Goal: Task Accomplishment & Management: Manage account settings

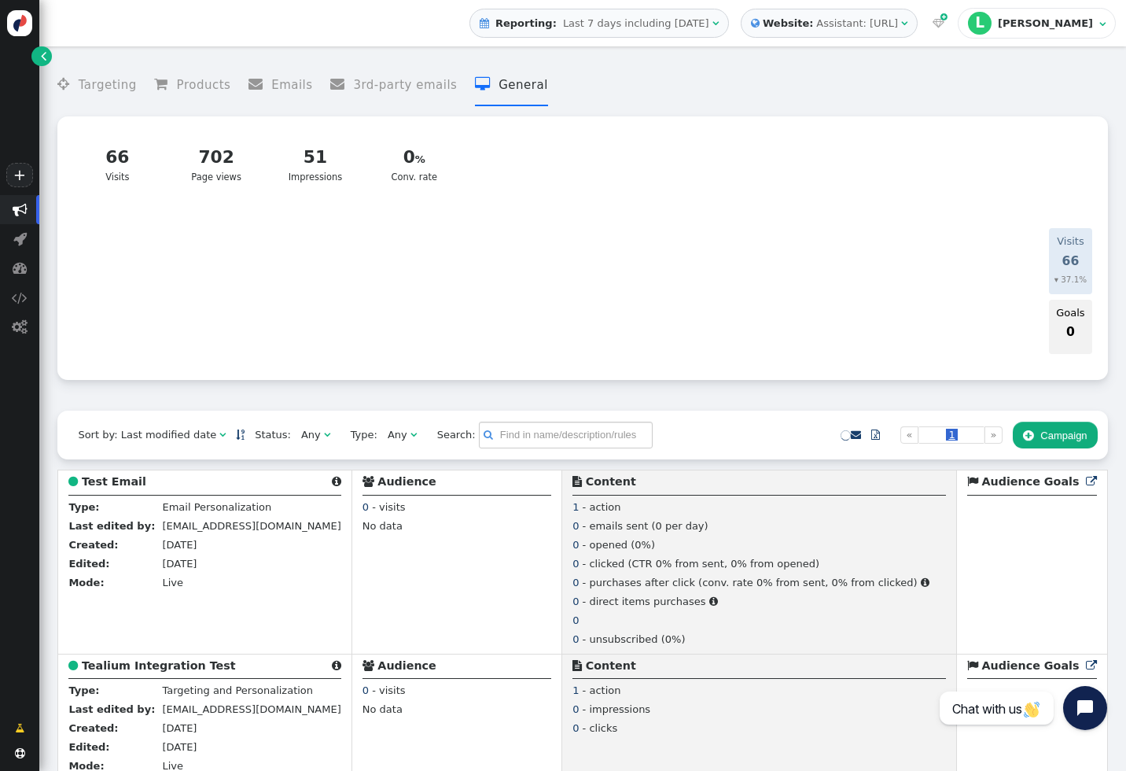
click at [1076, 444] on button " Campaign" at bounding box center [1055, 435] width 85 height 27
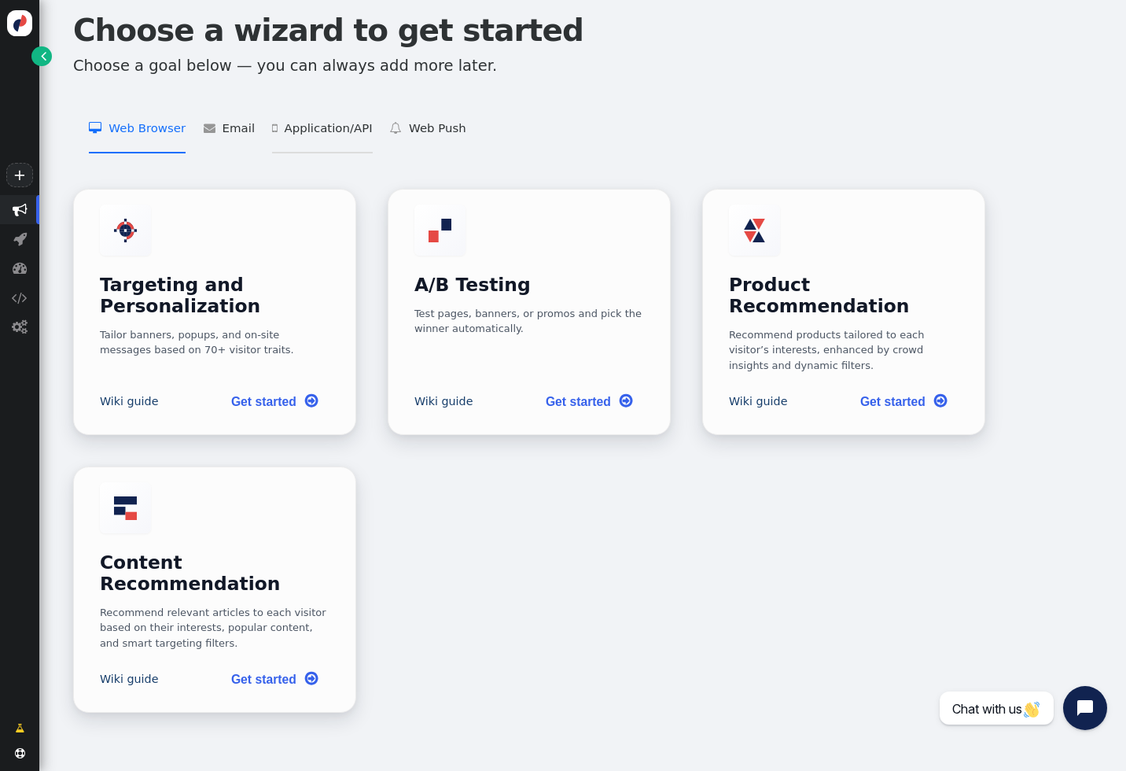
click at [295, 123] on li " Application/API   Targeting and Personalization for Applications    Product …" at bounding box center [322, 130] width 100 height 50
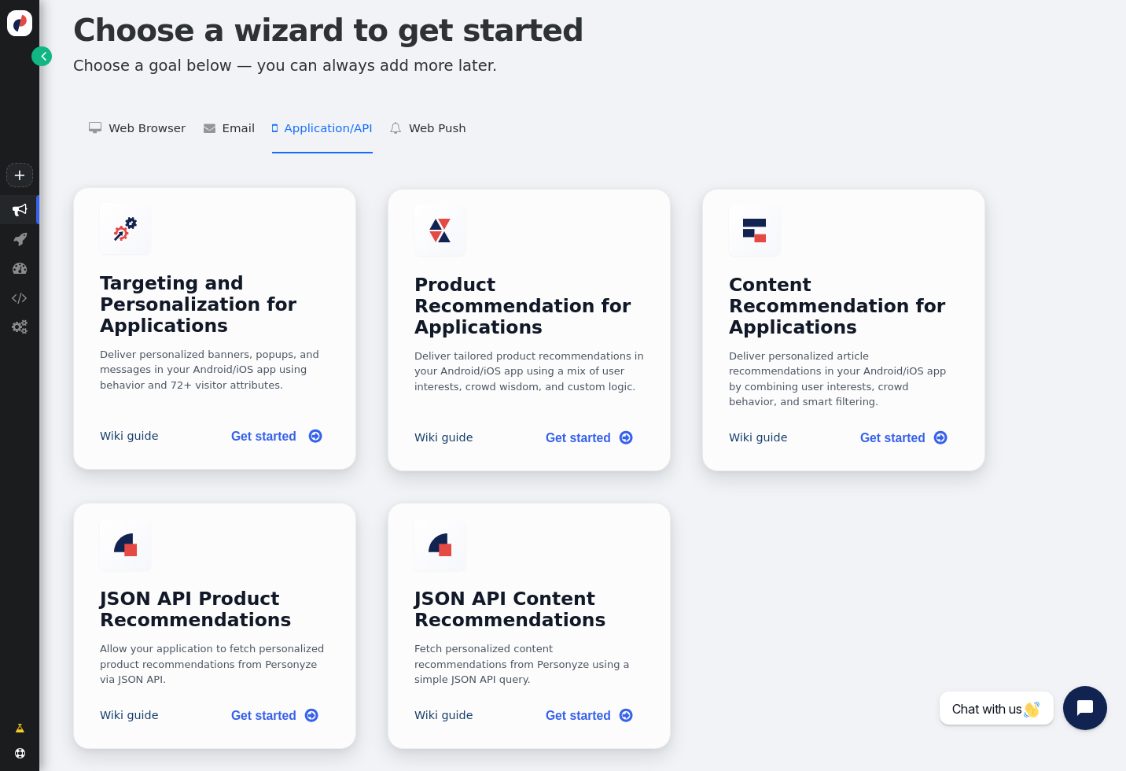
click at [301, 273] on h3 "Targeting and Personalization for Applications" at bounding box center [215, 305] width 230 height 64
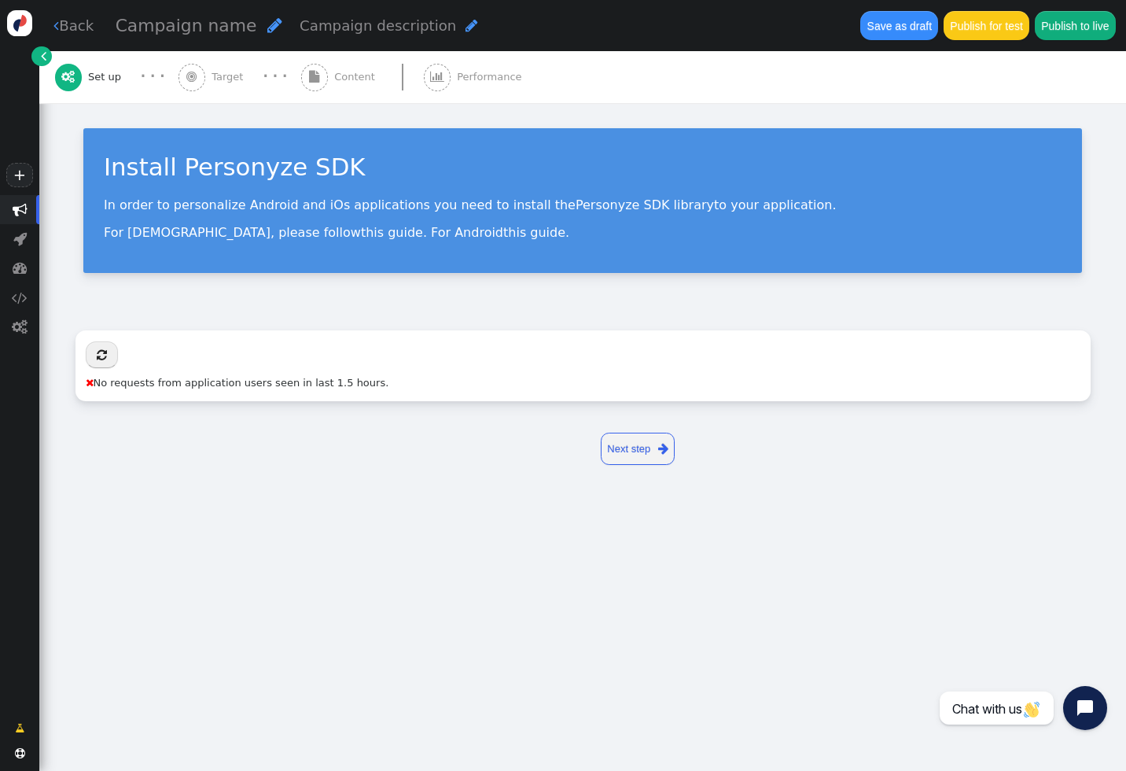
click at [334, 72] on span "Content" at bounding box center [357, 77] width 47 height 16
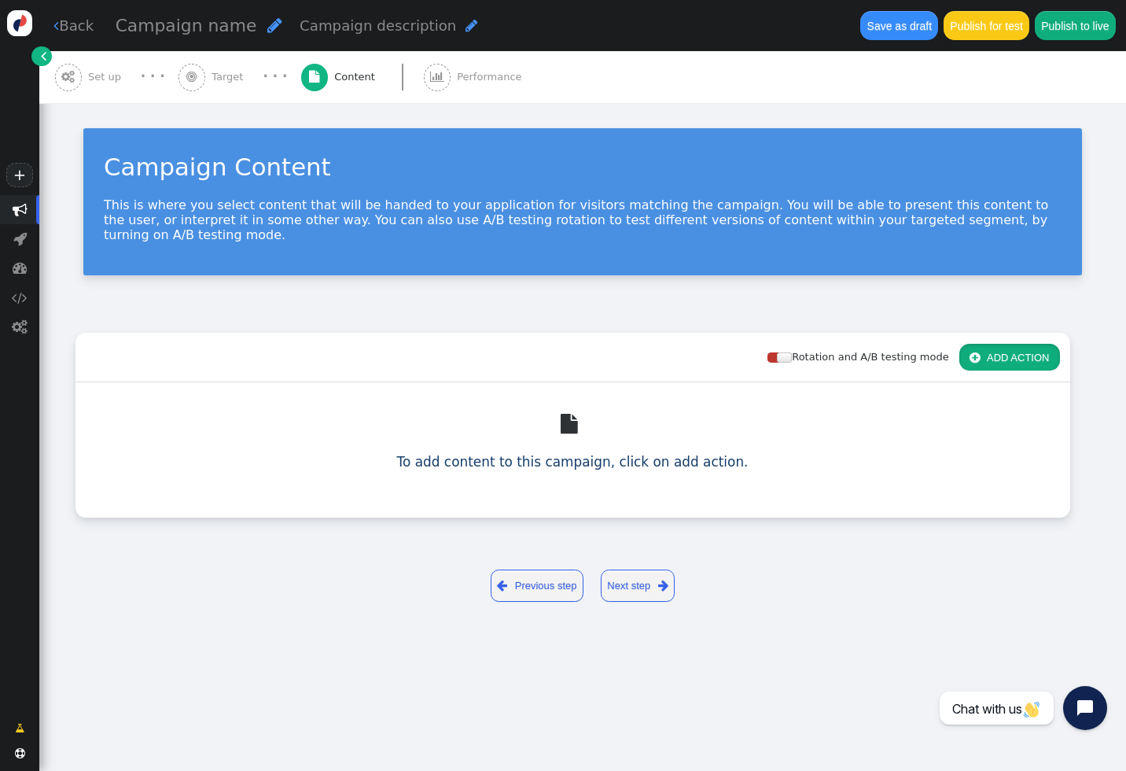
click at [996, 344] on button " ADD ACTION" at bounding box center [1009, 357] width 101 height 27
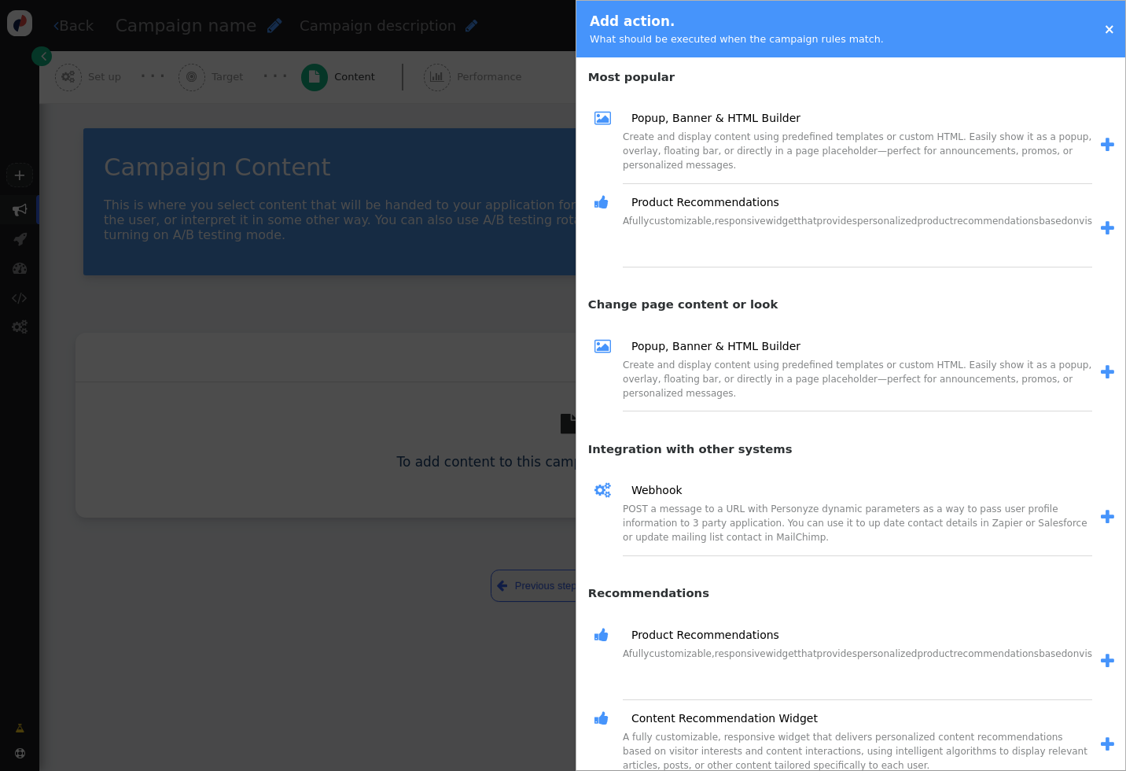
click at [1105, 372] on span "" at bounding box center [1107, 372] width 13 height 17
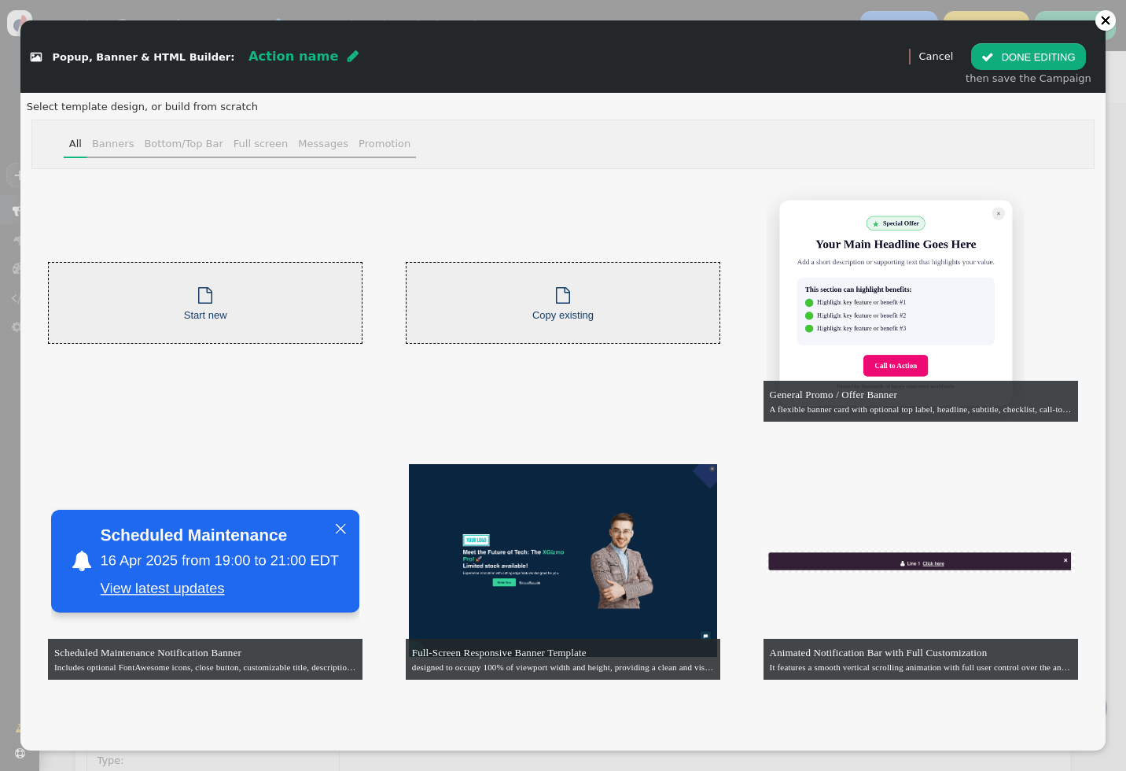
click at [116, 140] on div "Banners" at bounding box center [113, 144] width 42 height 16
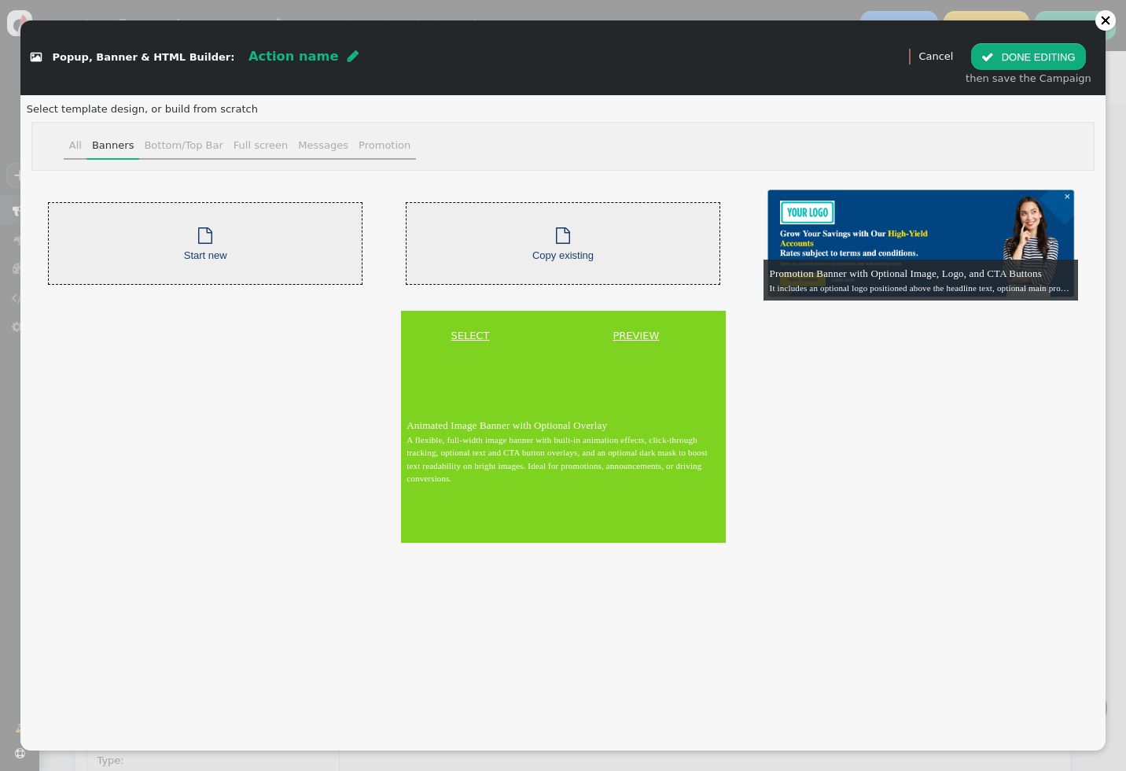
click at [480, 336] on link "SELECT" at bounding box center [469, 336] width 133 height 16
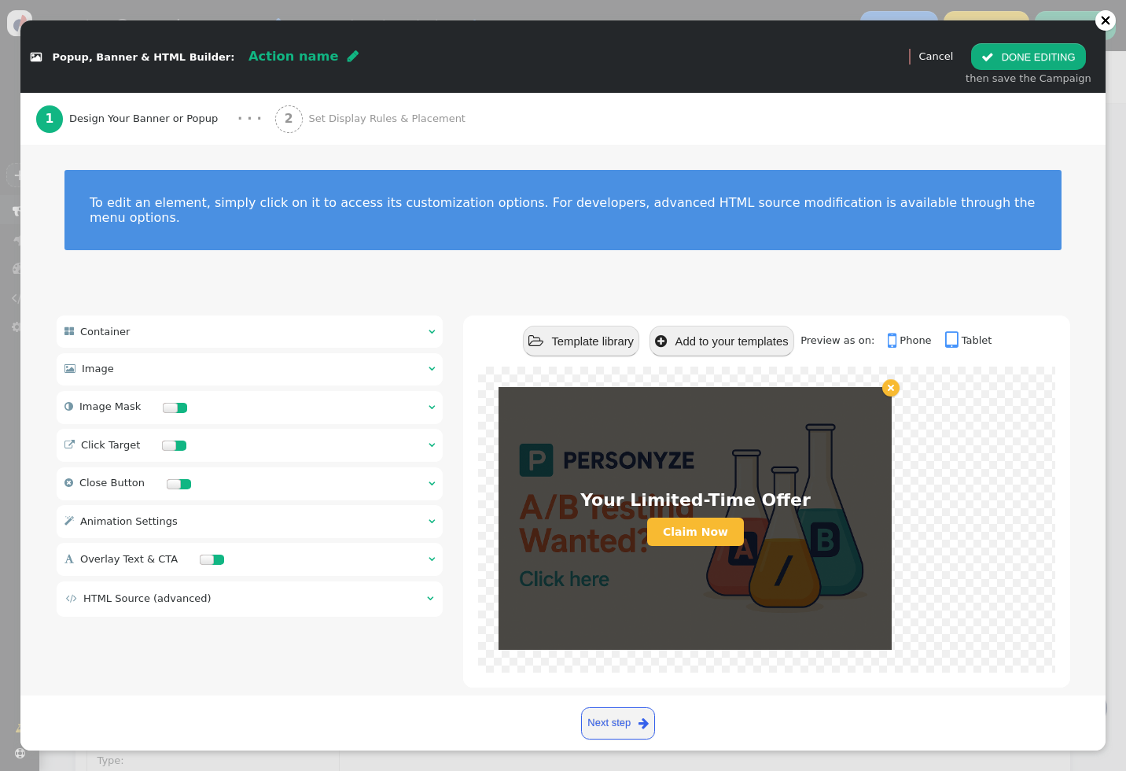
click at [372, 125] on span "Set Display Rules & Placement" at bounding box center [389, 119] width 163 height 16
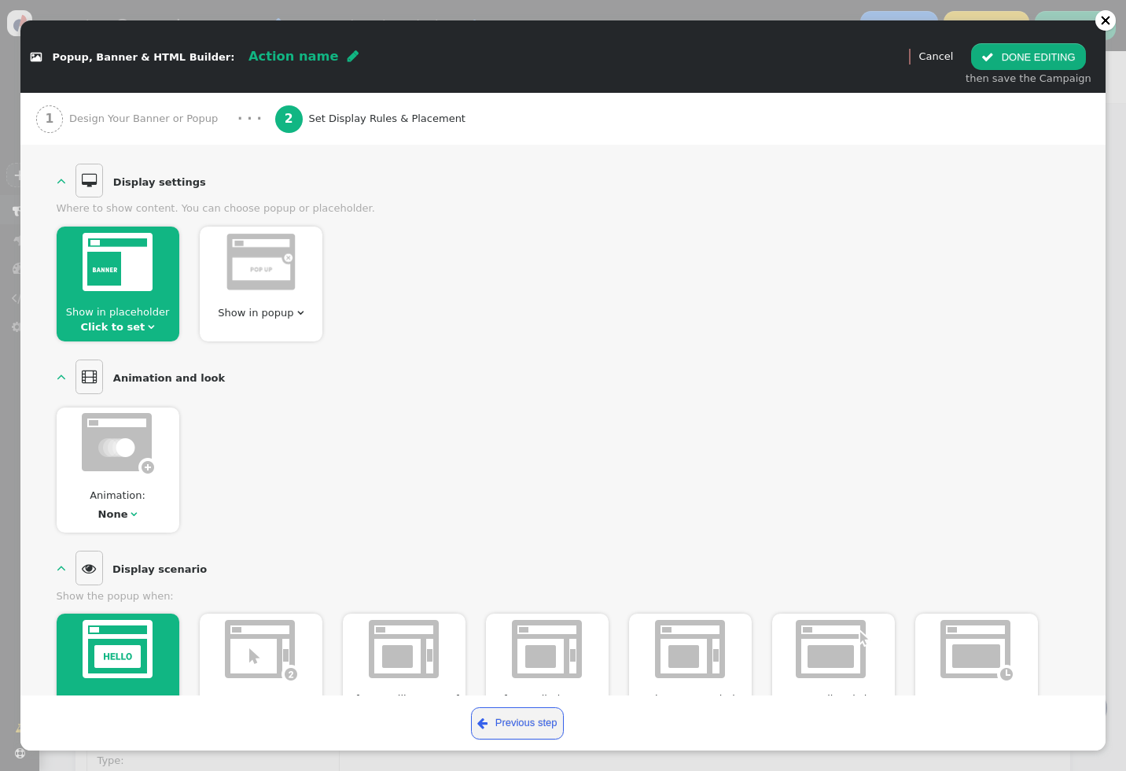
scroll to position [188, 0]
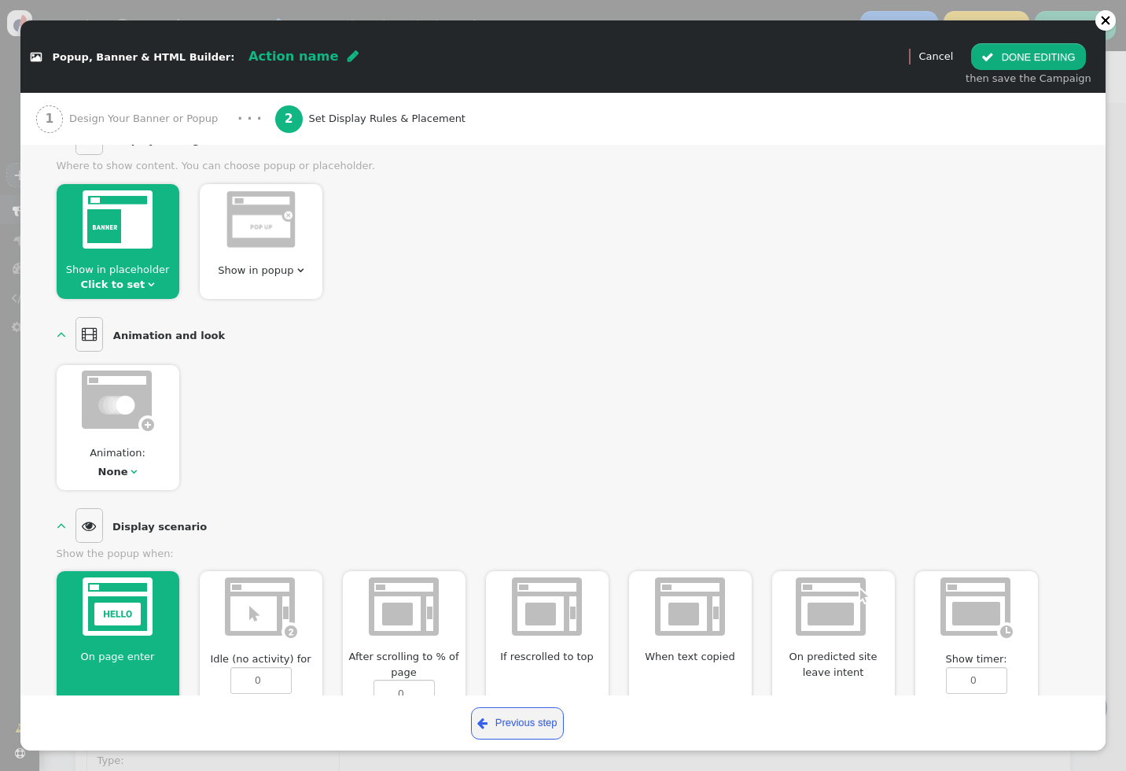
click at [290, 266] on span "Show in popup" at bounding box center [255, 270] width 75 height 12
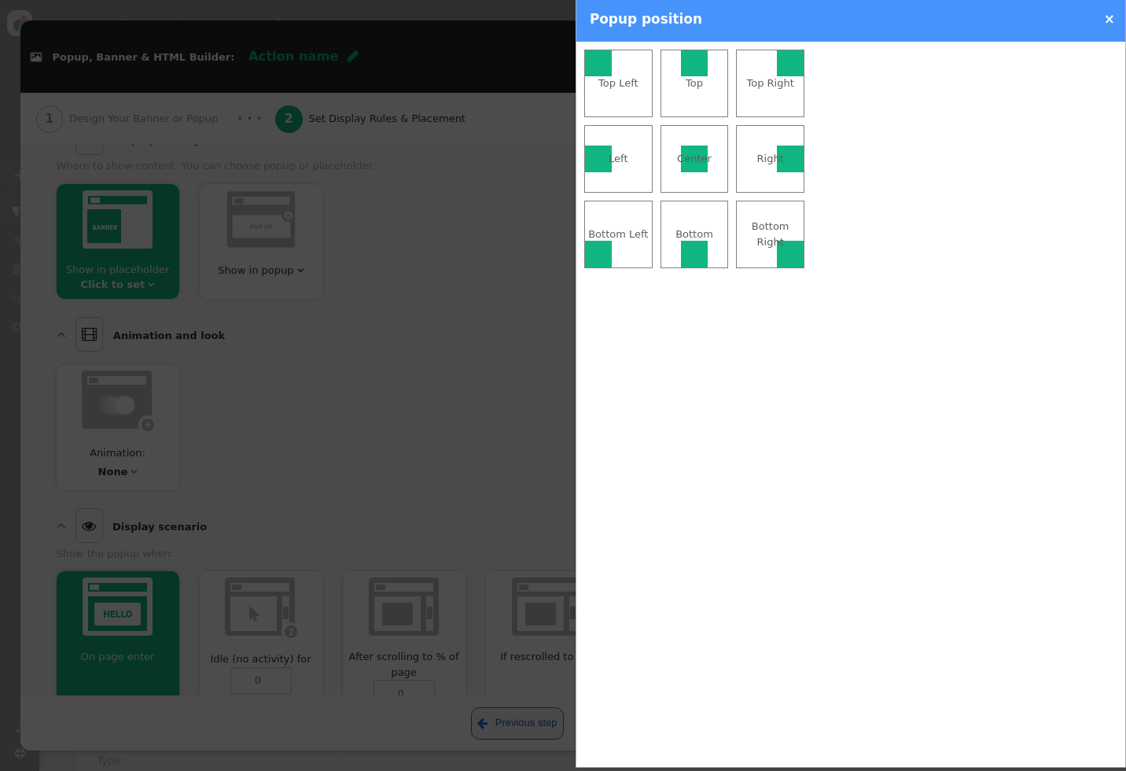
click at [382, 322] on div at bounding box center [563, 385] width 1126 height 771
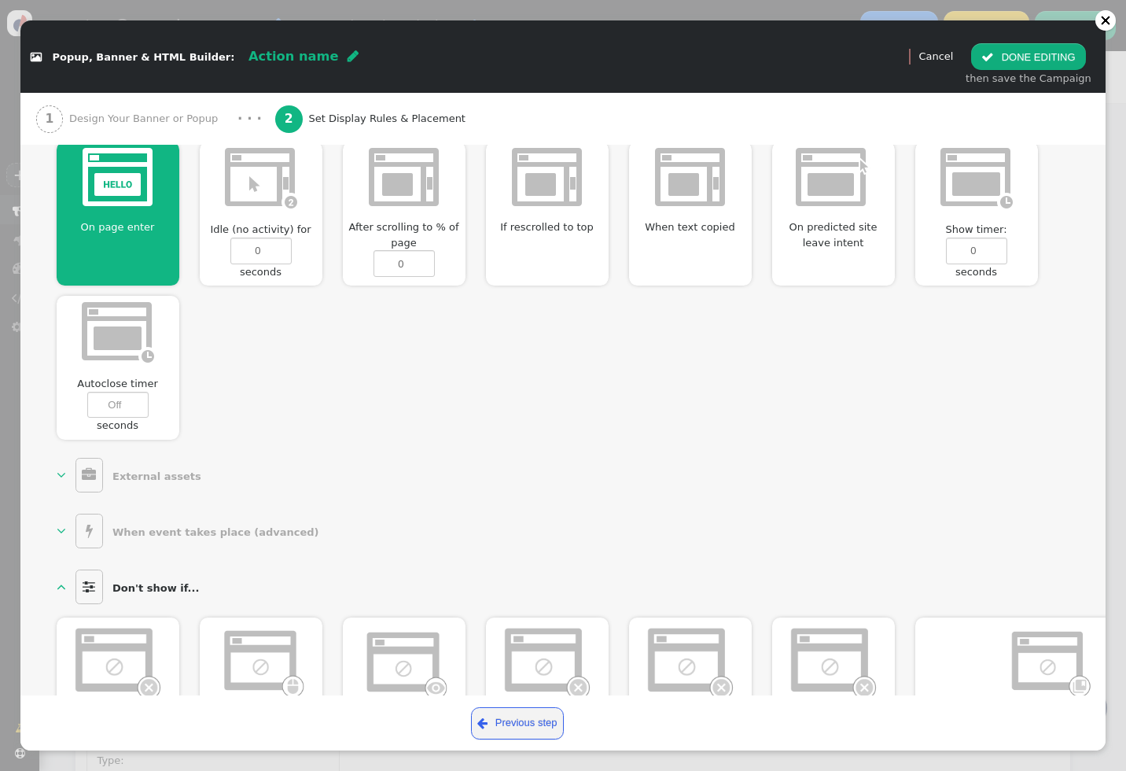
scroll to position [663, 0]
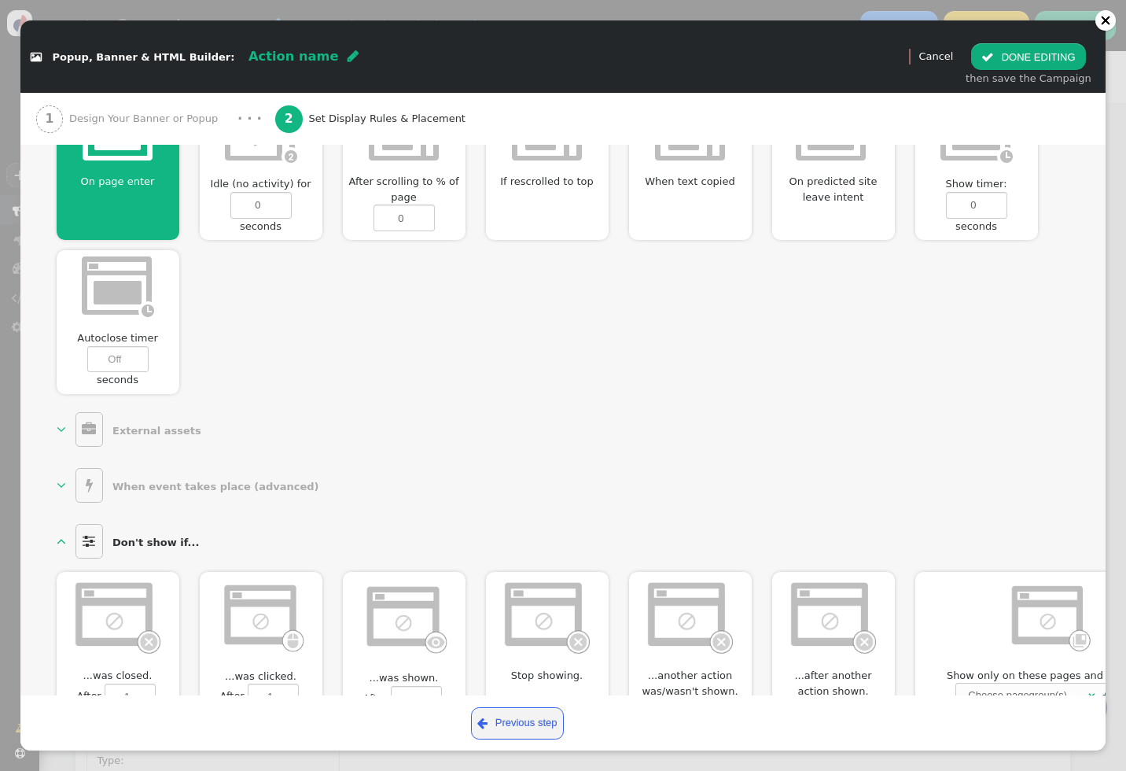
click at [127, 481] on b "When event takes place (advanced)" at bounding box center [215, 486] width 207 height 12
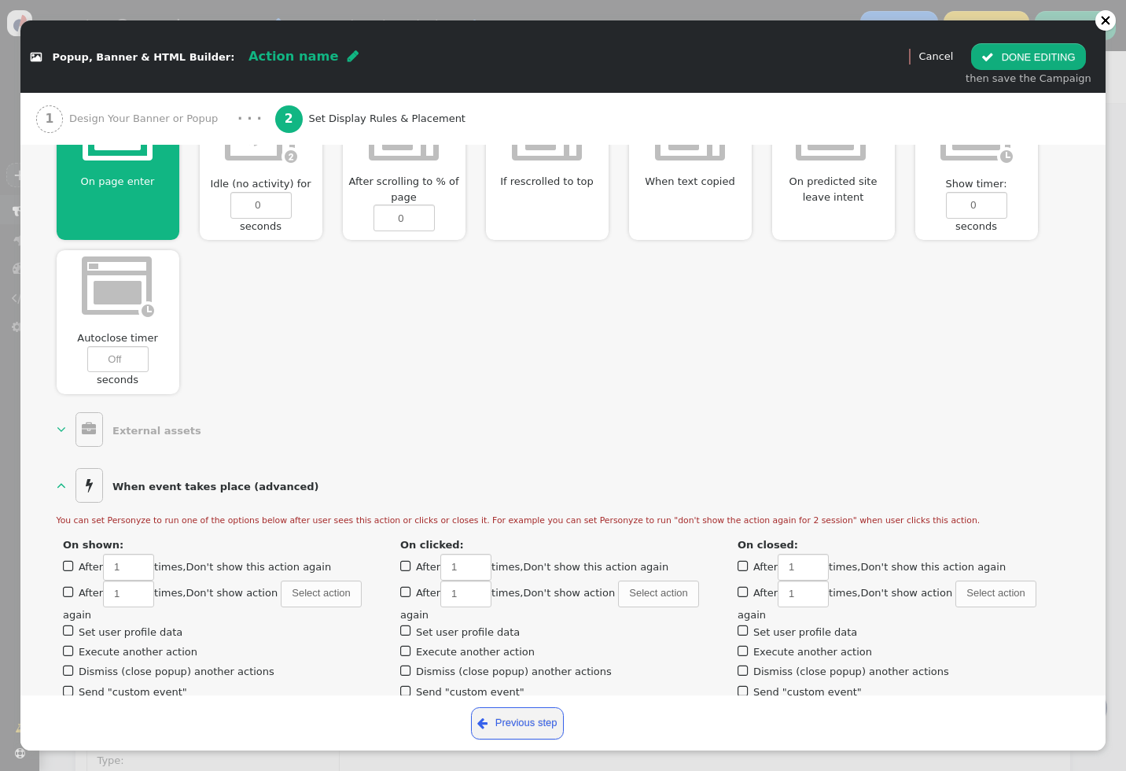
click at [127, 481] on b "When event takes place (advanced)" at bounding box center [215, 486] width 207 height 12
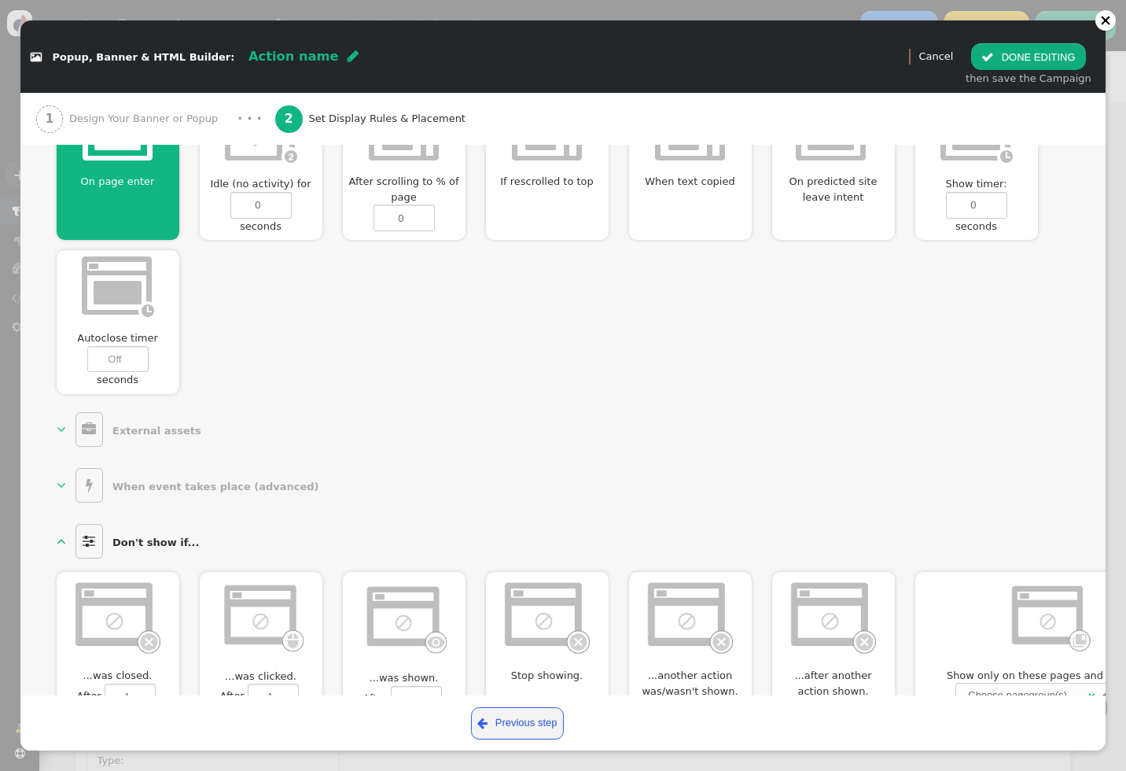
click at [123, 428] on b "External assets" at bounding box center [156, 431] width 89 height 12
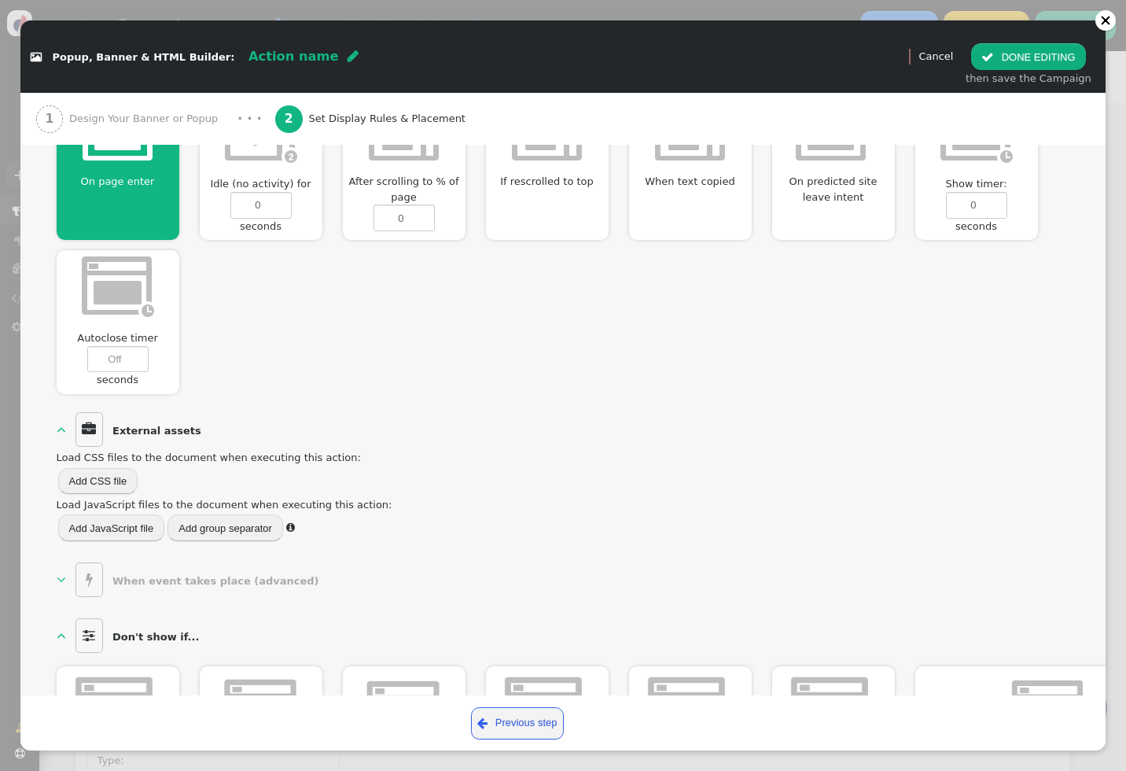
click at [123, 428] on b "External assets" at bounding box center [156, 431] width 89 height 12
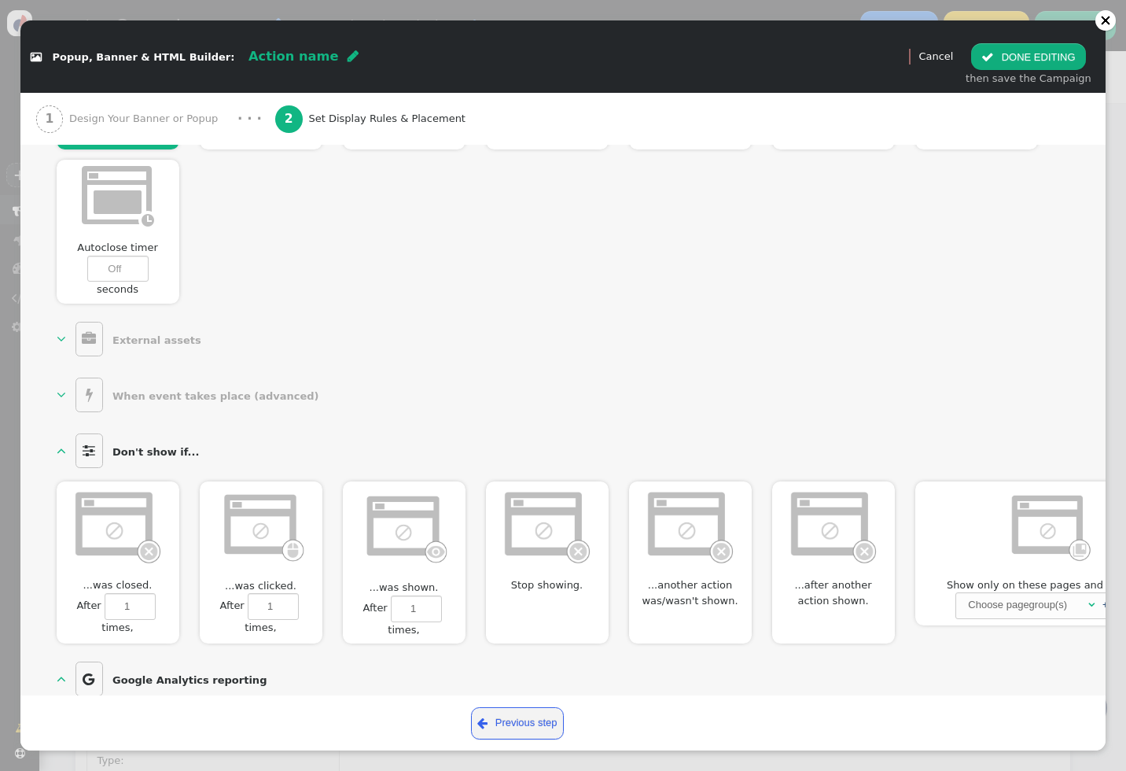
scroll to position [797, 0]
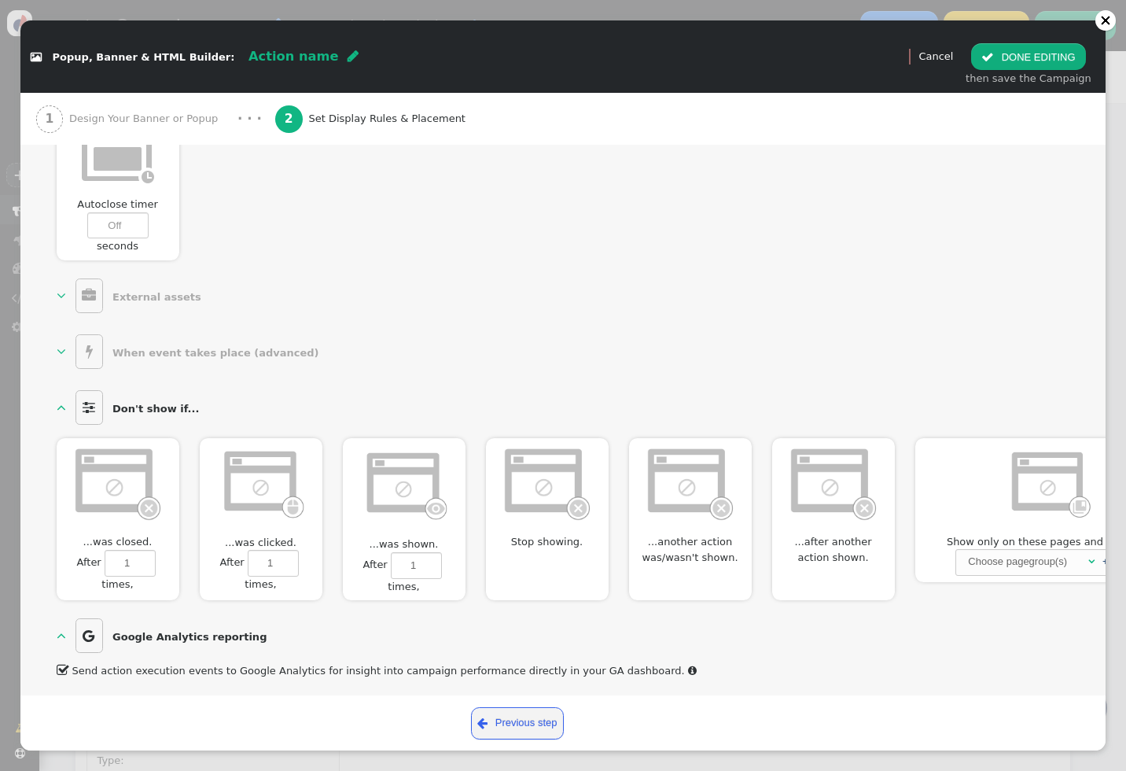
click at [128, 404] on b "Don't show if..." at bounding box center [155, 409] width 87 height 12
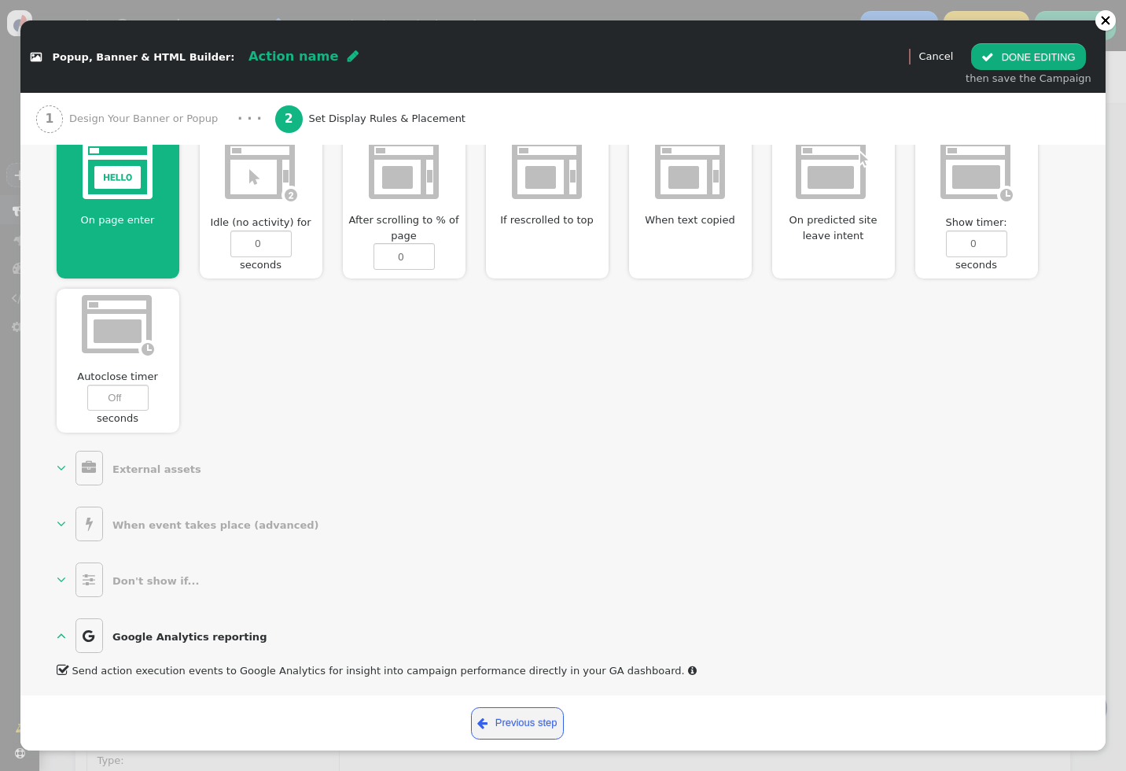
click at [137, 584] on b "Don't show if..." at bounding box center [155, 581] width 87 height 12
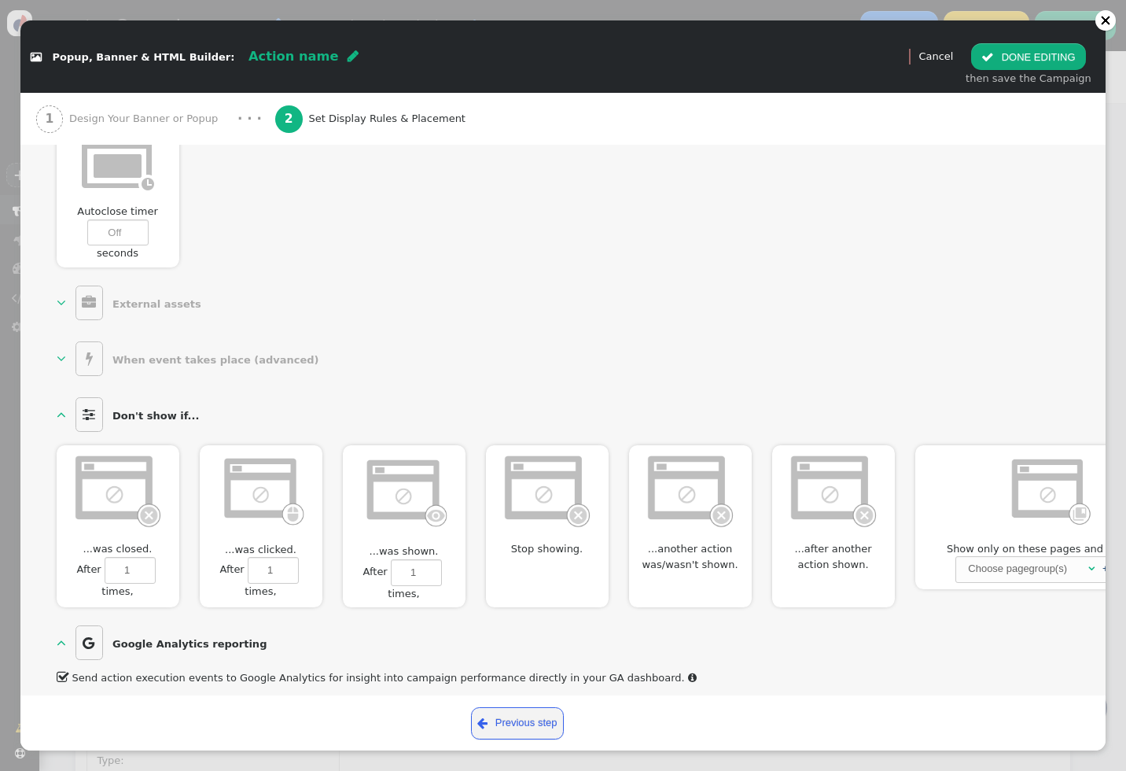
scroll to position [791, 0]
type input "2"
type input "1"
click at [145, 562] on input "2" at bounding box center [130, 568] width 51 height 27
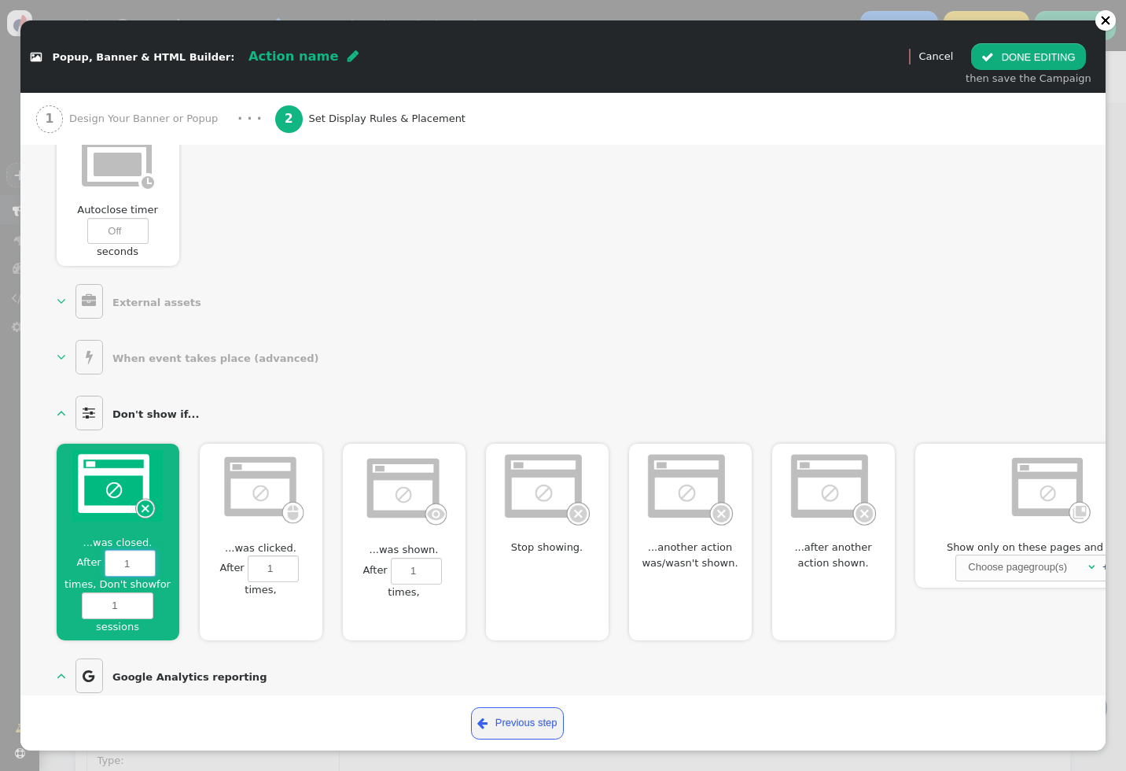
type input "1"
click at [145, 571] on input "1" at bounding box center [130, 563] width 51 height 27
click at [141, 505] on img at bounding box center [117, 486] width 90 height 72
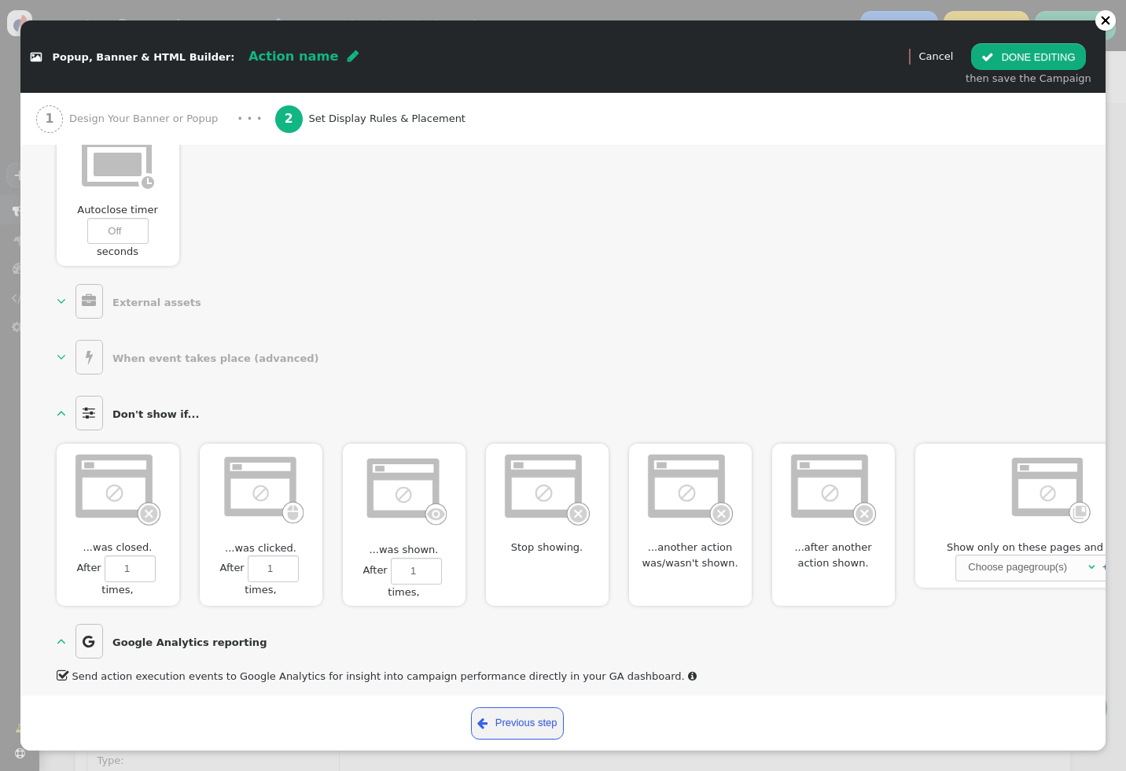
click at [141, 505] on img at bounding box center [117, 488] width 90 height 76
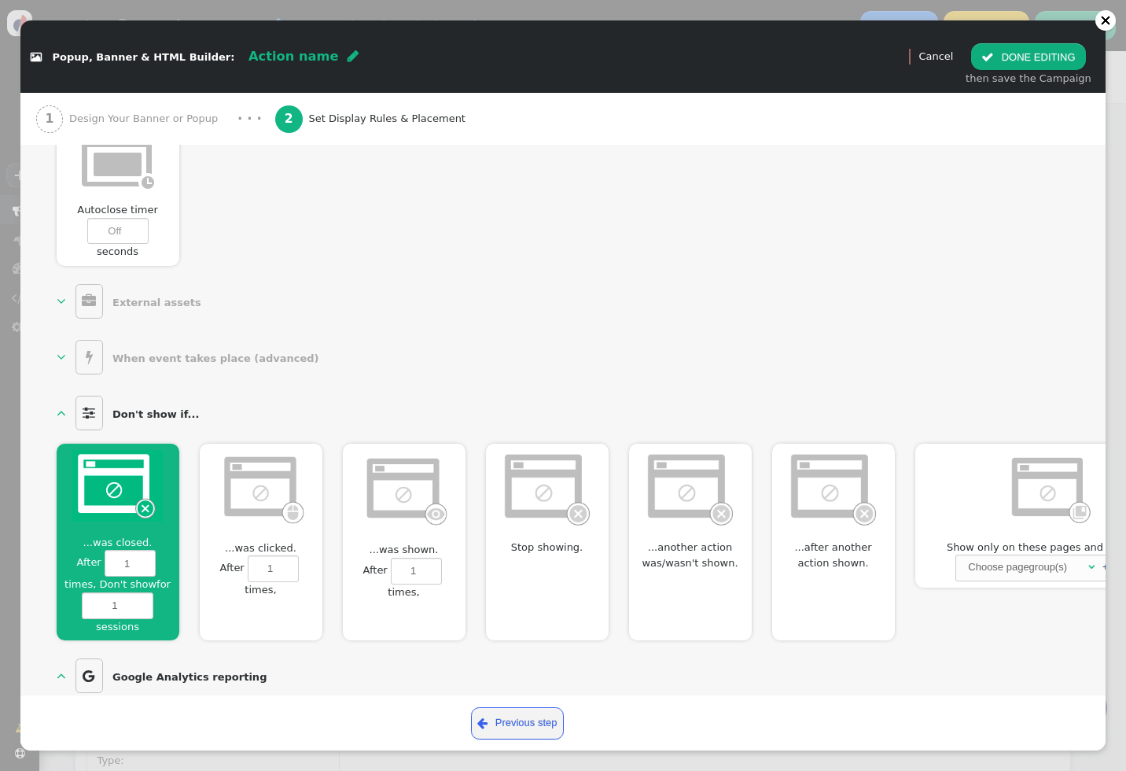
click at [141, 505] on img at bounding box center [117, 486] width 90 height 72
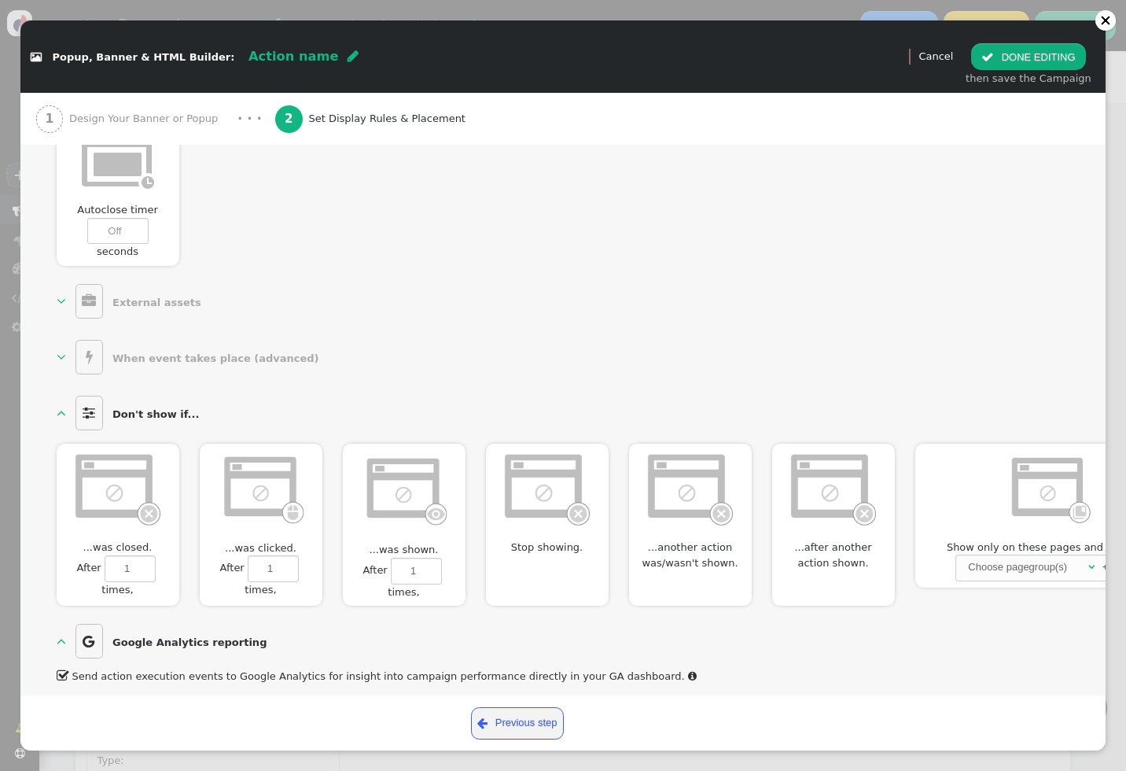
click at [141, 505] on img at bounding box center [117, 488] width 90 height 76
type input "1"
click at [142, 609] on div "  Don't show if...  ...was closed.  After 1 times, Don't show for 0 session…" at bounding box center [564, 539] width 1014 height 294
click at [278, 490] on img at bounding box center [260, 488] width 90 height 77
type input "1"
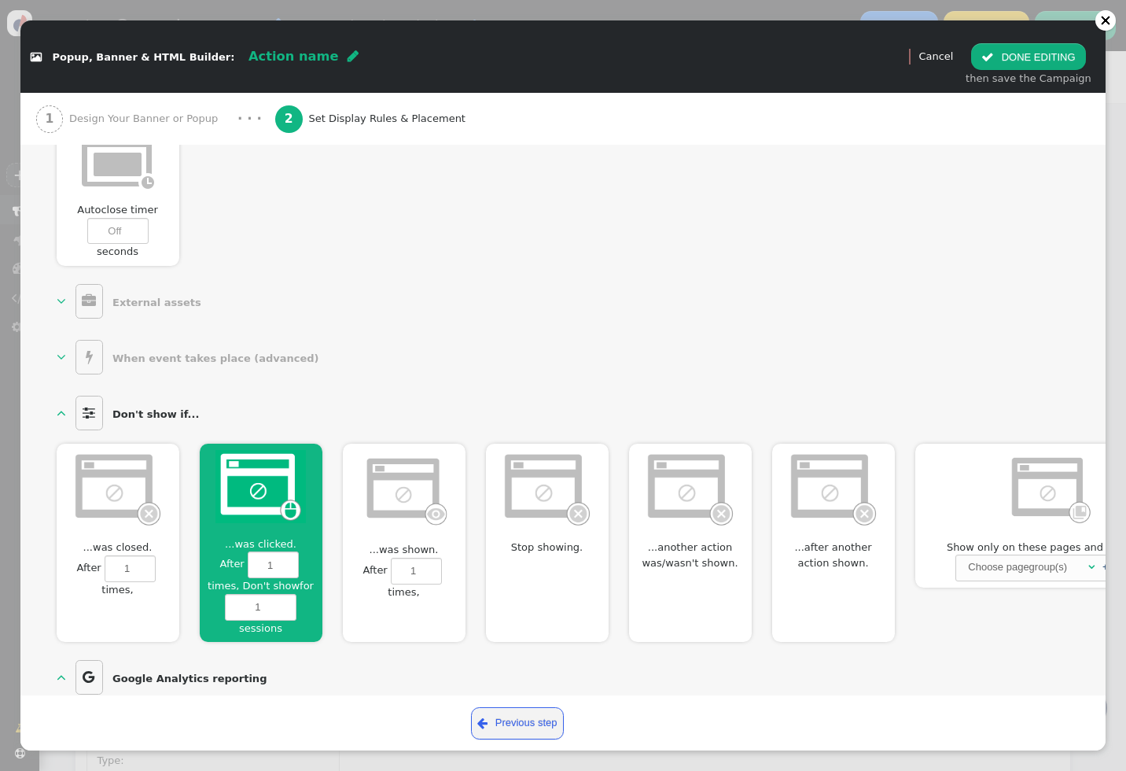
click at [278, 489] on img at bounding box center [260, 486] width 90 height 73
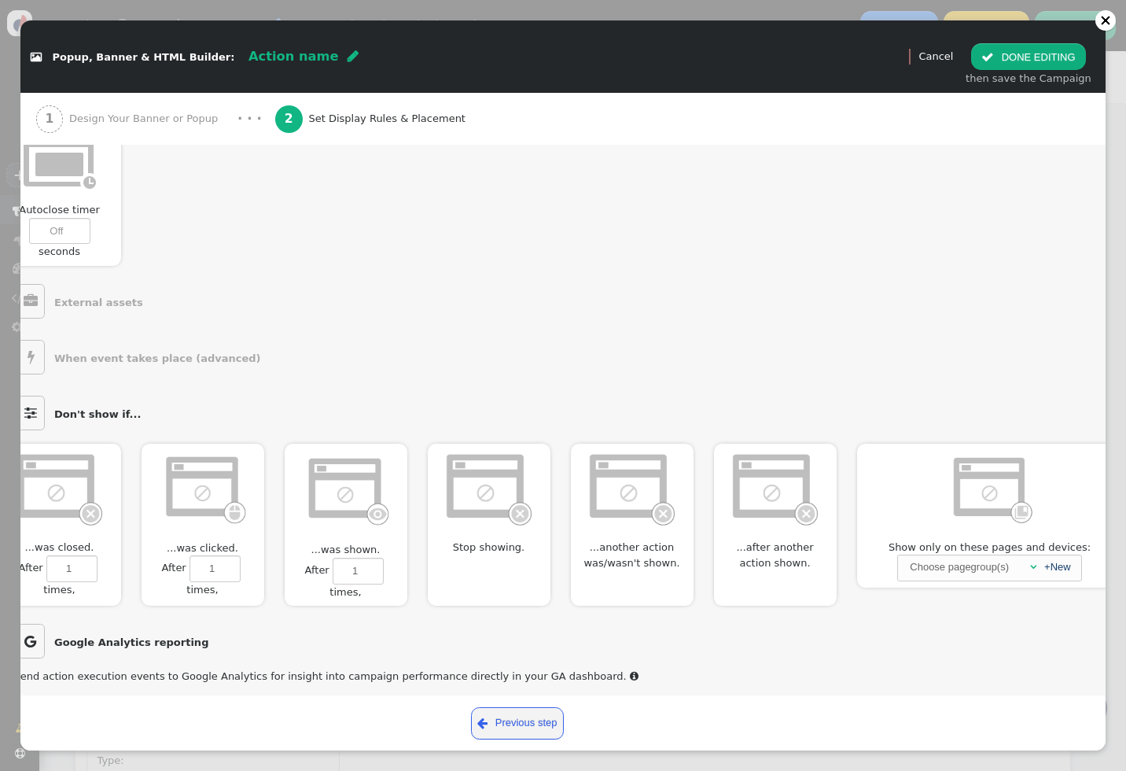
scroll to position [791, 75]
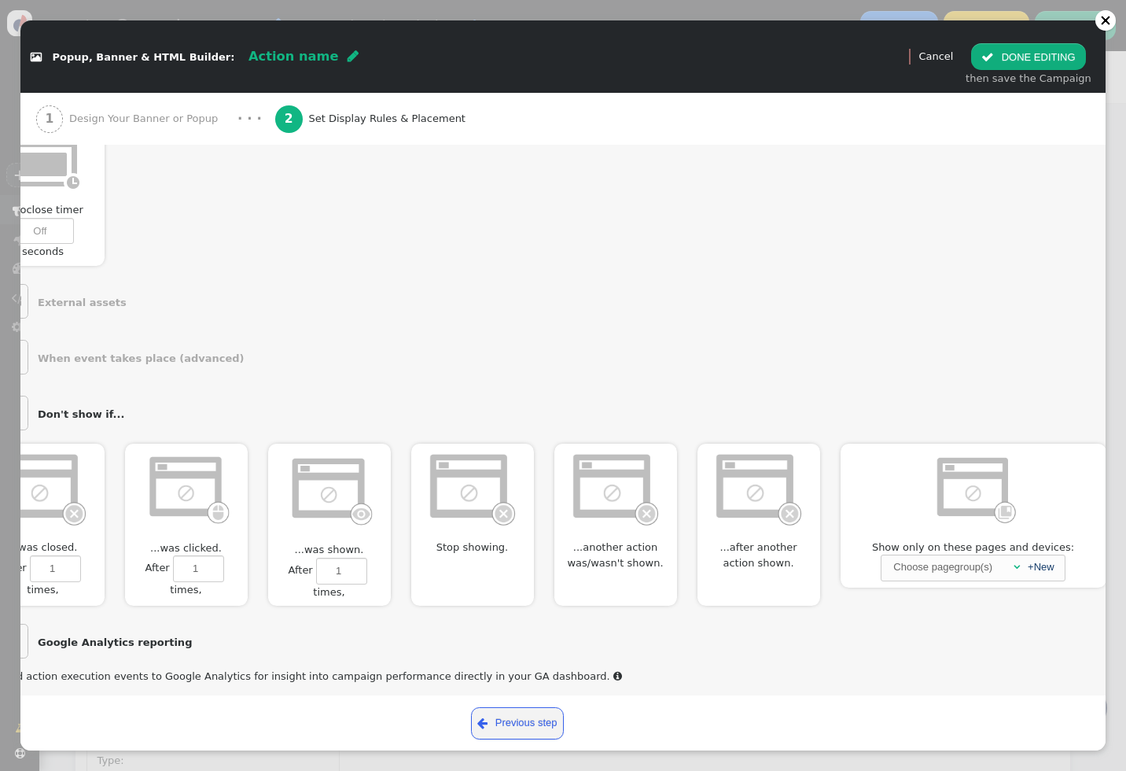
click at [974, 572] on div "Choose pagegroup(s)" at bounding box center [943, 567] width 102 height 24
click at [1049, 564] on link "+New" at bounding box center [1041, 567] width 27 height 12
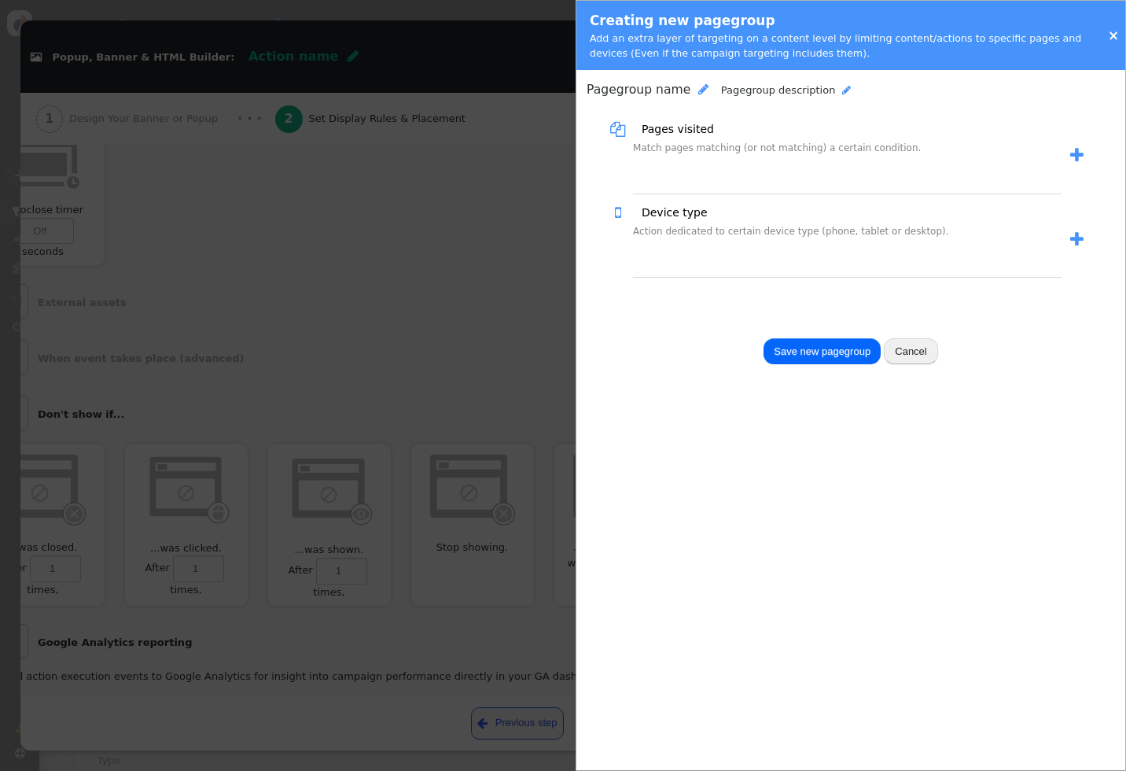
click at [1075, 237] on span "" at bounding box center [1076, 239] width 13 height 17
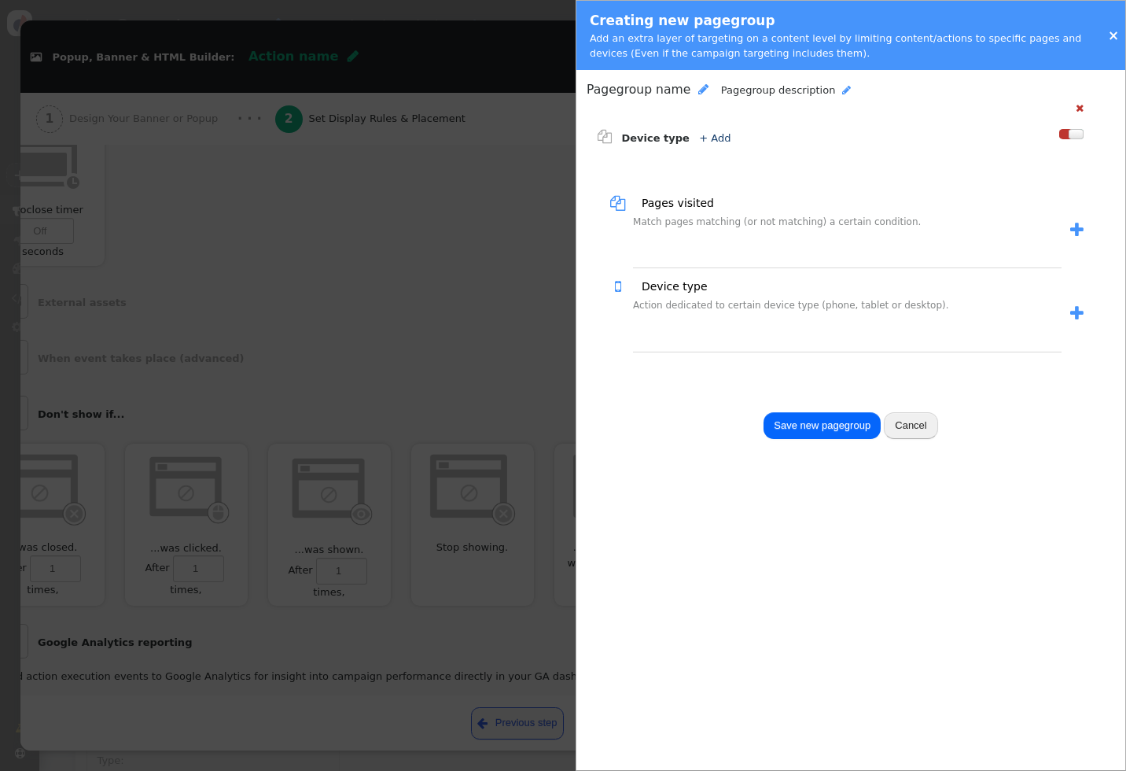
click at [703, 142] on link "+ Add" at bounding box center [714, 138] width 31 height 12
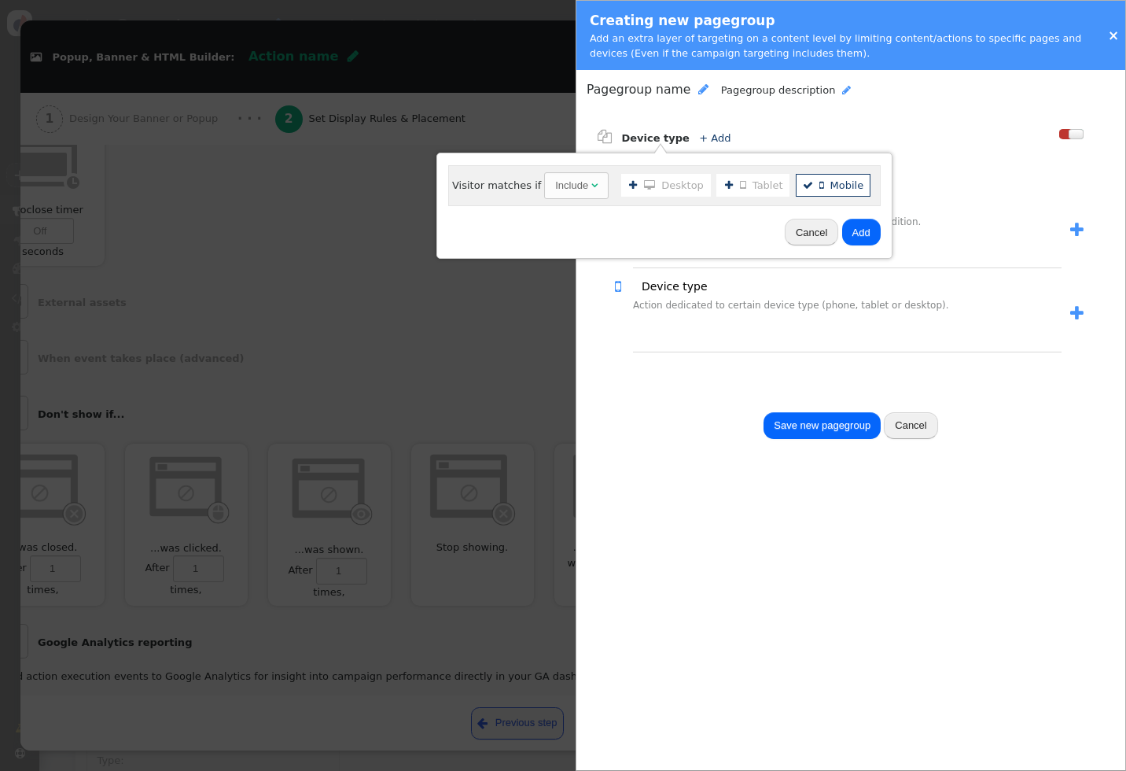
click at [808, 183] on b "" at bounding box center [811, 186] width 17 height 16
click at [764, 190] on li "  Tablet" at bounding box center [752, 185] width 73 height 23
click at [795, 229] on button "Cancel" at bounding box center [811, 232] width 53 height 27
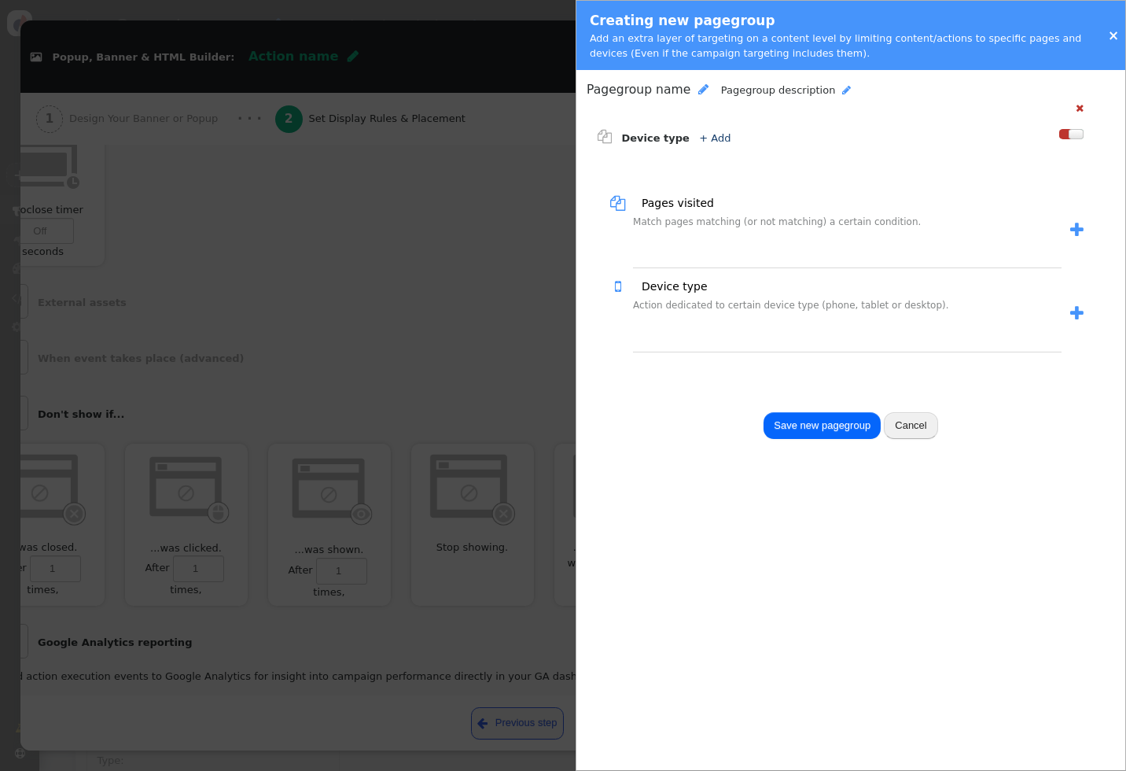
click at [1081, 134] on div at bounding box center [1076, 134] width 15 height 10
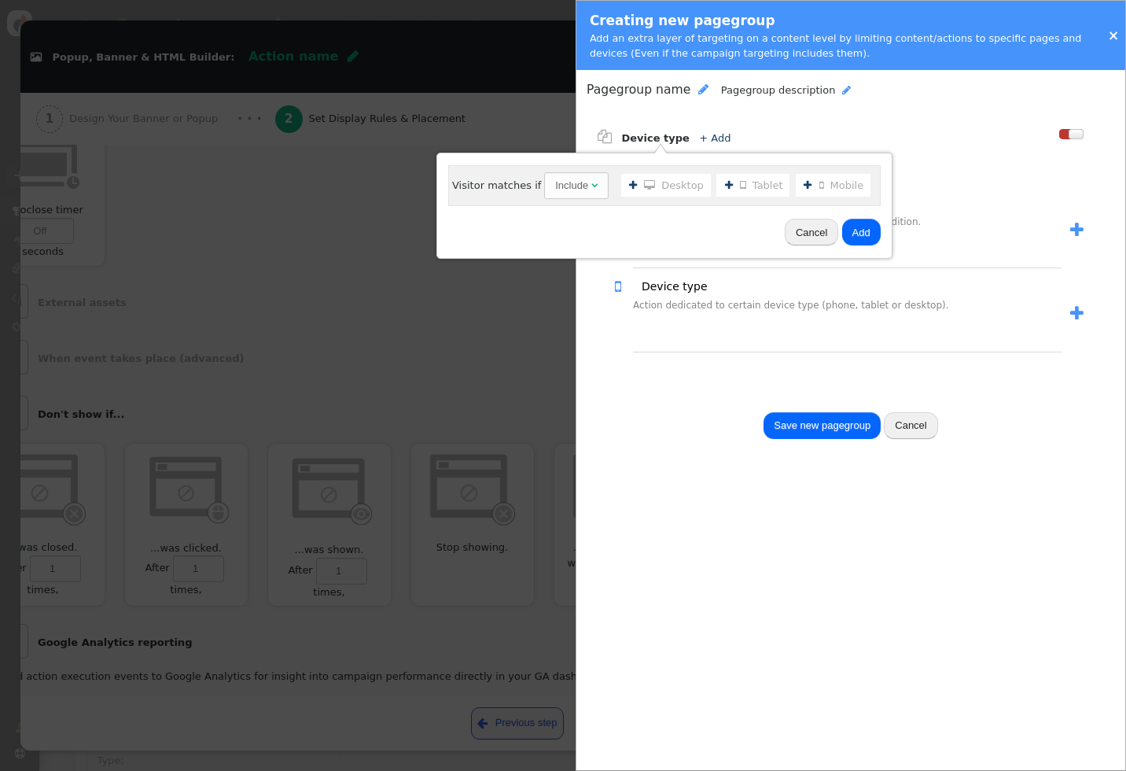
click at [834, 178] on li "  Mobile" at bounding box center [833, 185] width 75 height 23
click at [842, 234] on button "Add" at bounding box center [861, 232] width 39 height 27
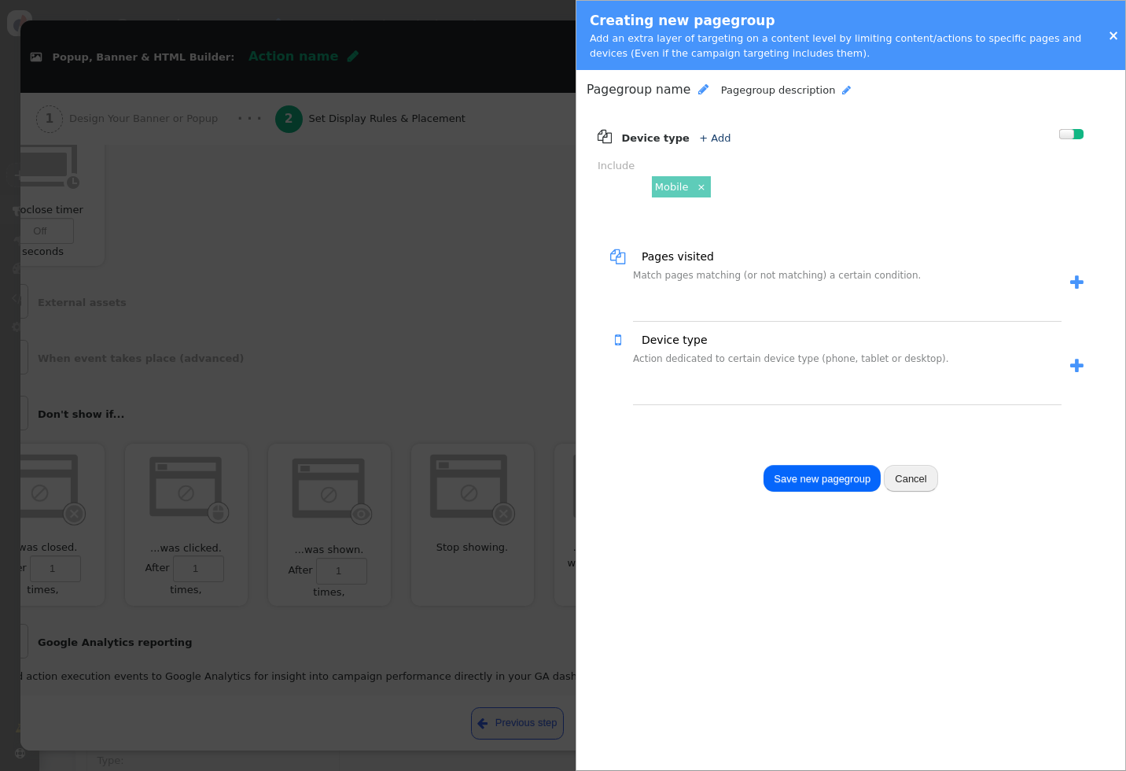
click at [1076, 280] on span "" at bounding box center [1076, 282] width 13 height 17
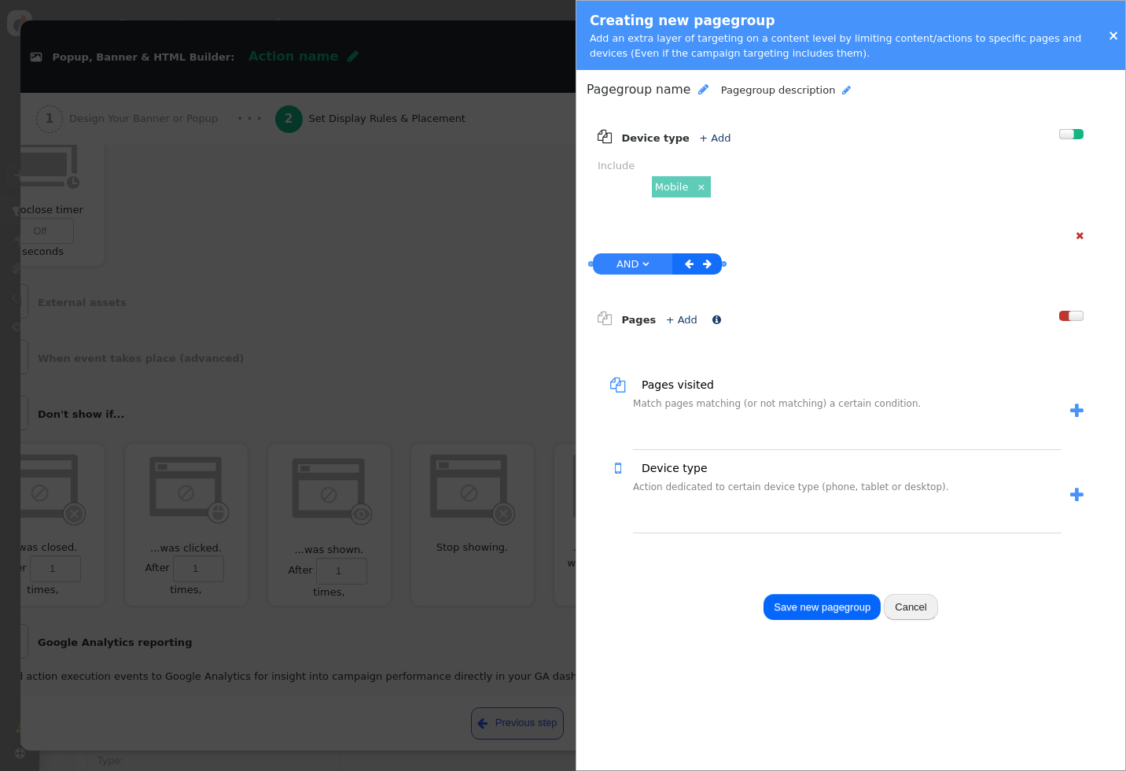
click at [682, 315] on link "+ Add" at bounding box center [681, 320] width 31 height 12
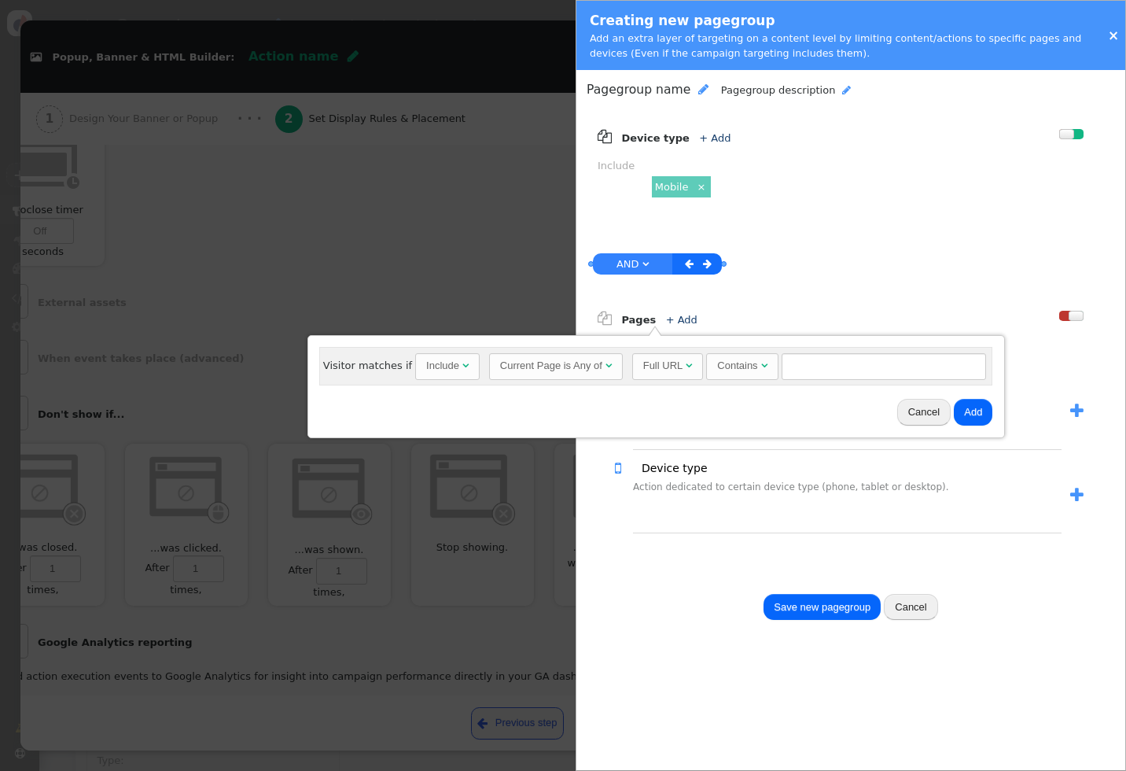
click at [531, 360] on div "Current Page is Any of" at bounding box center [551, 366] width 102 height 16
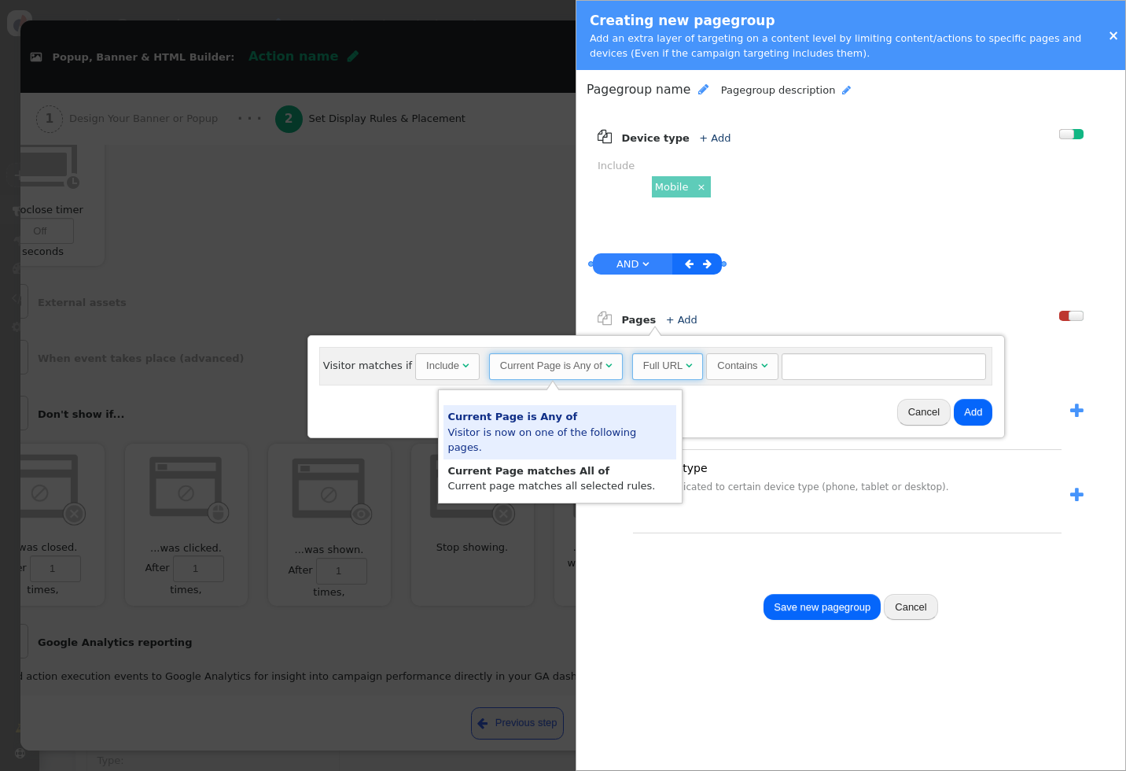
click at [662, 373] on span "Full URL " at bounding box center [667, 366] width 71 height 27
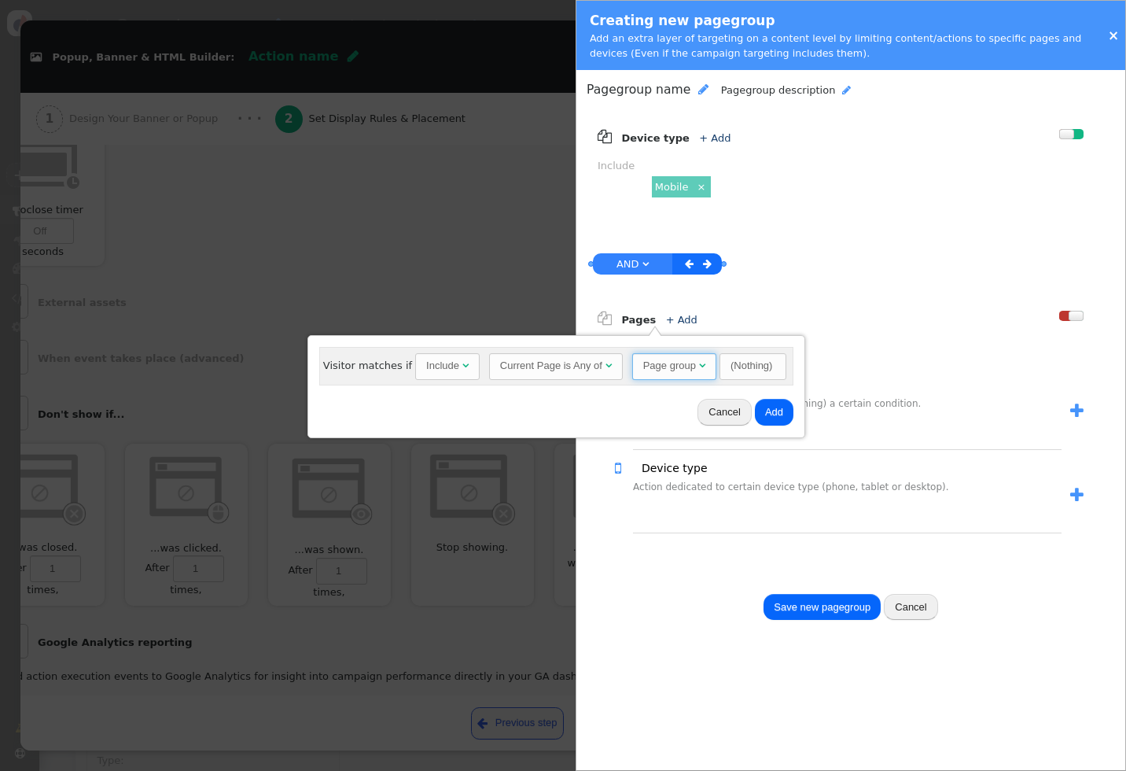
click at [766, 360] on div "(Nothing)" at bounding box center [752, 366] width 42 height 16
click at [721, 416] on button "Cancel" at bounding box center [724, 412] width 53 height 27
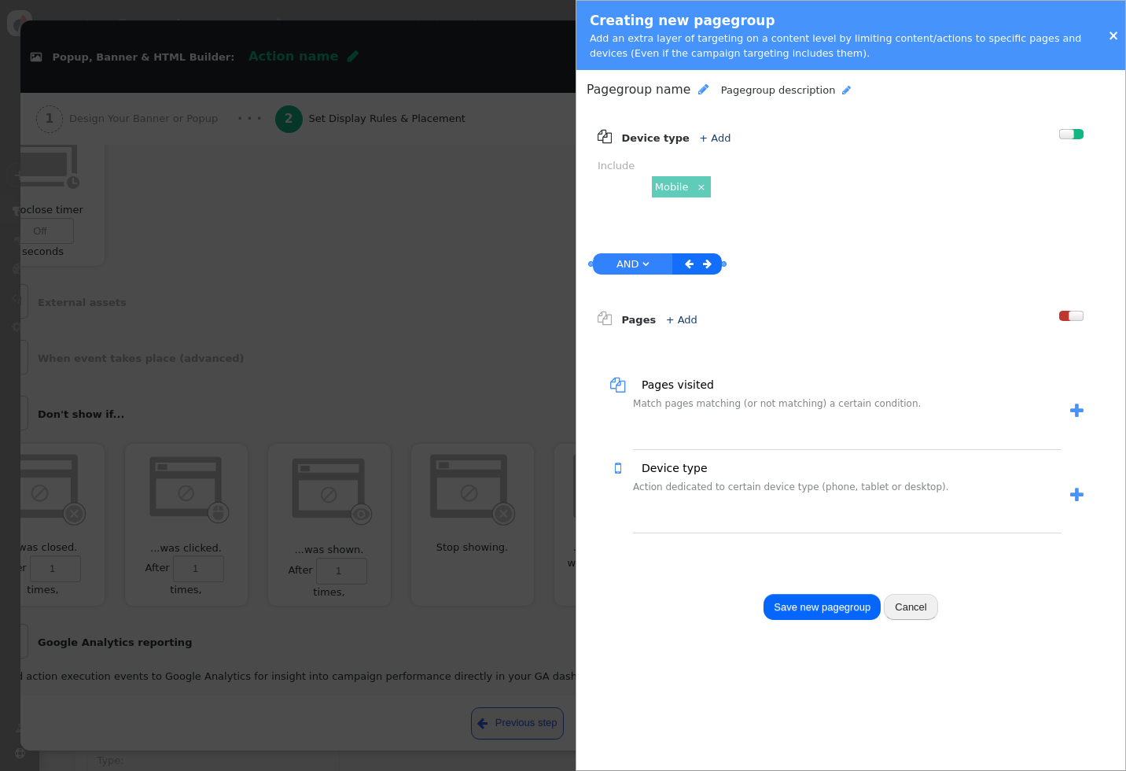
click at [1076, 492] on span "" at bounding box center [1076, 495] width 13 height 17
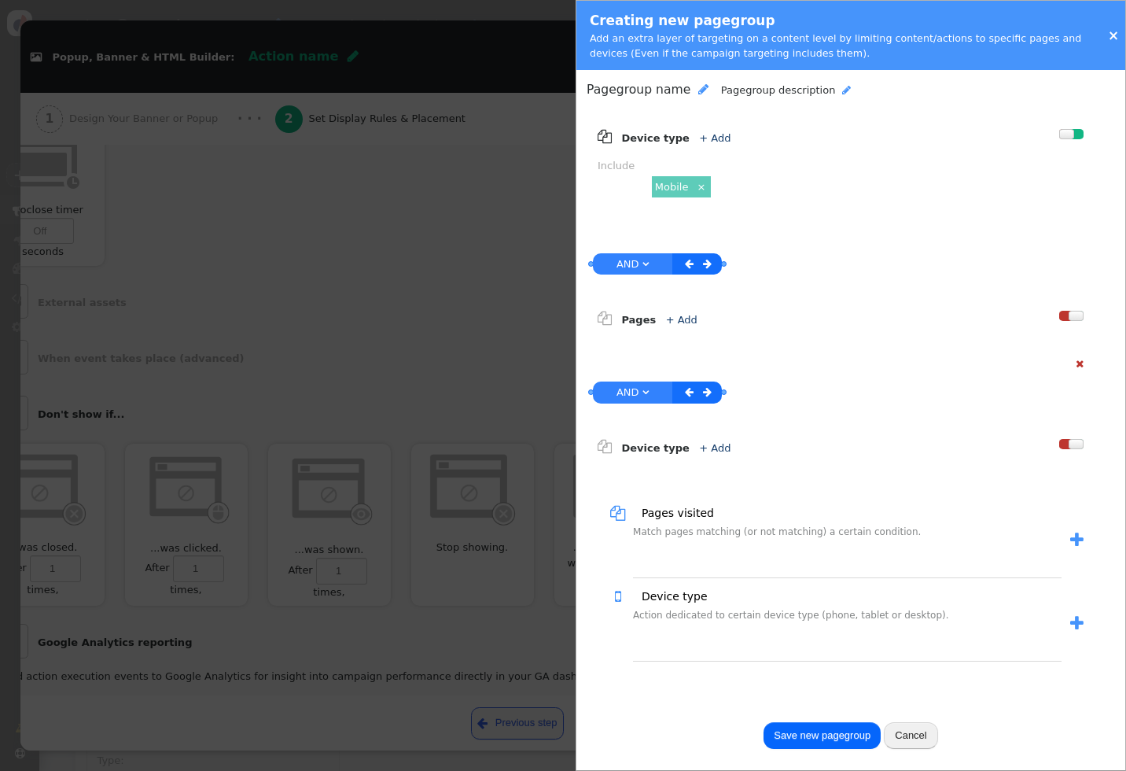
click at [709, 447] on link "+ Add" at bounding box center [714, 448] width 31 height 12
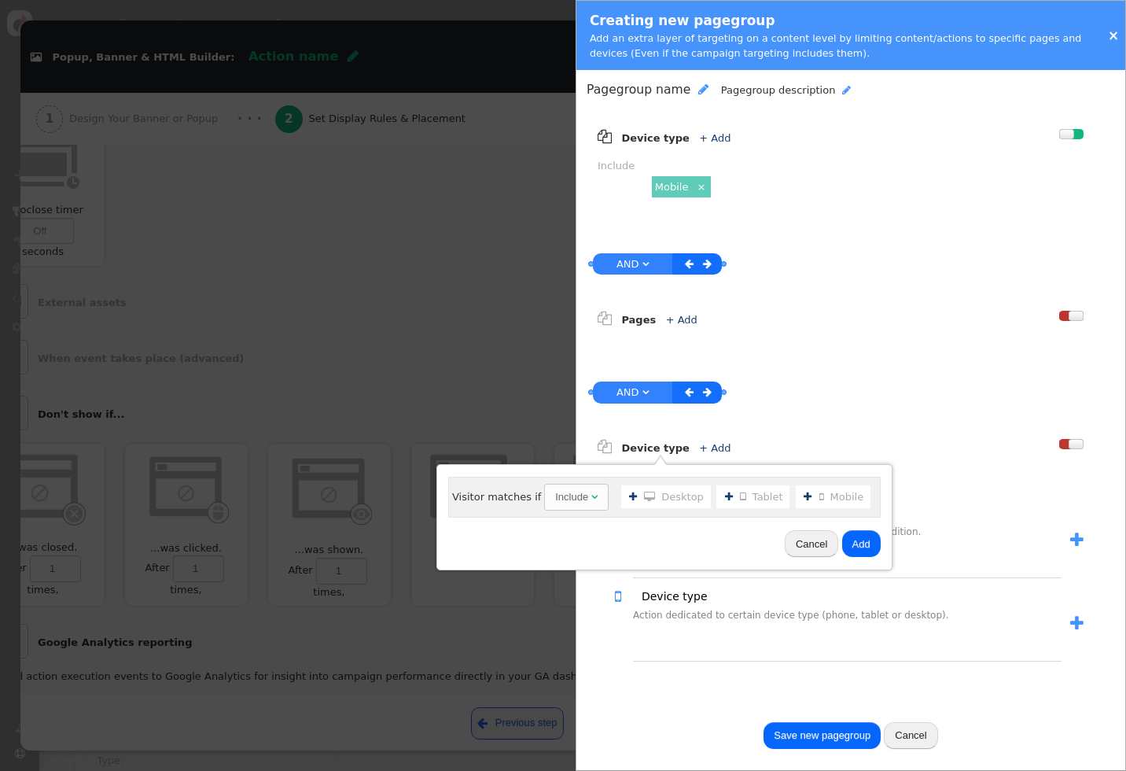
click at [799, 531] on button "Cancel" at bounding box center [811, 543] width 53 height 27
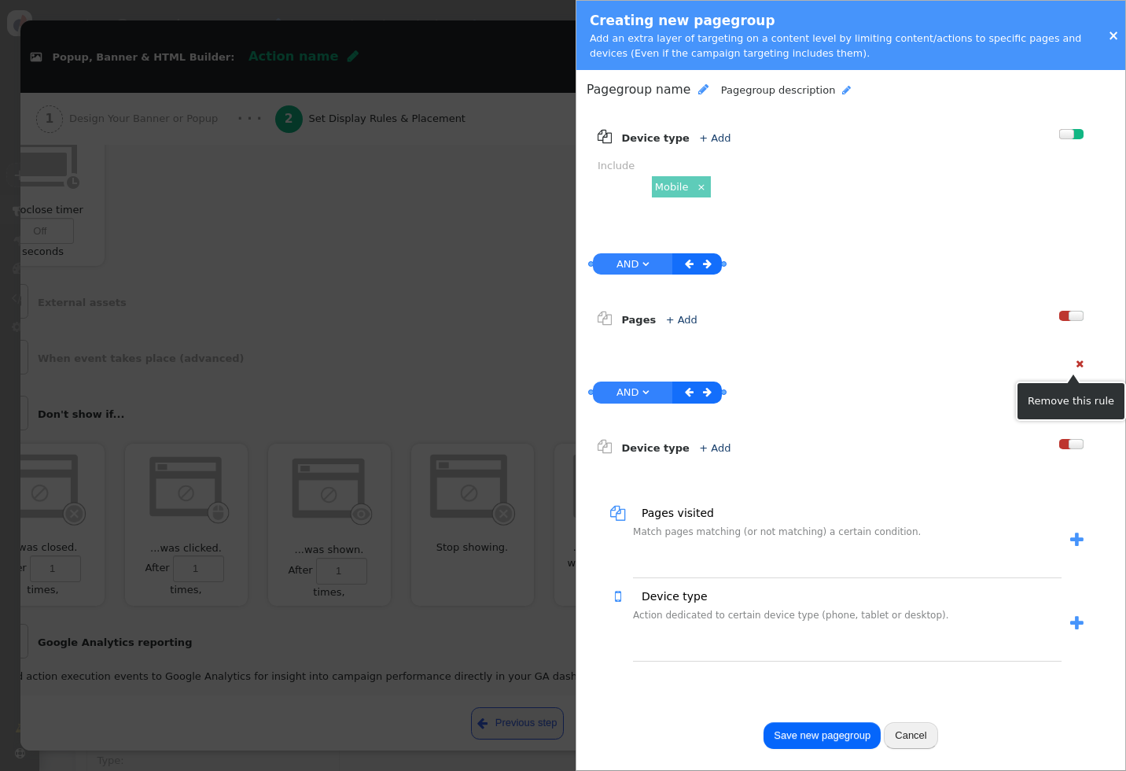
click at [1080, 360] on span "" at bounding box center [1080, 364] width 8 height 10
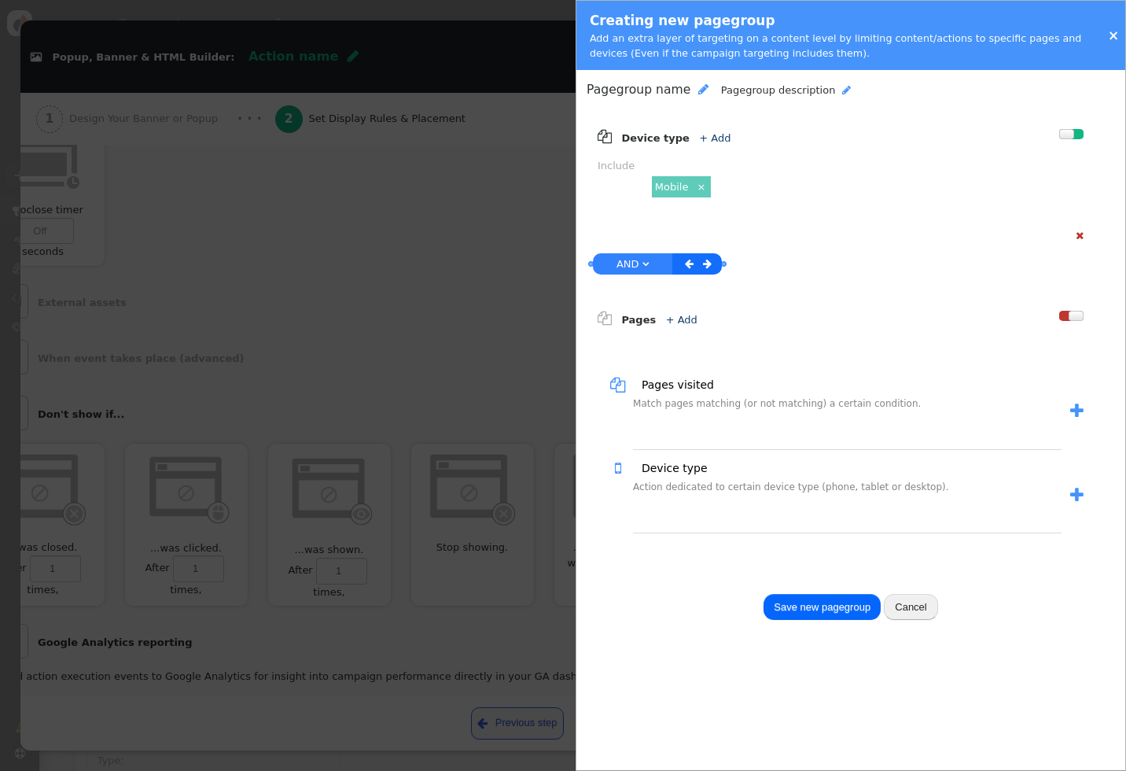
click at [663, 268] on div "AND OR XOR AND " at bounding box center [632, 263] width 79 height 21
click at [642, 268] on span "" at bounding box center [645, 264] width 6 height 10
click at [641, 267] on link "OR " at bounding box center [628, 264] width 31 height 18
click at [641, 267] on span "" at bounding box center [644, 264] width 6 height 10
click at [642, 266] on span "" at bounding box center [645, 264] width 6 height 10
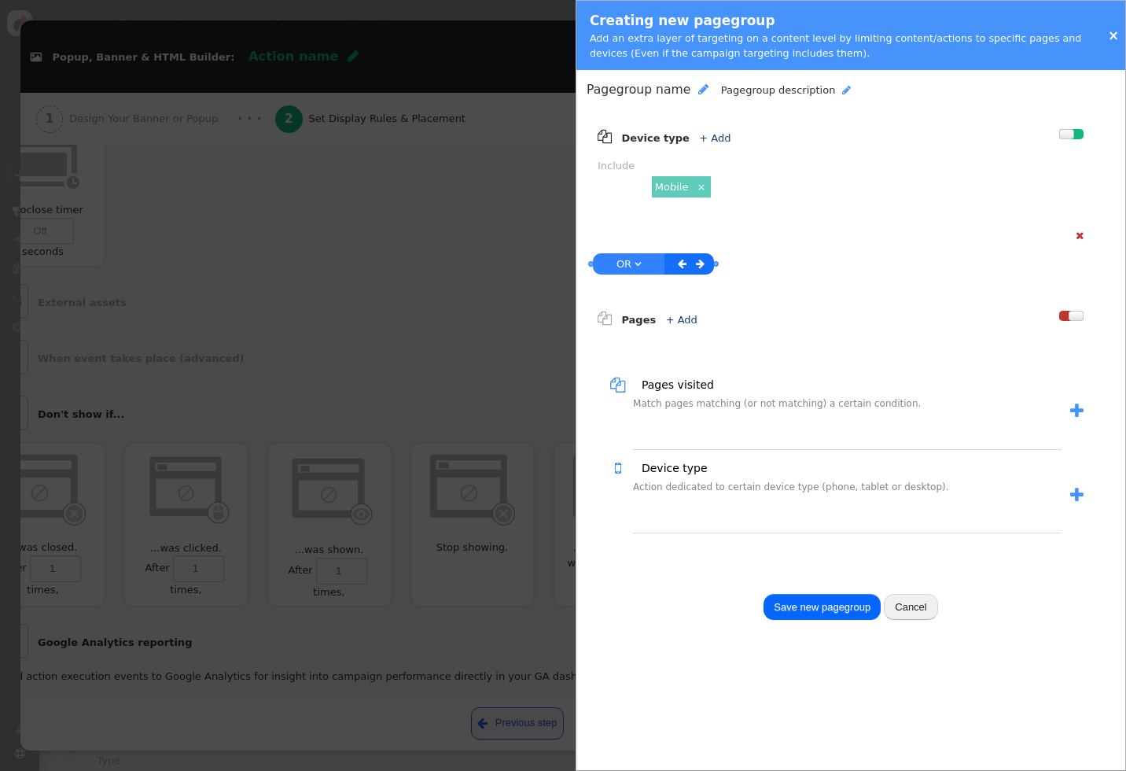
click at [641, 266] on link "OR " at bounding box center [628, 264] width 31 height 18
click at [641, 266] on span "" at bounding box center [644, 264] width 6 height 10
click at [1117, 30] on link "×" at bounding box center [1113, 36] width 11 height 16
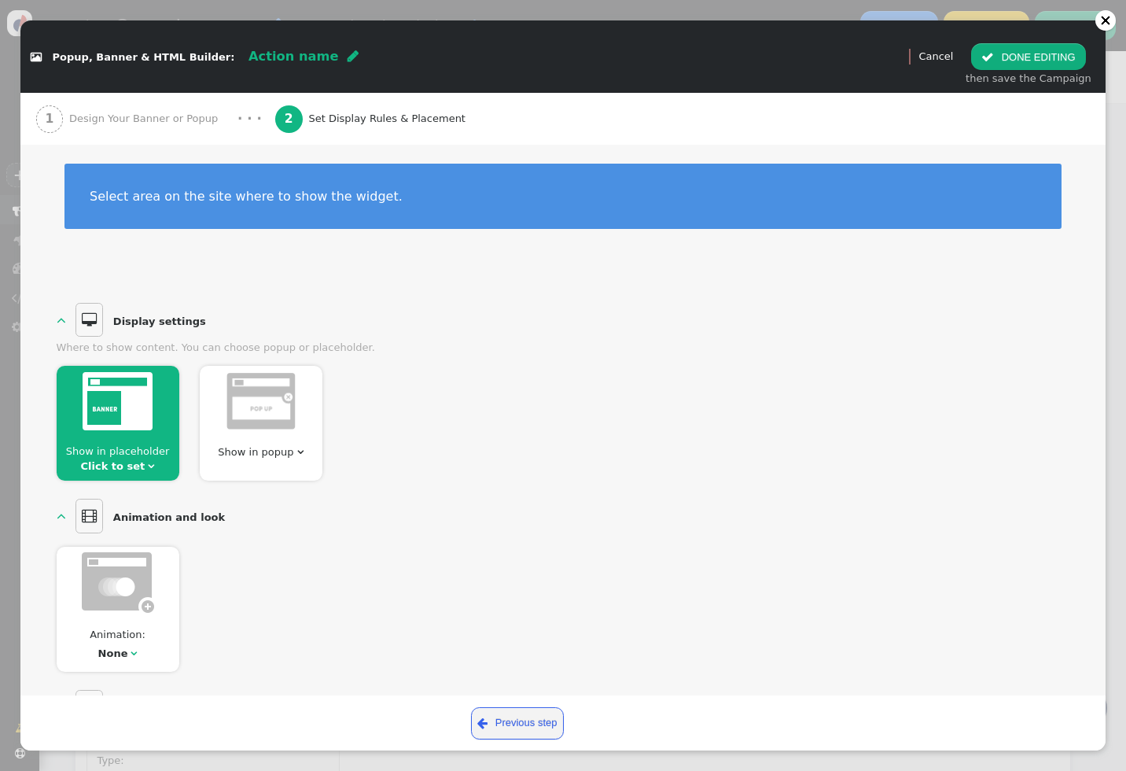
scroll to position [0, 0]
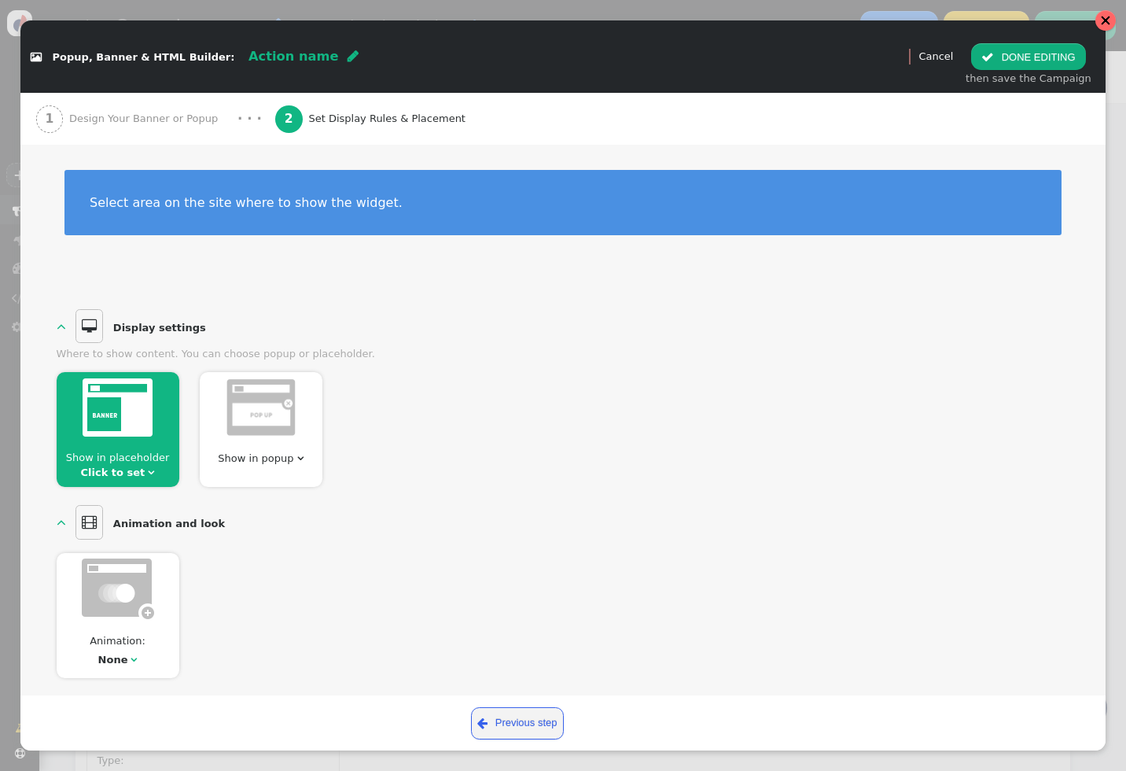
click at [1110, 10] on div " Popup, Banner & HTML Builder: Action name  (Nothing)   Preview Cancel  DO…" at bounding box center [563, 385] width 1126 height 771
click at [1111, 17] on div at bounding box center [1105, 20] width 20 height 20
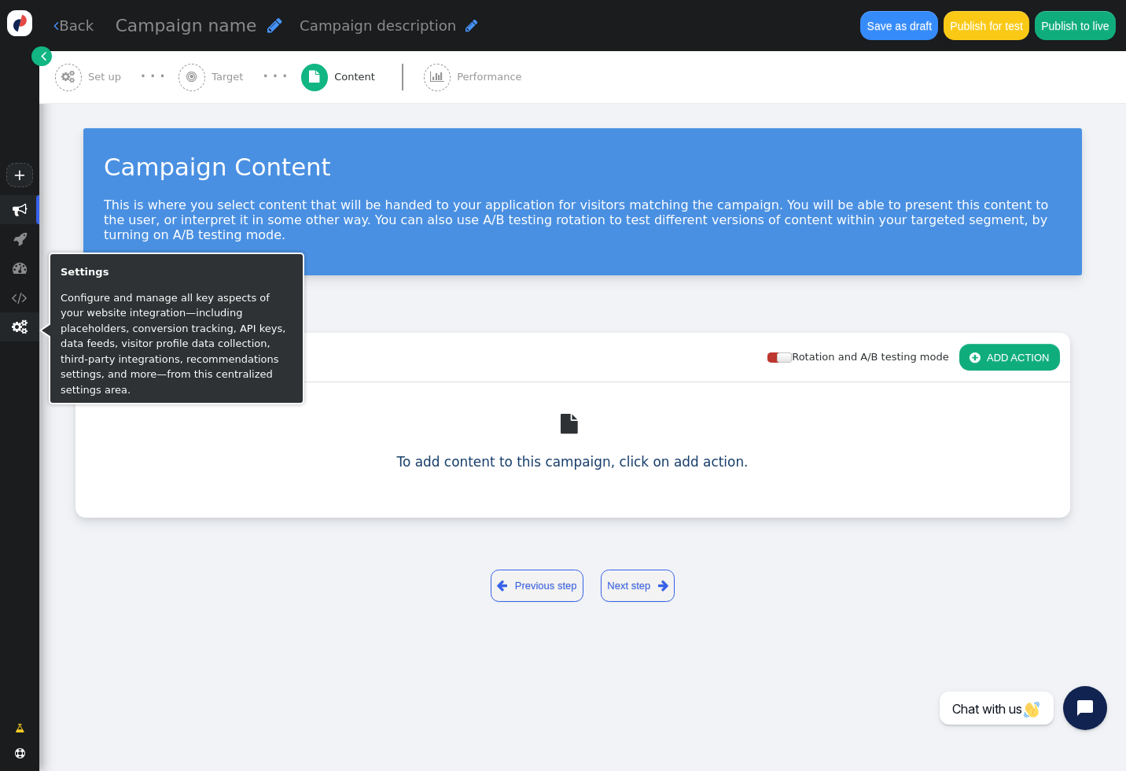
click at [22, 329] on span "" at bounding box center [20, 326] width 16 height 15
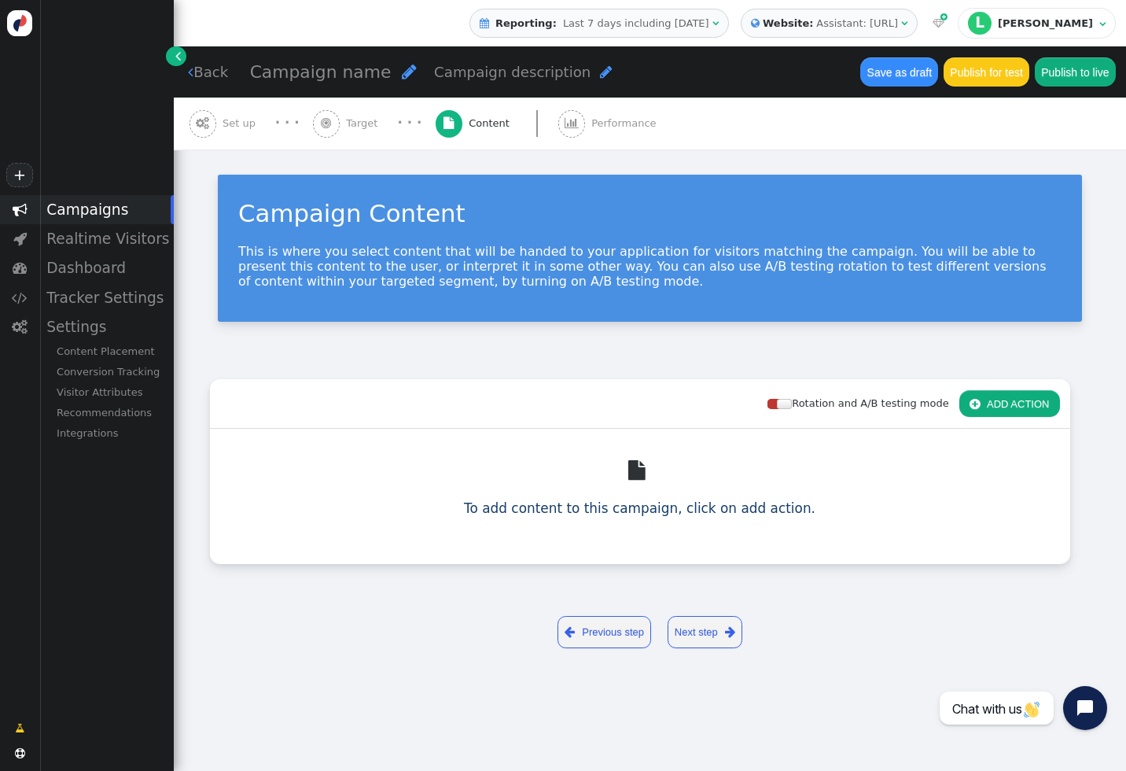
click at [124, 516] on div " Campaigns  Realtime Visitors  Dashboard  Tracker Settings  Settings Conte…" at bounding box center [87, 449] width 174 height 508
click at [108, 261] on div "Dashboard" at bounding box center [106, 267] width 134 height 29
click at [105, 437] on div "Tracker Settings" at bounding box center [106, 440] width 134 height 29
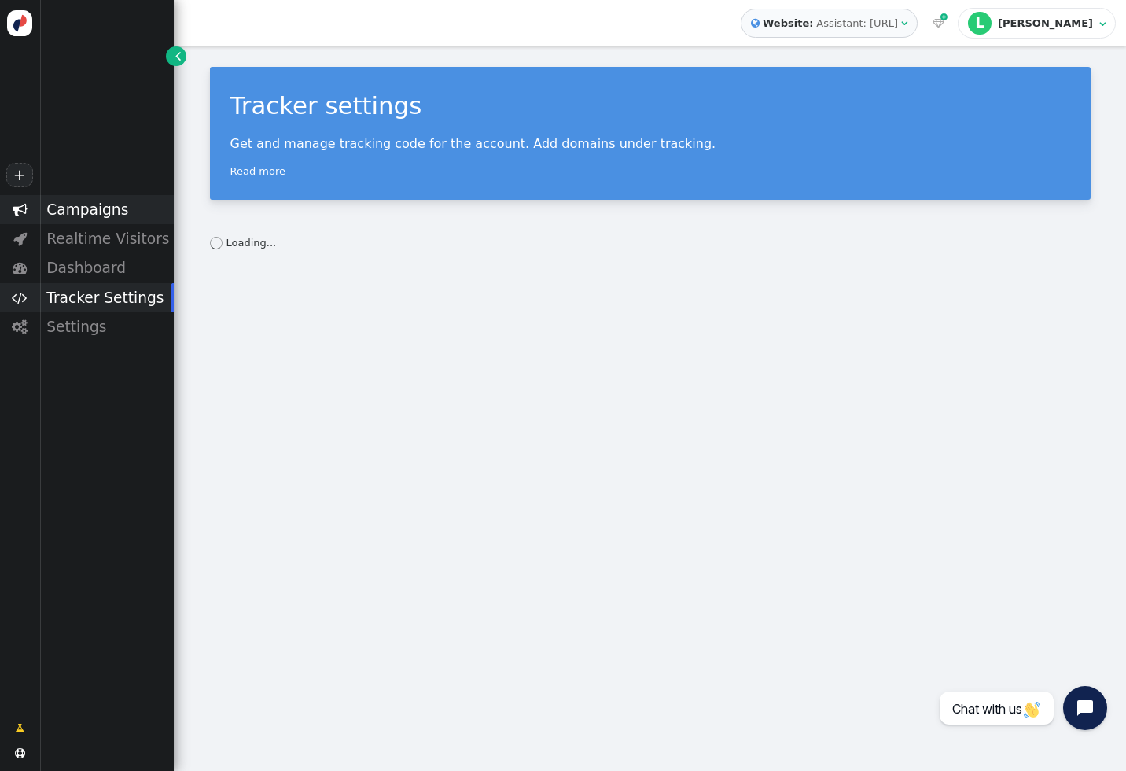
click at [109, 218] on div "Campaigns" at bounding box center [106, 209] width 134 height 29
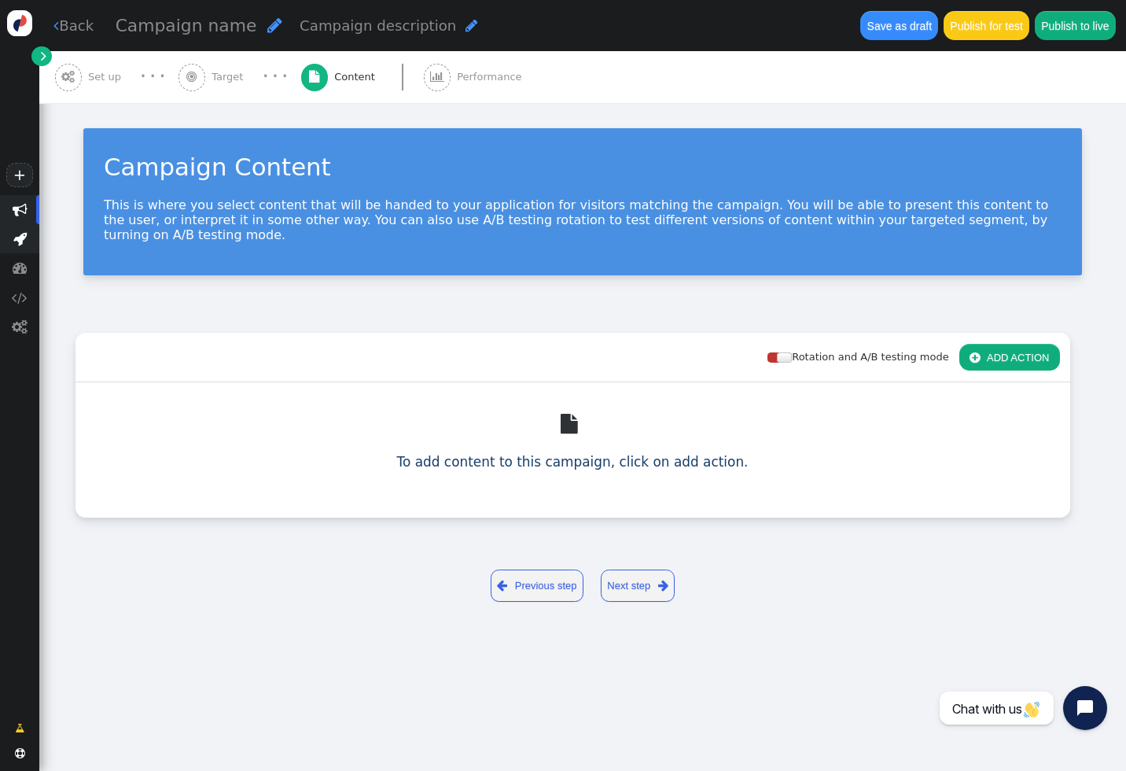
click at [23, 249] on span "" at bounding box center [19, 238] width 39 height 29
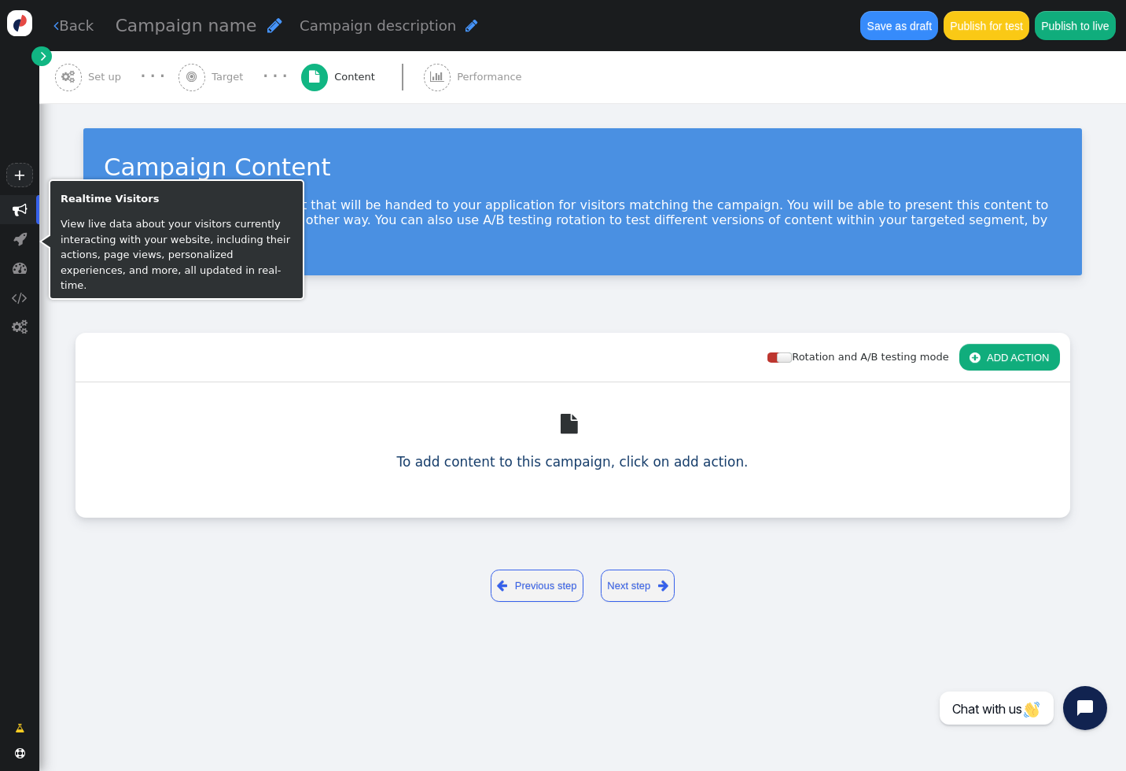
click at [4, 175] on div "+" at bounding box center [19, 97] width 39 height 195
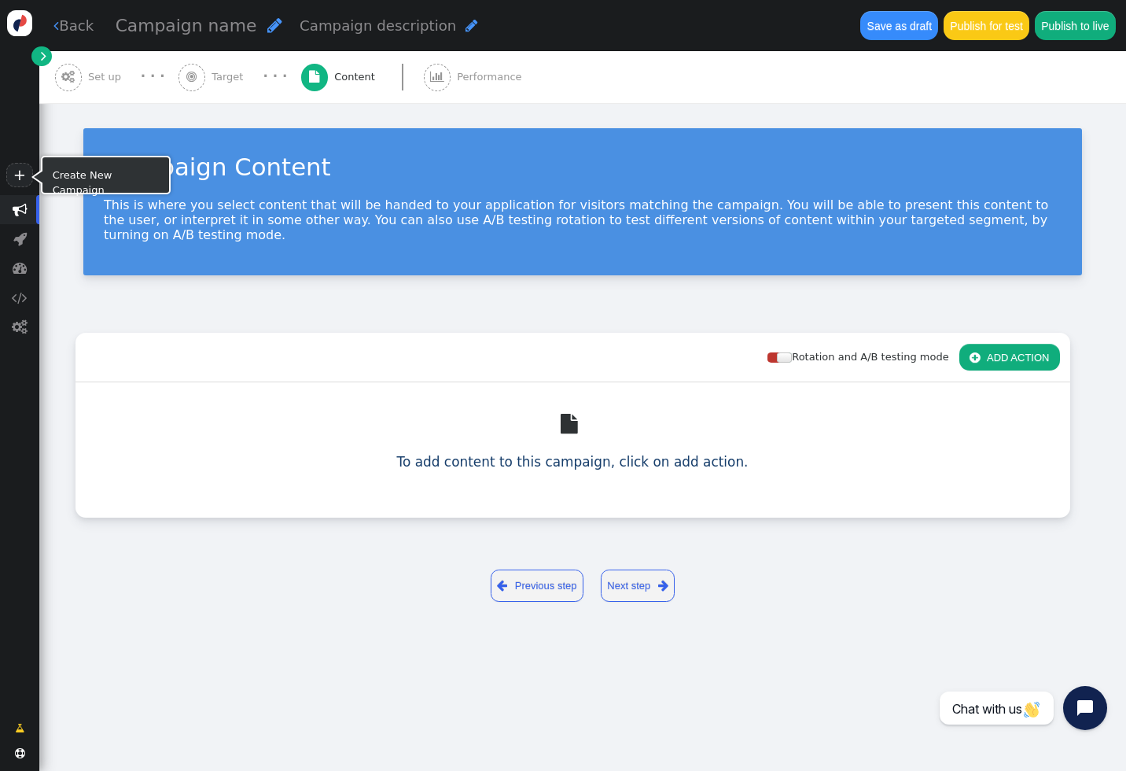
click at [14, 175] on link "+" at bounding box center [19, 175] width 27 height 24
click at [64, 20] on link " Back" at bounding box center [73, 25] width 40 height 21
click at [27, 21] on img at bounding box center [20, 23] width 26 height 26
click at [79, 27] on link " Back" at bounding box center [73, 25] width 40 height 21
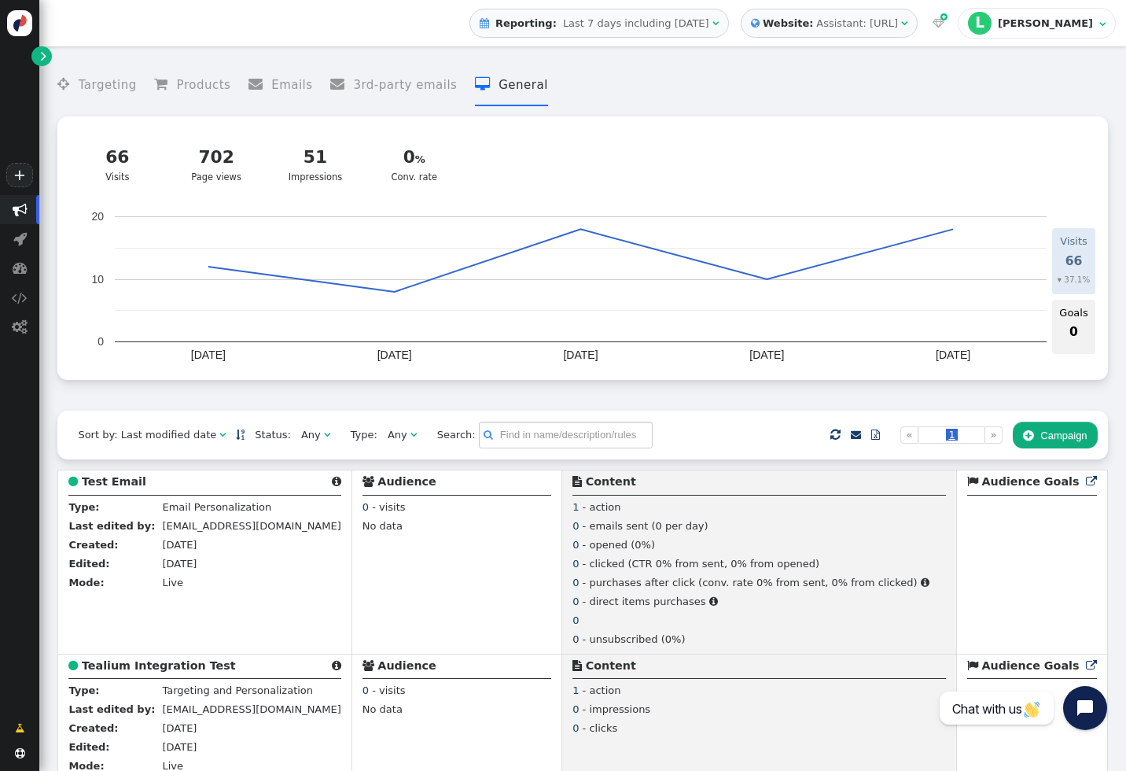
click at [43, 52] on span "" at bounding box center [44, 56] width 6 height 16
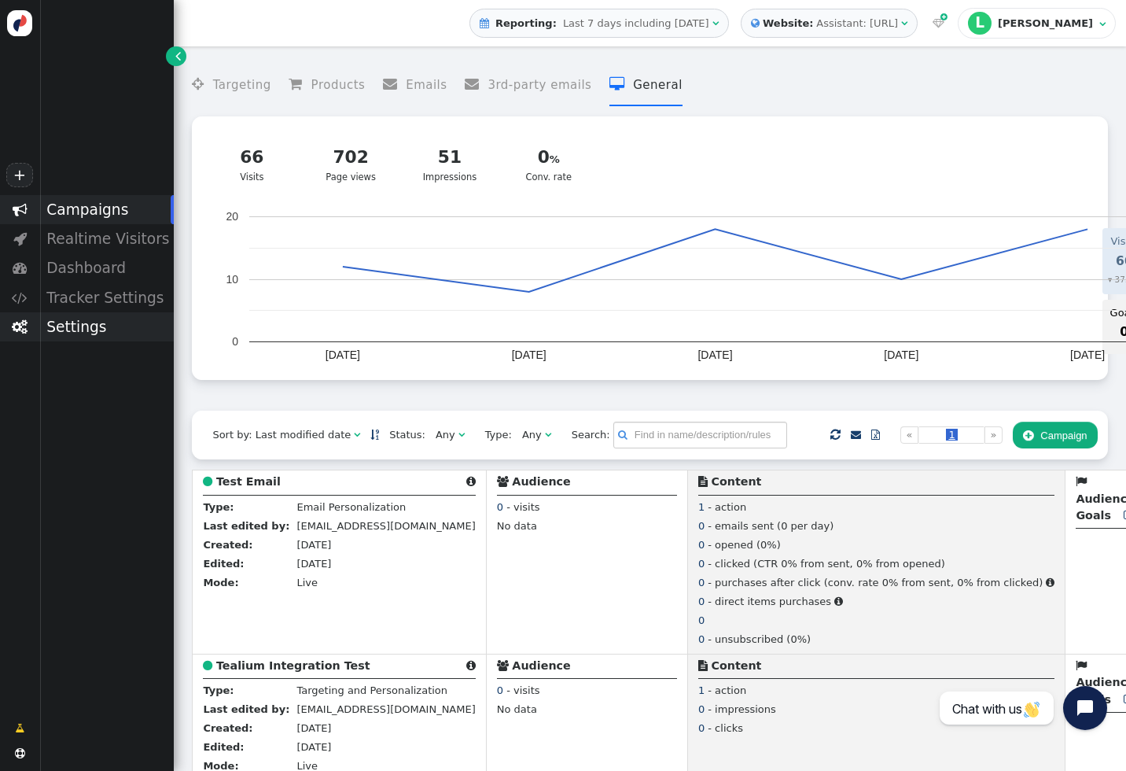
click at [93, 334] on div "Settings" at bounding box center [106, 326] width 134 height 29
click at [94, 422] on div "Recommendations" at bounding box center [106, 413] width 134 height 20
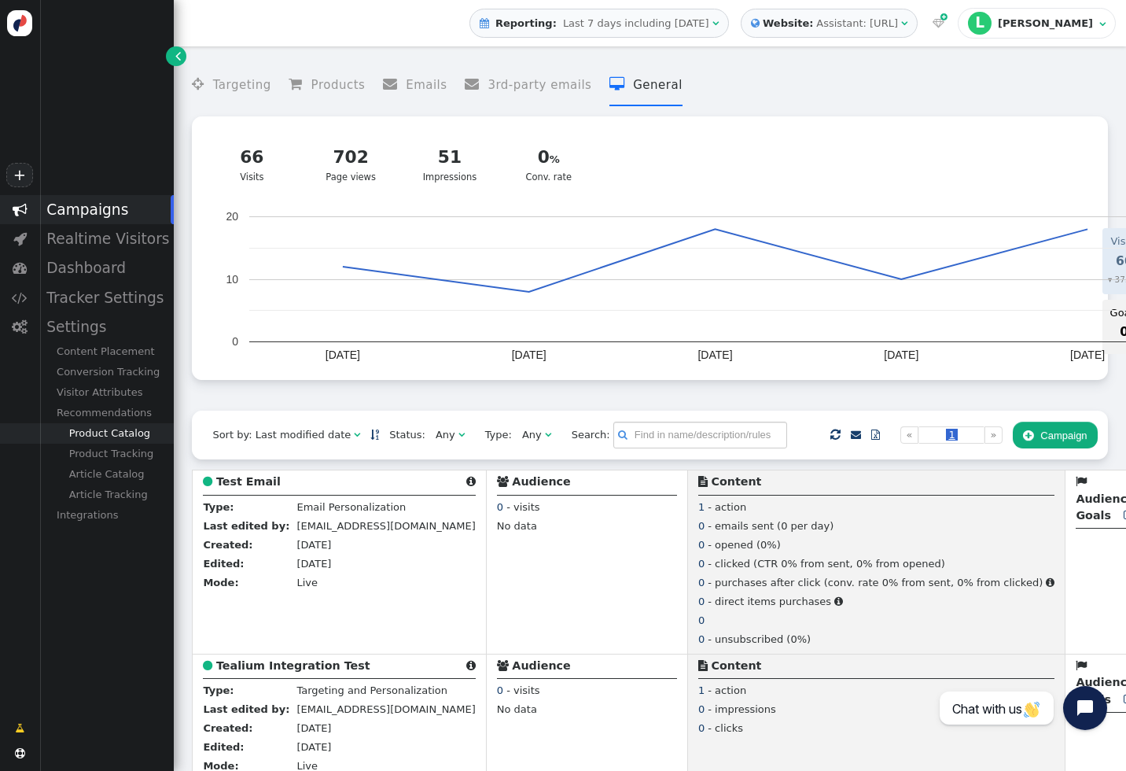
click at [109, 436] on div "Product Catalog" at bounding box center [106, 433] width 134 height 20
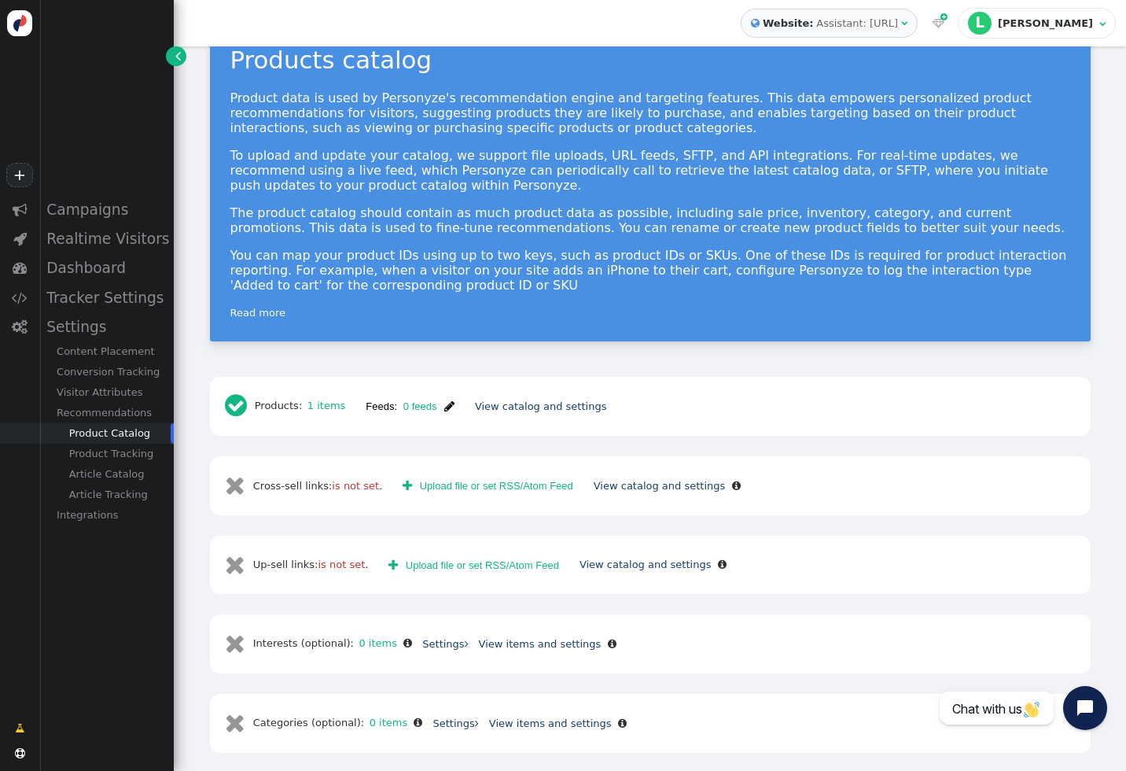
scroll to position [48, 0]
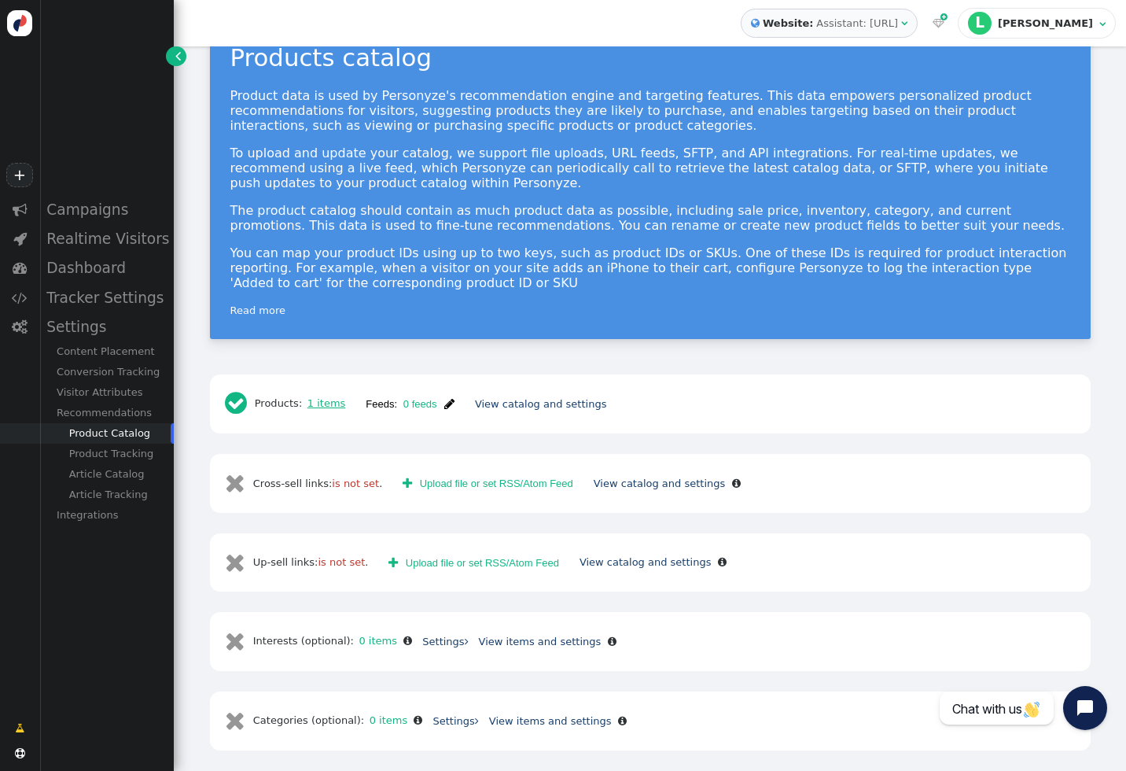
click at [335, 403] on link "1 items" at bounding box center [323, 403] width 43 height 12
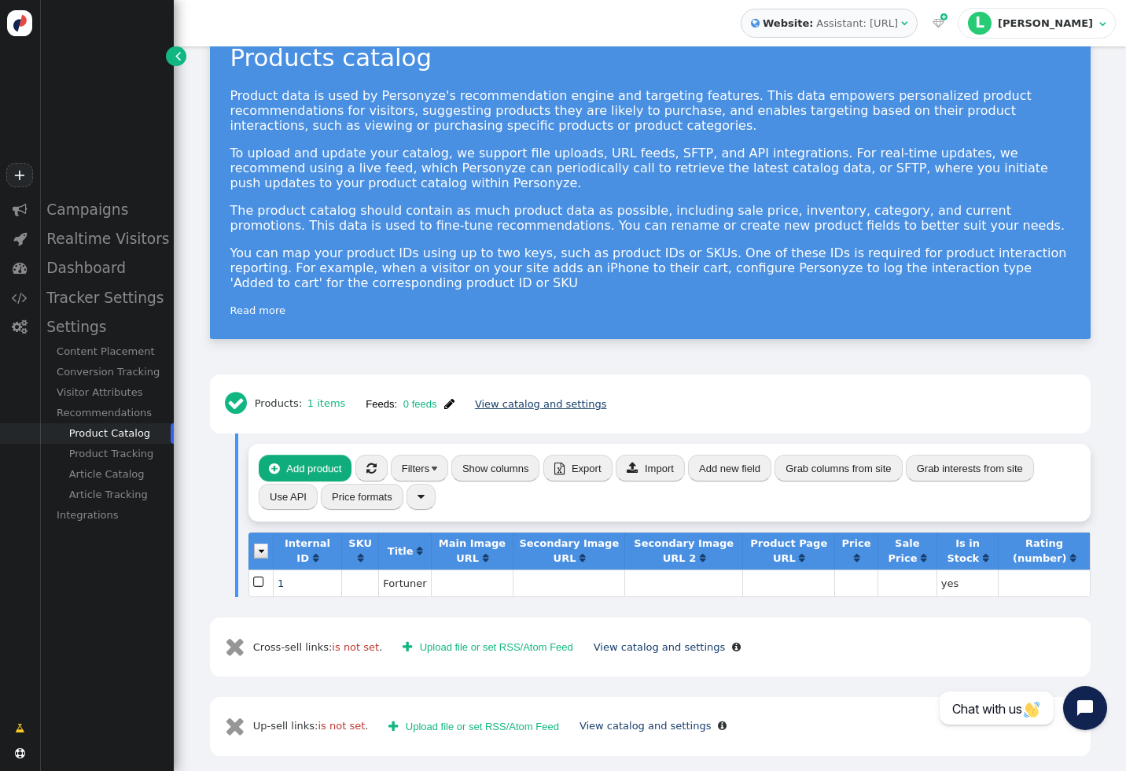
click at [524, 407] on link "View catalog and settings" at bounding box center [541, 404] width 132 height 12
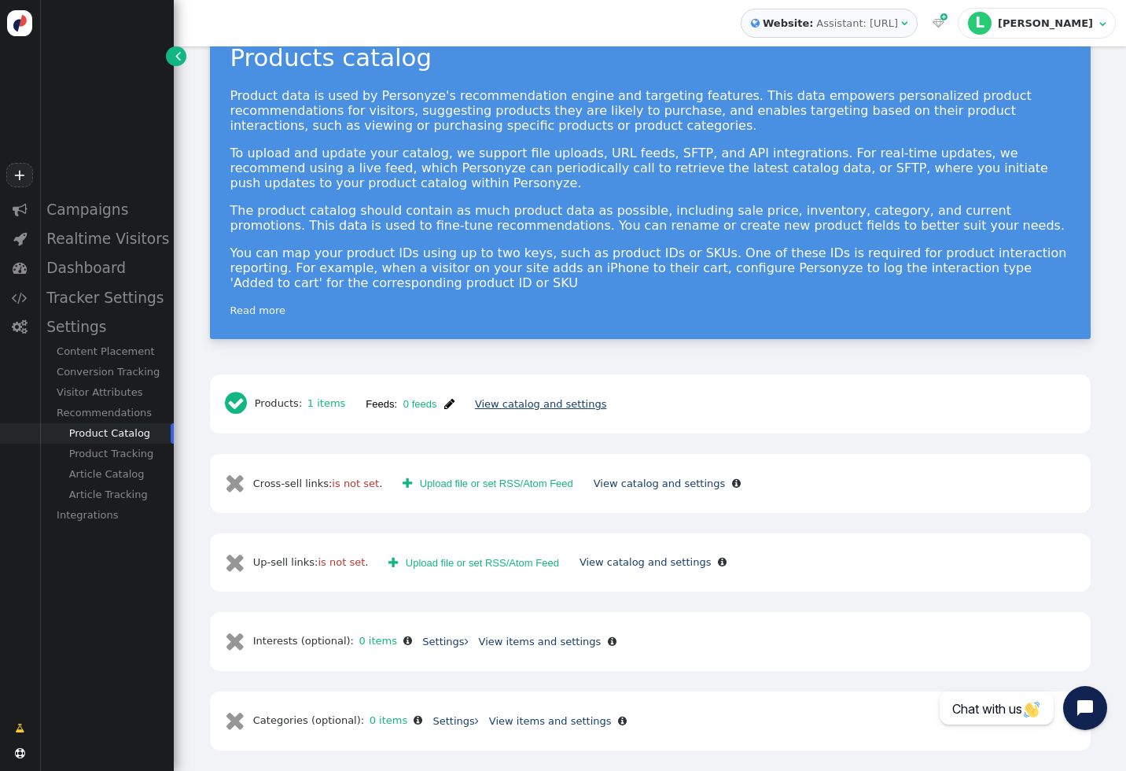
click at [554, 403] on link "View catalog and settings" at bounding box center [541, 404] width 132 height 12
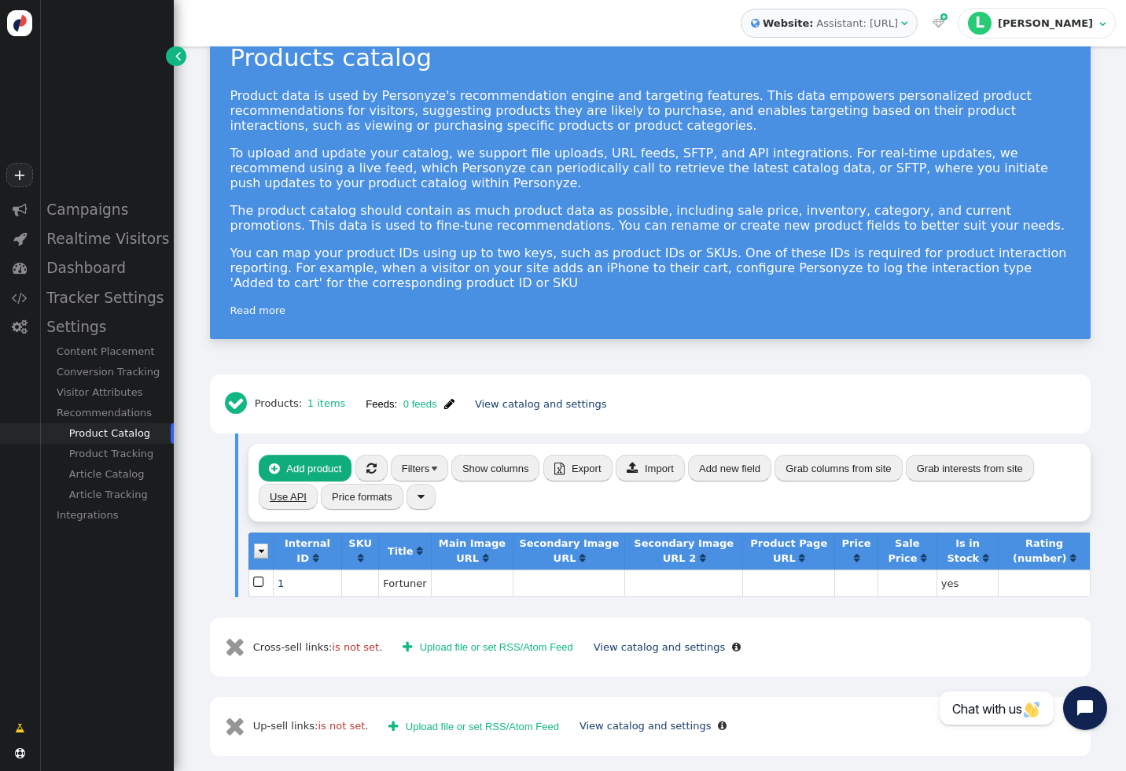
click at [313, 497] on link "Use API" at bounding box center [288, 497] width 59 height 27
click at [428, 494] on button "" at bounding box center [421, 497] width 29 height 27
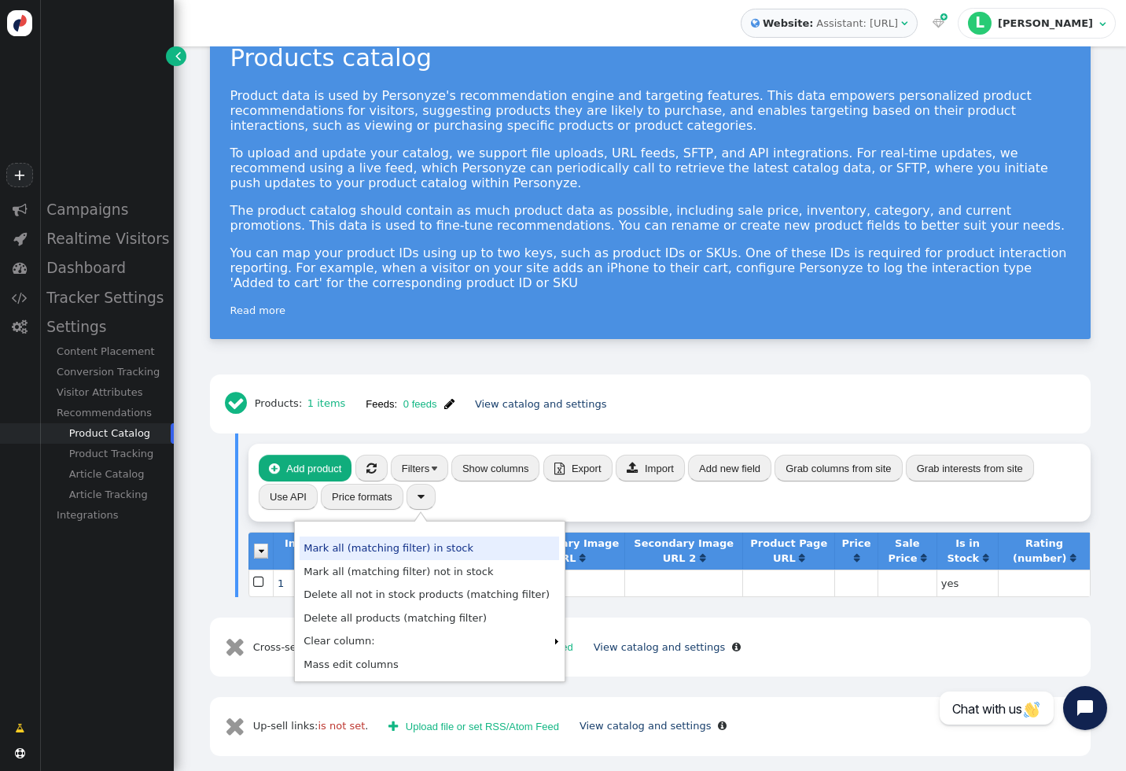
click at [474, 501] on div " Add product  « ◂ 1 ▸ » Filters Show columns  Export  Import Add new field …" at bounding box center [670, 483] width 842 height 78
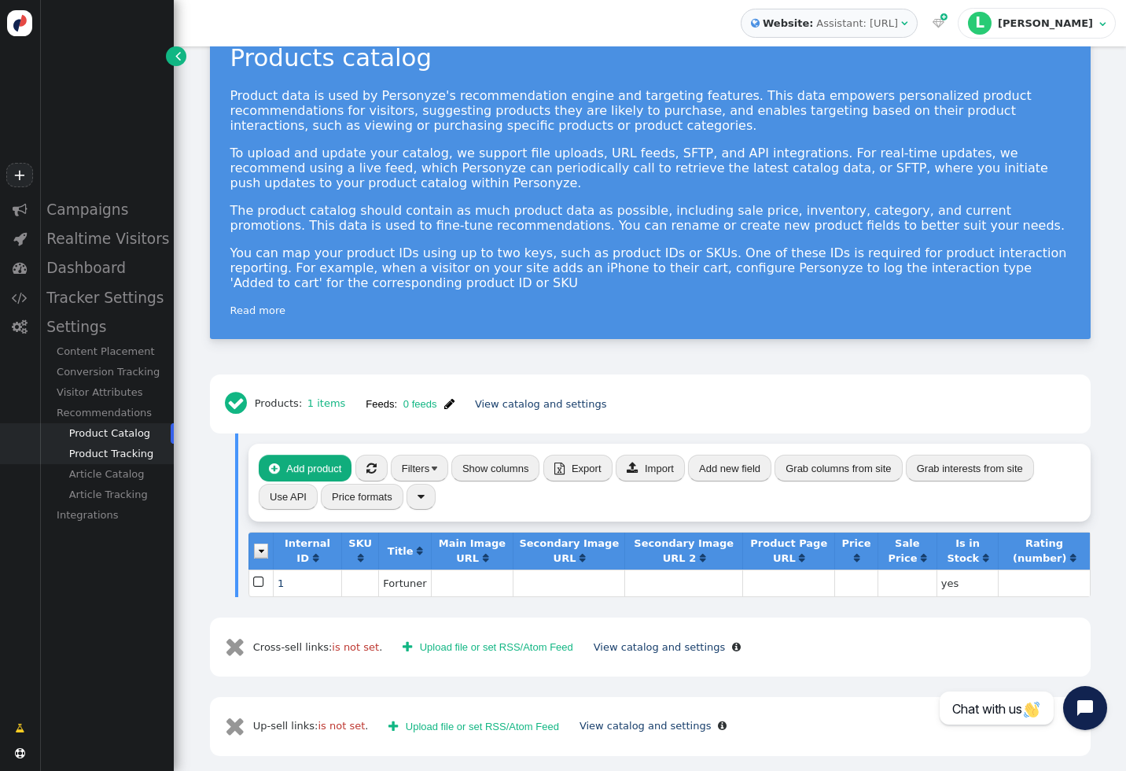
click at [128, 451] on div "Product Tracking" at bounding box center [106, 454] width 134 height 20
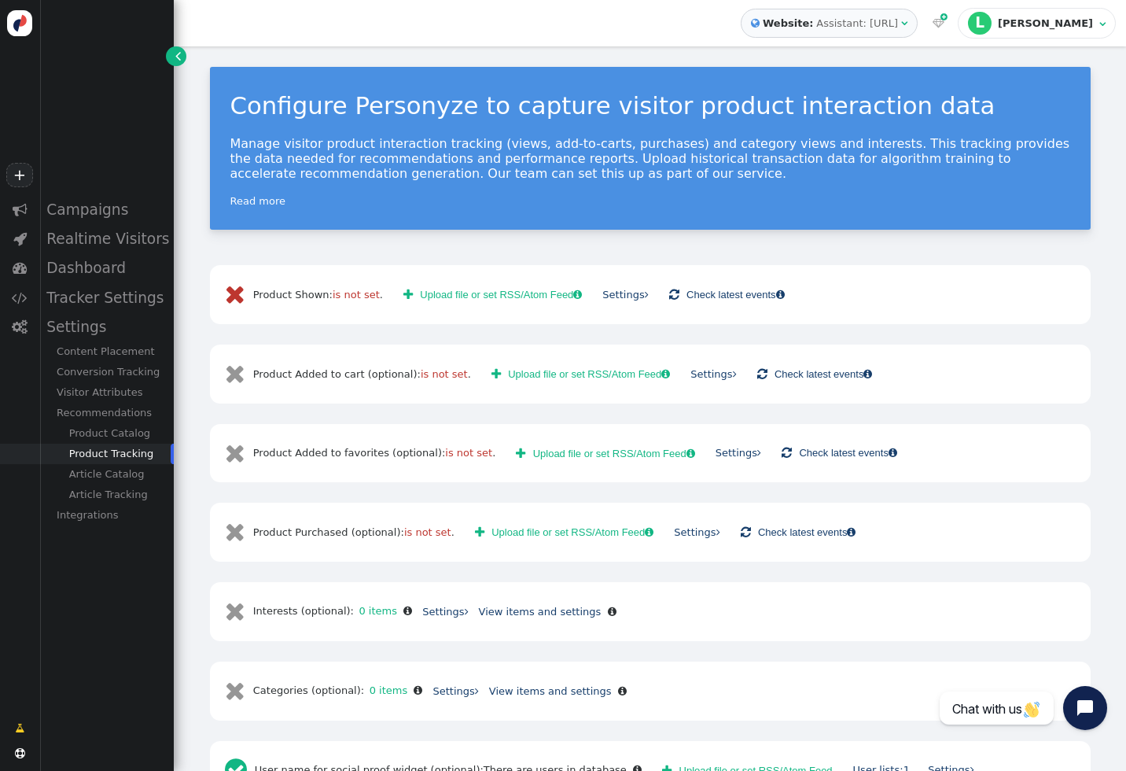
click at [624, 300] on div "Settings " at bounding box center [626, 295] width 56 height 16
click at [118, 438] on div "Product Catalog" at bounding box center [106, 433] width 134 height 20
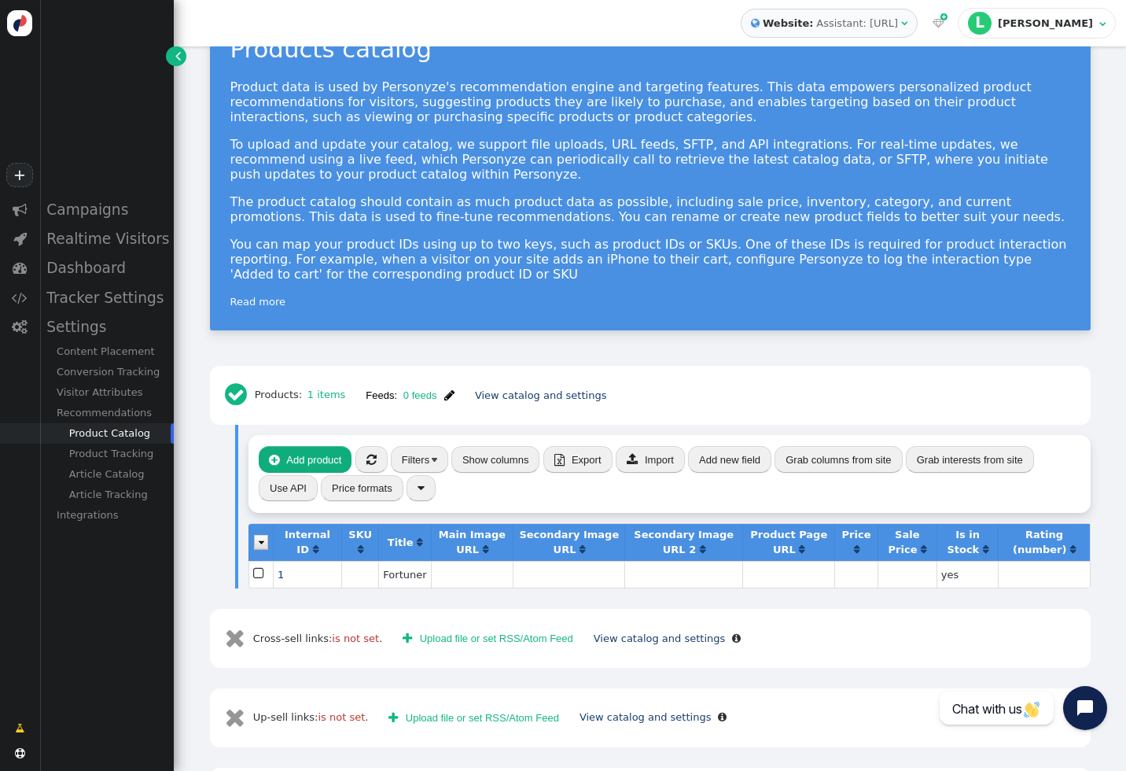
scroll to position [60, 0]
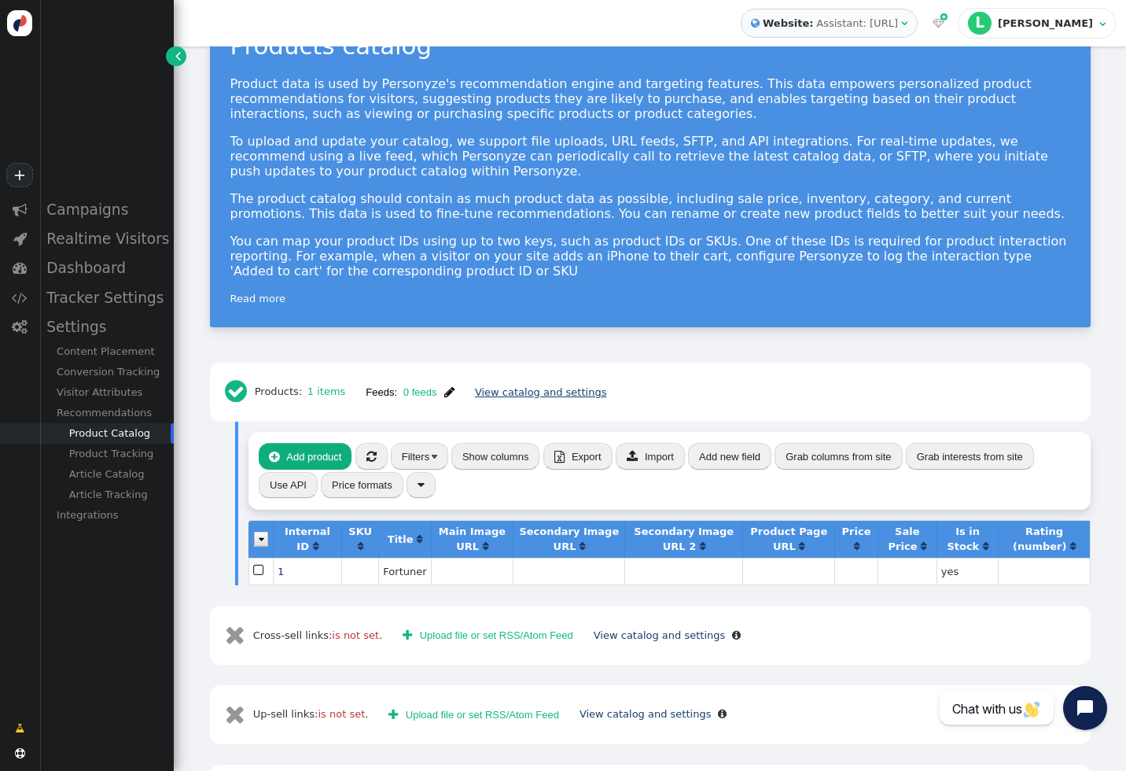
click at [553, 389] on link "View catalog and settings" at bounding box center [541, 392] width 132 height 12
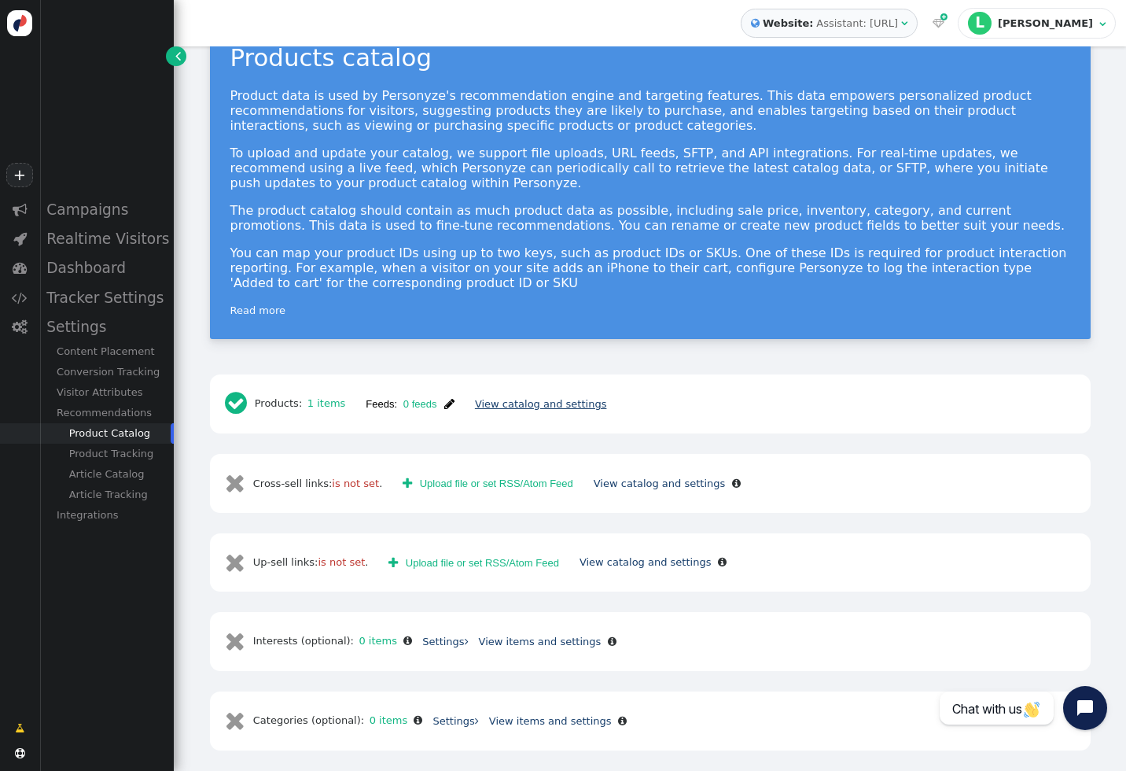
click at [538, 408] on link "View catalog and settings" at bounding box center [541, 404] width 132 height 12
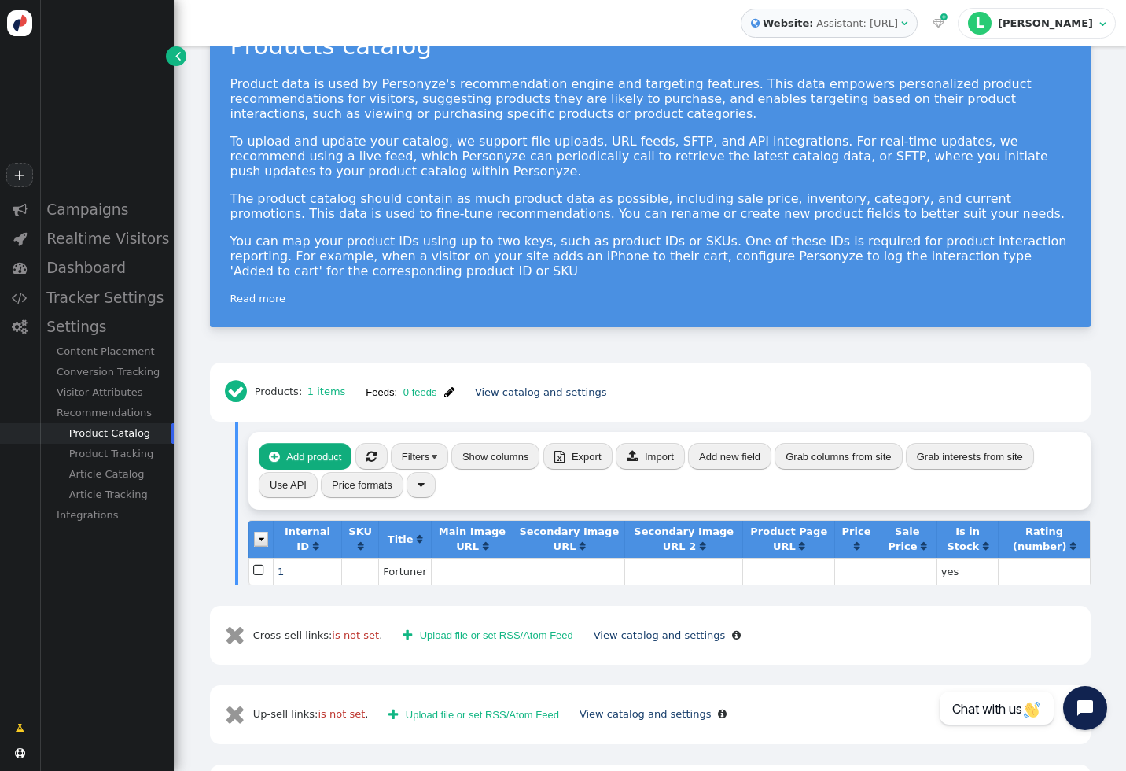
click at [898, 21] on div "Assistant: [URL]" at bounding box center [857, 24] width 82 height 16
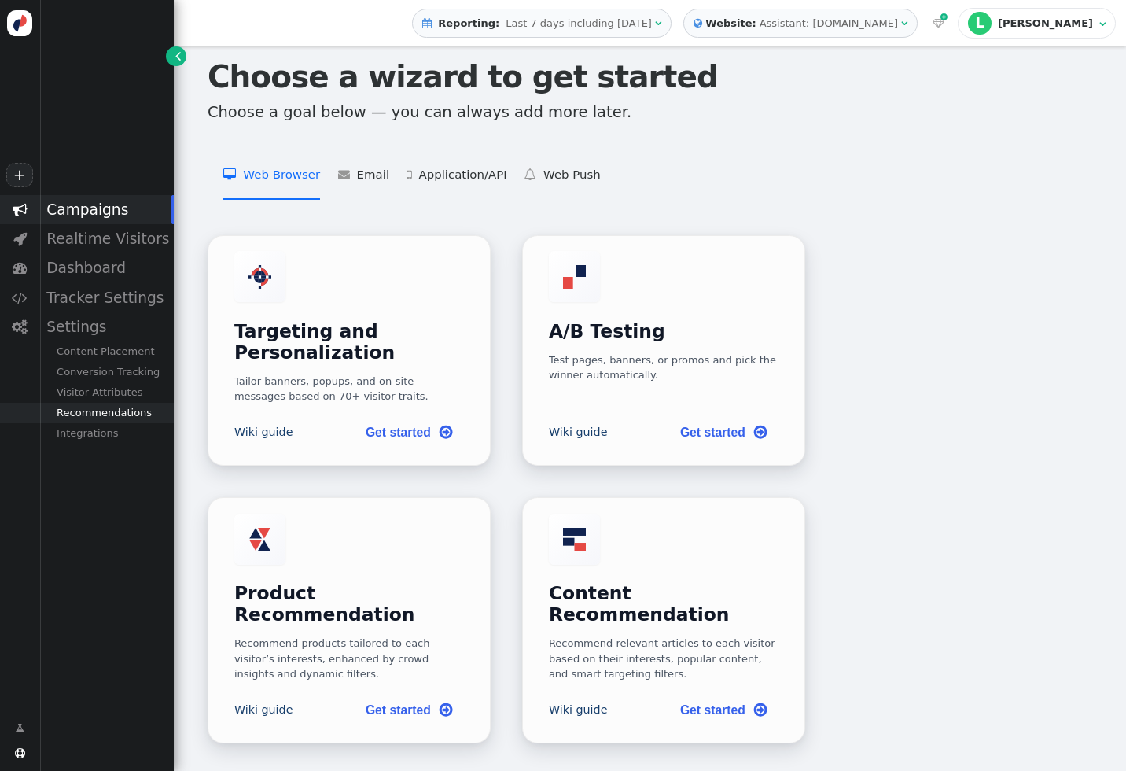
click at [103, 421] on div "Recommendations" at bounding box center [106, 413] width 134 height 20
click at [106, 431] on div "Product Catalog" at bounding box center [106, 433] width 134 height 20
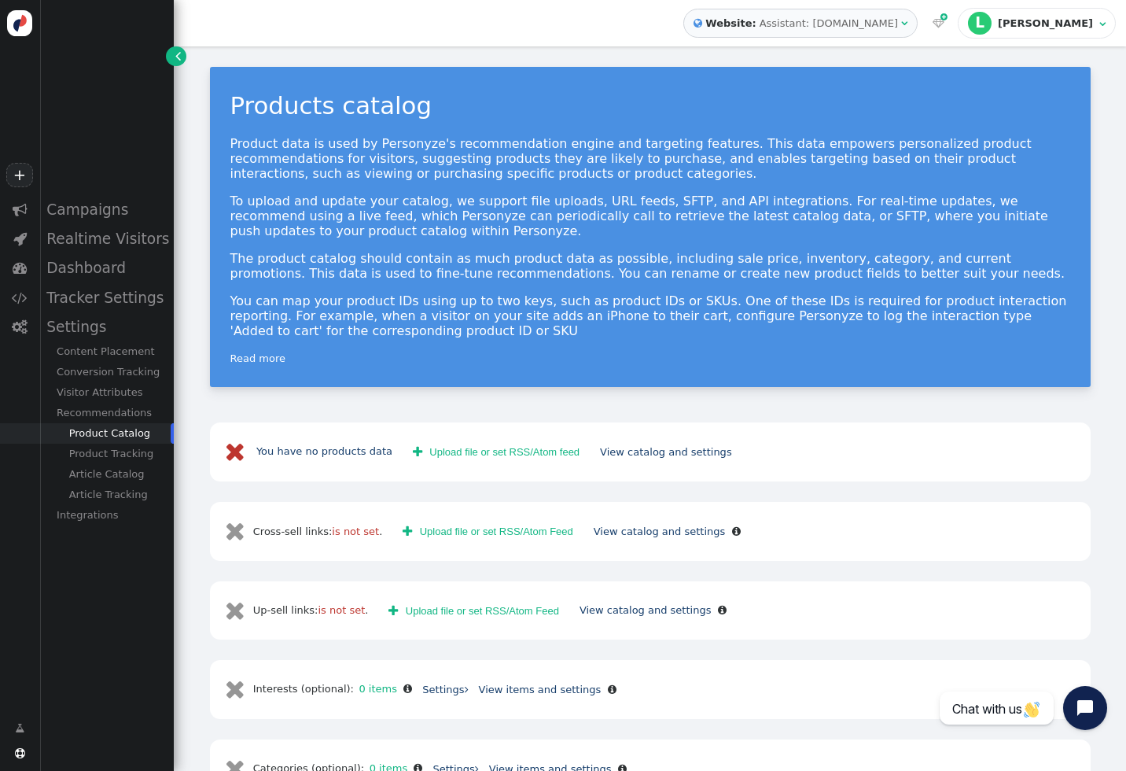
click at [871, 17] on div "Assistant: svengroup.com" at bounding box center [829, 24] width 138 height 16
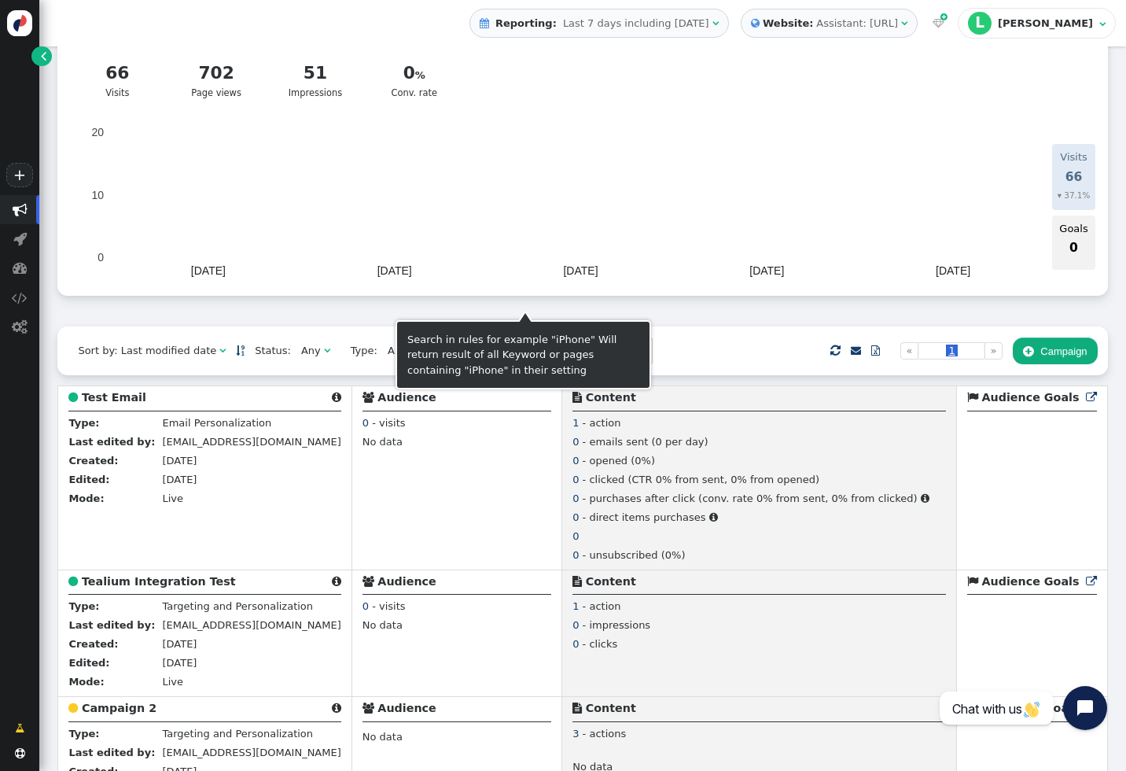
scroll to position [61, 0]
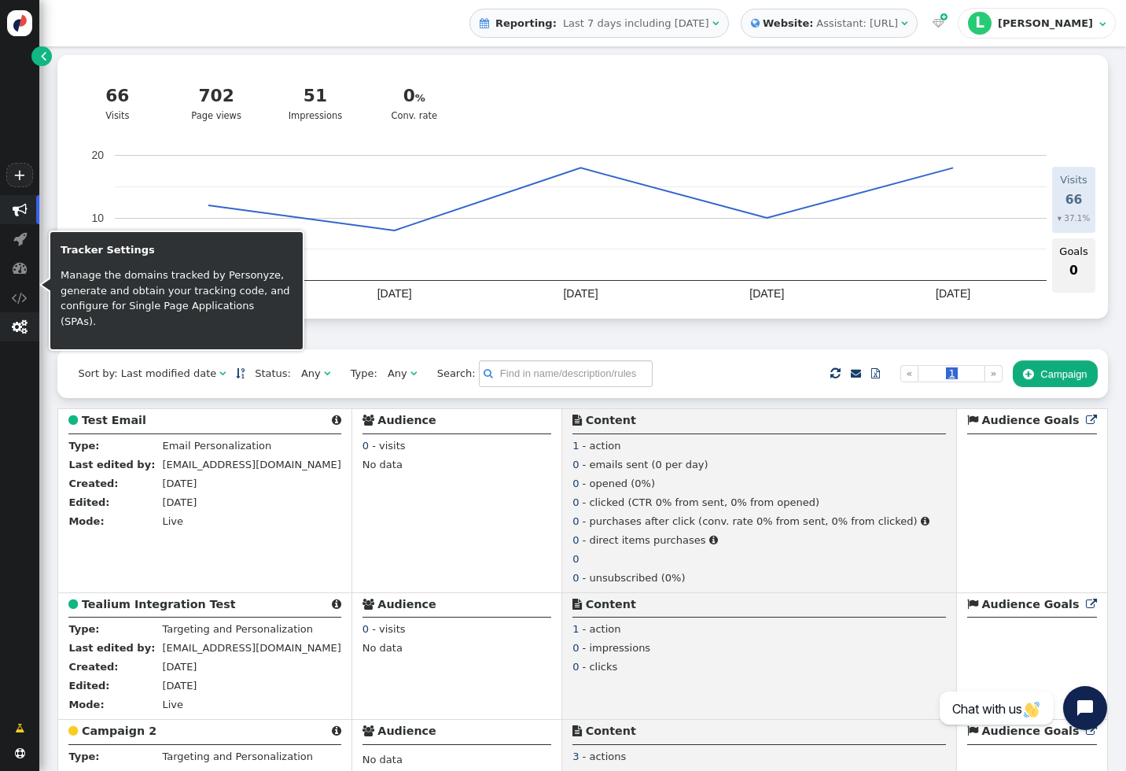
click at [23, 325] on span "" at bounding box center [20, 326] width 16 height 15
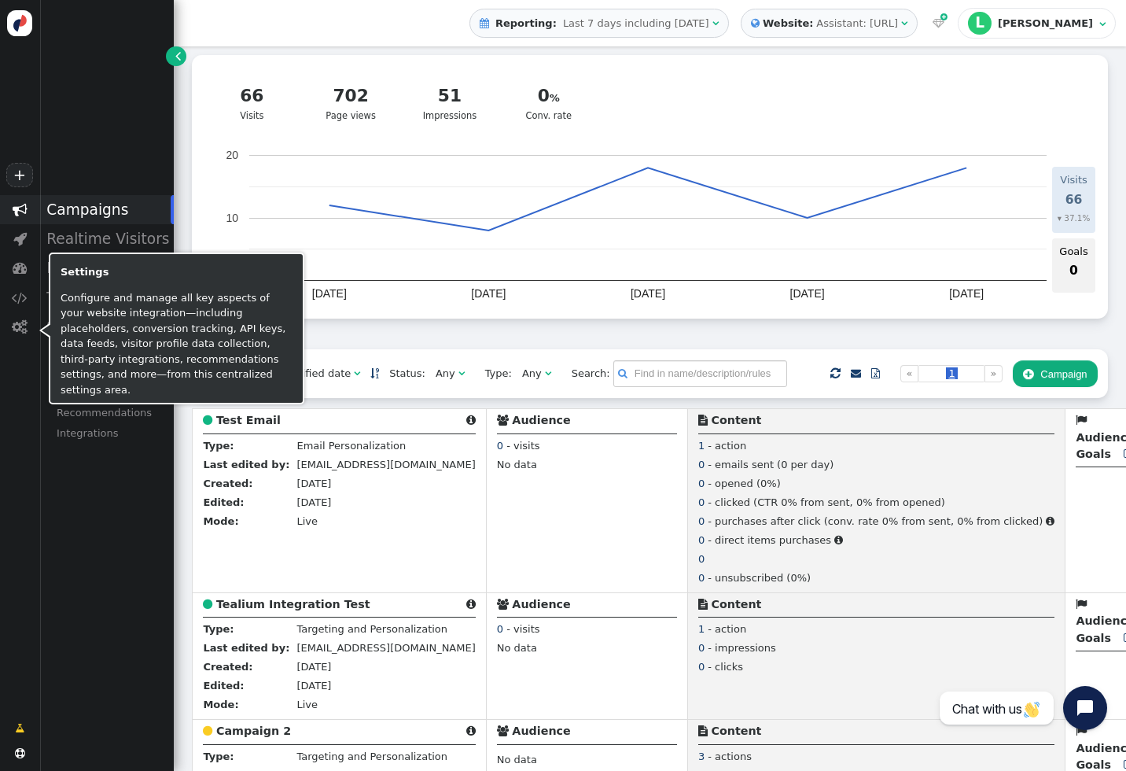
click at [82, 521] on div " Campaigns  Realtime Visitors  Dashboard  Tracker Settings  Settings Conte…" at bounding box center [87, 449] width 174 height 508
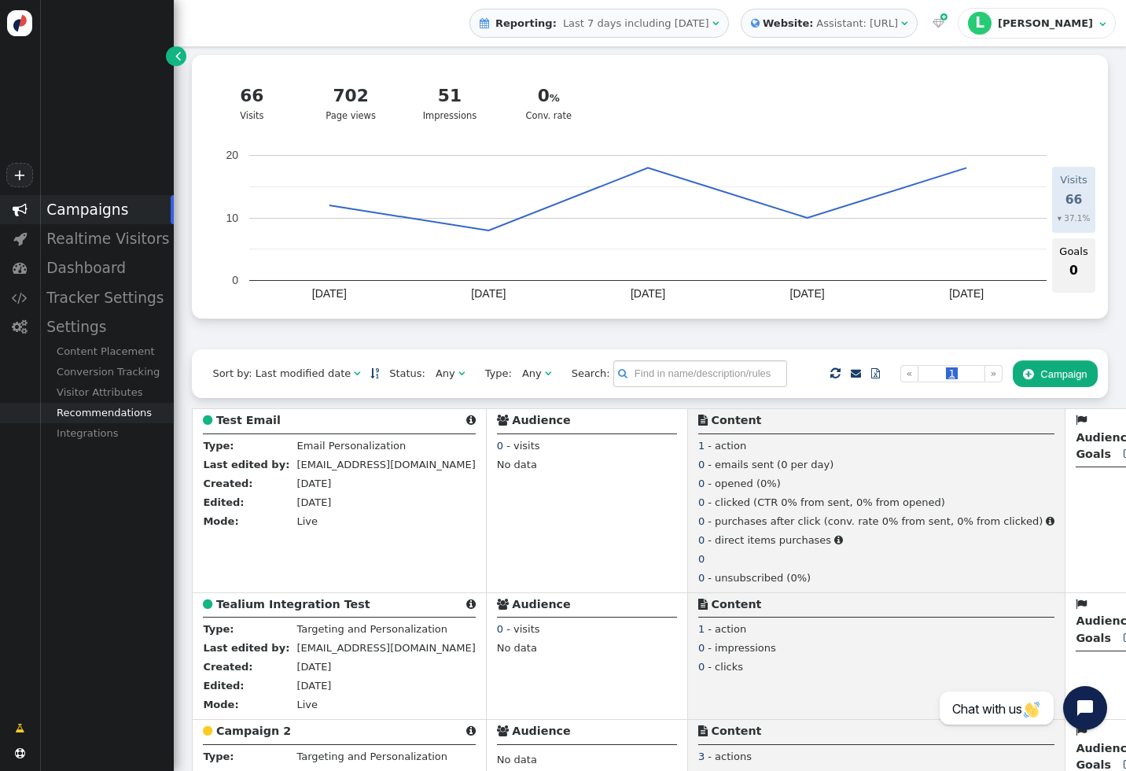
click at [83, 421] on div "Recommendations" at bounding box center [106, 413] width 134 height 20
click at [99, 438] on div "Product Catalog" at bounding box center [106, 433] width 134 height 20
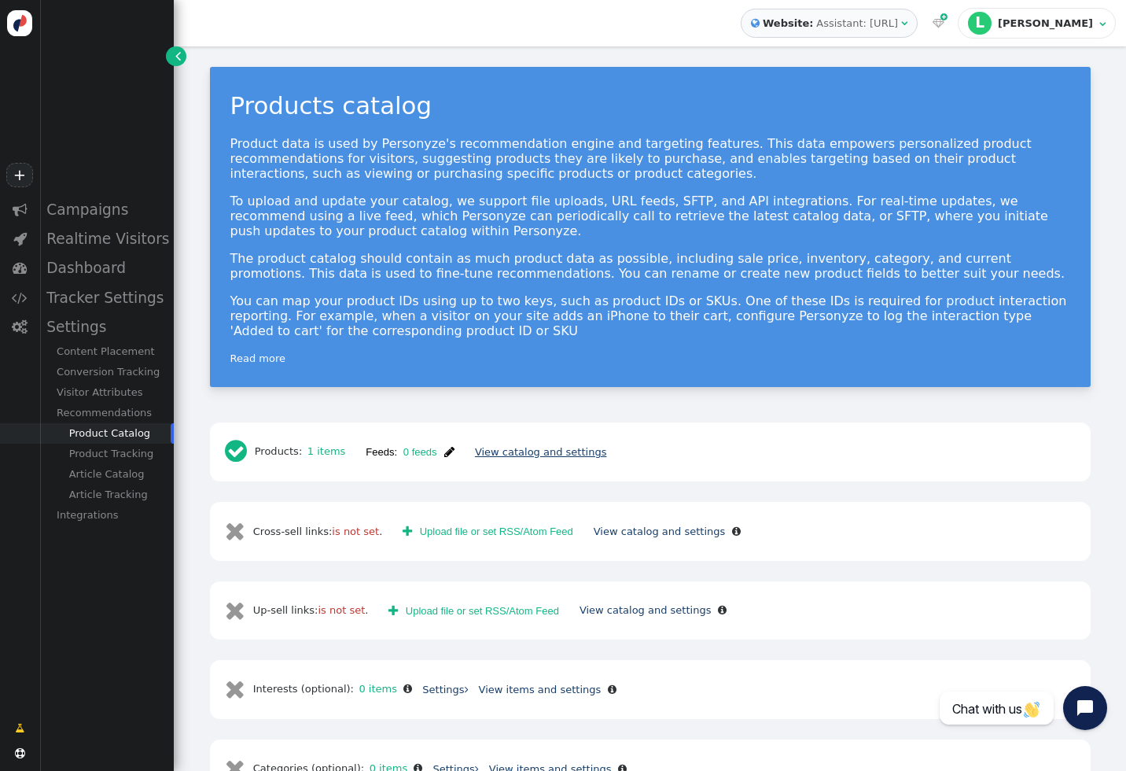
click at [503, 457] on link "View catalog and settings" at bounding box center [541, 452] width 132 height 12
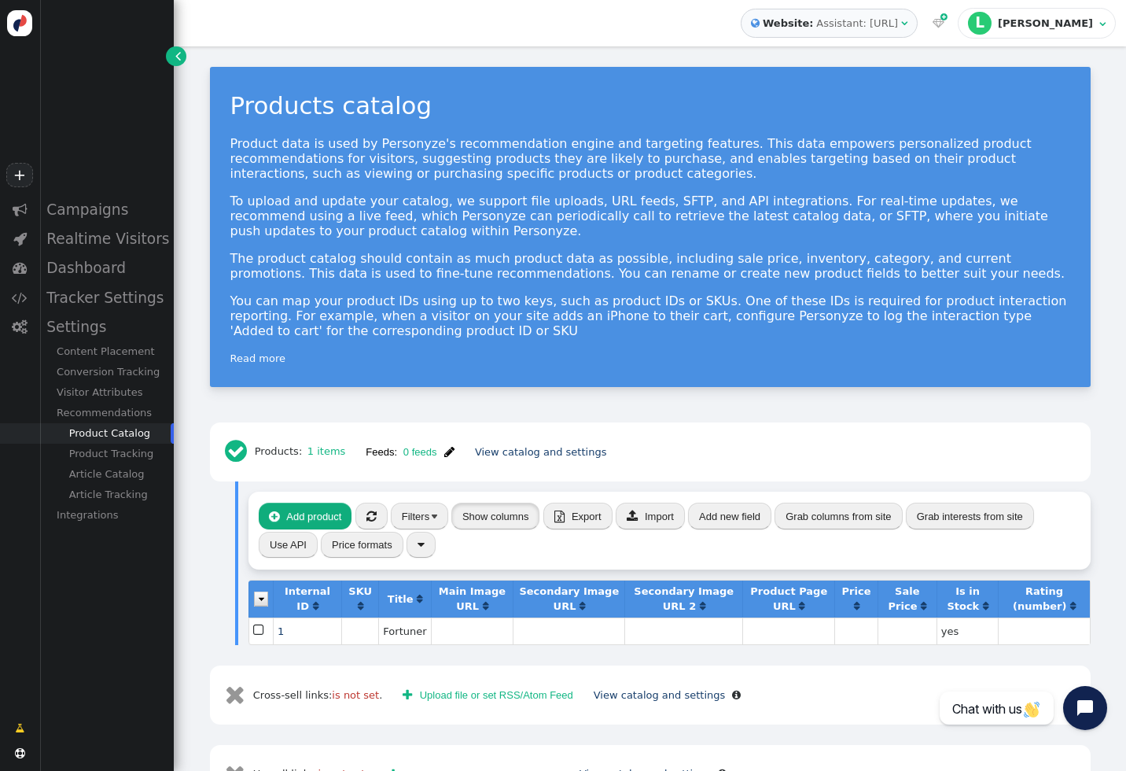
click at [485, 528] on button "Show columns" at bounding box center [495, 516] width 89 height 27
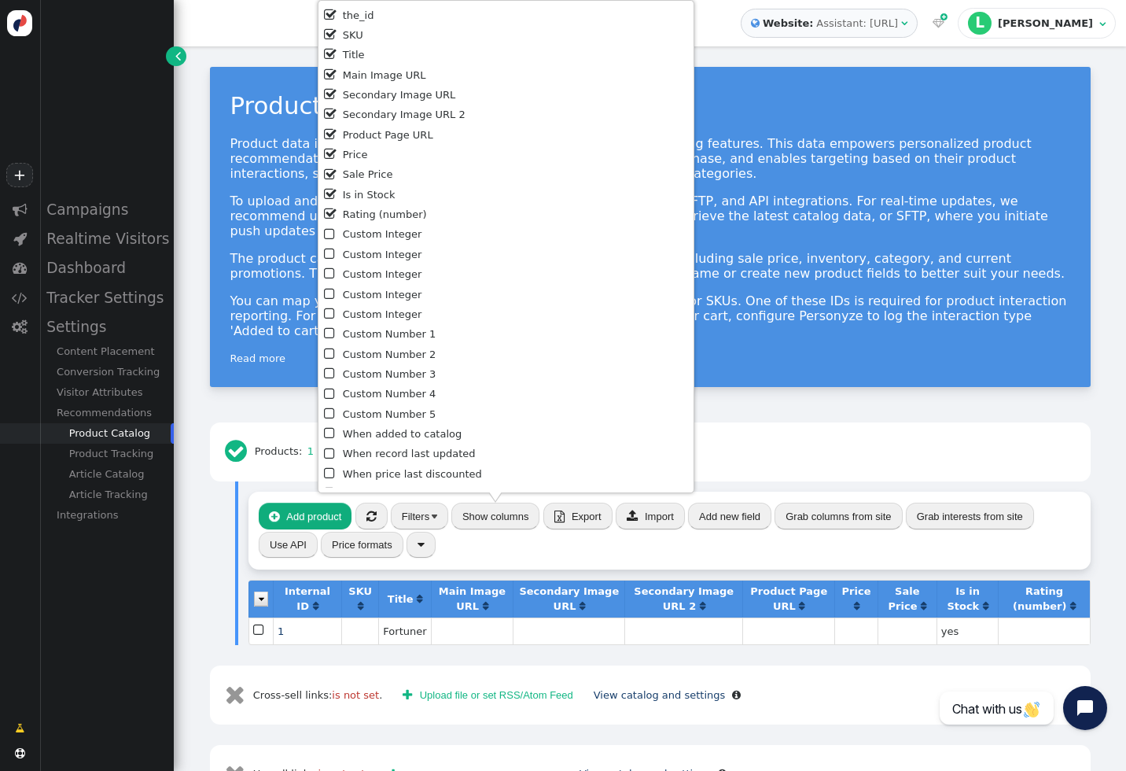
click at [531, 546] on div " Add product  « ◂ 1 ▸ » Filters Show columns  Export  Import Add new field …" at bounding box center [670, 530] width 842 height 78
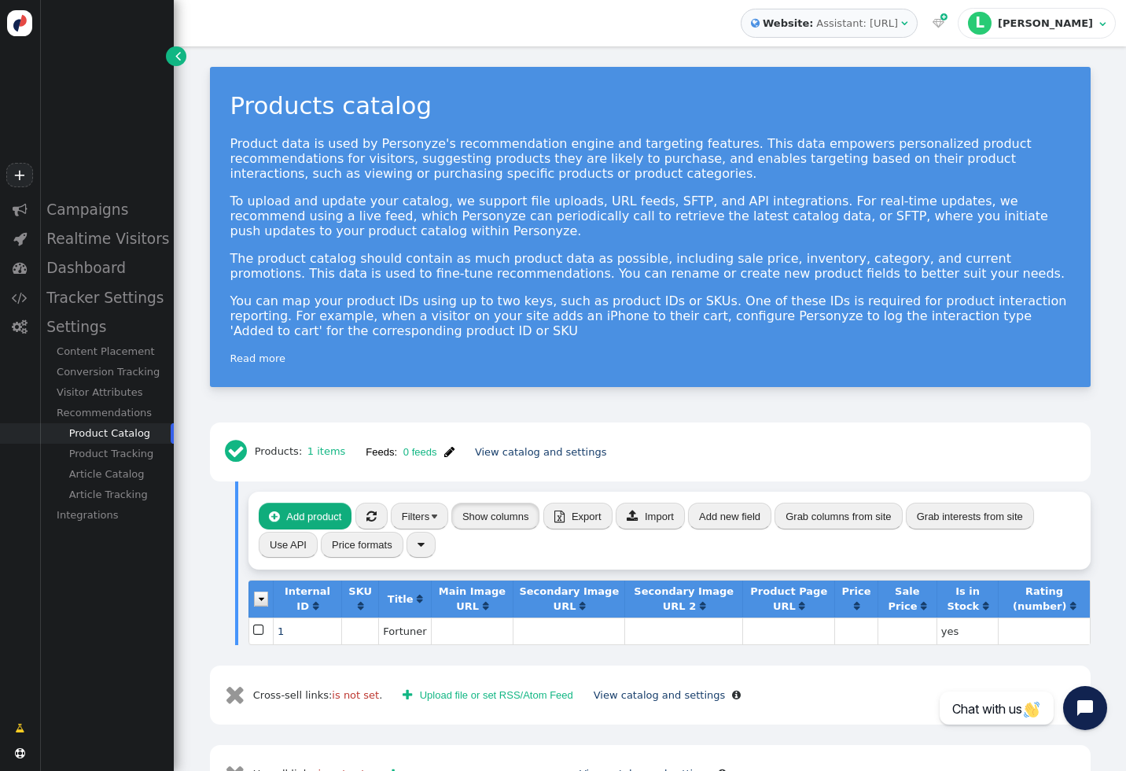
click at [501, 511] on button "Show columns" at bounding box center [495, 516] width 89 height 27
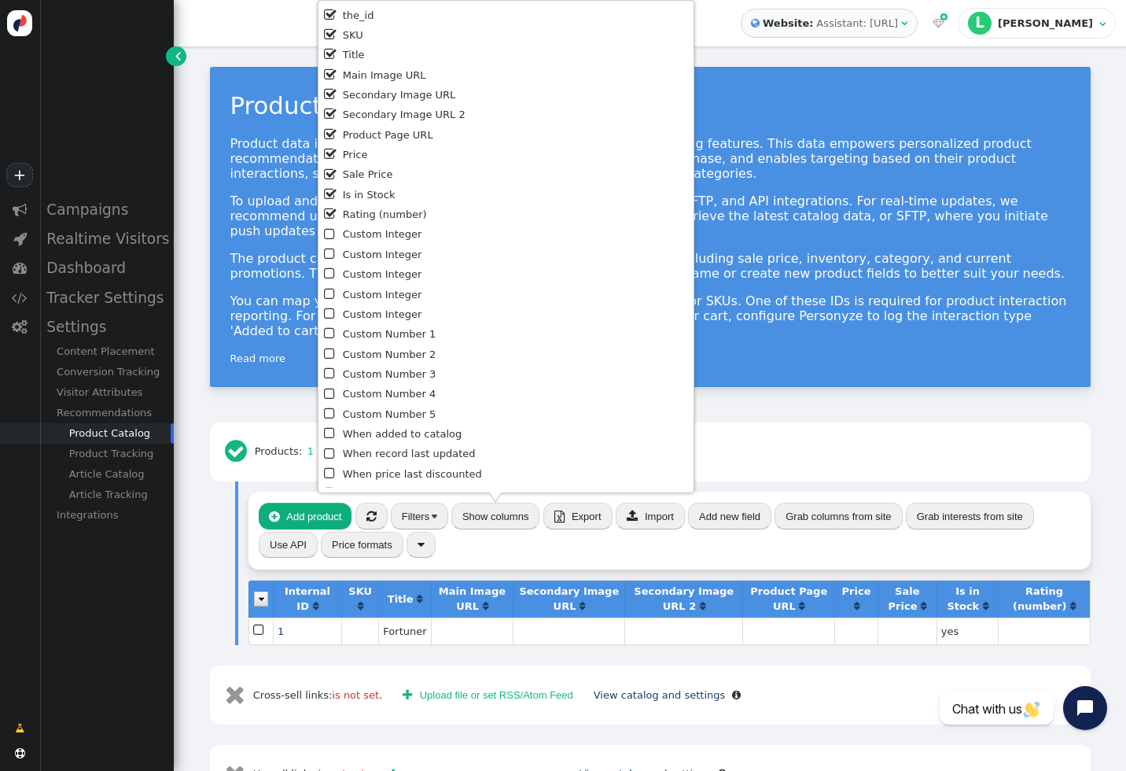
click at [482, 533] on div " Add product  « ◂ 1 ▸ » Filters Show columns  Export  Import Add new field …" at bounding box center [670, 530] width 842 height 78
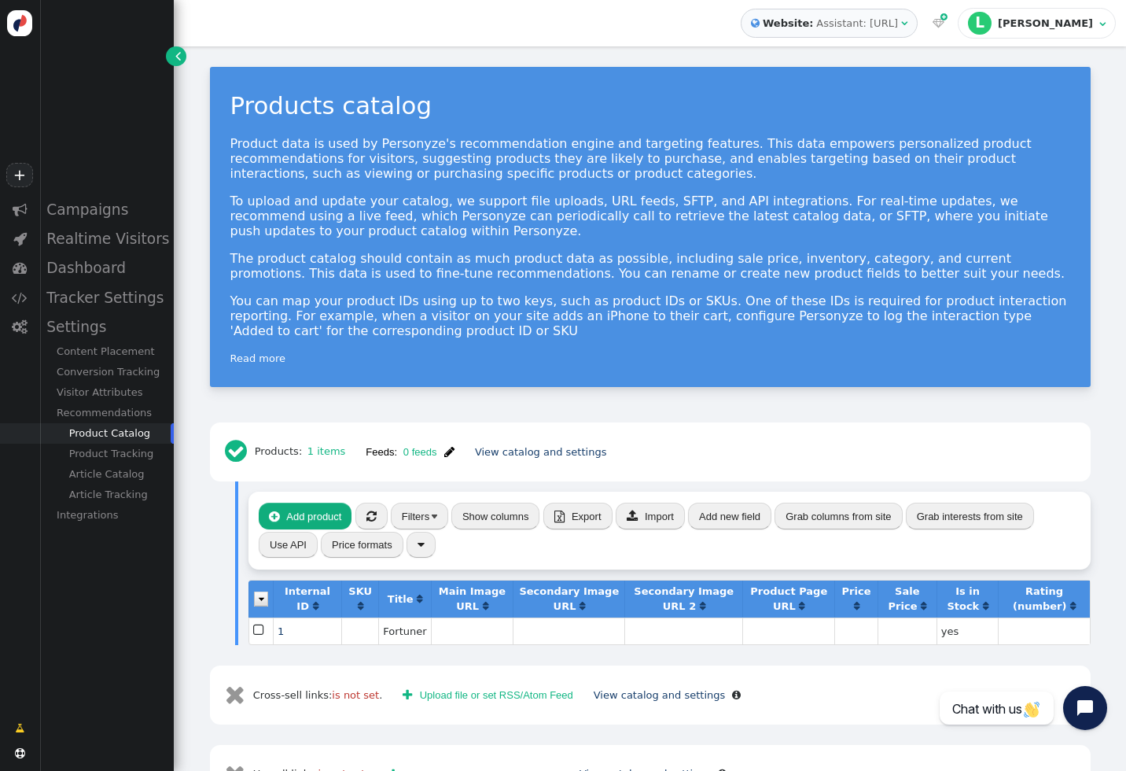
click at [582, 521] on span "Export" at bounding box center [587, 516] width 30 height 12
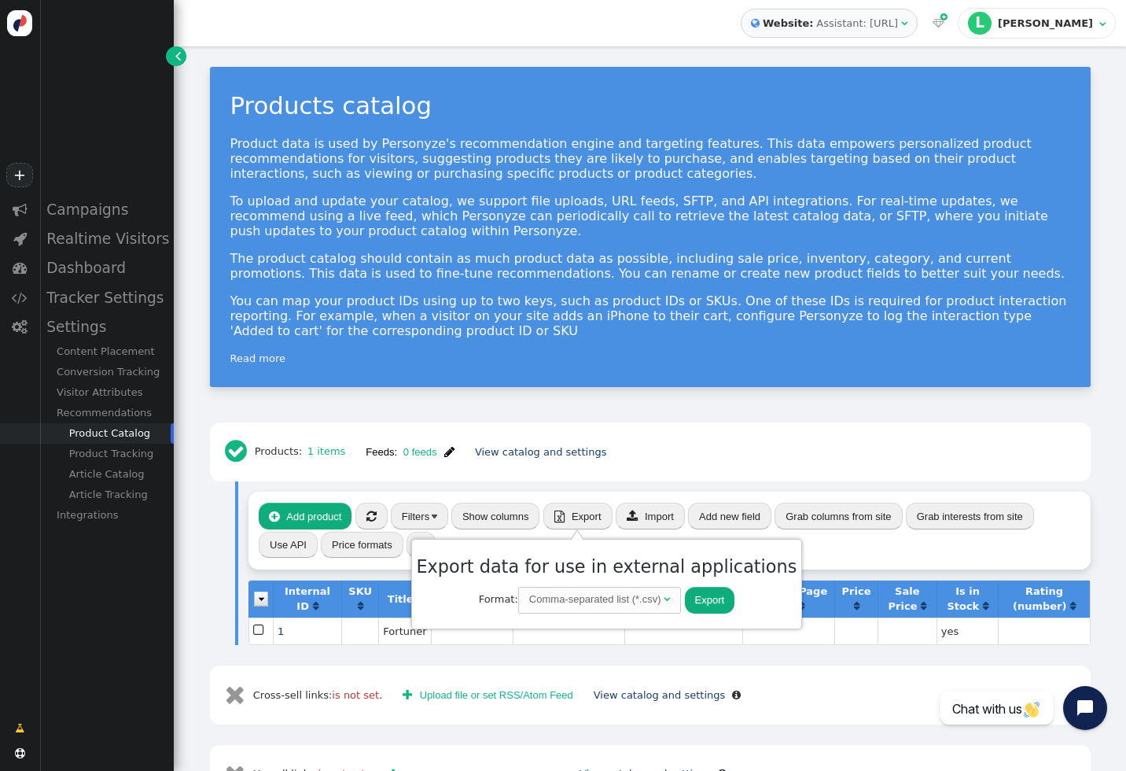
click at [685, 596] on button "Export" at bounding box center [710, 600] width 50 height 27
click at [448, 455] on span "" at bounding box center [449, 452] width 10 height 12
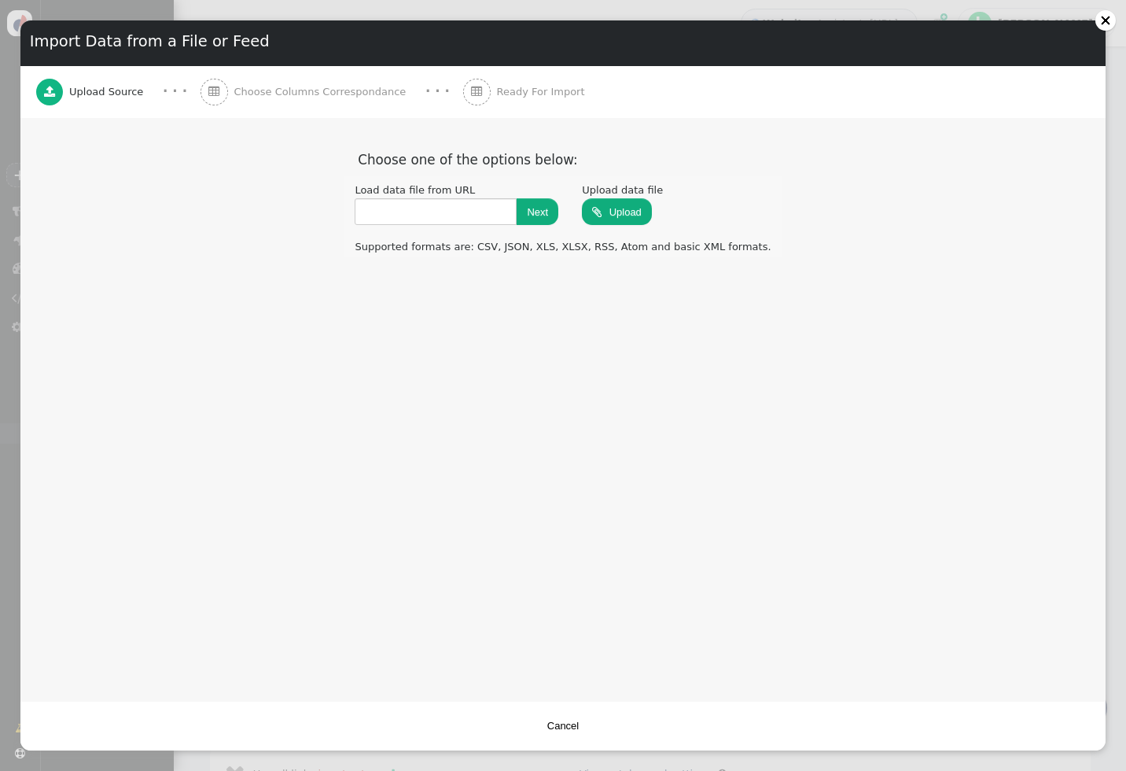
click at [333, 98] on span "Choose Columns Correspondance" at bounding box center [323, 92] width 179 height 16
click at [304, 87] on span "Choose Columns Correspondance" at bounding box center [323, 92] width 179 height 16
click at [326, 87] on span "Choose Columns Correspondance" at bounding box center [323, 92] width 179 height 16
click at [496, 98] on span "Ready For Import" at bounding box center [543, 92] width 94 height 16
click at [1104, 17] on div at bounding box center [1105, 20] width 11 height 11
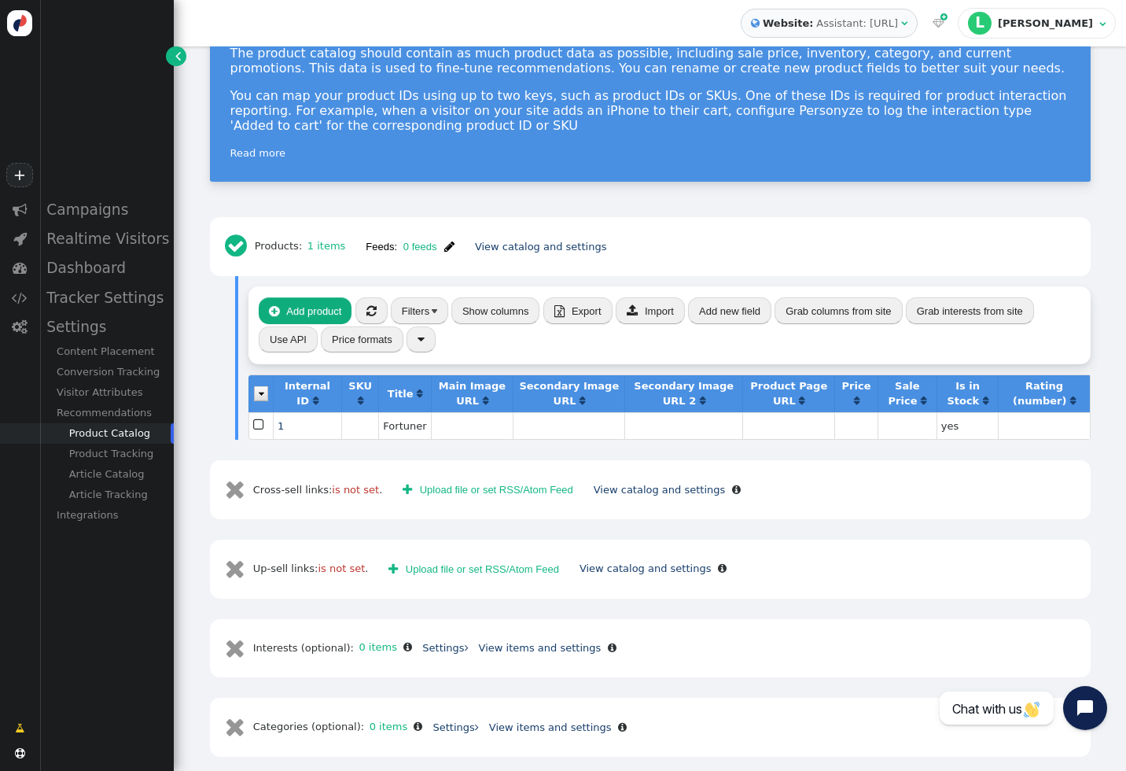
scroll to position [212, 0]
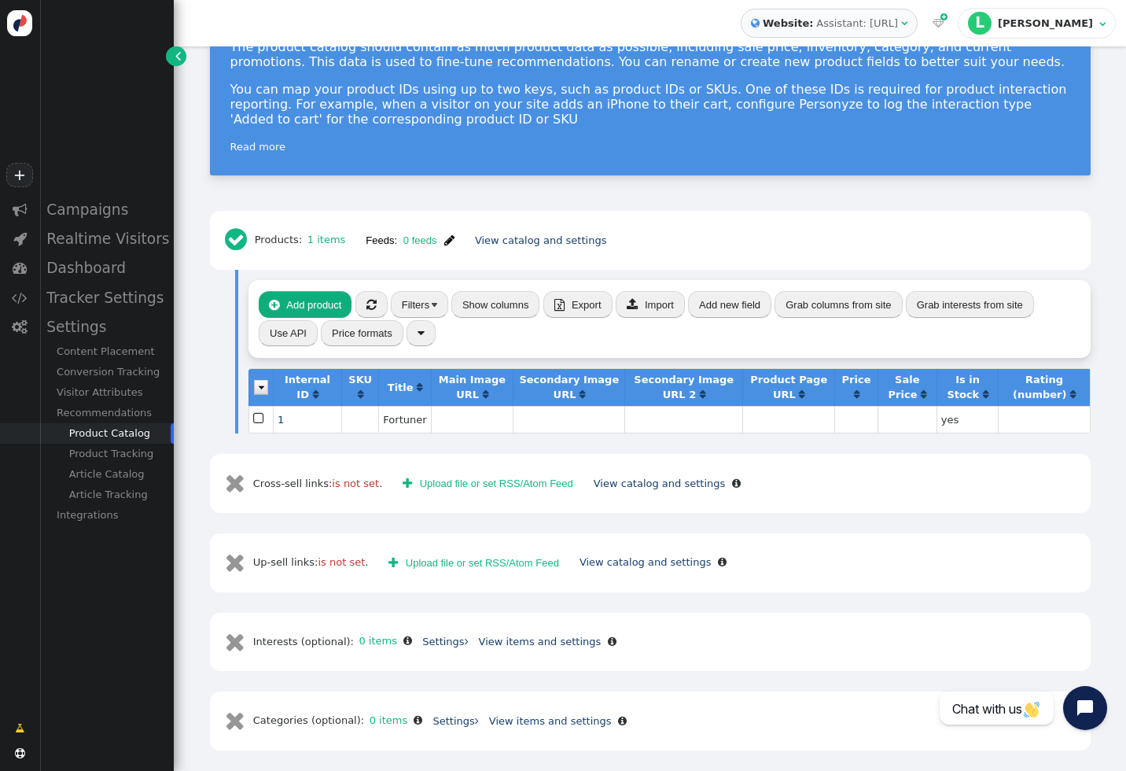
click at [424, 330] on button "" at bounding box center [421, 333] width 29 height 27
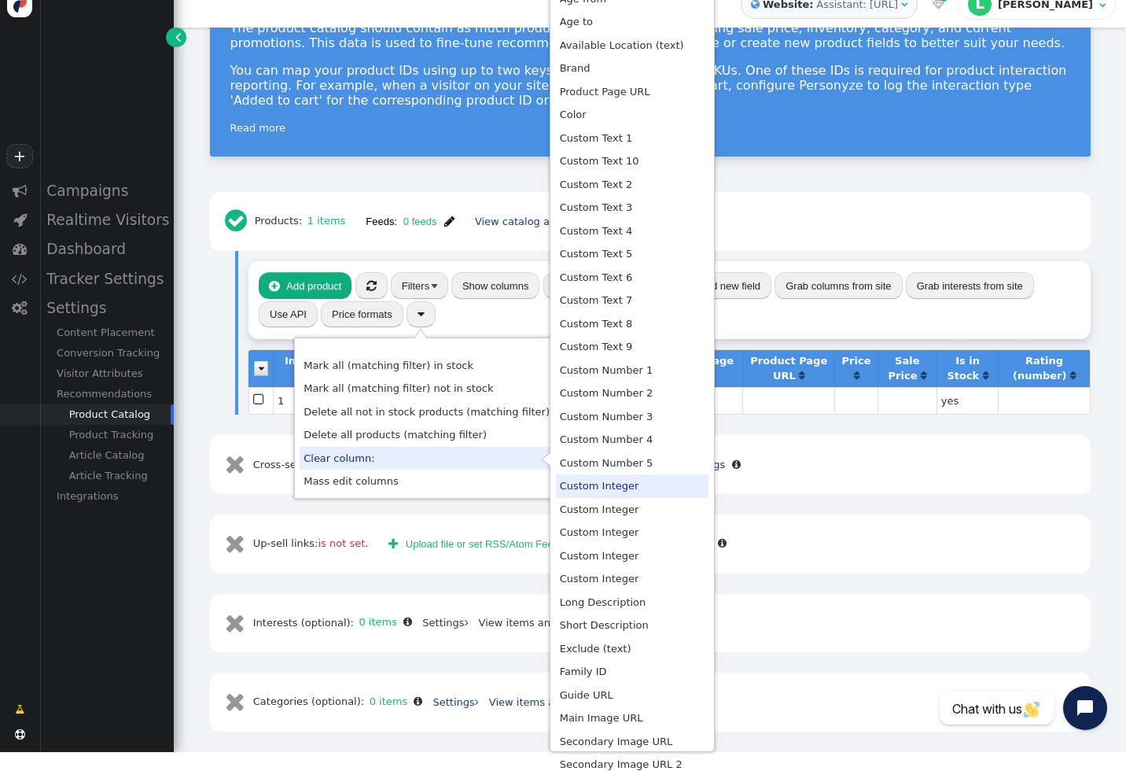
scroll to position [0, 0]
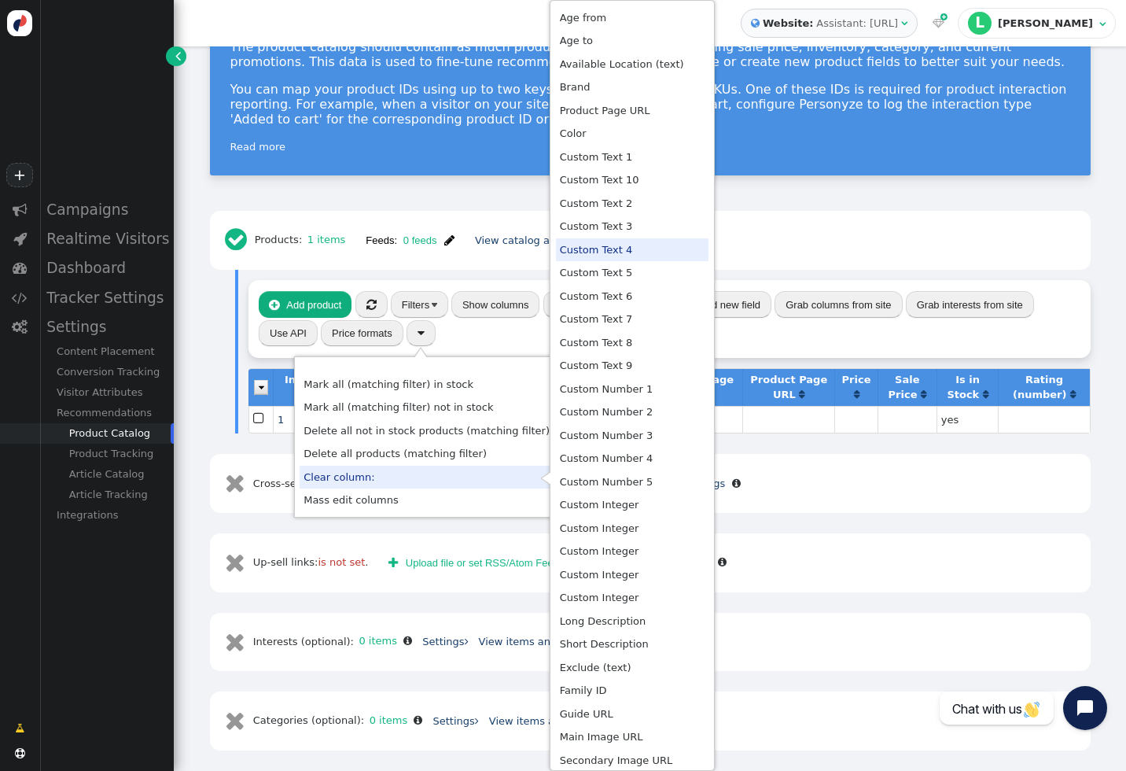
click at [777, 252] on div " Products: 1 items Feeds: 0 feeds  Feed was updated recently View catalog and…" at bounding box center [650, 240] width 860 height 39
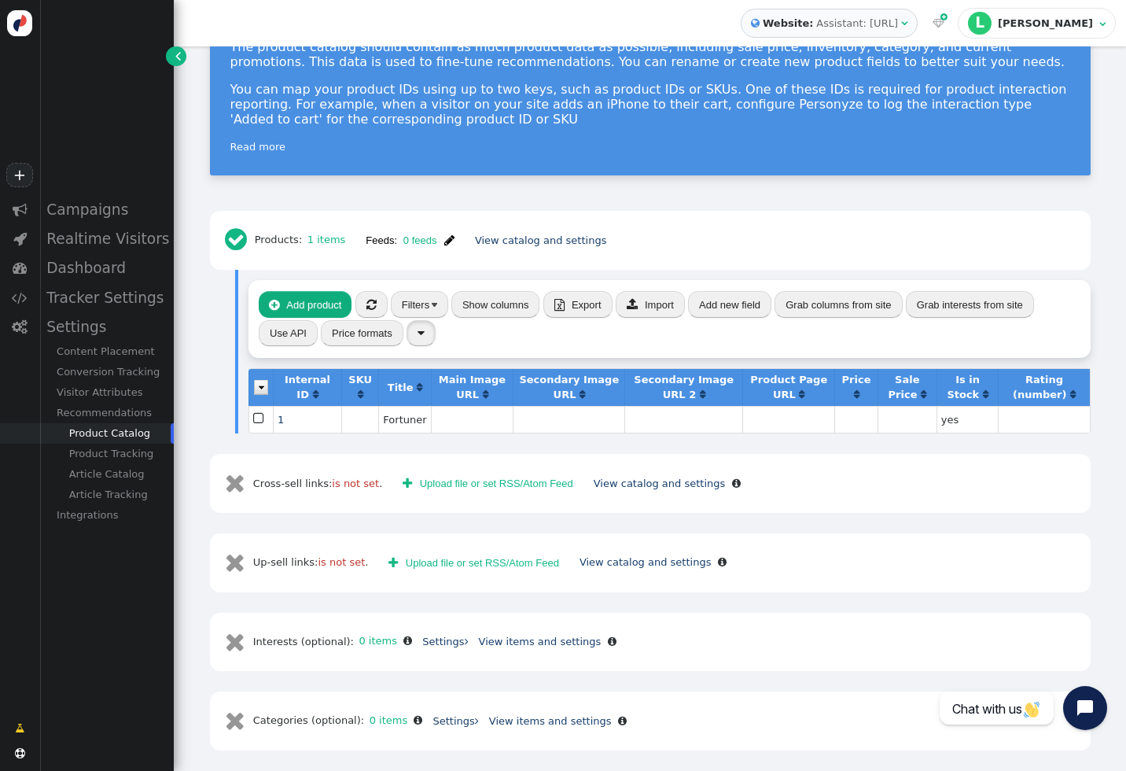
click at [424, 334] on button "" at bounding box center [421, 333] width 29 height 27
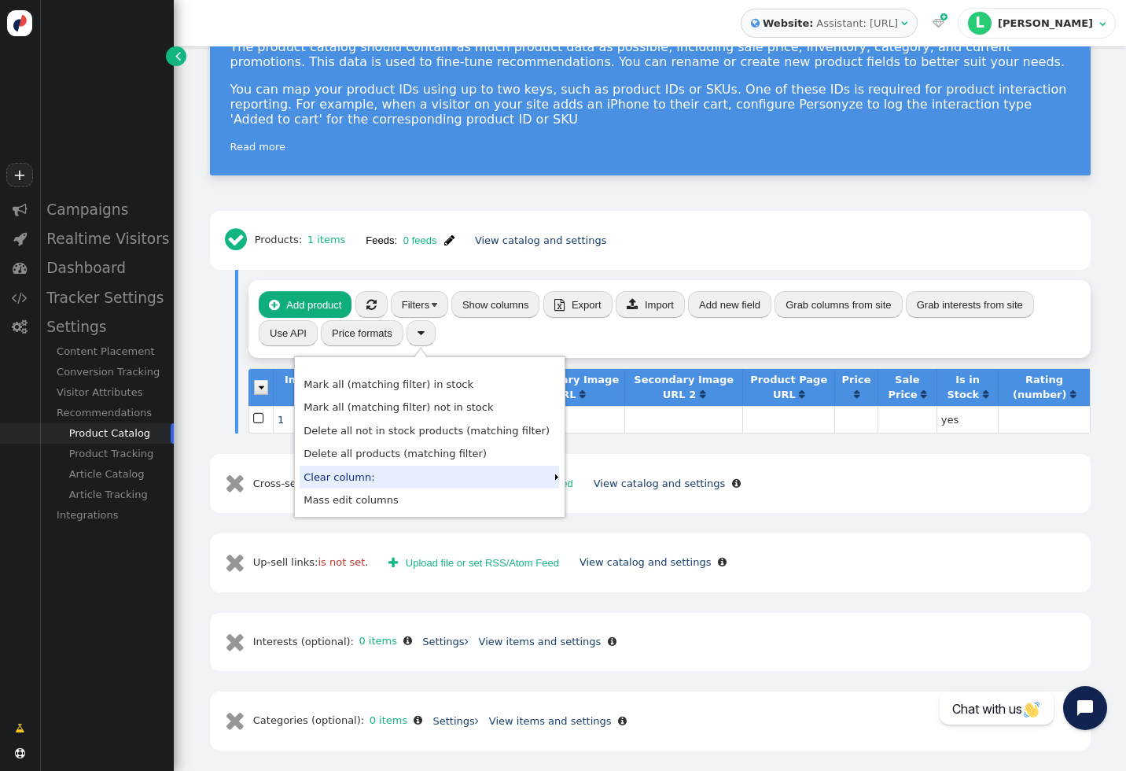
click at [367, 335] on button "Price formats" at bounding box center [362, 333] width 83 height 27
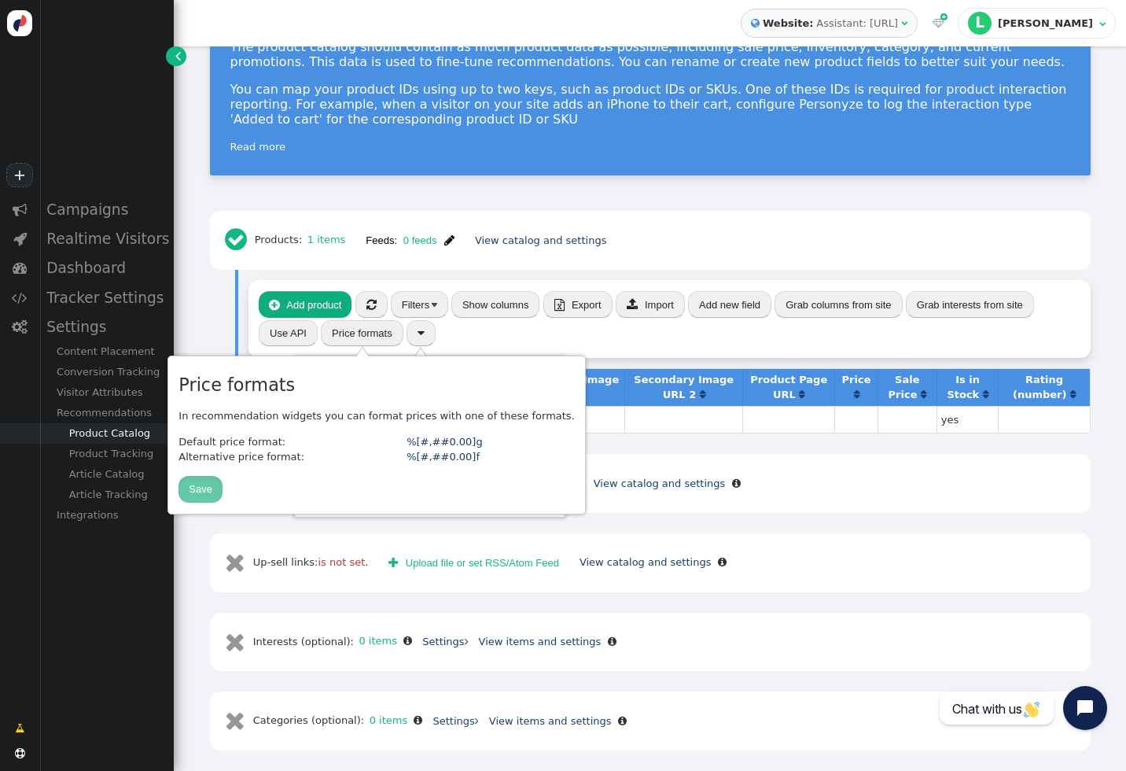
click at [591, 429] on td at bounding box center [569, 419] width 112 height 27
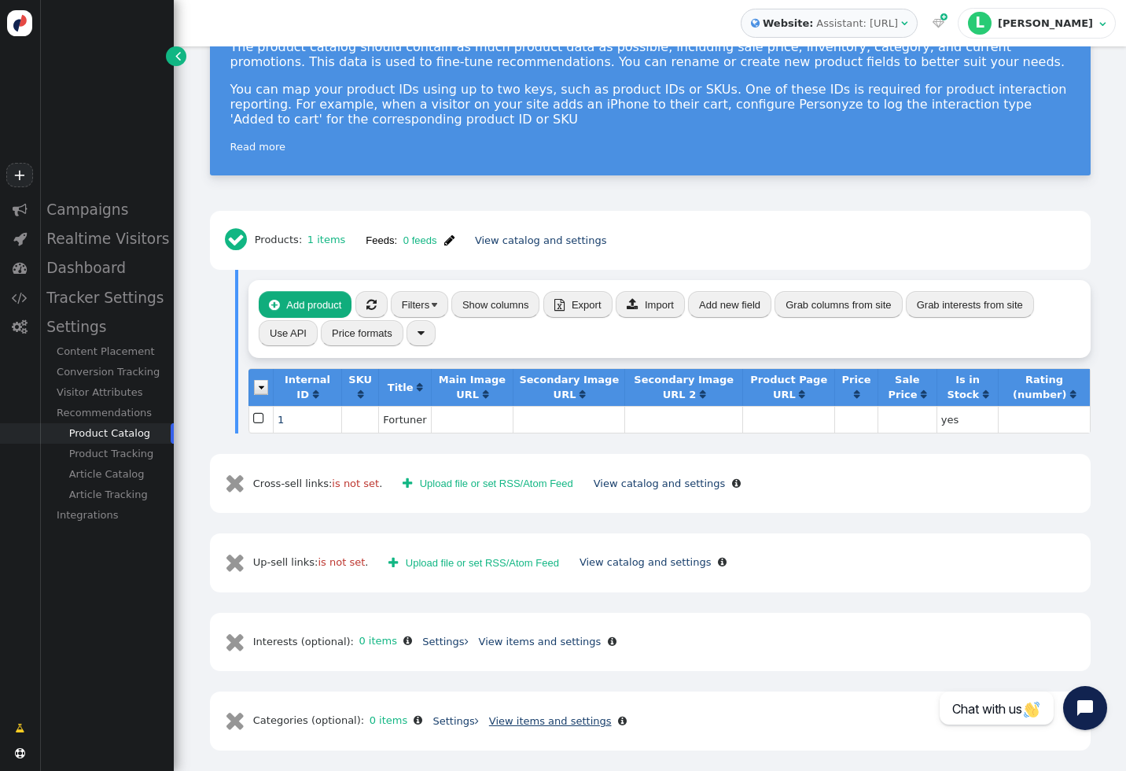
click at [543, 718] on link "View items and settings" at bounding box center [550, 721] width 123 height 12
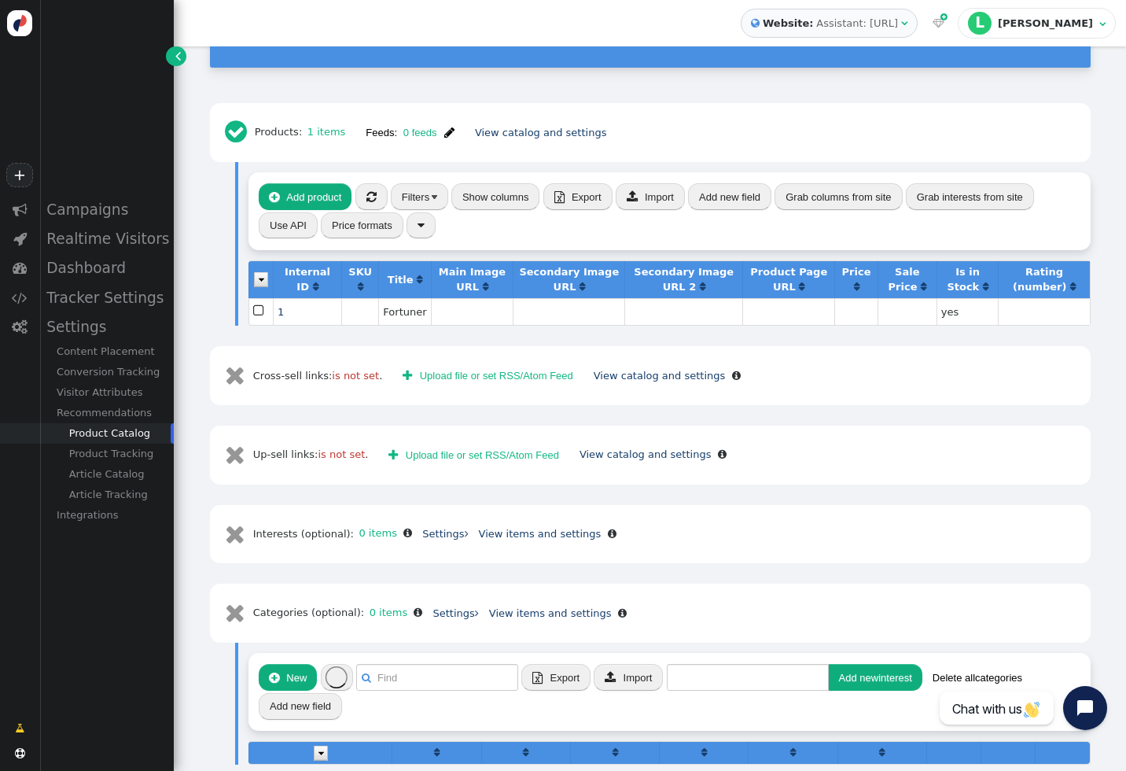
scroll to position [334, 0]
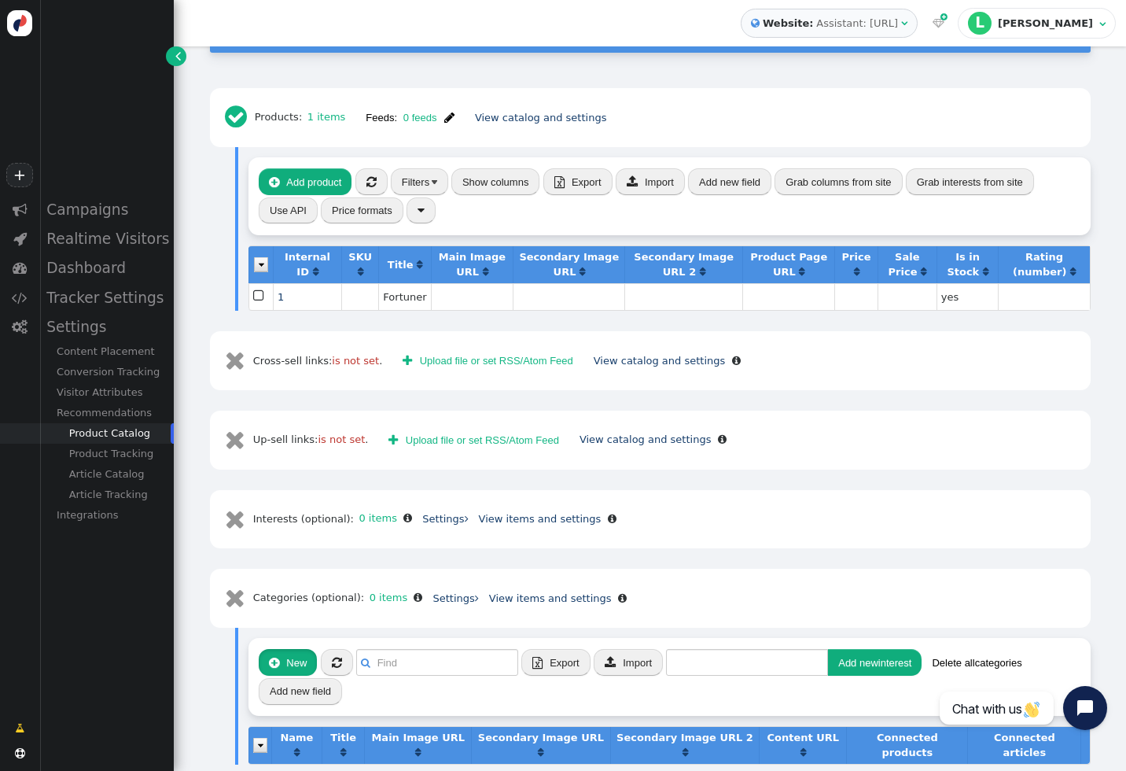
click at [299, 664] on button " New" at bounding box center [288, 662] width 58 height 27
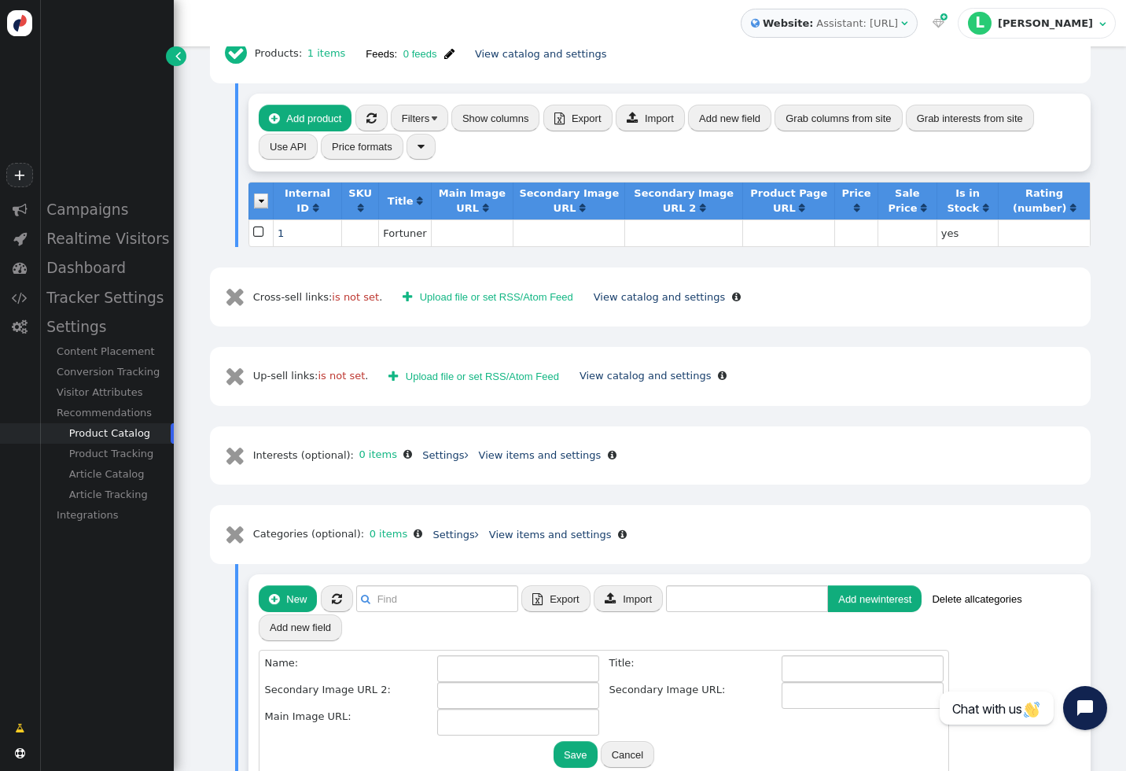
scroll to position [474, 0]
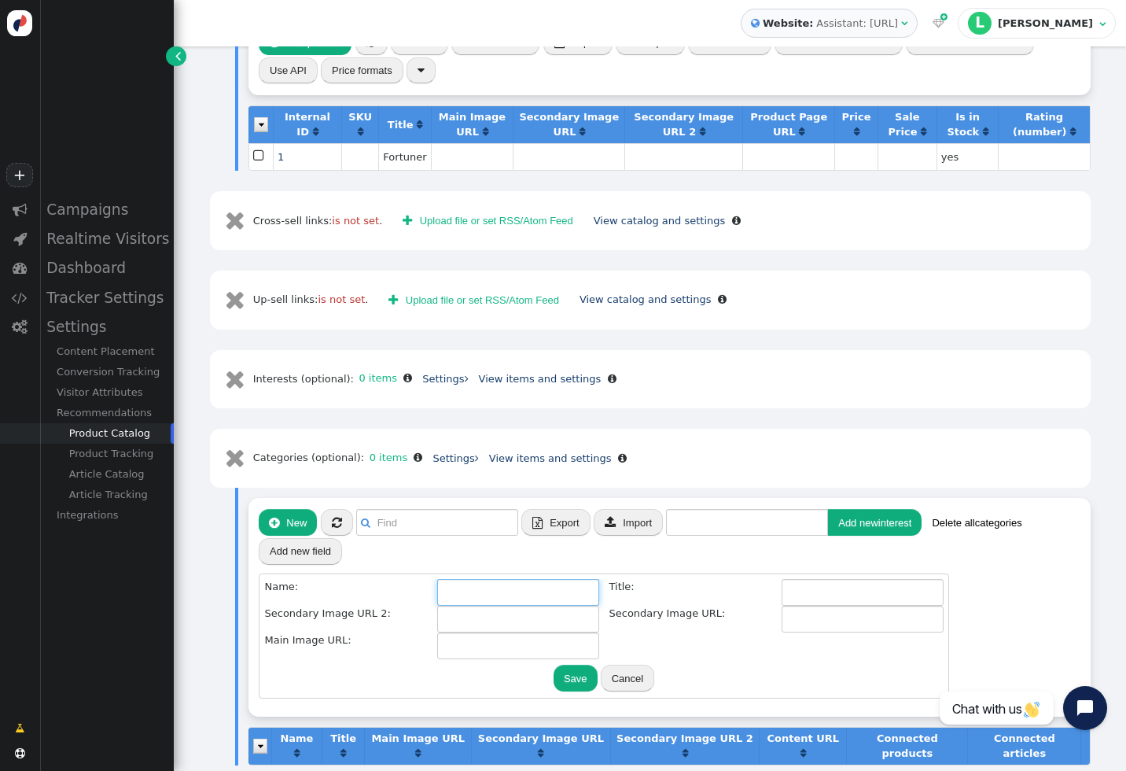
click at [503, 595] on input "text" at bounding box center [518, 592] width 162 height 27
type input "SUV"
click at [816, 597] on input "text" at bounding box center [863, 592] width 162 height 27
type input "SUV"
click at [579, 671] on button "Save" at bounding box center [576, 678] width 44 height 27
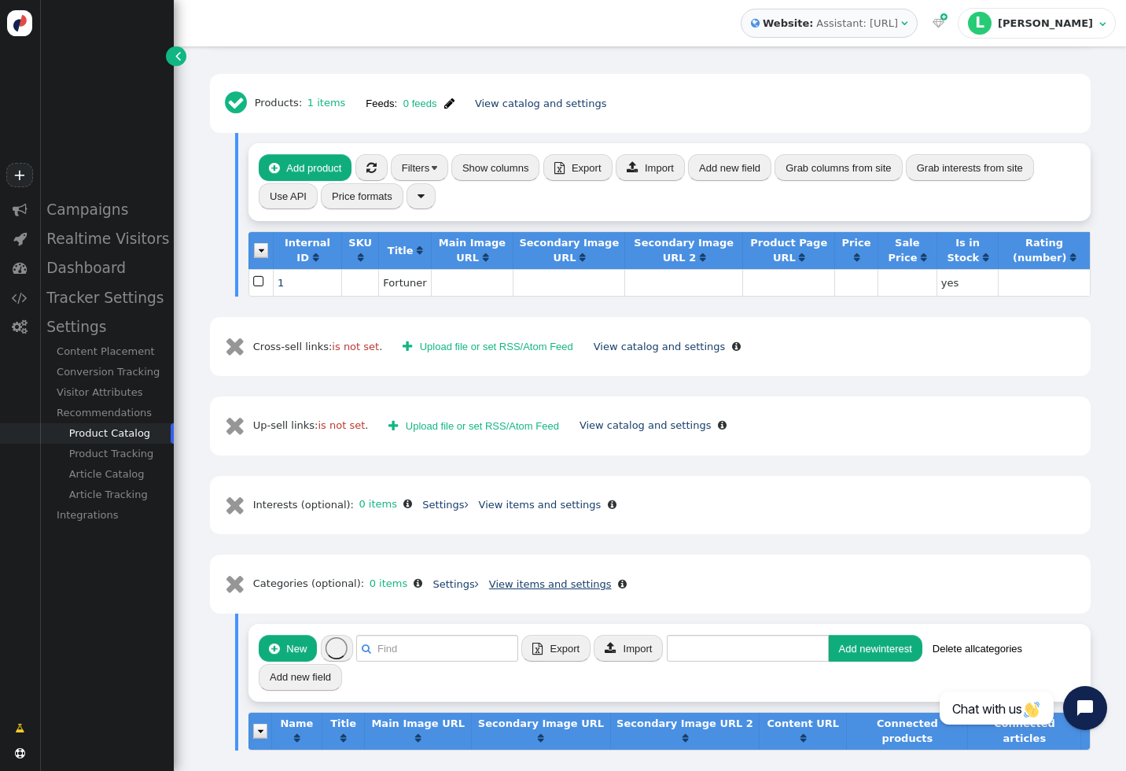
scroll to position [334, 0]
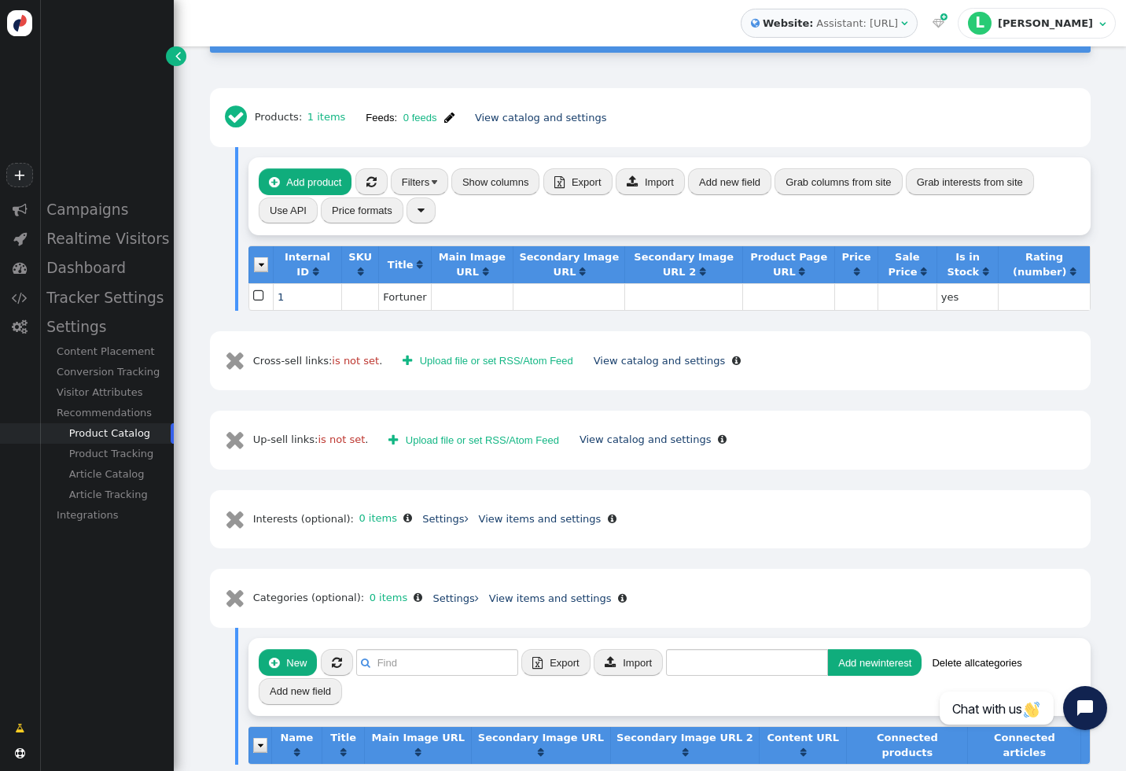
click at [342, 665] on button "" at bounding box center [337, 662] width 32 height 27
click at [339, 665] on span "" at bounding box center [337, 663] width 10 height 12
click at [396, 599] on link "0 items" at bounding box center [385, 597] width 43 height 12
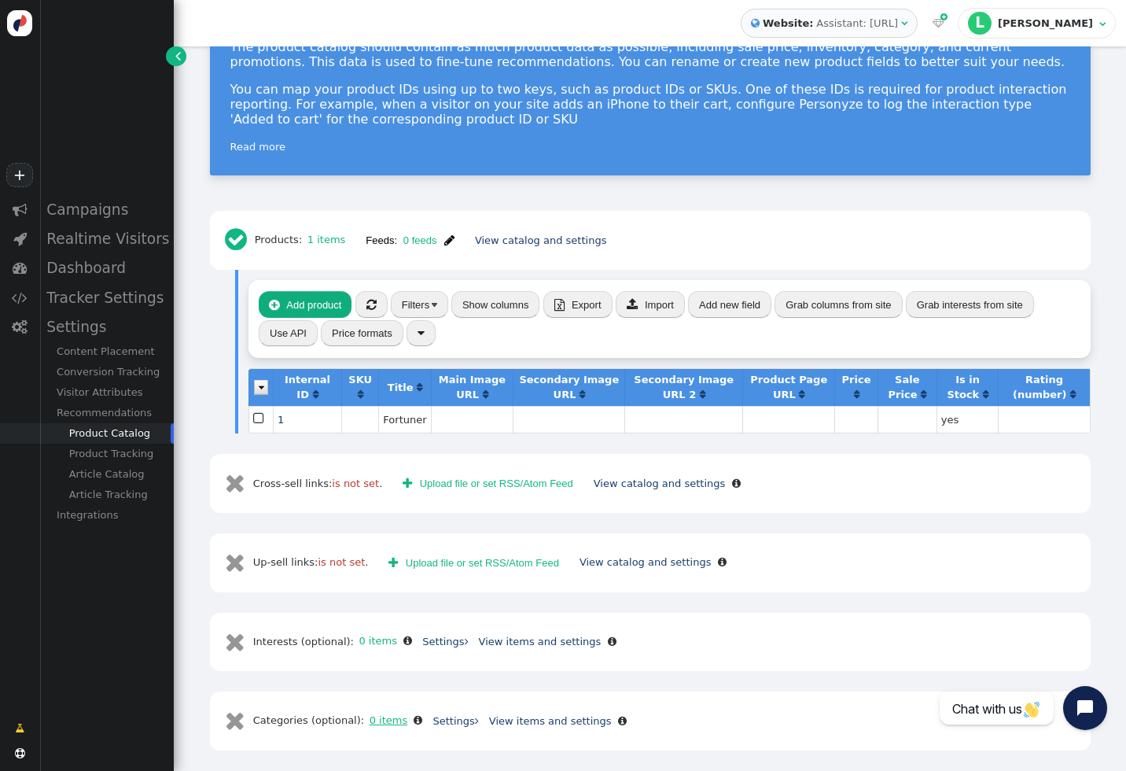
scroll to position [212, 0]
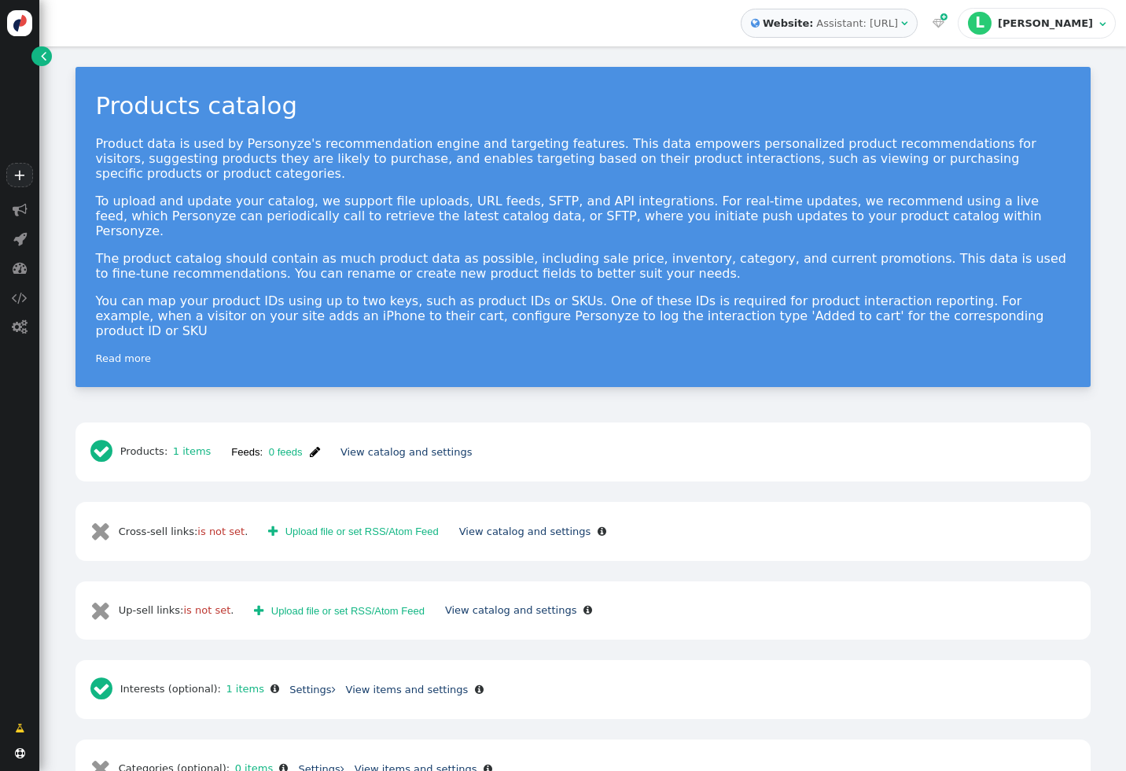
scroll to position [3, 0]
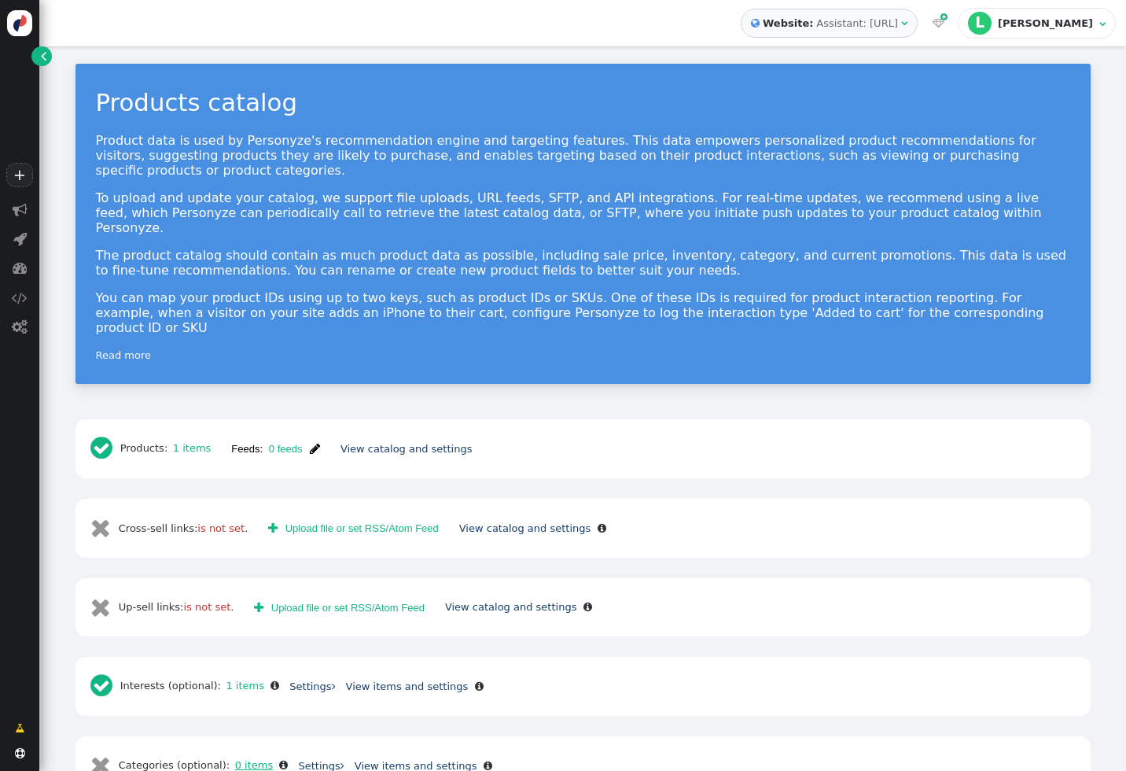
click at [242, 759] on link "0 items" at bounding box center [251, 765] width 43 height 12
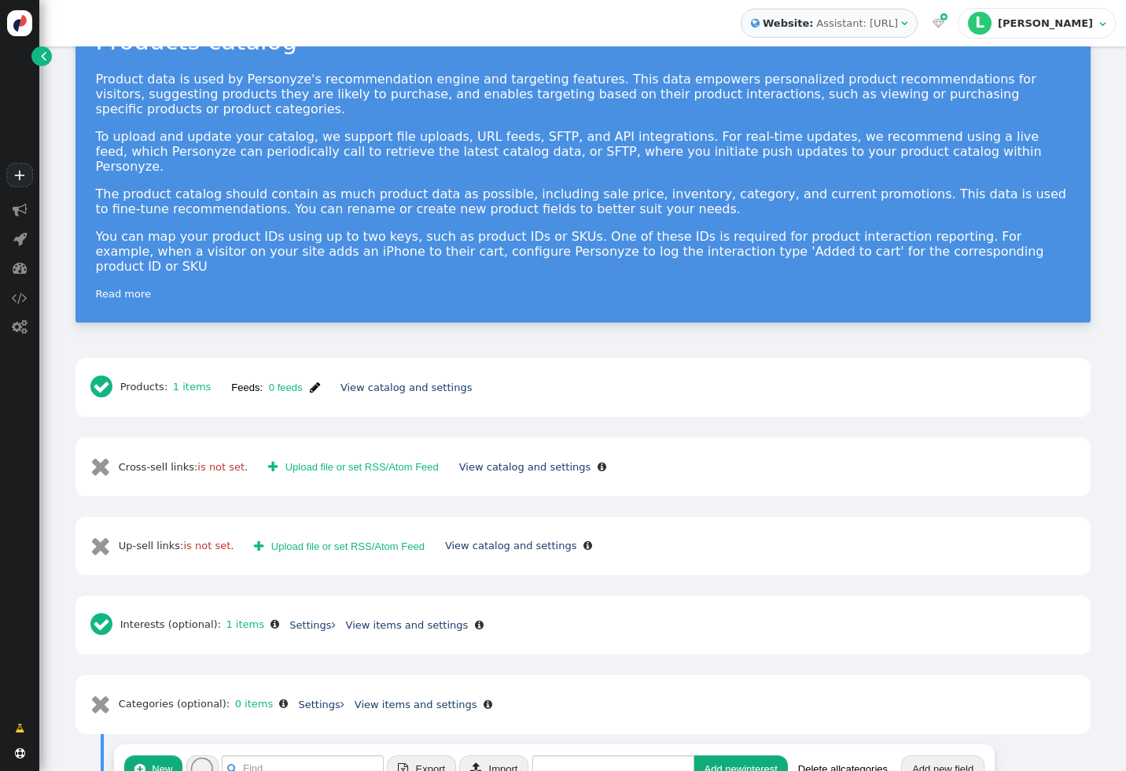
scroll to position [97, 0]
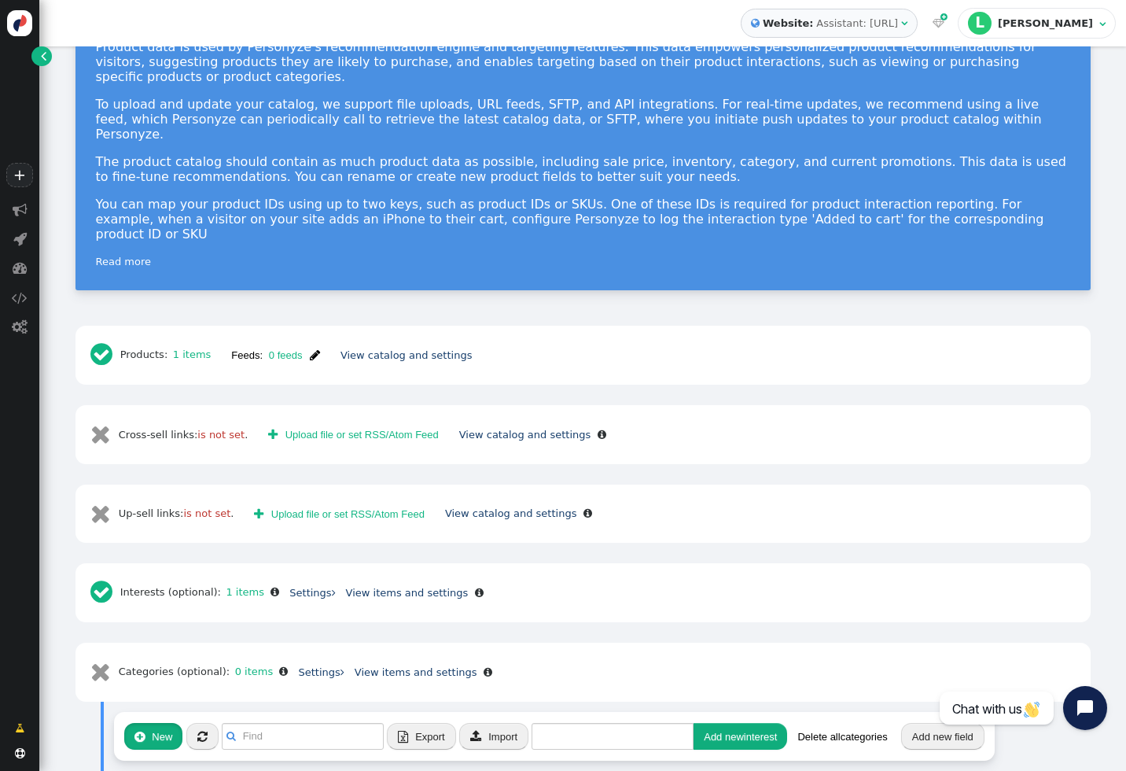
click at [174, 723] on button " New" at bounding box center [153, 736] width 58 height 27
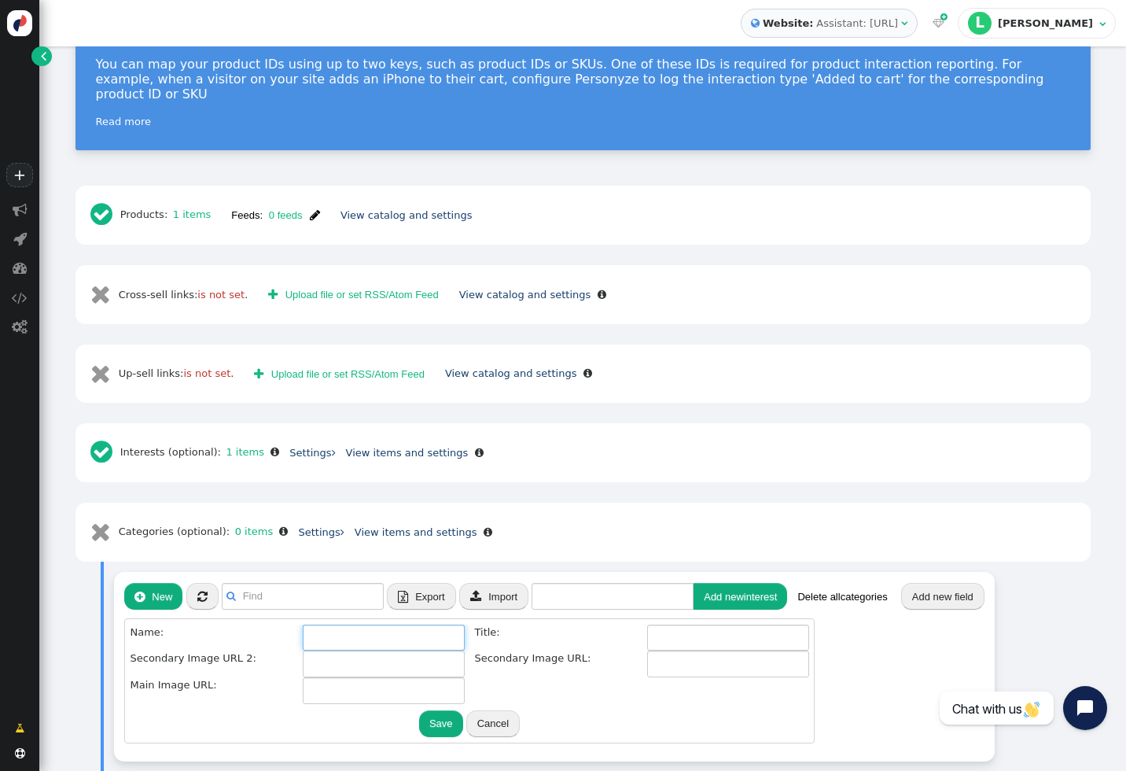
click at [356, 624] on input "text" at bounding box center [384, 637] width 162 height 27
type input "test"
click at [666, 624] on input "text" at bounding box center [728, 637] width 162 height 27
type input "test"
click at [670, 650] on input "text" at bounding box center [728, 663] width 162 height 27
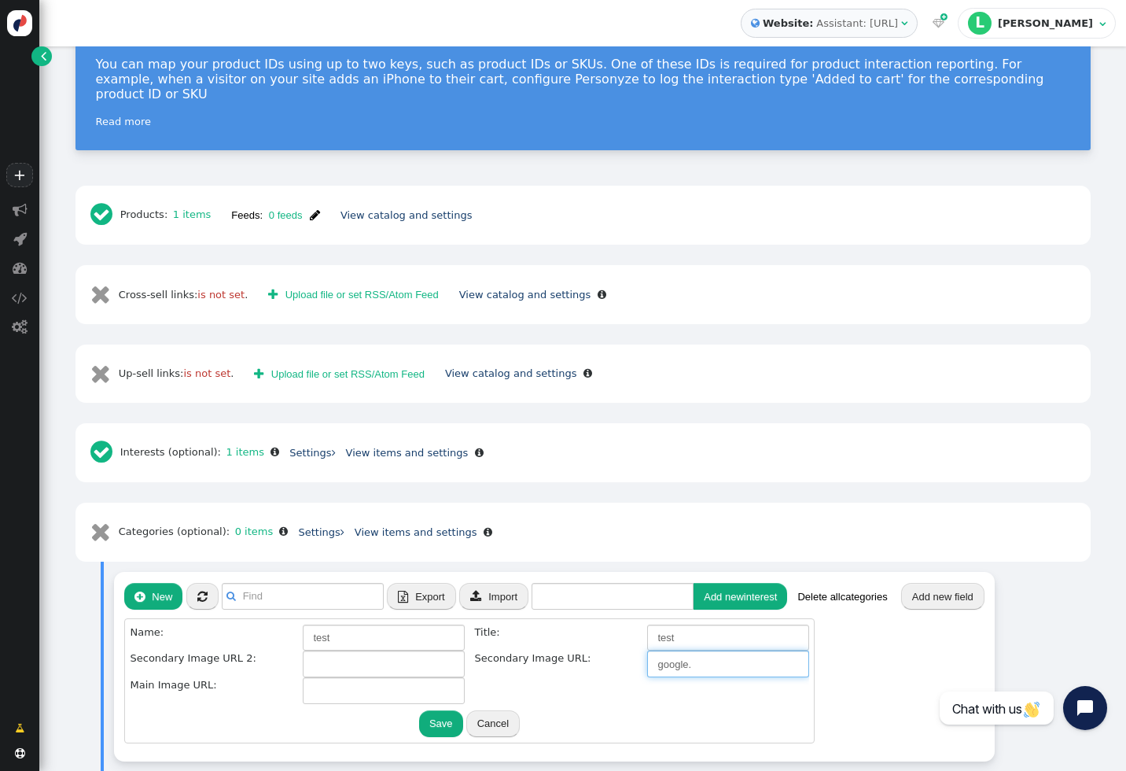
paste input "[URL][DOMAIN_NAME]"
type input "[URL][DOMAIN_NAME]"
click at [366, 650] on input "text" at bounding box center [384, 663] width 162 height 27
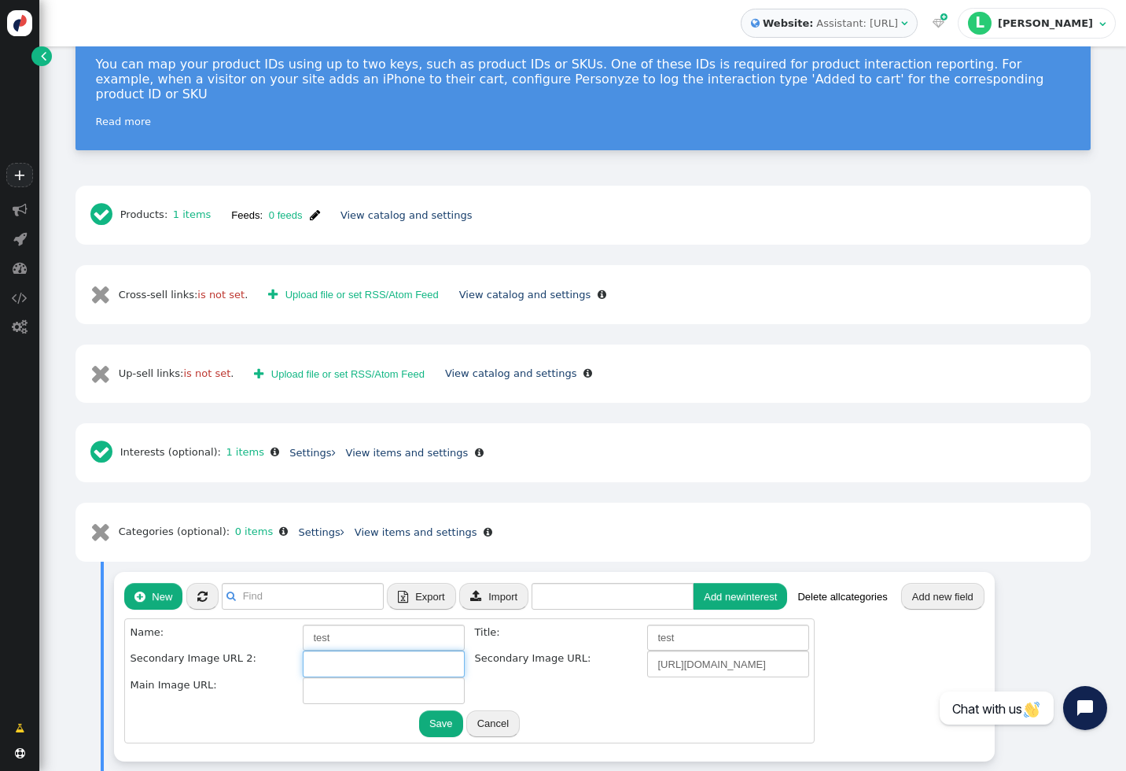
paste input "[URL][DOMAIN_NAME]"
type input "[URL][DOMAIN_NAME]"
click at [342, 677] on input "text" at bounding box center [384, 690] width 162 height 27
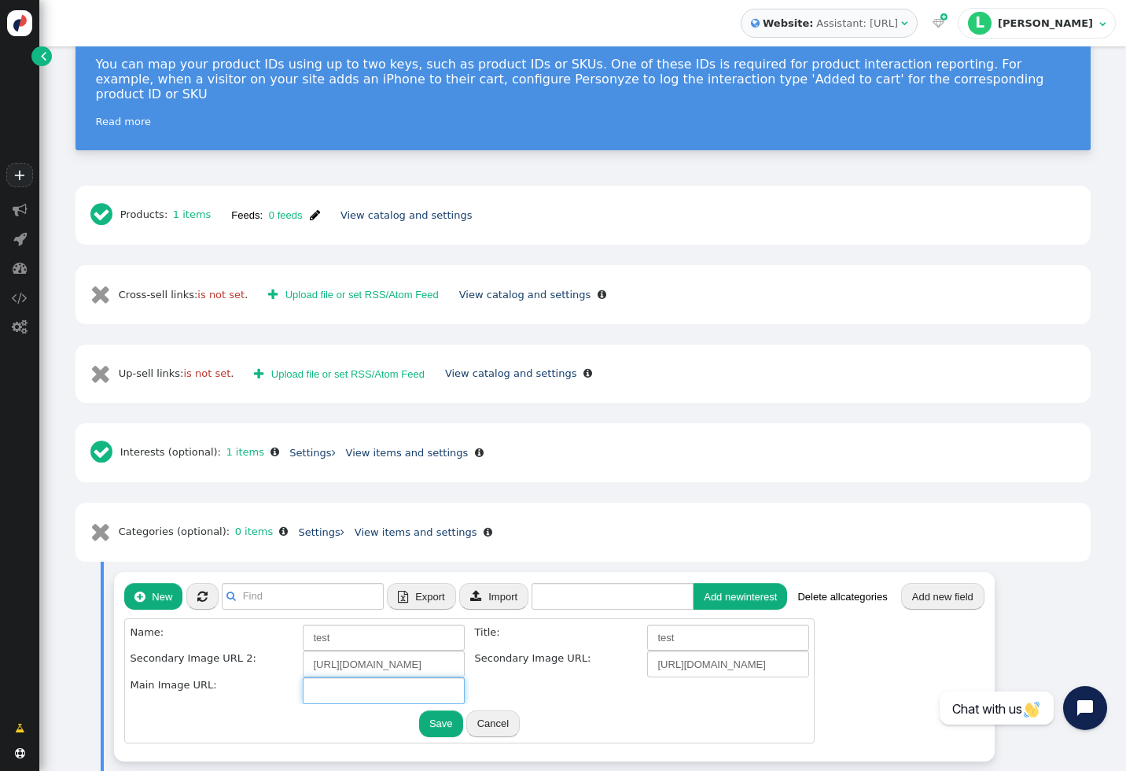
paste input "[URL][DOMAIN_NAME]"
type input "[URL][DOMAIN_NAME]"
click at [433, 710] on button "Save" at bounding box center [441, 723] width 44 height 27
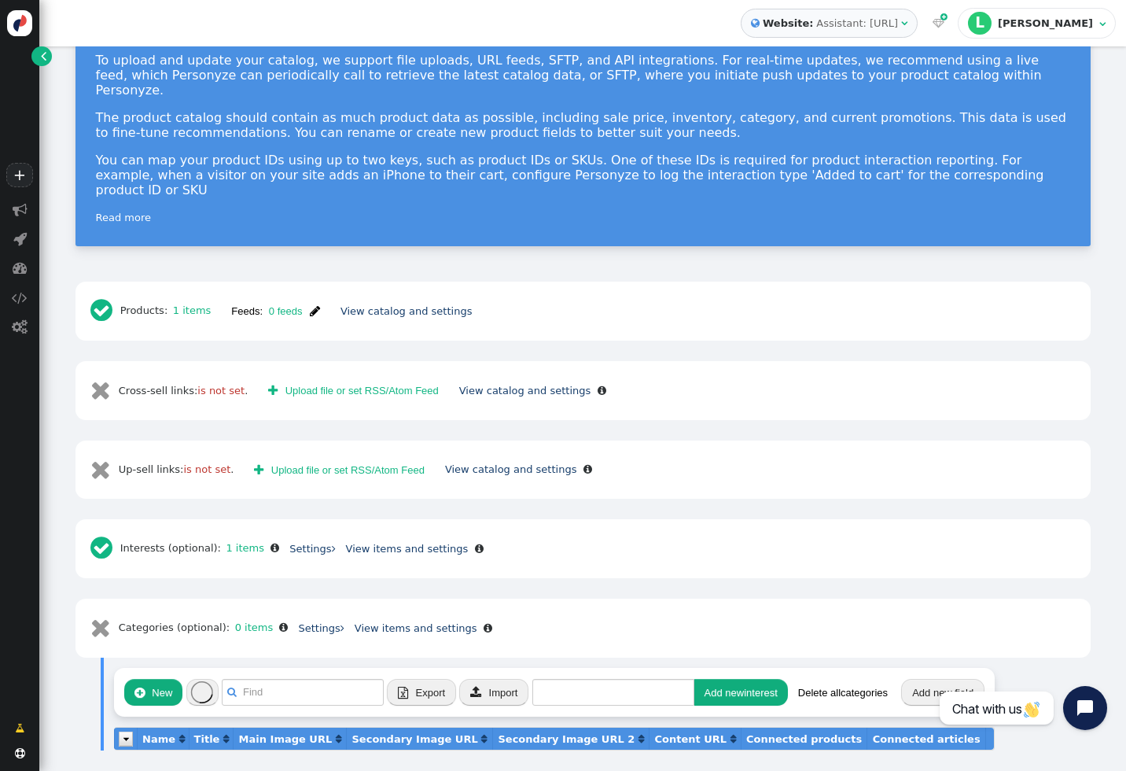
scroll to position [97, 0]
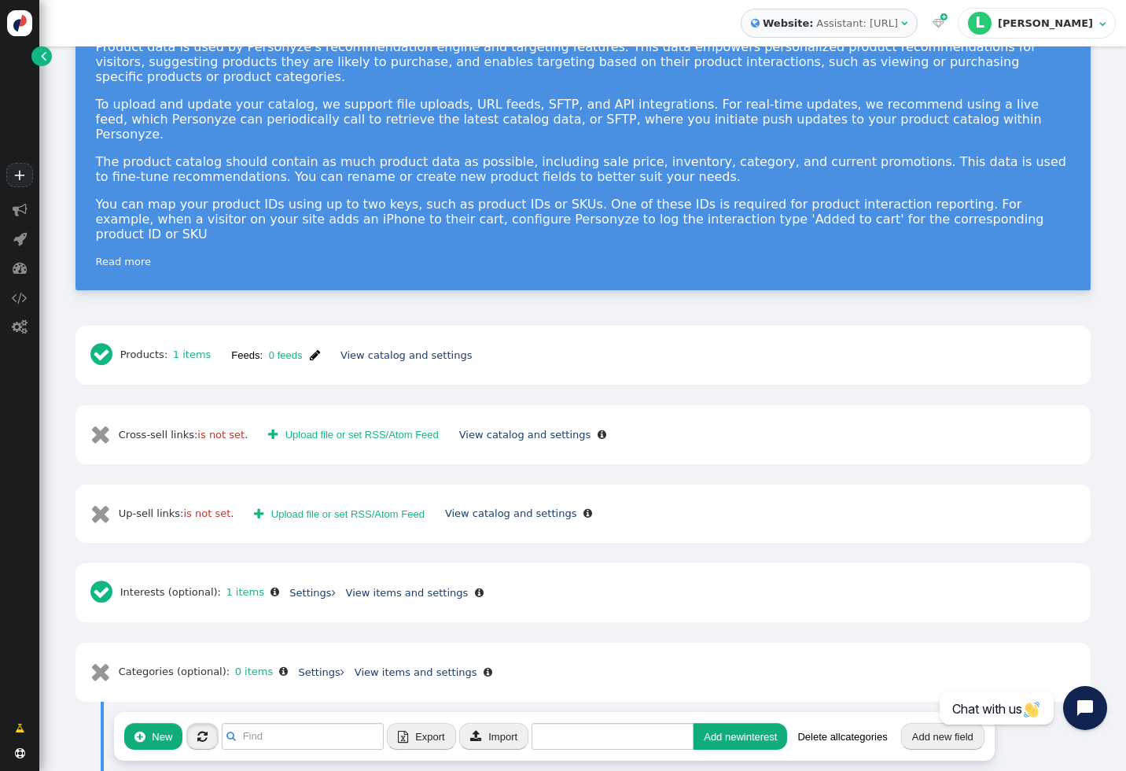
click at [200, 731] on span "" at bounding box center [202, 737] width 10 height 12
click at [772, 770] on b "Connected products" at bounding box center [804, 783] width 116 height 12
click at [158, 723] on button " New" at bounding box center [153, 736] width 58 height 27
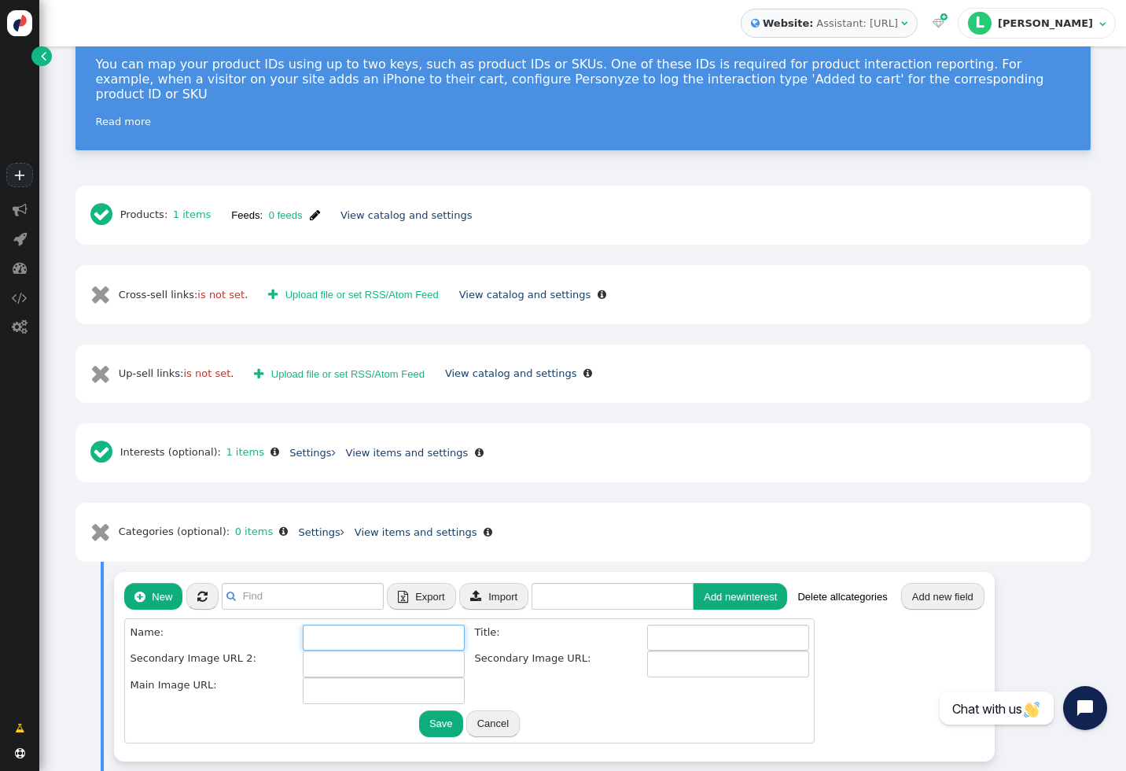
click at [397, 624] on input "text" at bounding box center [384, 637] width 162 height 27
type input "SUV"
click at [716, 624] on input "text" at bounding box center [728, 637] width 162 height 27
type input "SUV"
click at [721, 650] on input "text" at bounding box center [728, 663] width 162 height 27
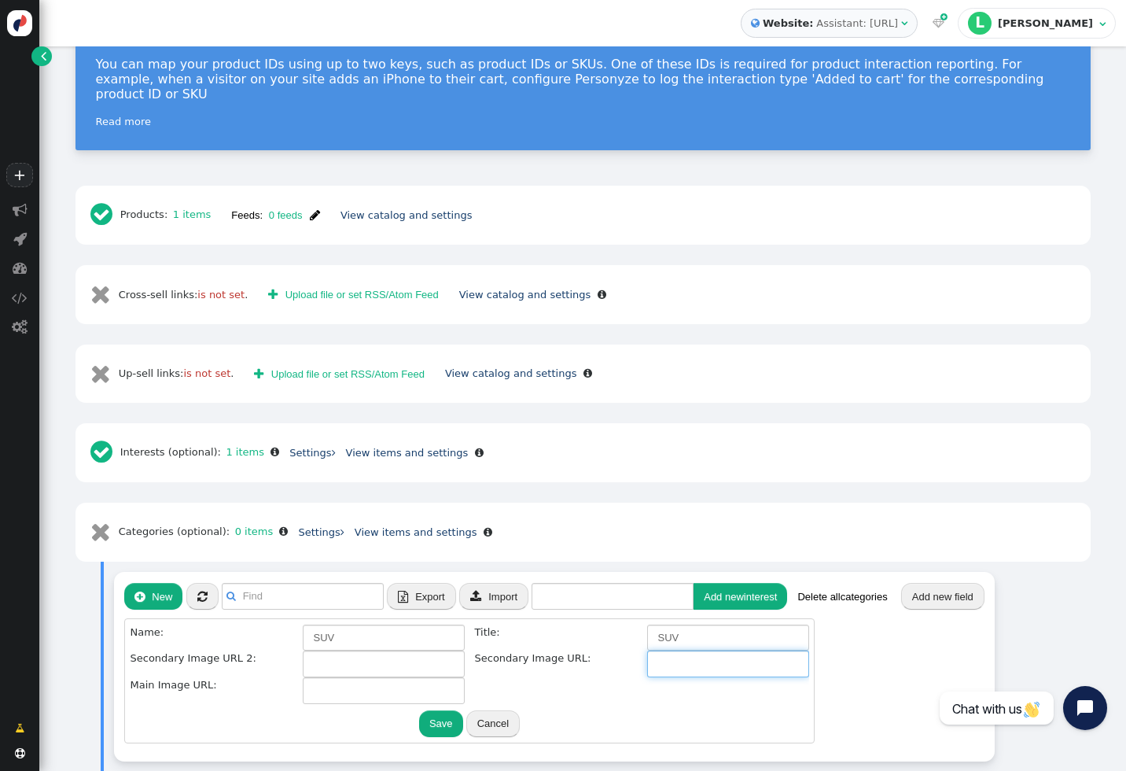
paste input "[URL][DOMAIN_NAME]"
type input "[URL][DOMAIN_NAME]"
click at [370, 650] on input "text" at bounding box center [384, 663] width 162 height 27
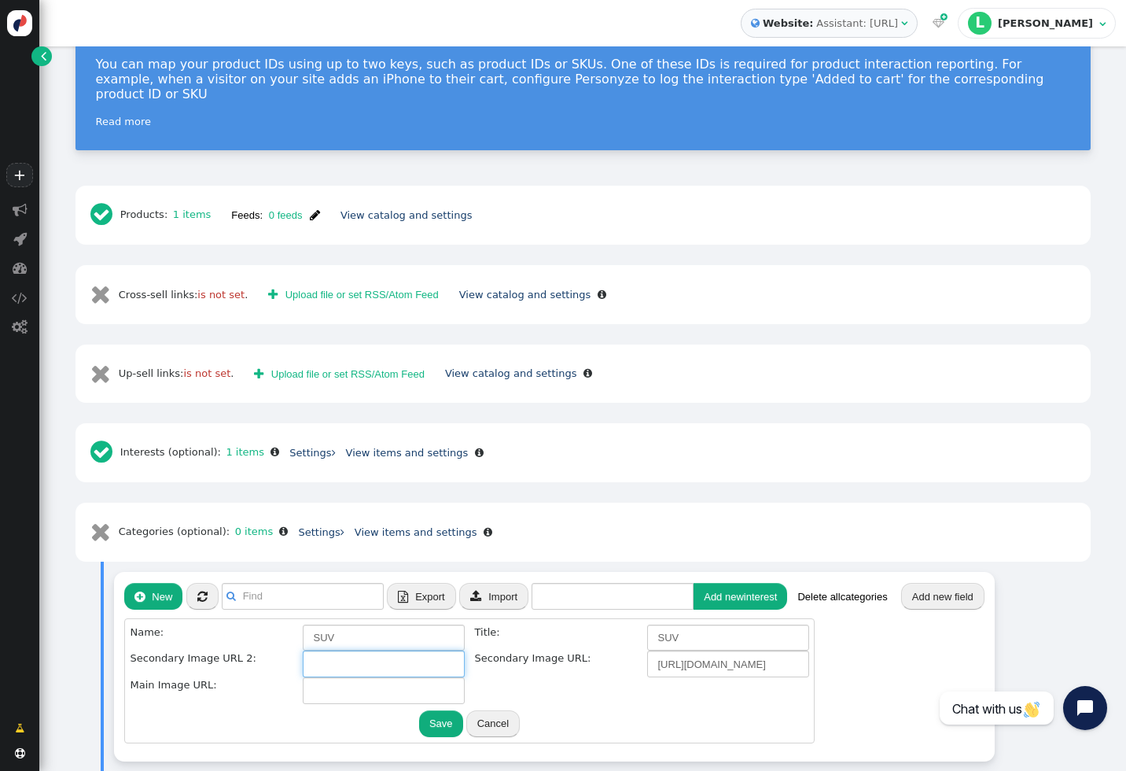
paste input "[URL][DOMAIN_NAME]"
type input "[URL][DOMAIN_NAME]"
click at [364, 677] on input "text" at bounding box center [384, 690] width 162 height 27
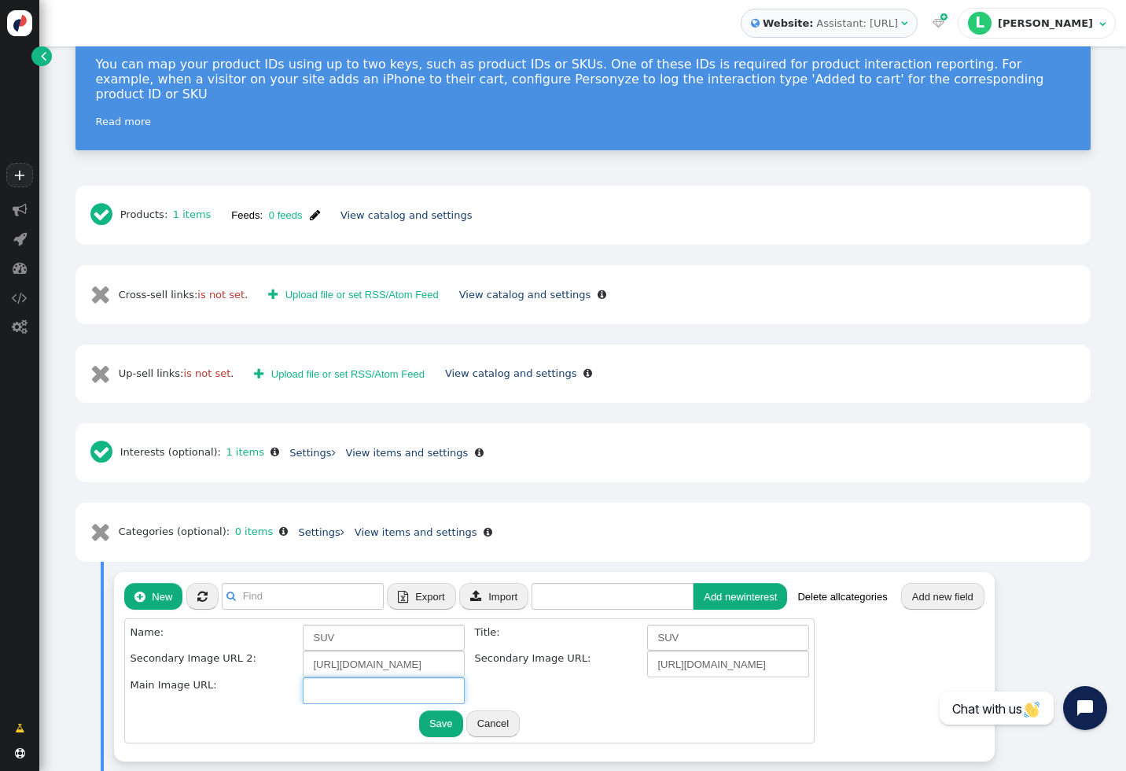
paste input "[URL][DOMAIN_NAME]"
type input "[URL][DOMAIN_NAME]"
click at [378, 704] on center "Save Cancel" at bounding box center [470, 721] width 679 height 34
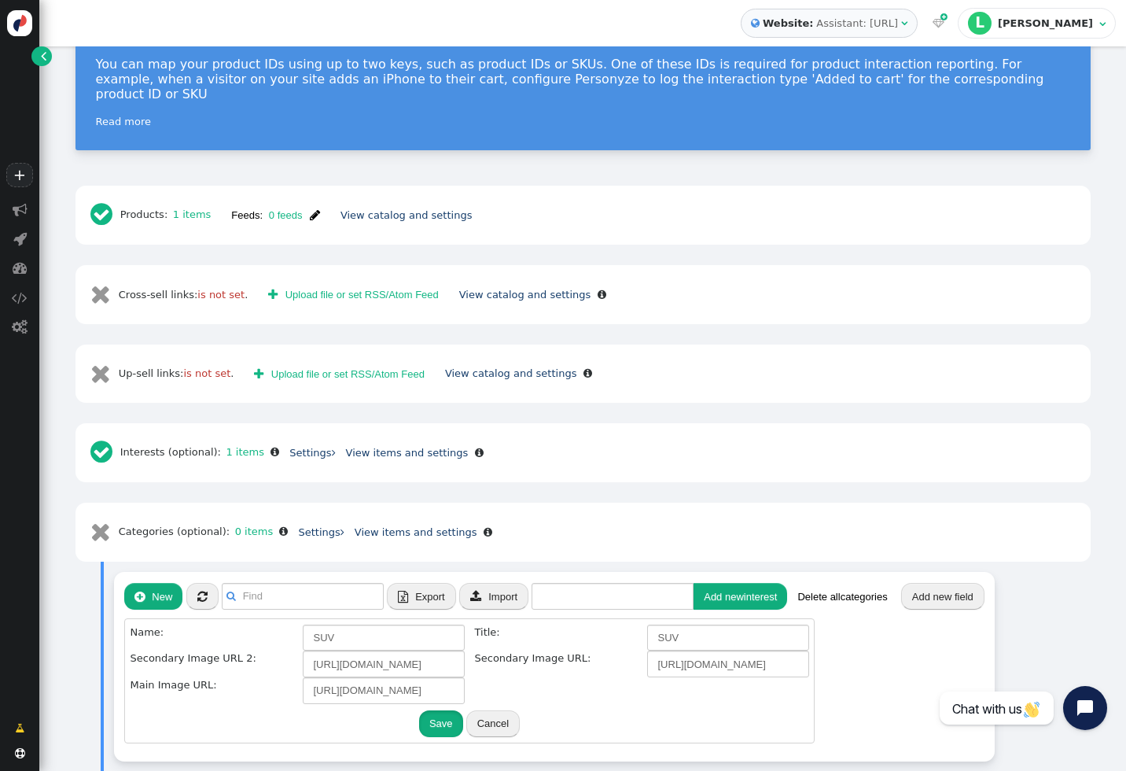
click at [430, 710] on button "Save" at bounding box center [441, 723] width 44 height 27
click at [448, 710] on button "Save" at bounding box center [441, 723] width 44 height 27
click at [443, 710] on button "Save" at bounding box center [441, 723] width 44 height 27
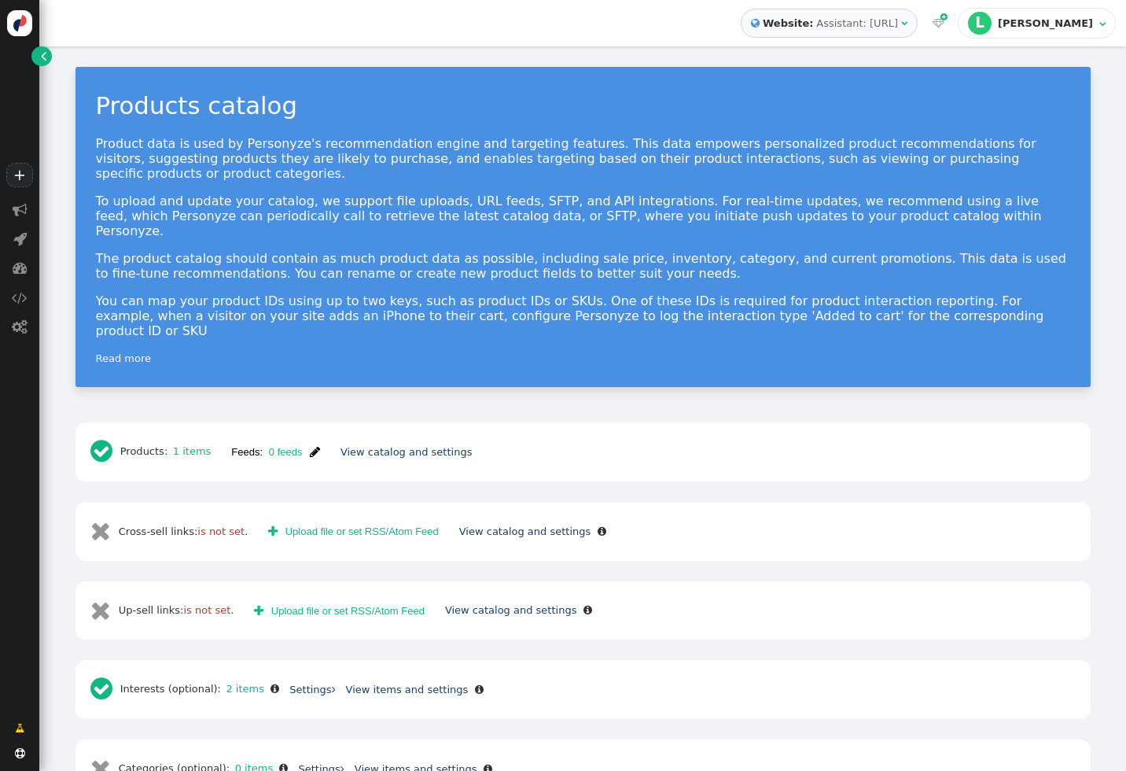
scroll to position [3, 0]
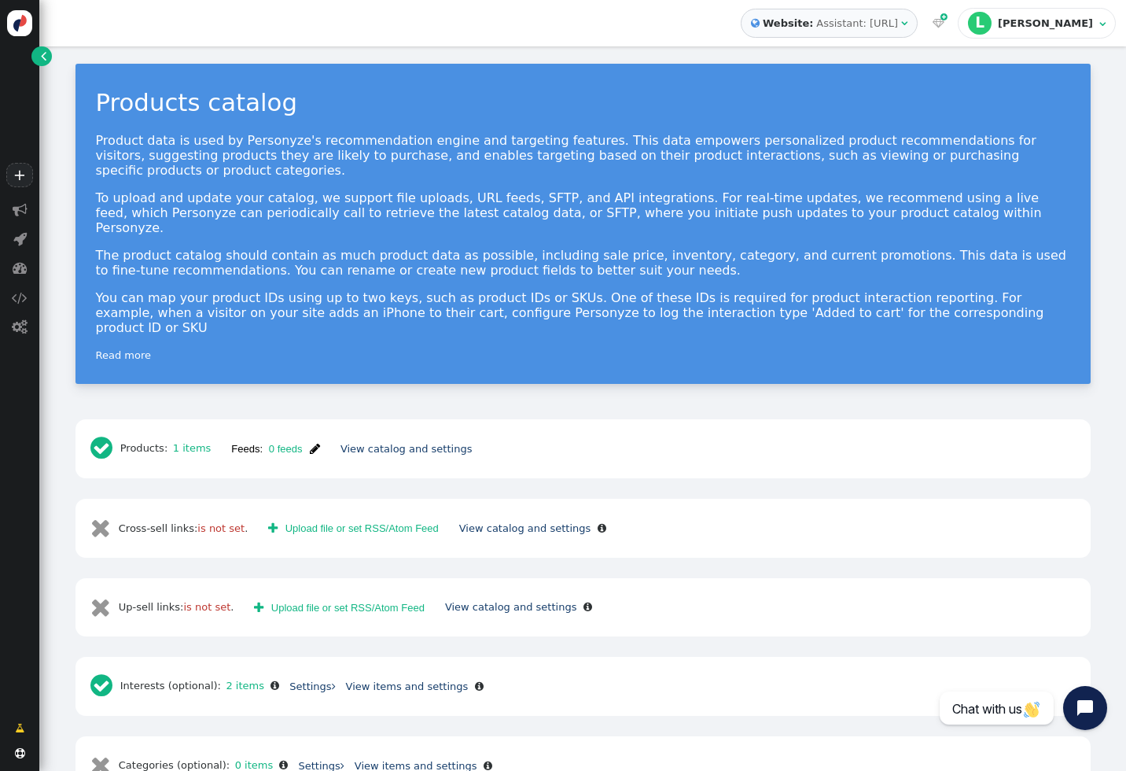
click at [318, 443] on span "" at bounding box center [315, 449] width 10 height 12
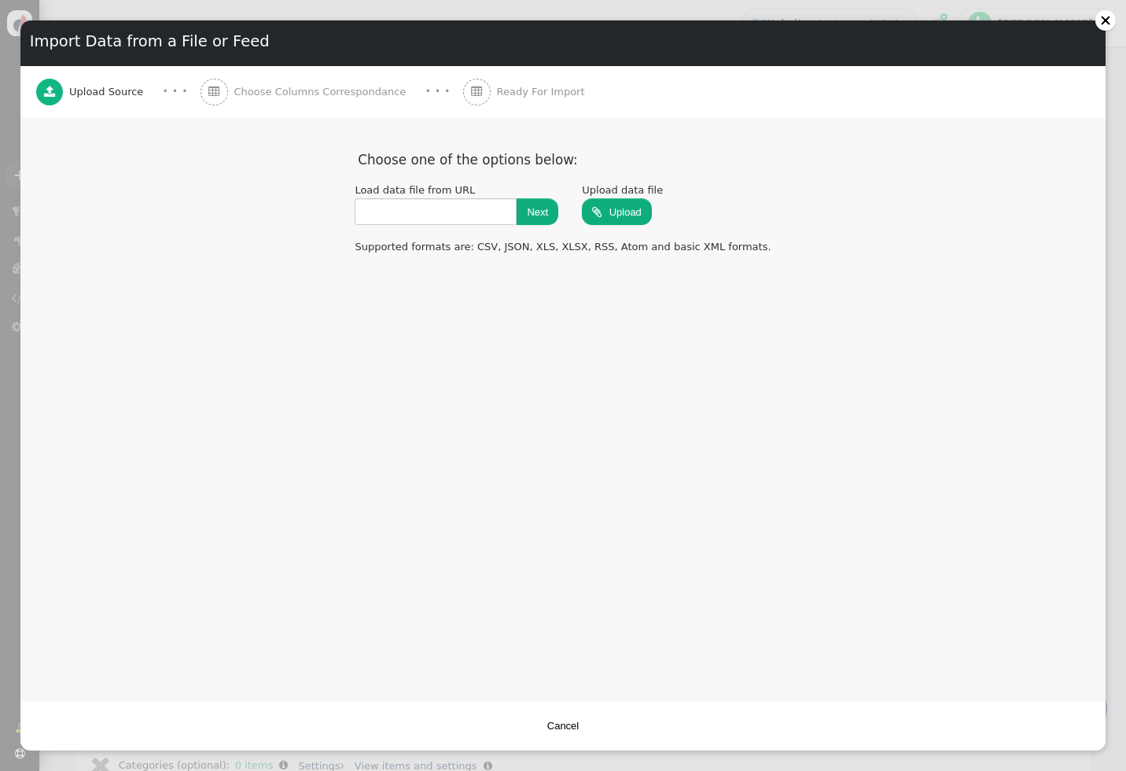
click at [558, 731] on button "Cancel" at bounding box center [563, 725] width 52 height 27
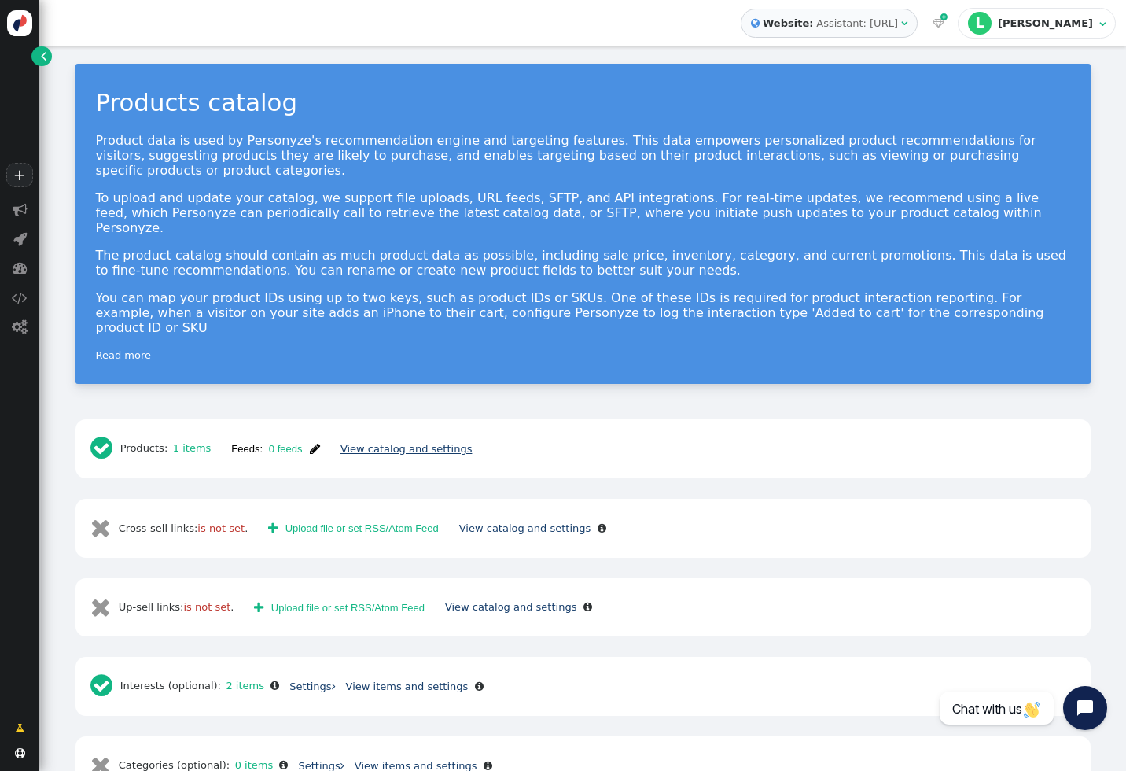
click at [374, 443] on link "View catalog and settings" at bounding box center [407, 449] width 132 height 12
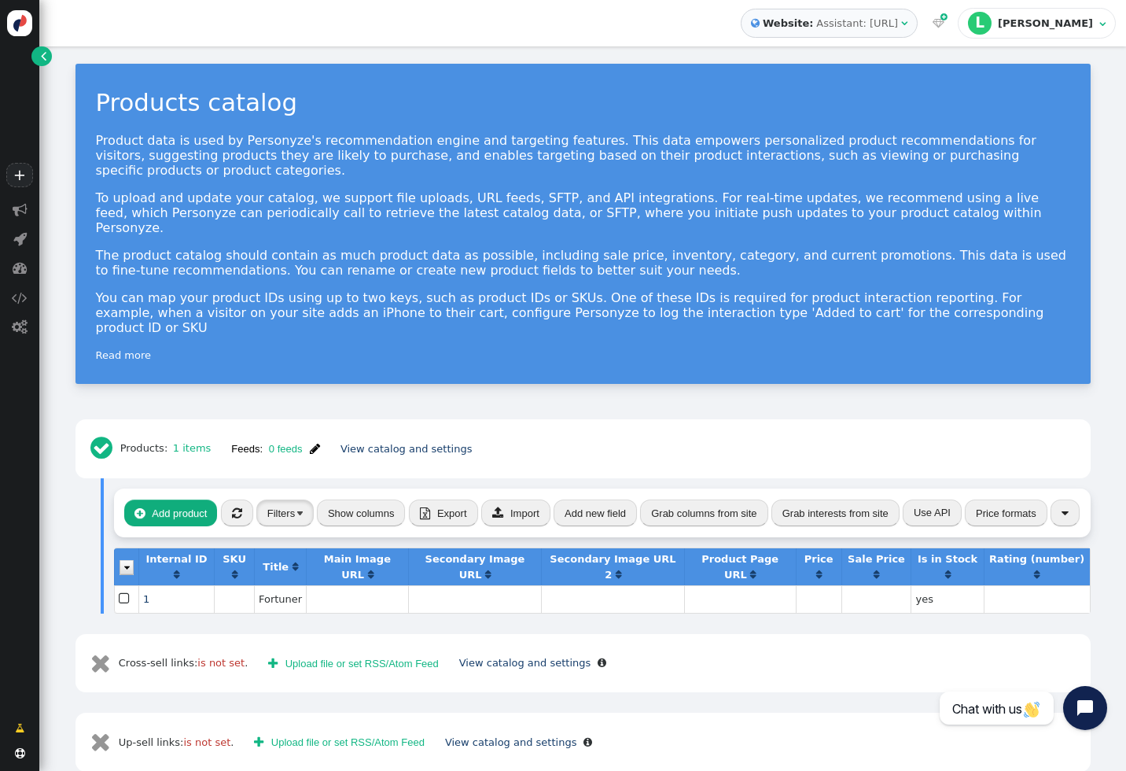
click at [283, 499] on button "Filters" at bounding box center [284, 512] width 57 height 27
click at [334, 521] on link "×" at bounding box center [330, 520] width 9 height 12
click at [210, 512] on img at bounding box center [210, 511] width 13 height 13
click at [284, 519] on div "(Nothing)" at bounding box center [287, 520] width 42 height 16
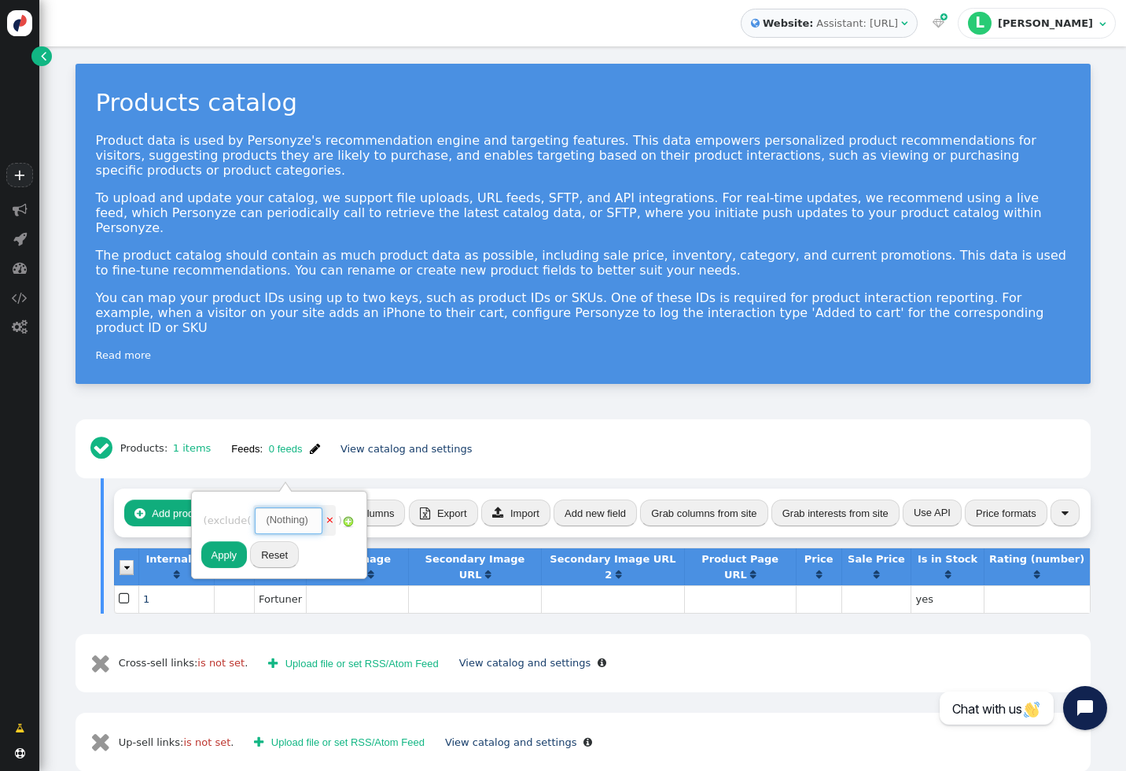
click at [322, 525] on span "(Nothing) " at bounding box center [288, 520] width 67 height 27
click at [355, 525] on img at bounding box center [348, 521] width 13 height 13
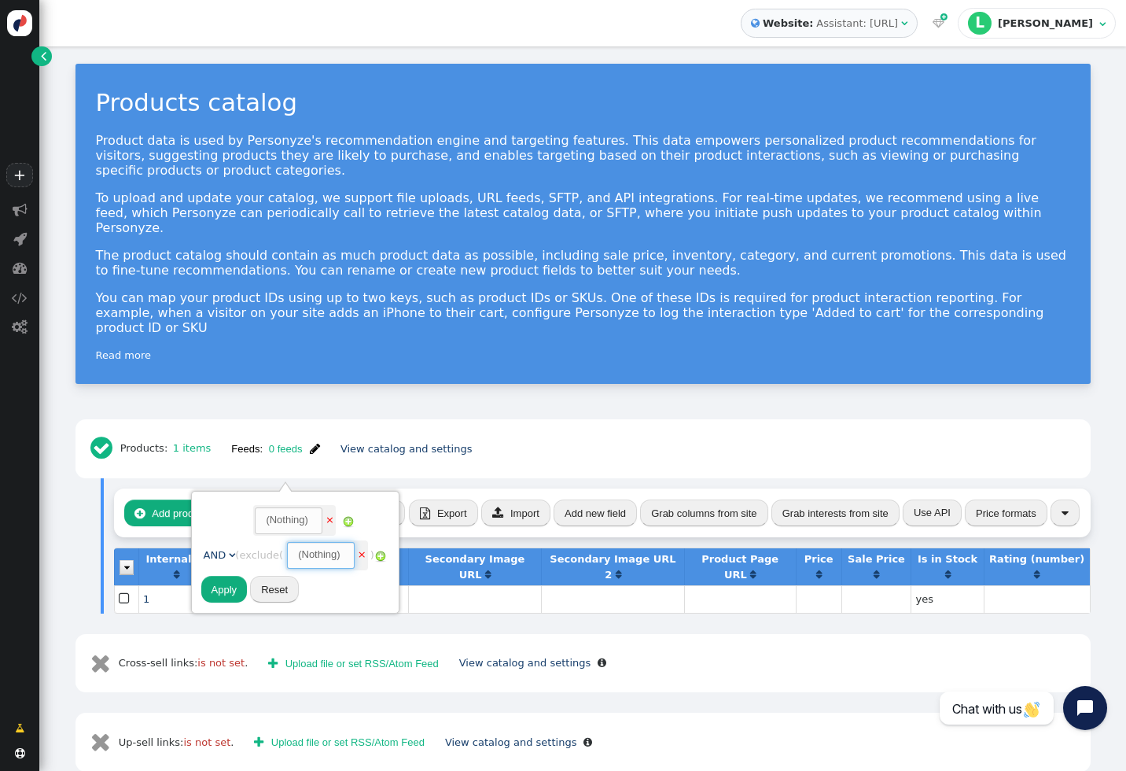
click at [321, 562] on span "(Nothing) " at bounding box center [320, 555] width 67 height 27
click at [340, 559] on div "(Nothing)" at bounding box center [319, 555] width 42 height 16
click at [307, 516] on div "(Nothing)" at bounding box center [287, 520] width 42 height 16
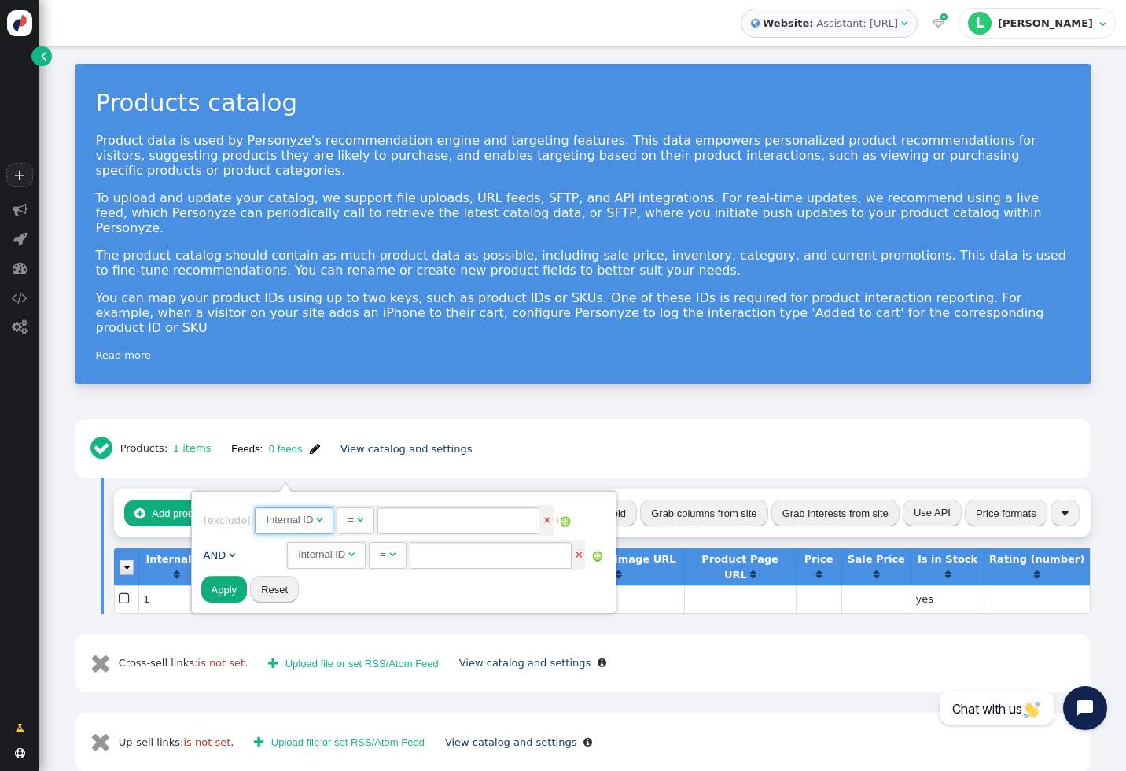
click at [331, 516] on span "Internal ID " at bounding box center [294, 520] width 79 height 27
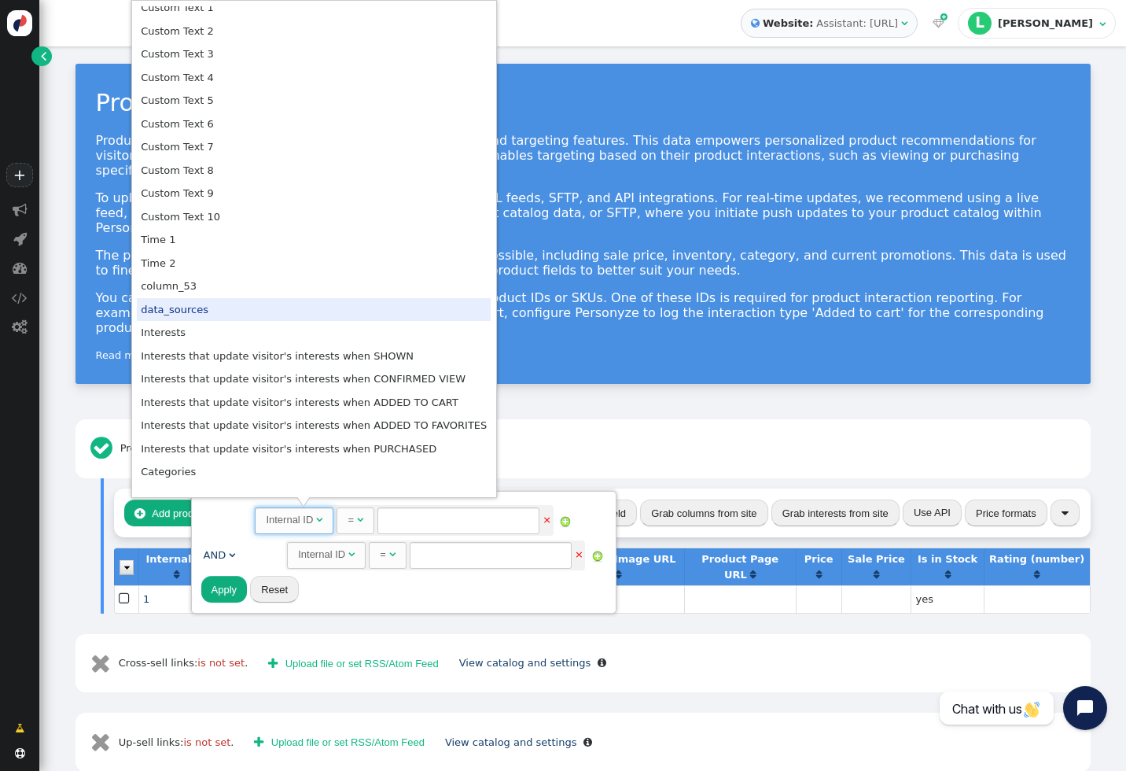
scroll to position [1105, 0]
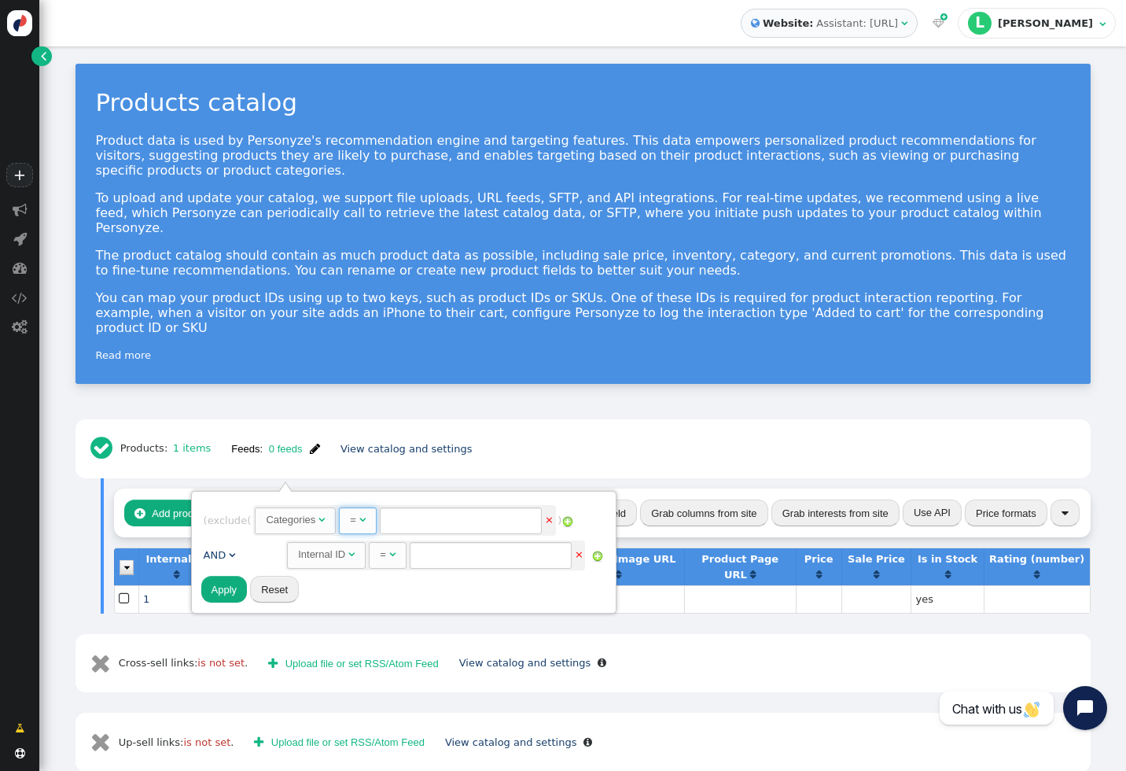
click at [366, 519] on span "" at bounding box center [362, 519] width 6 height 10
click at [753, 573] on div " Products: 1 items Feeds: 0 feeds  Feed was updated recently View catalog and…" at bounding box center [582, 674] width 1015 height 511
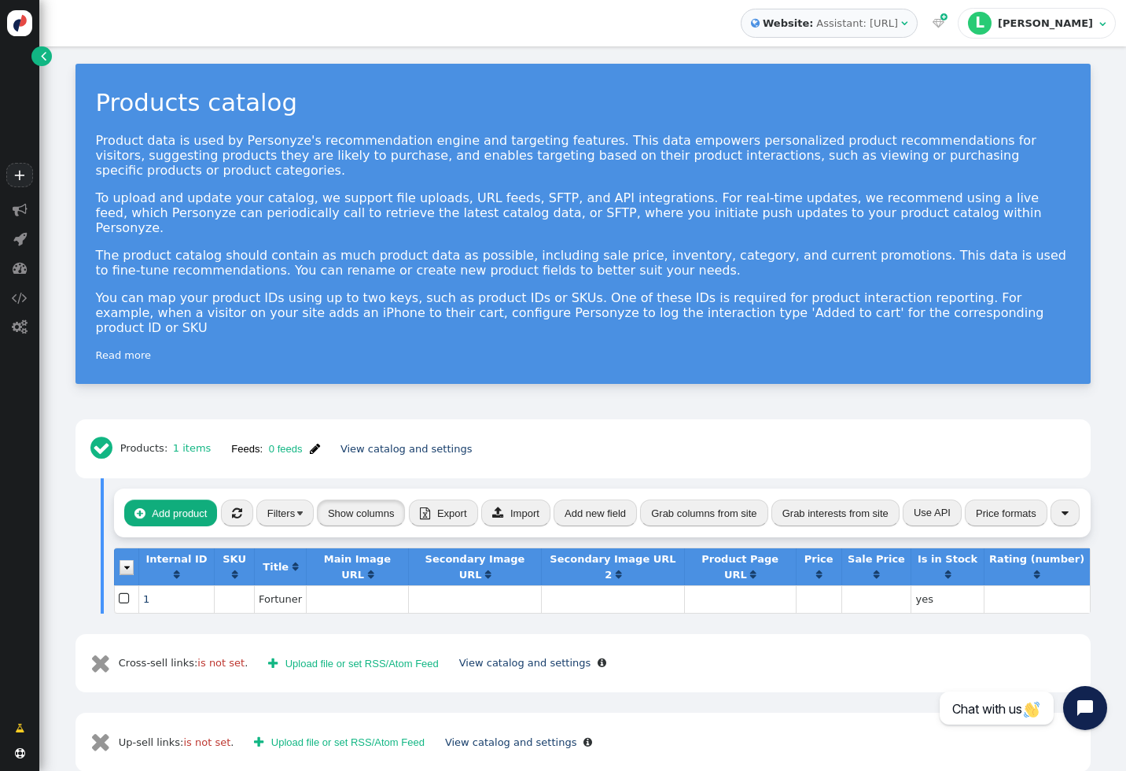
click at [348, 499] on button "Show columns" at bounding box center [361, 512] width 89 height 27
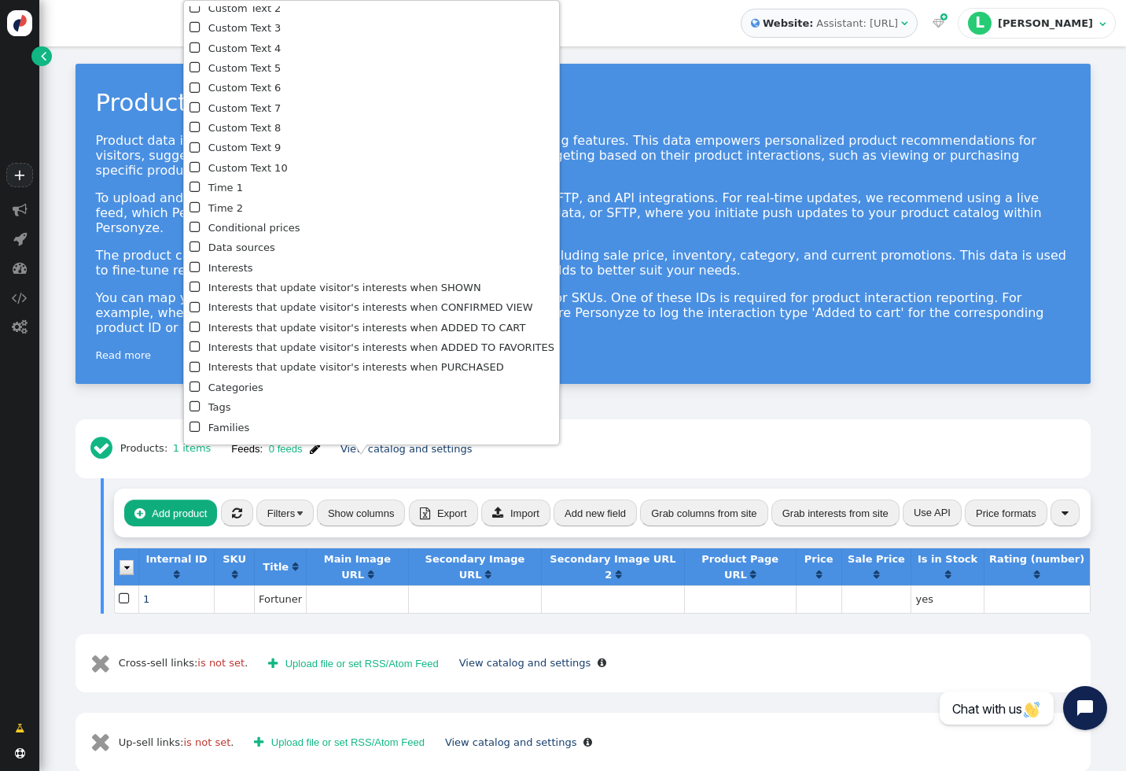
scroll to position [901, 0]
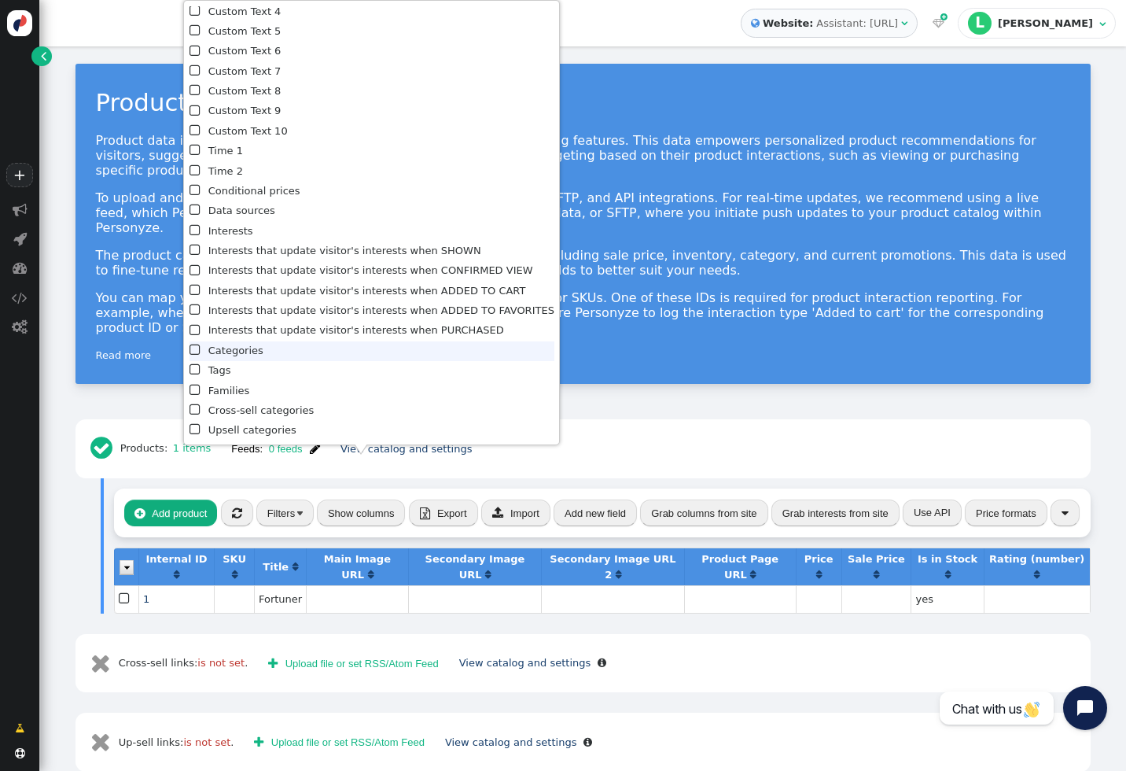
click at [198, 352] on span "" at bounding box center [196, 351] width 13 height 20
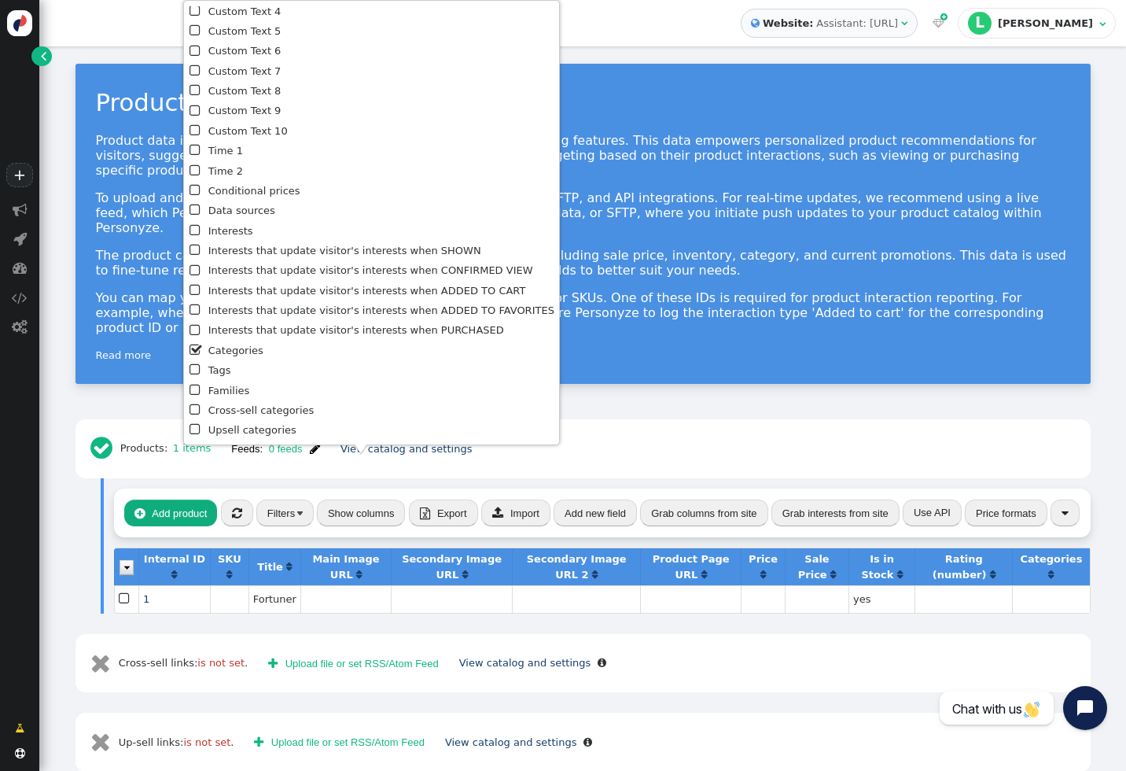
click at [643, 634] on div " Cross-sell links: is not set .  Upload file or set RSS/Atom Feed View catalo…" at bounding box center [582, 663] width 1015 height 59
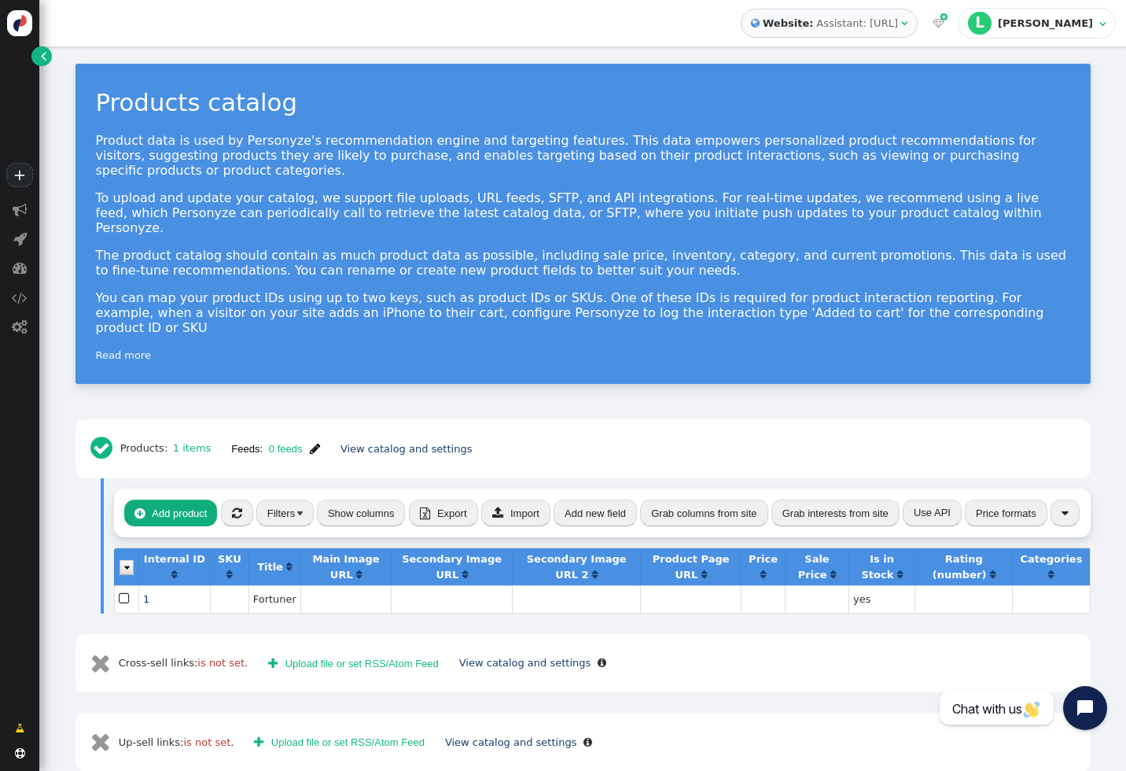
click at [227, 499] on button "" at bounding box center [237, 512] width 32 height 27
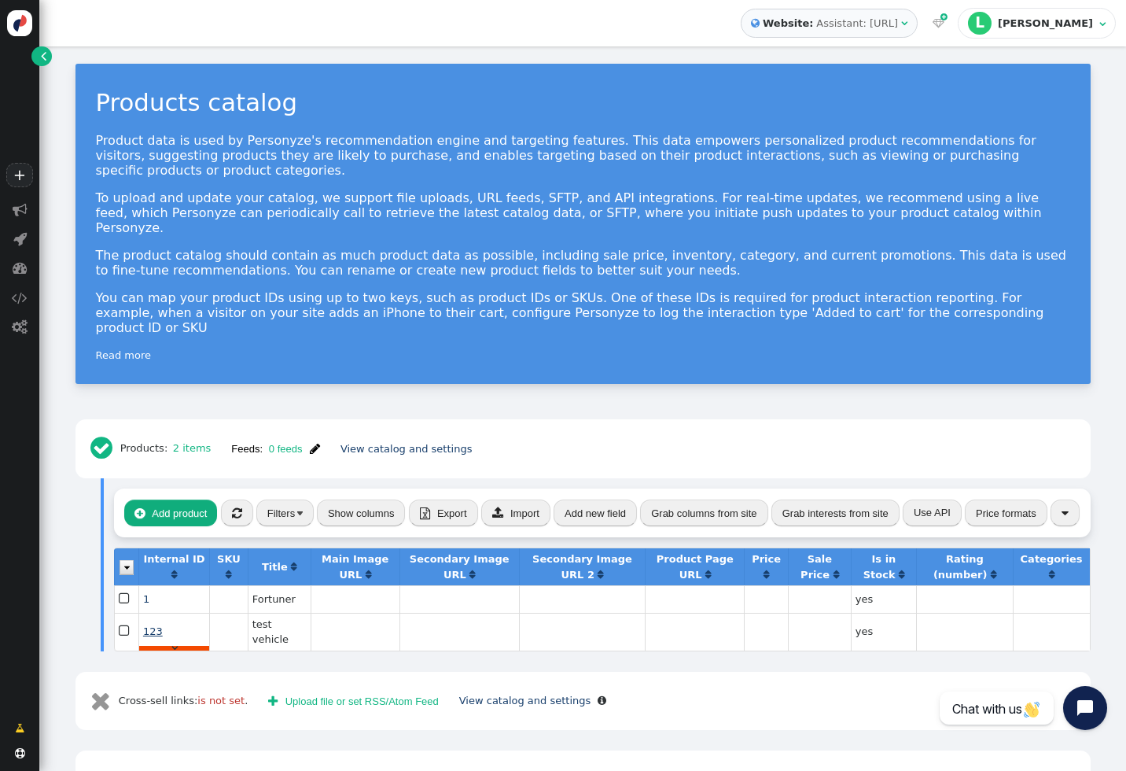
click at [146, 625] on span "123" at bounding box center [153, 631] width 20 height 12
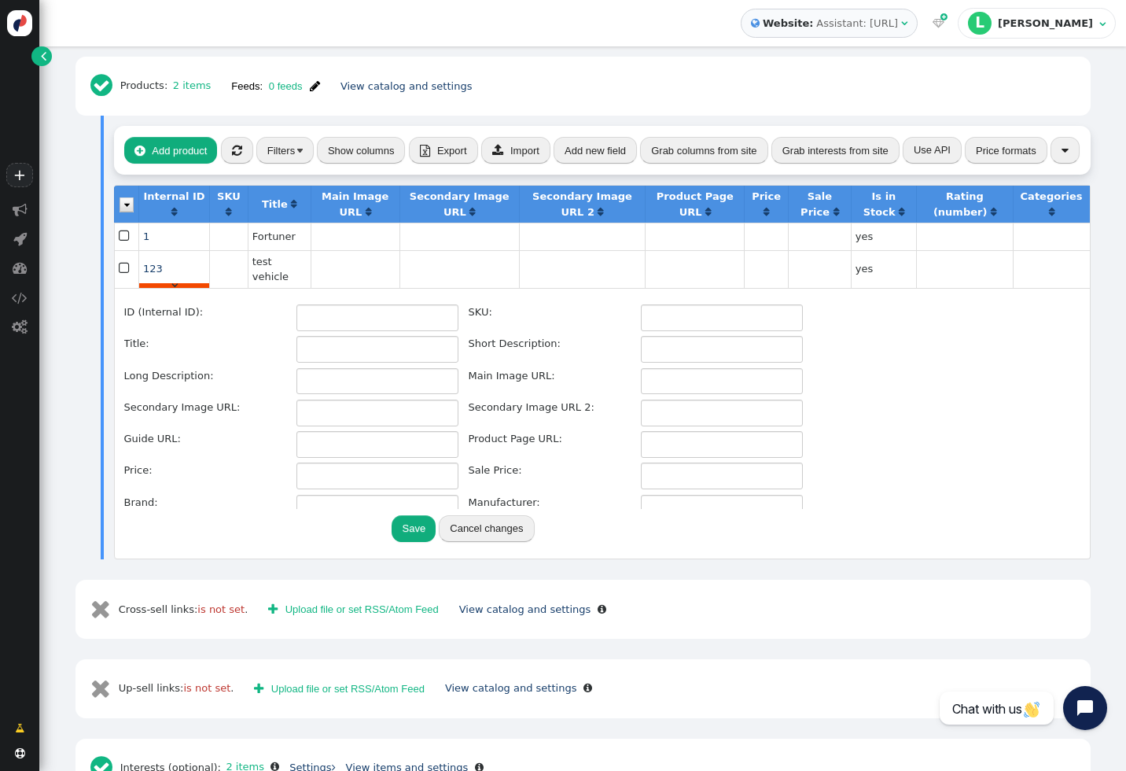
type input "123"
type input "test vehicle"
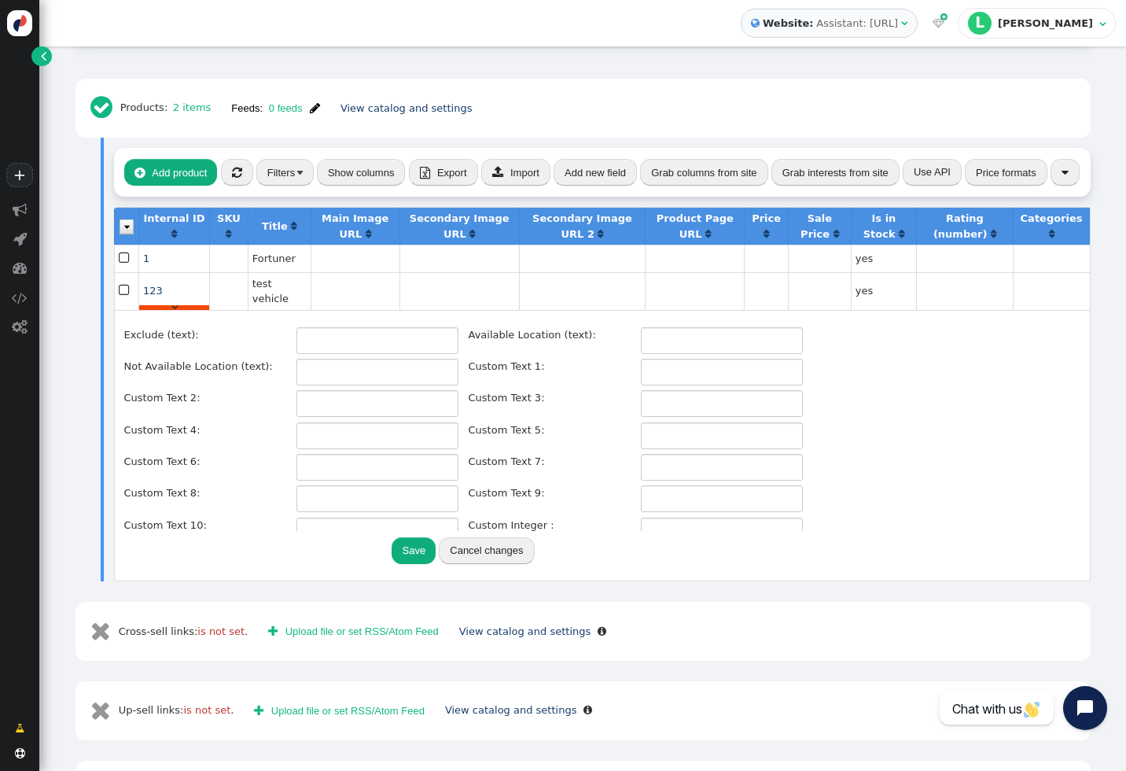
scroll to position [455, 0]
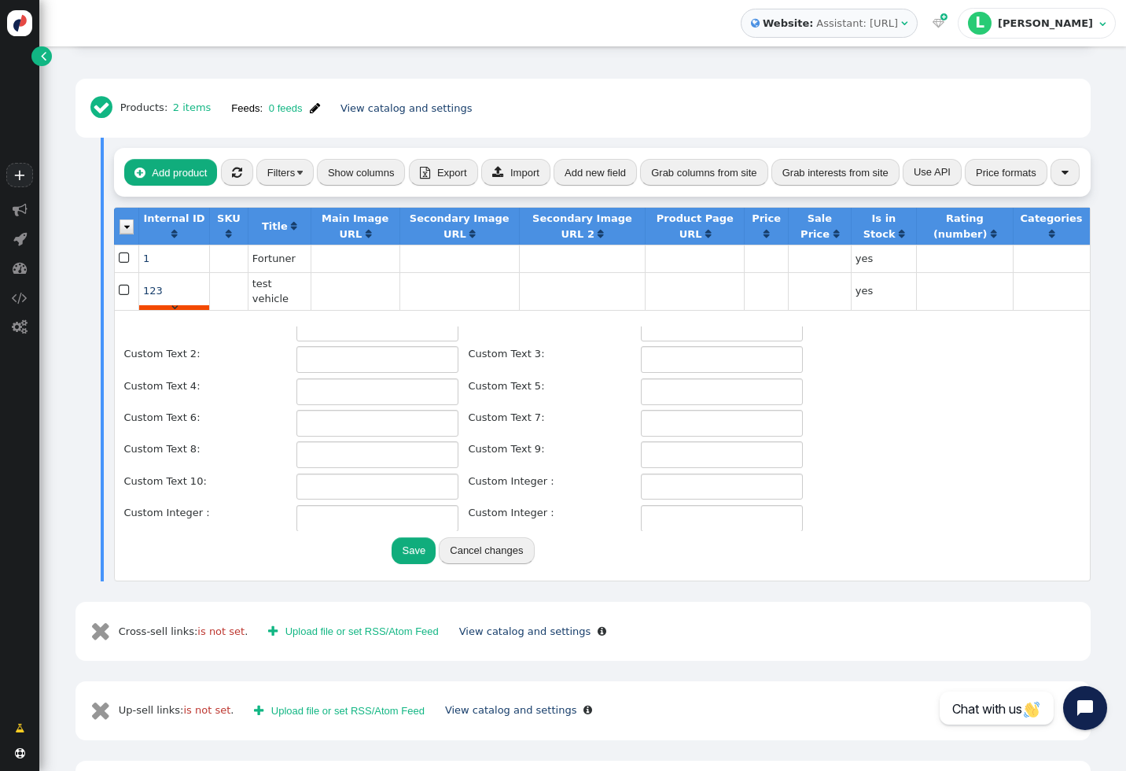
click at [186, 346] on div "Custom Text 2:" at bounding box center [205, 359] width 162 height 27
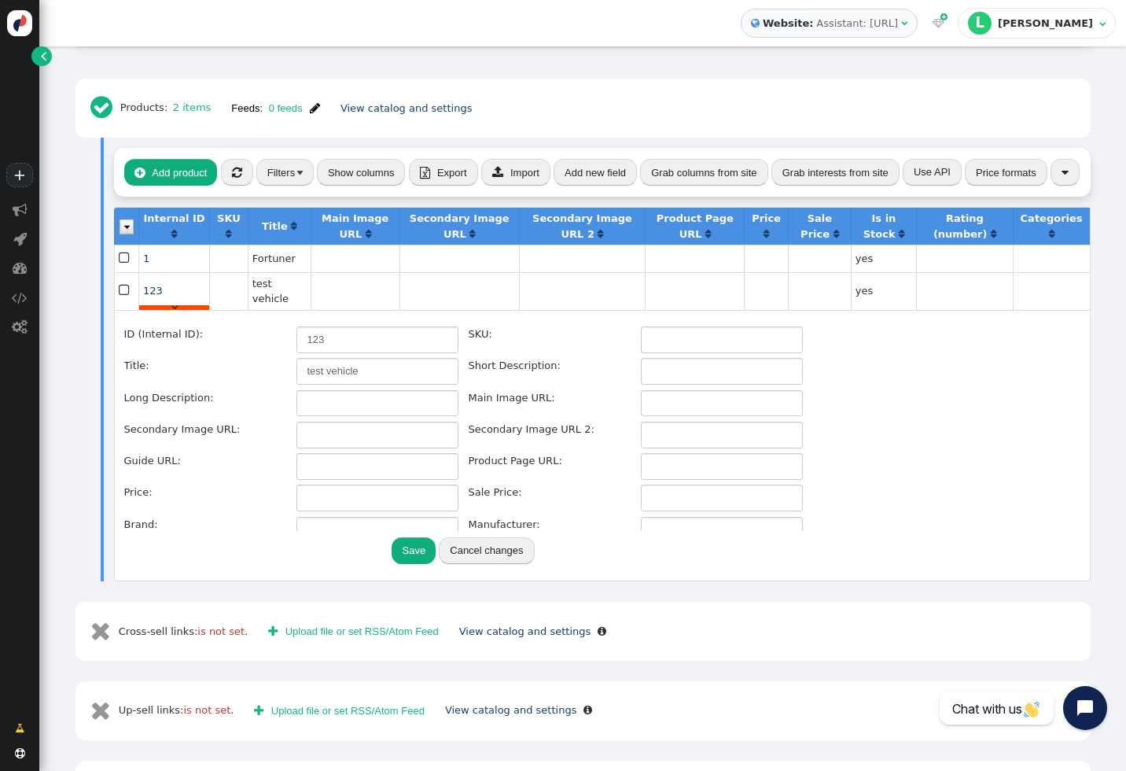
click at [477, 537] on button "Cancel changes" at bounding box center [486, 550] width 95 height 27
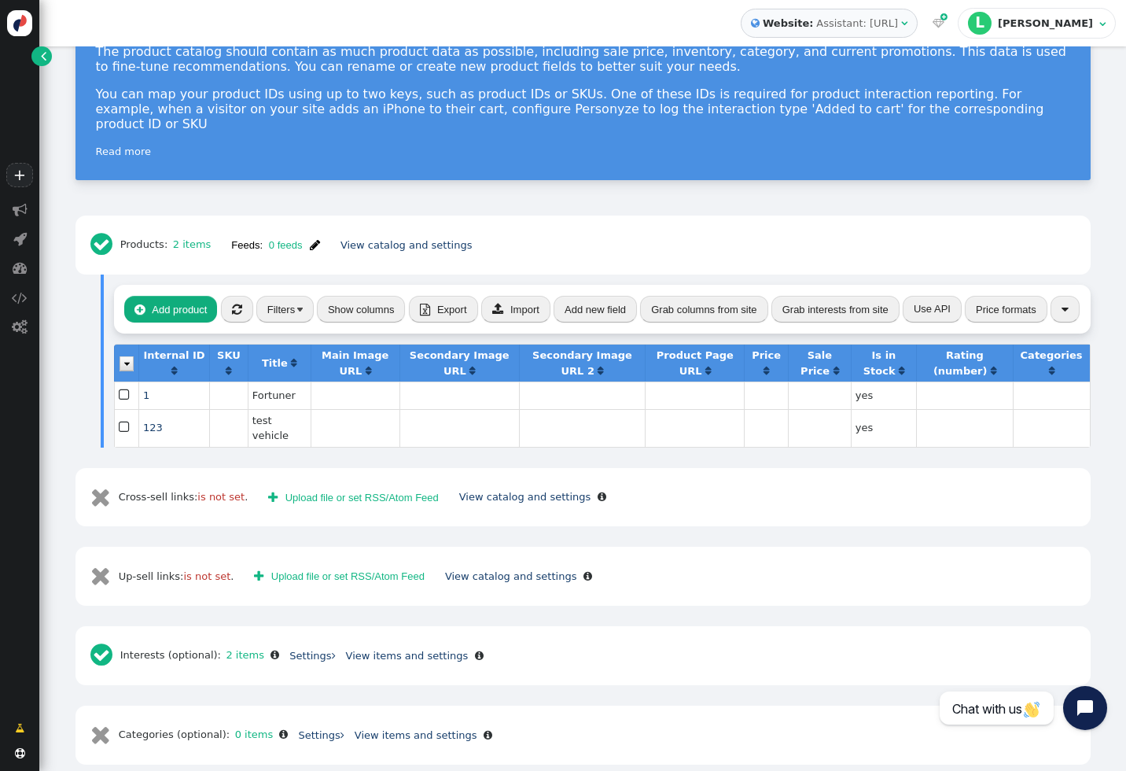
scroll to position [176, 0]
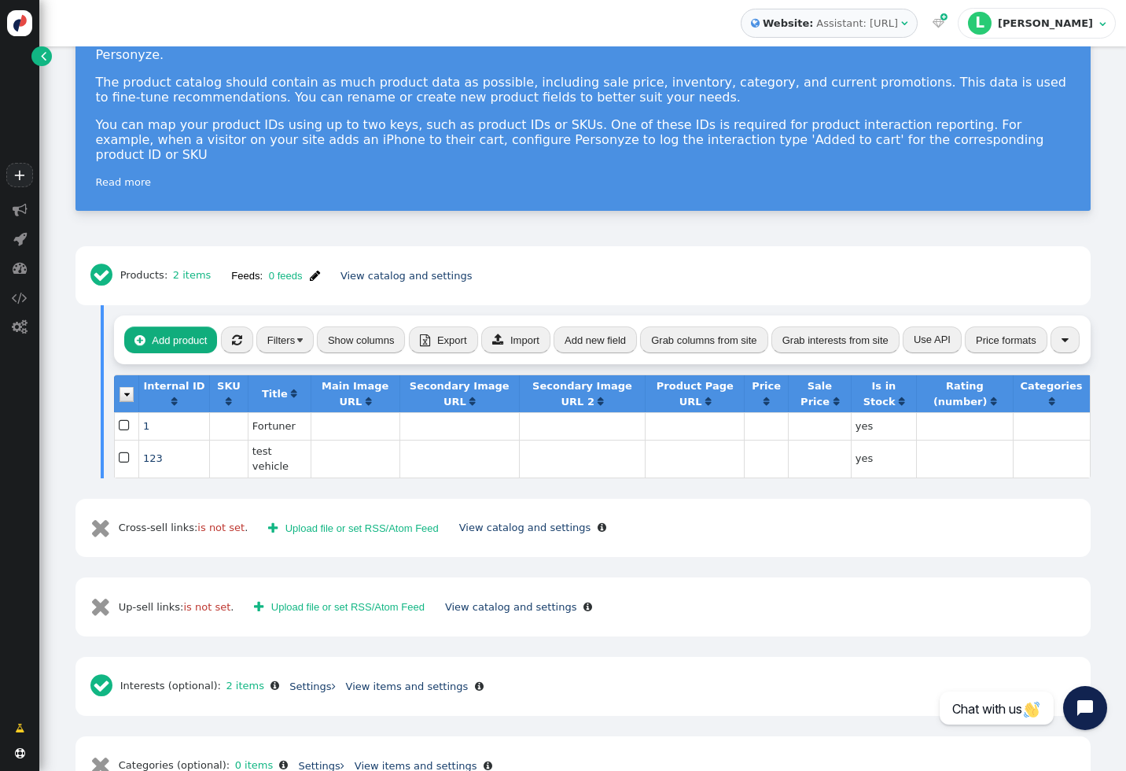
click at [124, 448] on span "" at bounding box center [125, 458] width 13 height 20
click at [1074, 326] on button "" at bounding box center [1065, 339] width 29 height 27
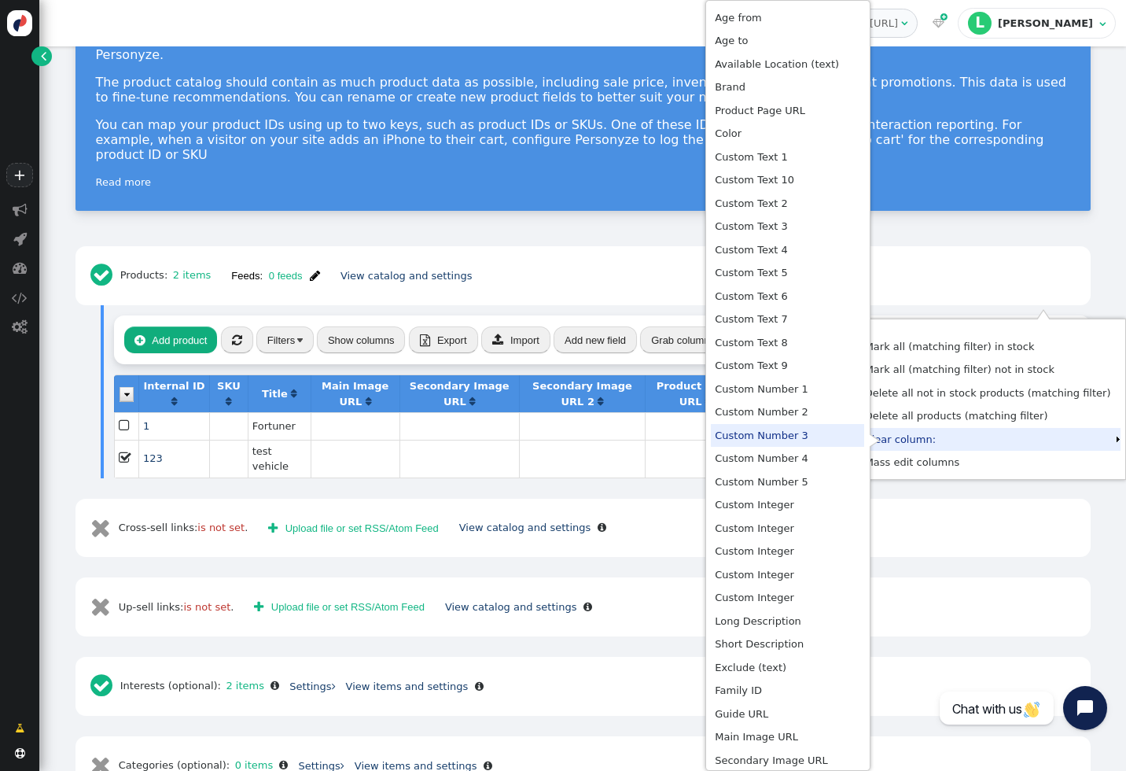
scroll to position [6, 0]
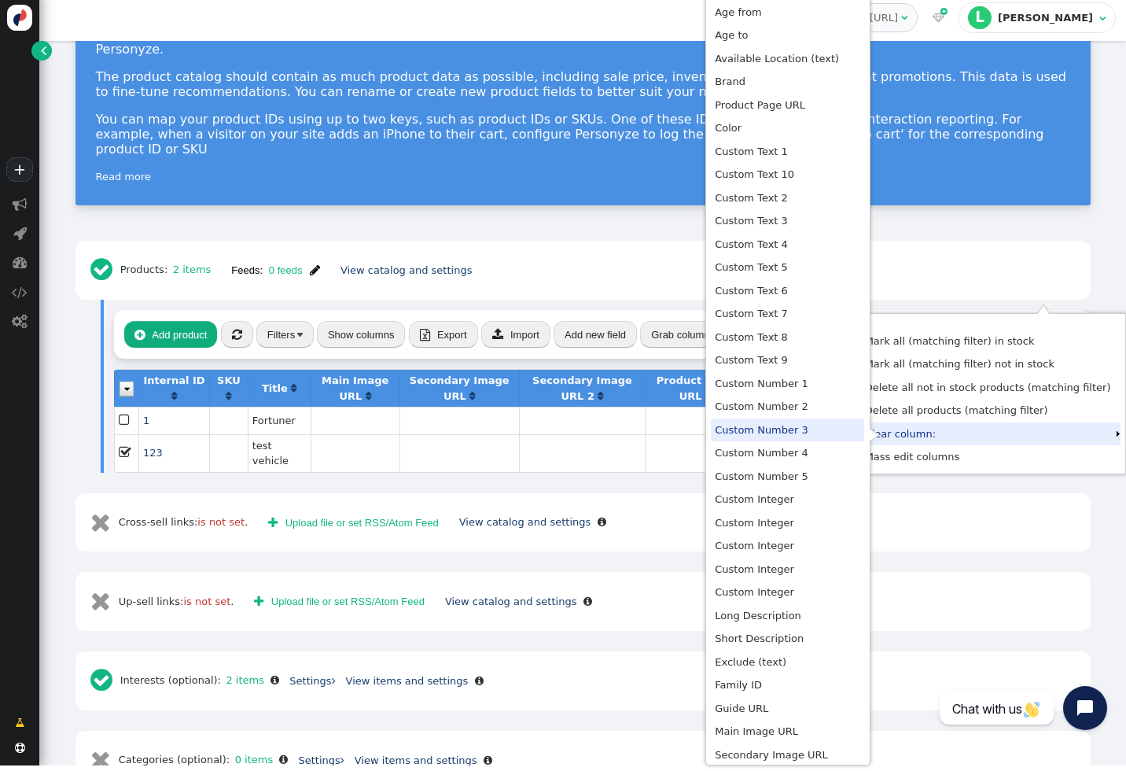
click at [599, 434] on td at bounding box center [582, 453] width 127 height 38
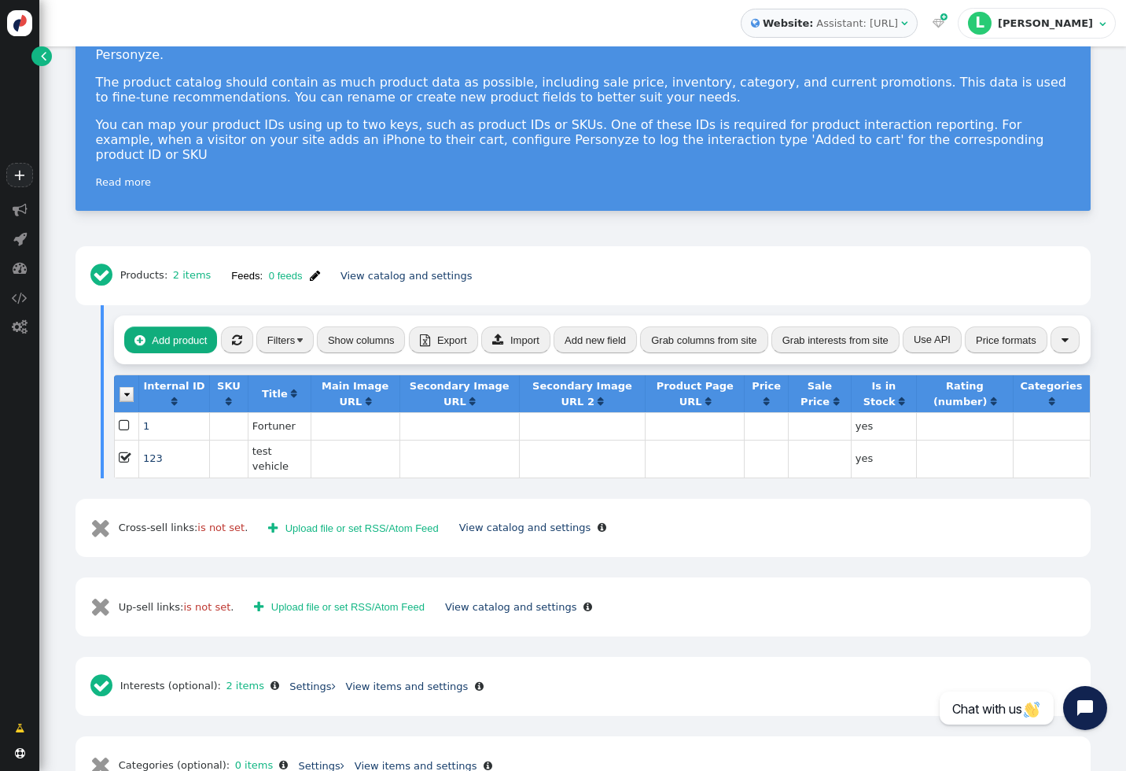
scroll to position [0, 0]
click at [177, 473] on div "" at bounding box center [174, 475] width 70 height 5
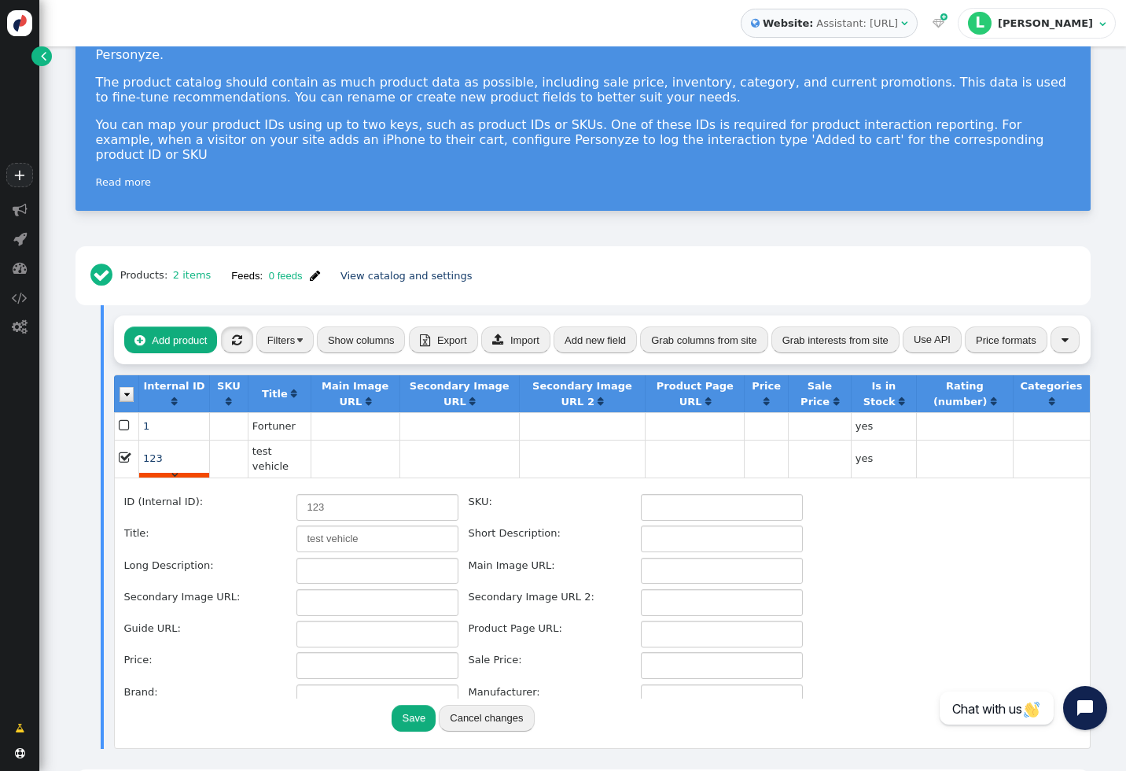
click at [239, 334] on span "" at bounding box center [237, 340] width 10 height 12
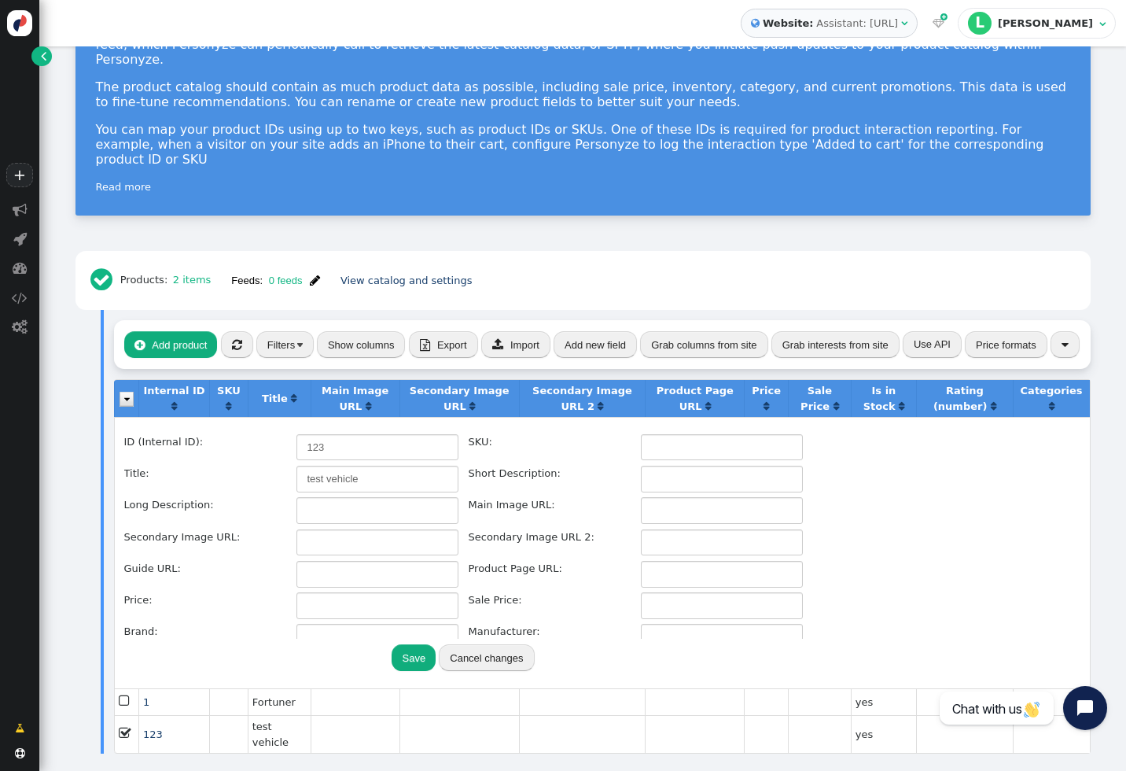
scroll to position [186, 0]
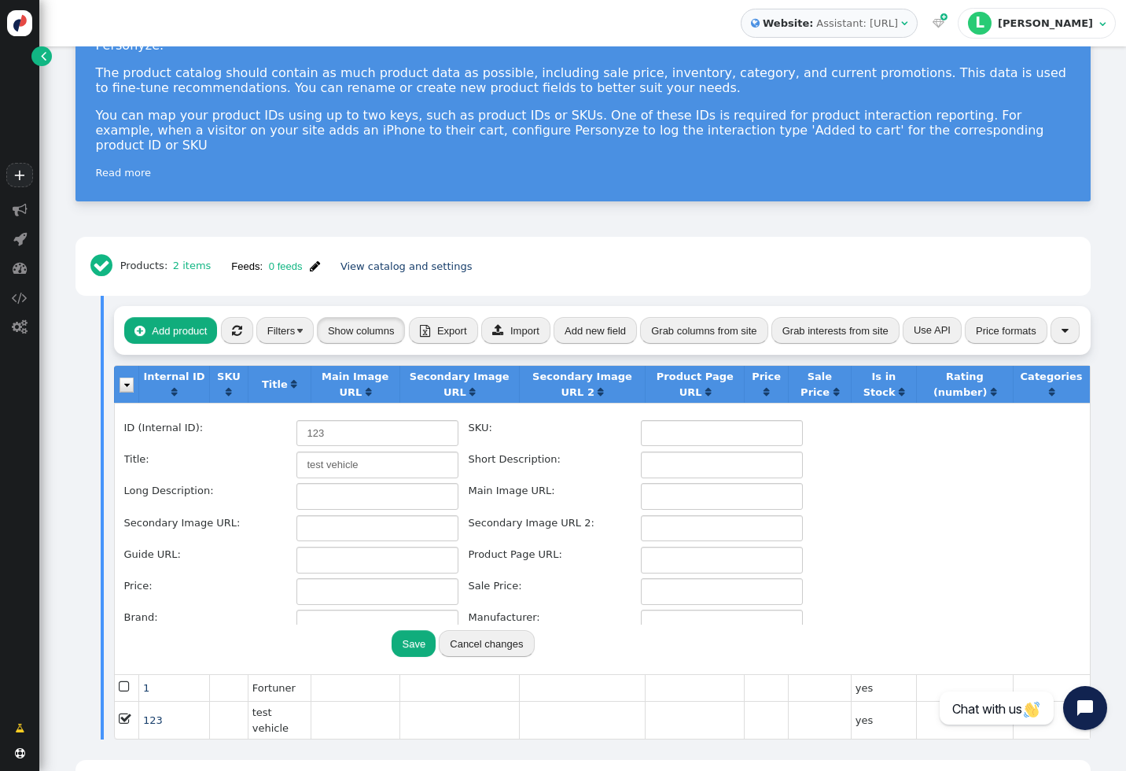
click at [363, 317] on button "Show columns" at bounding box center [361, 330] width 89 height 27
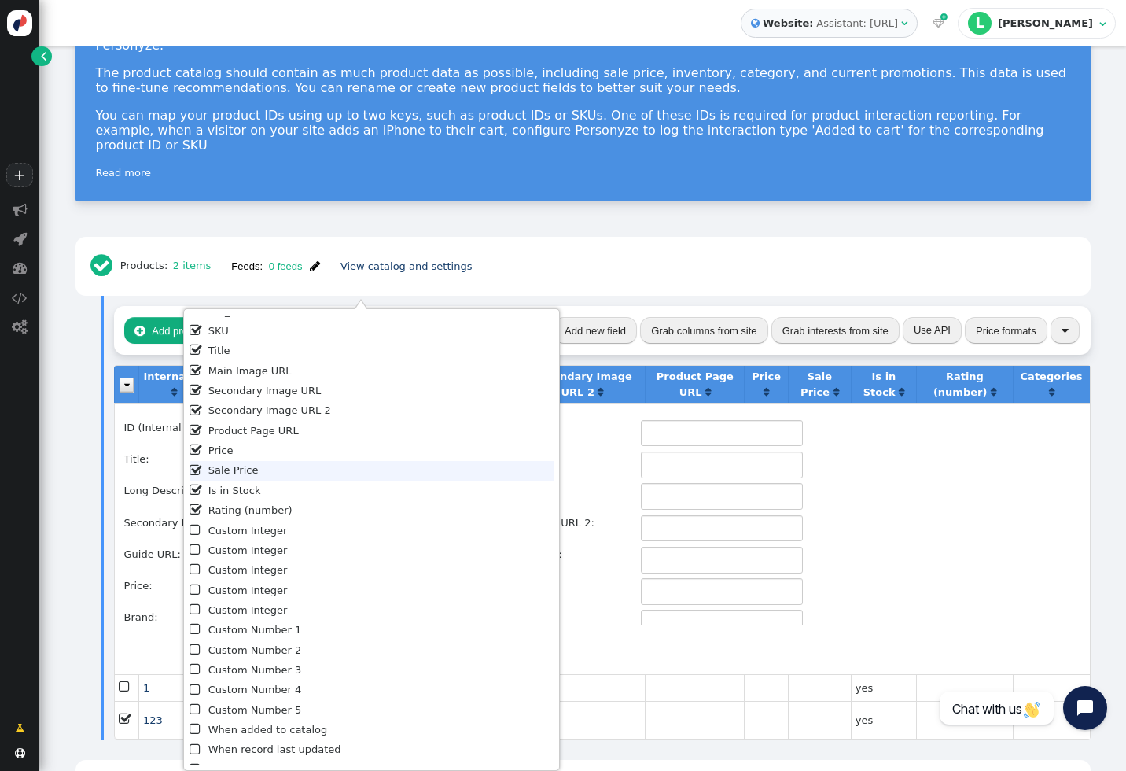
scroll to position [0, 0]
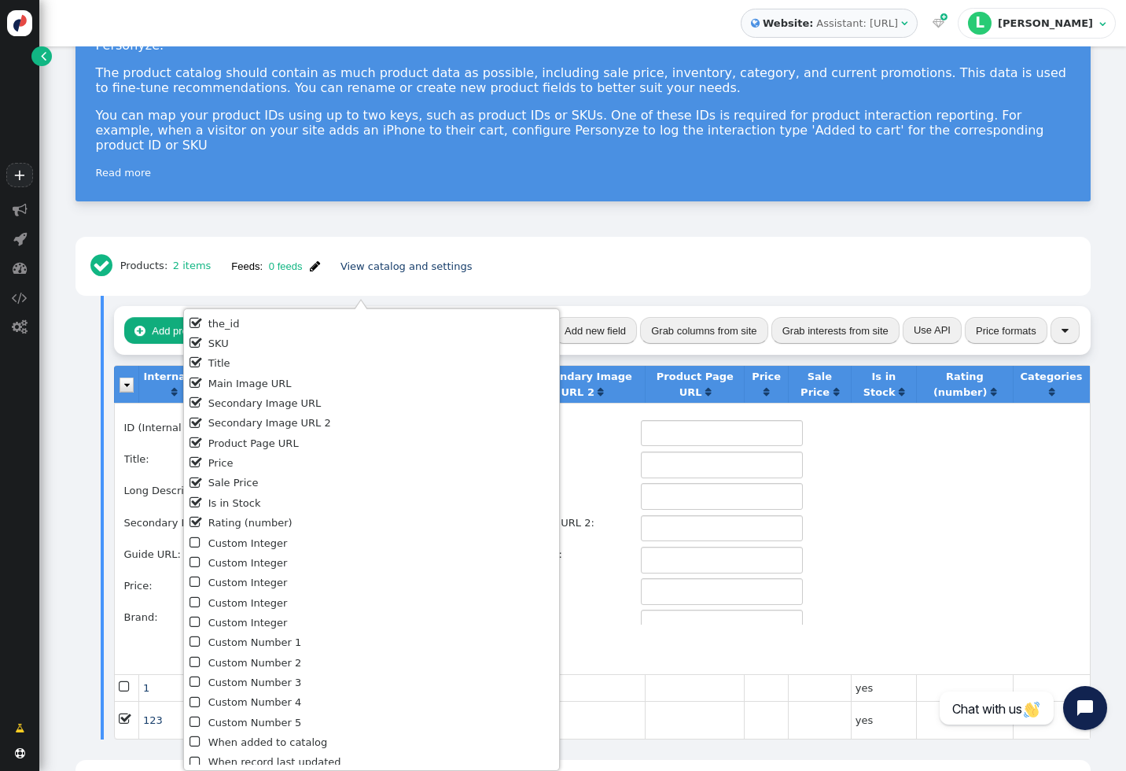
click at [528, 247] on div " Products: 2 items Feeds: 0 feeds  Feed was updated recently View catalog and…" at bounding box center [583, 266] width 995 height 39
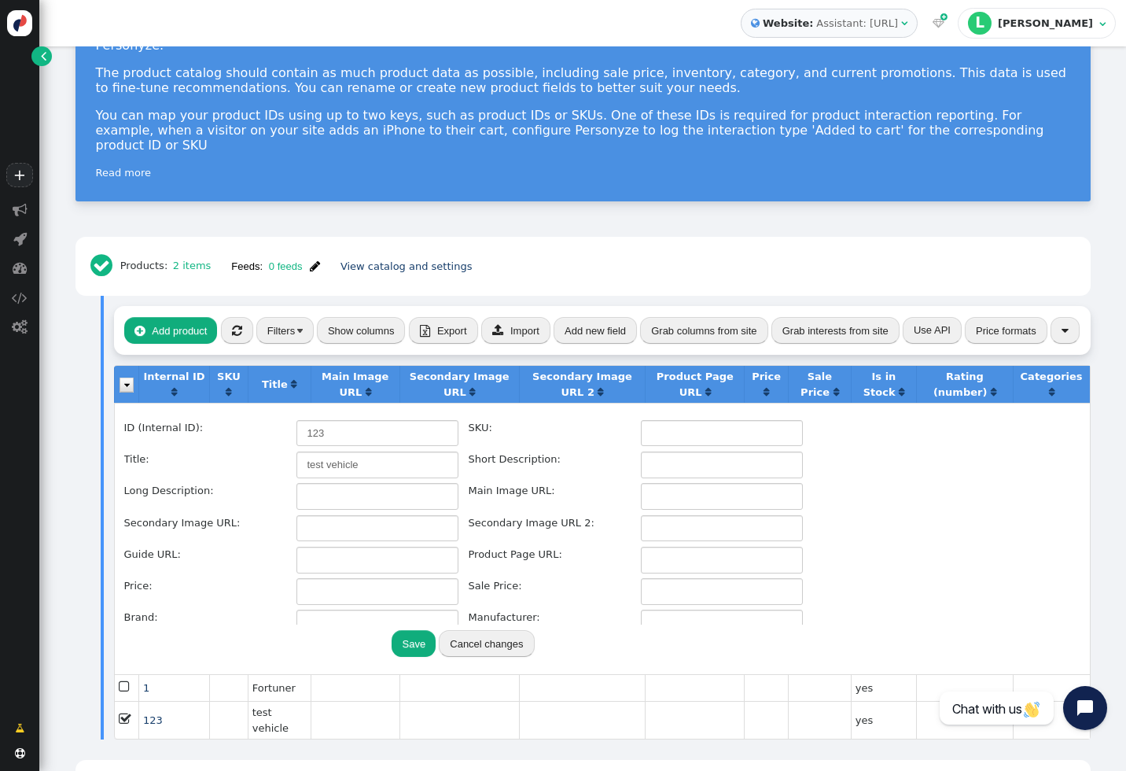
click at [237, 325] on span "" at bounding box center [237, 331] width 10 height 12
click at [675, 483] on input "text" at bounding box center [722, 496] width 162 height 27
paste input "[URL][DOMAIN_NAME]"
type input "[URL][DOMAIN_NAME]"
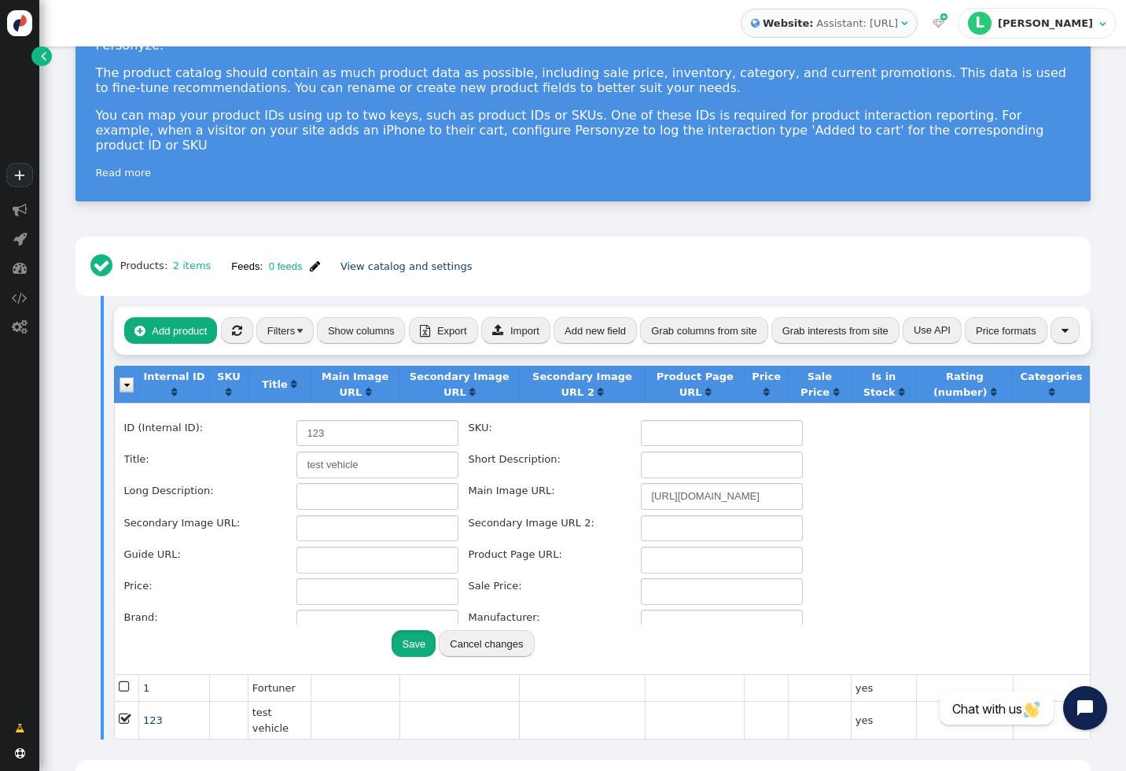
click at [410, 630] on button "Save" at bounding box center [414, 643] width 44 height 27
click at [489, 630] on button "Cancel changes" at bounding box center [486, 643] width 95 height 27
click at [500, 630] on button "Cancel changes" at bounding box center [486, 643] width 95 height 27
click at [693, 483] on input "[URL][DOMAIN_NAME]" at bounding box center [722, 496] width 162 height 27
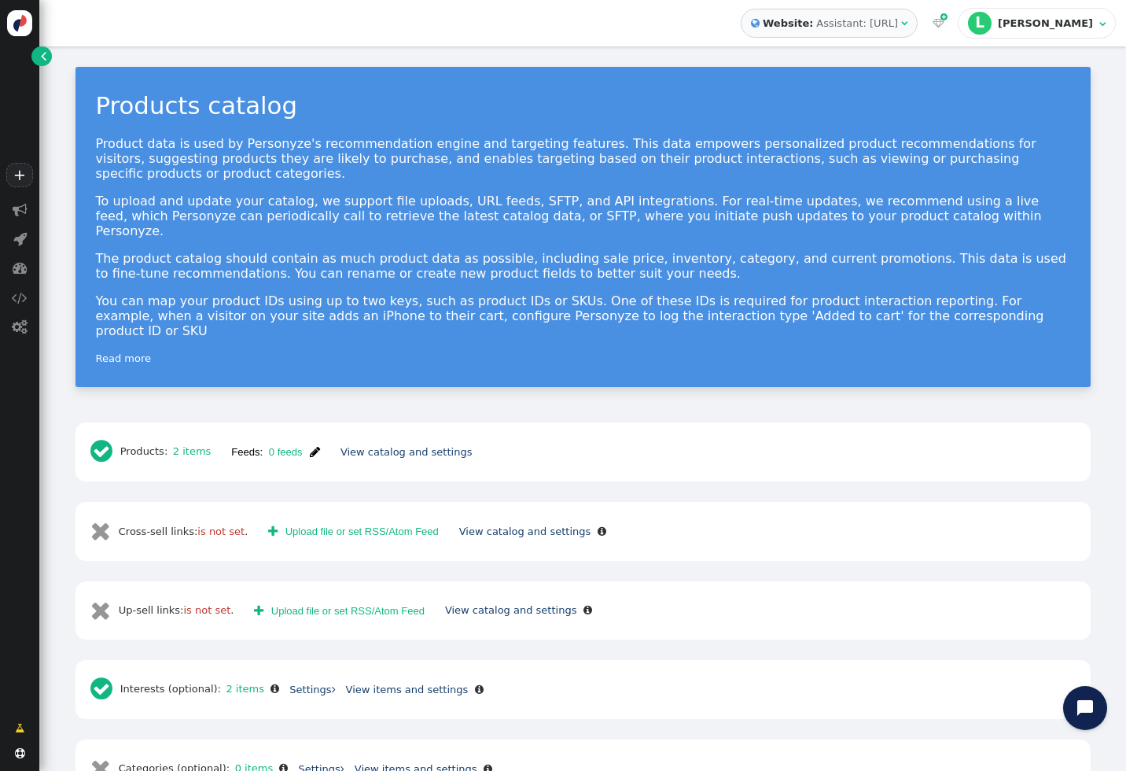
click at [317, 446] on span "" at bounding box center [315, 452] width 10 height 12
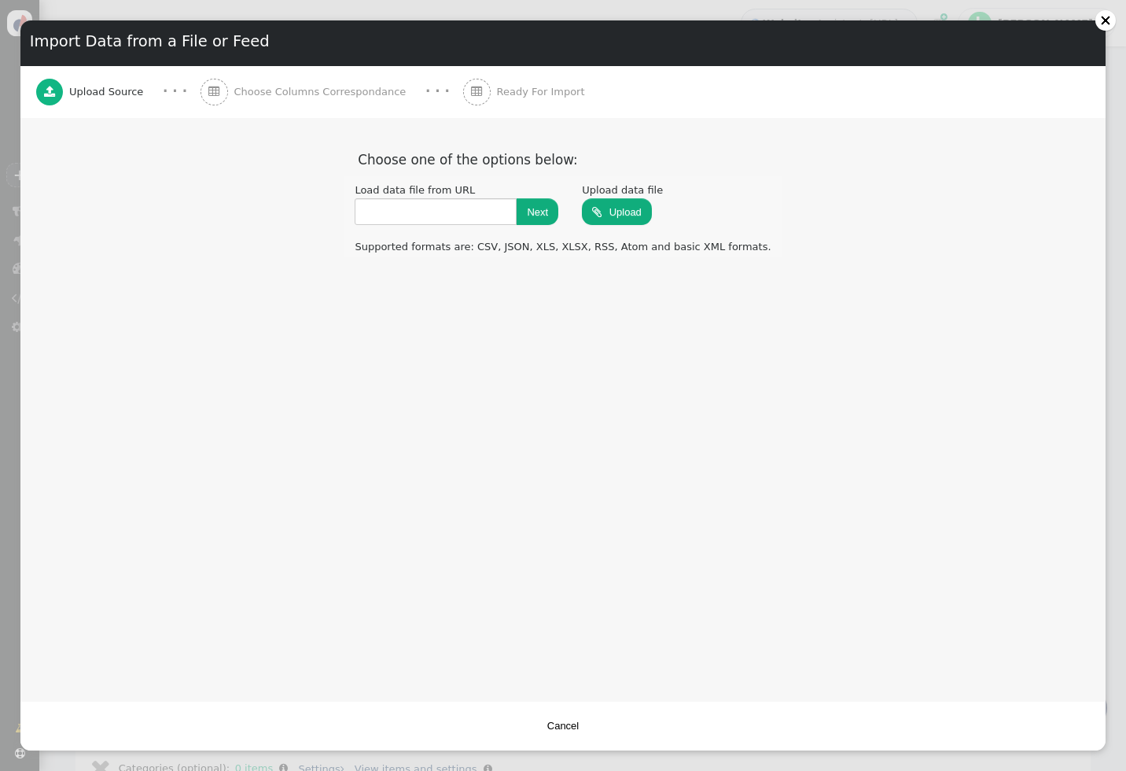
click at [558, 721] on button "Cancel" at bounding box center [563, 725] width 52 height 27
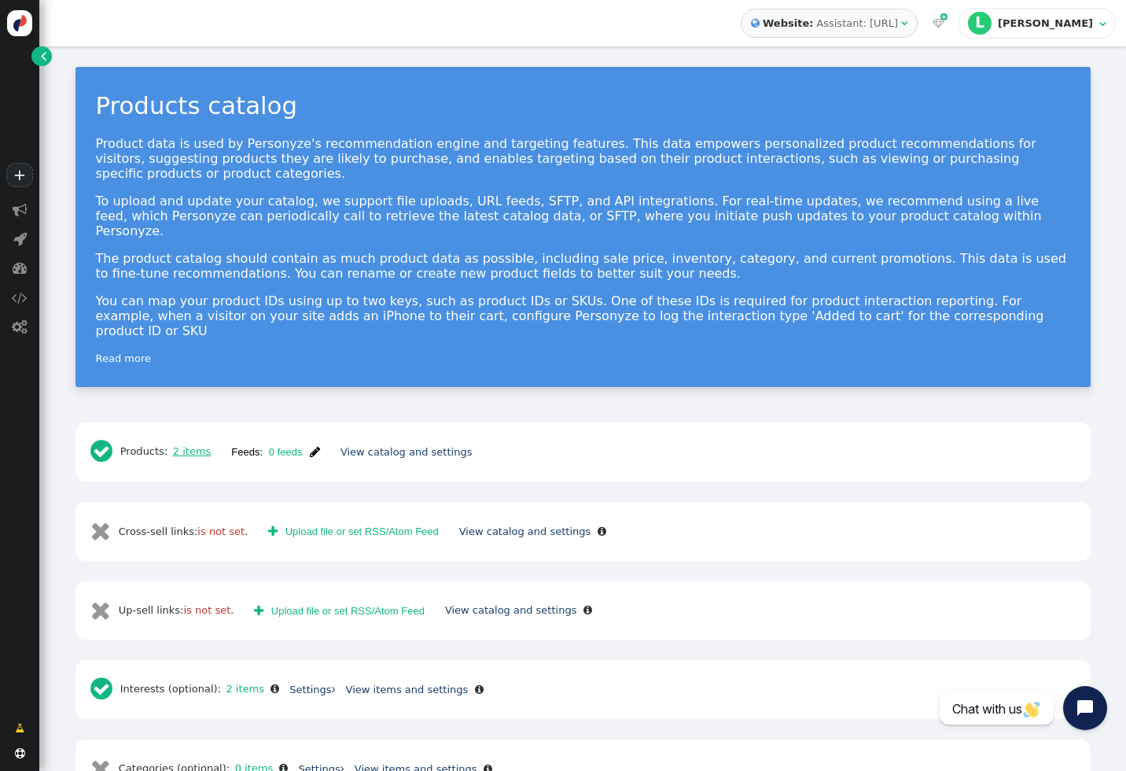
click at [198, 445] on link "2 items" at bounding box center [189, 451] width 43 height 12
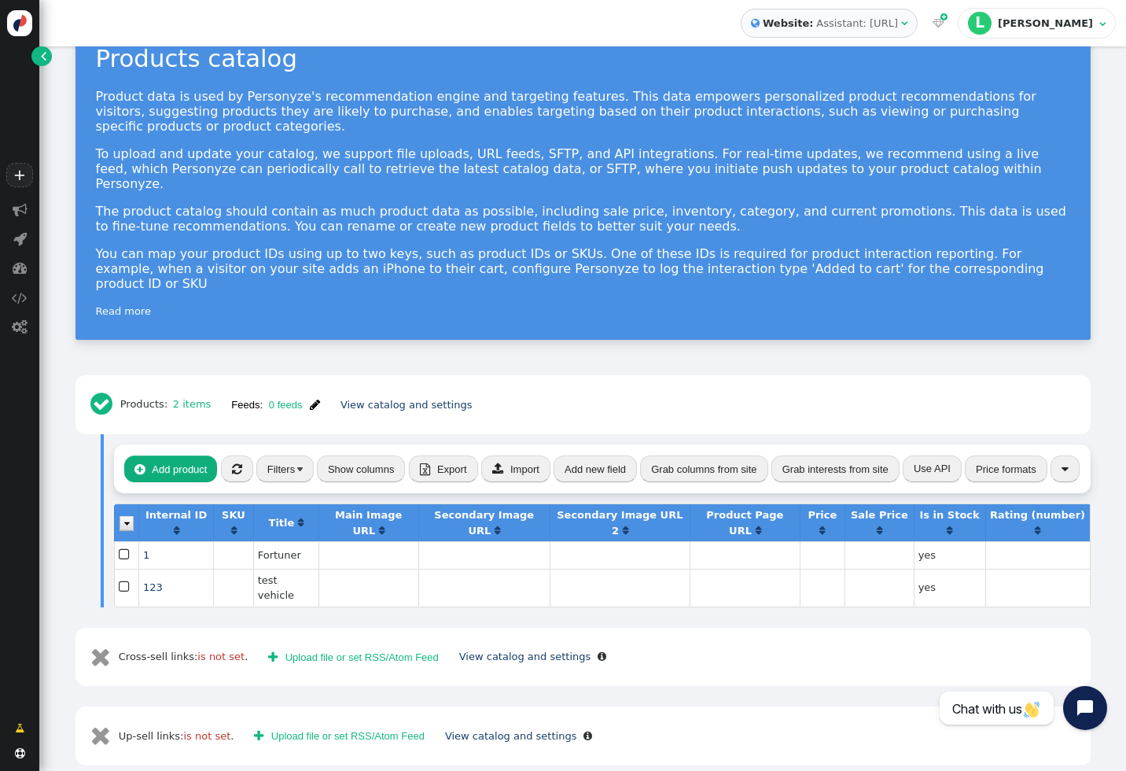
scroll to position [67, 0]
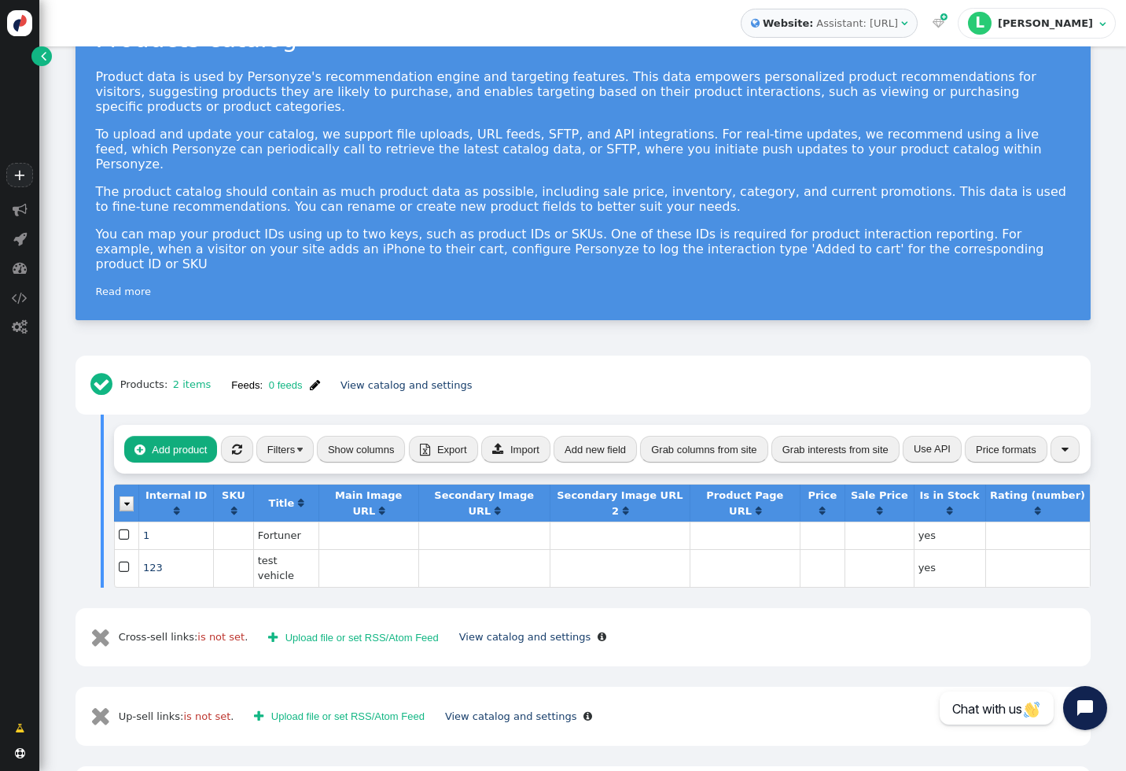
click at [472, 549] on td at bounding box center [483, 568] width 131 height 38
click at [477, 549] on td at bounding box center [483, 568] width 131 height 38
click at [120, 558] on span "" at bounding box center [125, 568] width 13 height 20
click at [175, 579] on span "" at bounding box center [176, 584] width 6 height 10
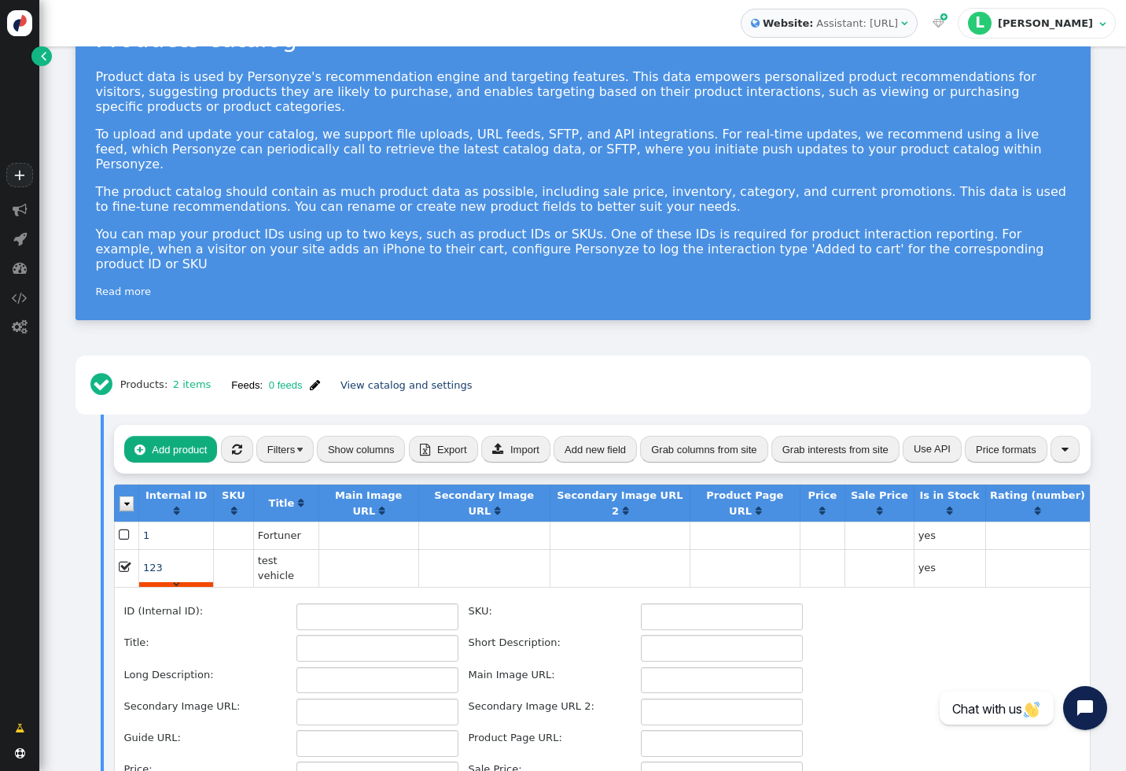
type input "123"
type input "test vehicle"
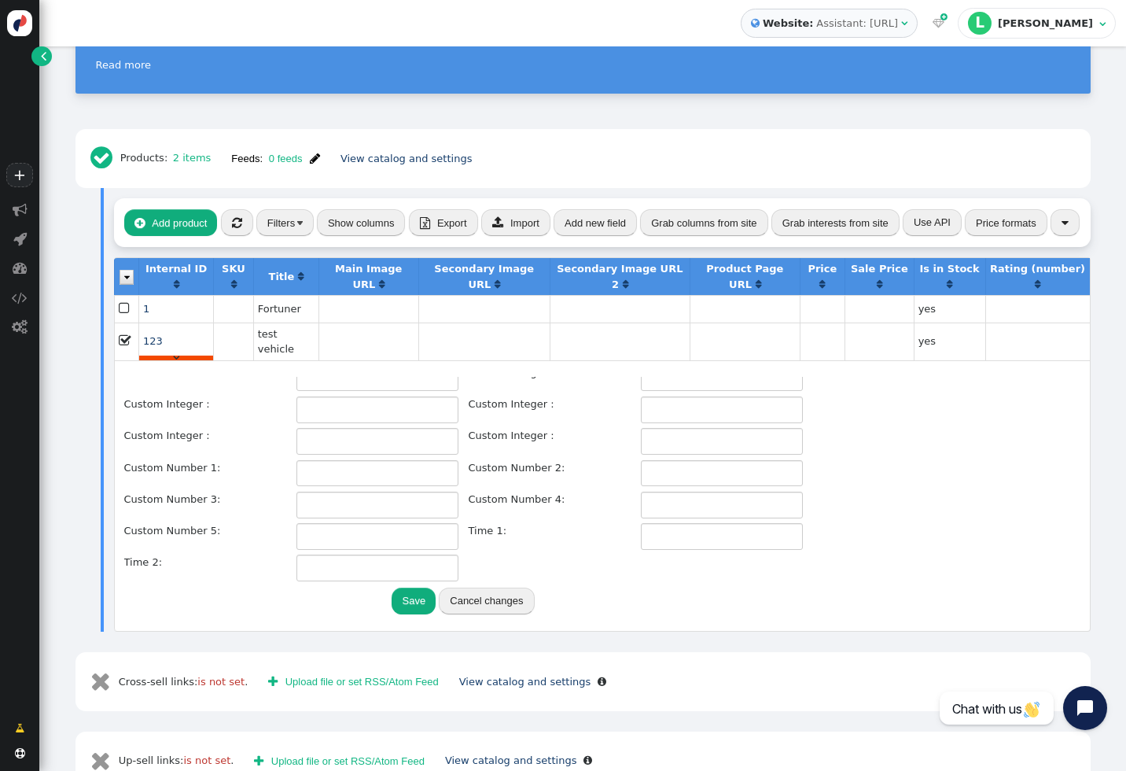
scroll to position [0, 0]
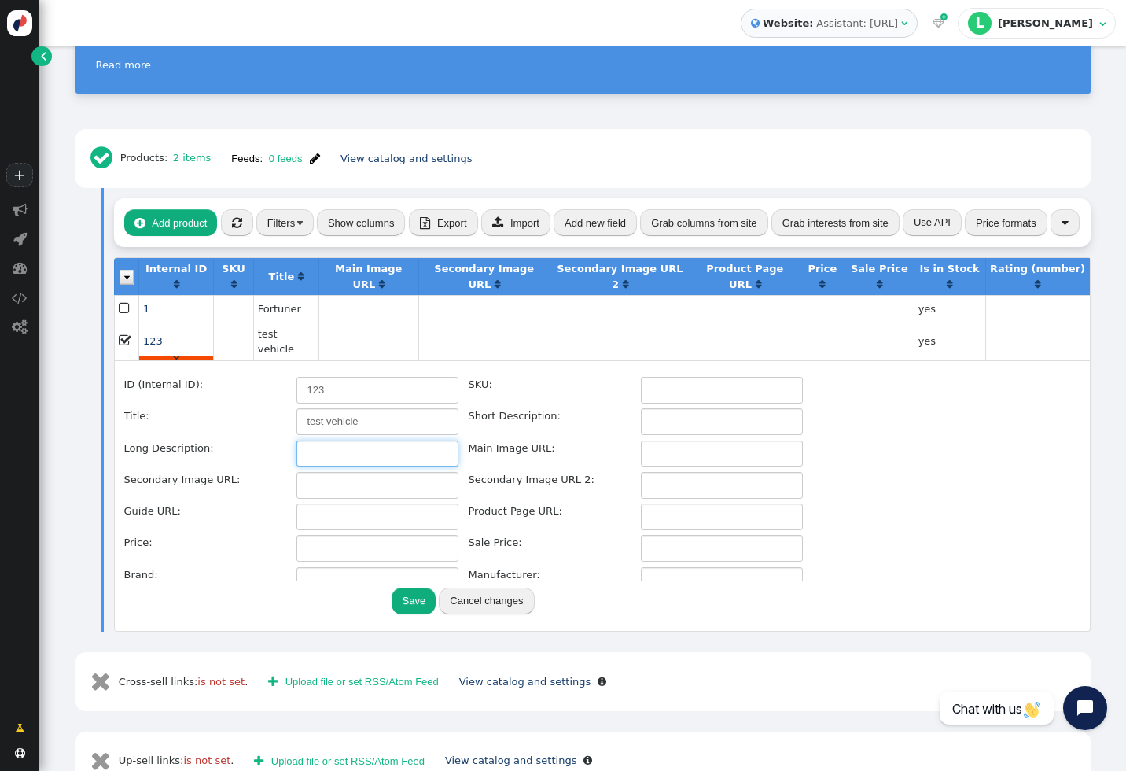
click at [354, 440] on input "text" at bounding box center [377, 453] width 162 height 27
type input "hello"
click at [414, 587] on button "Save" at bounding box center [414, 600] width 44 height 27
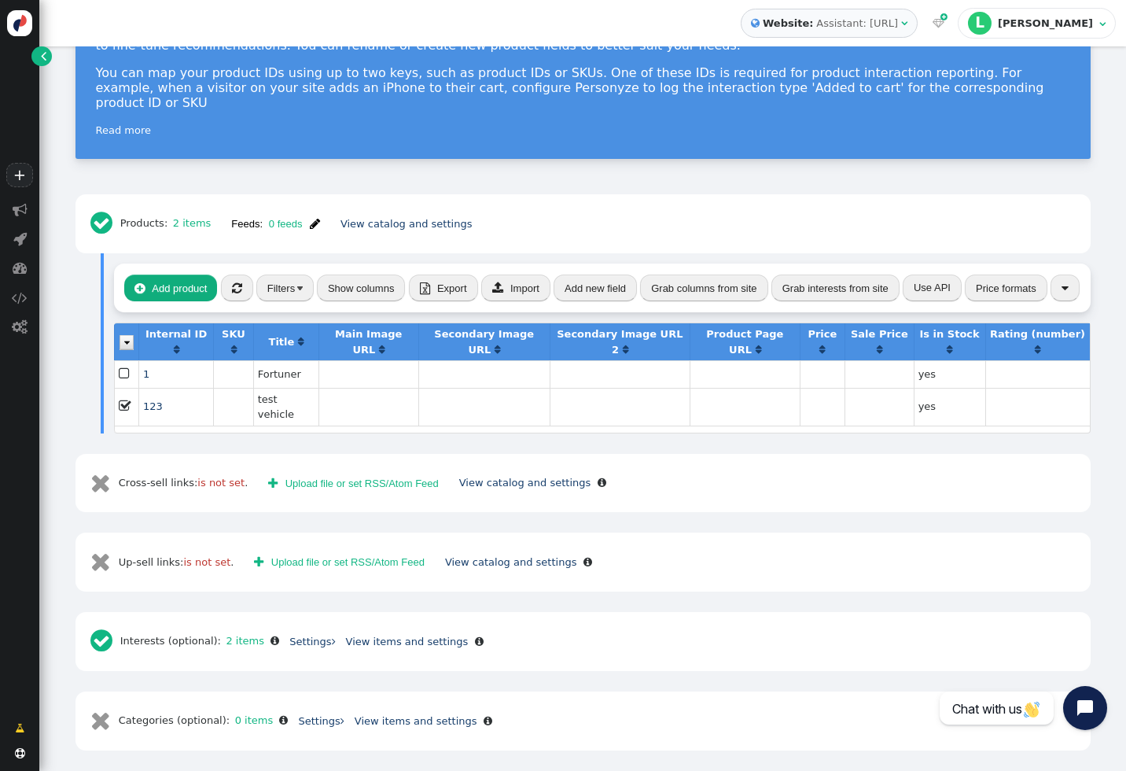
scroll to position [176, 0]
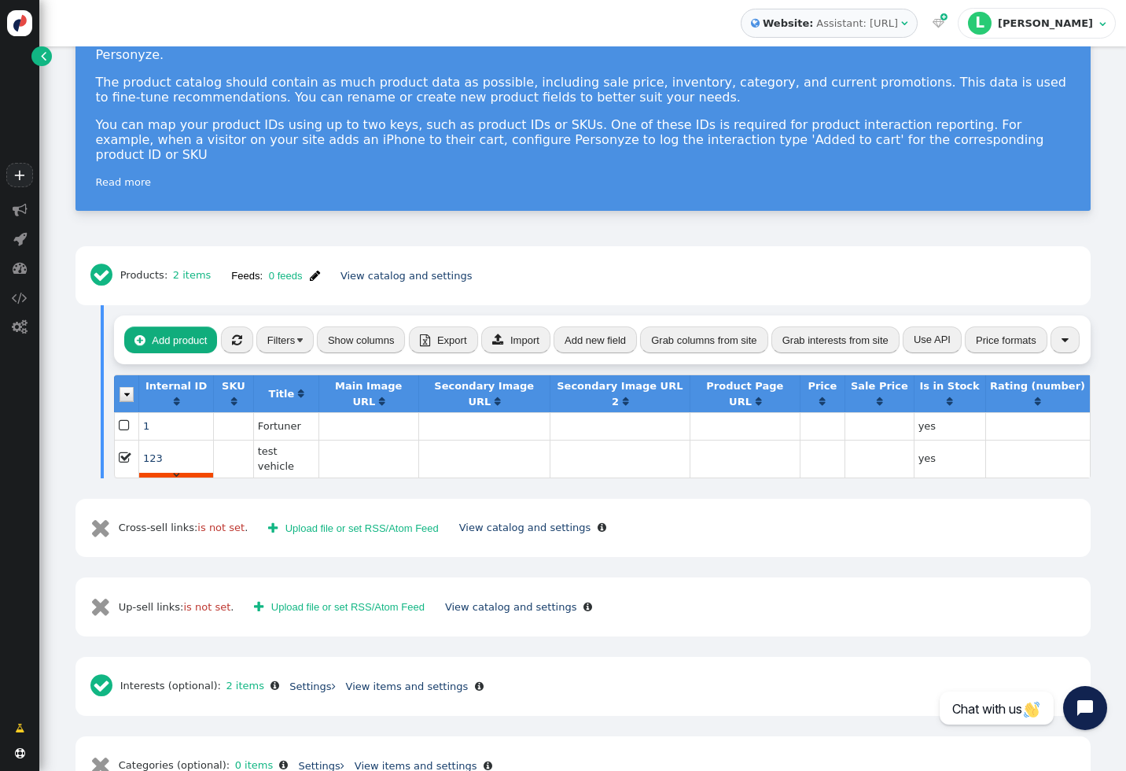
click at [179, 473] on div "" at bounding box center [176, 475] width 74 height 5
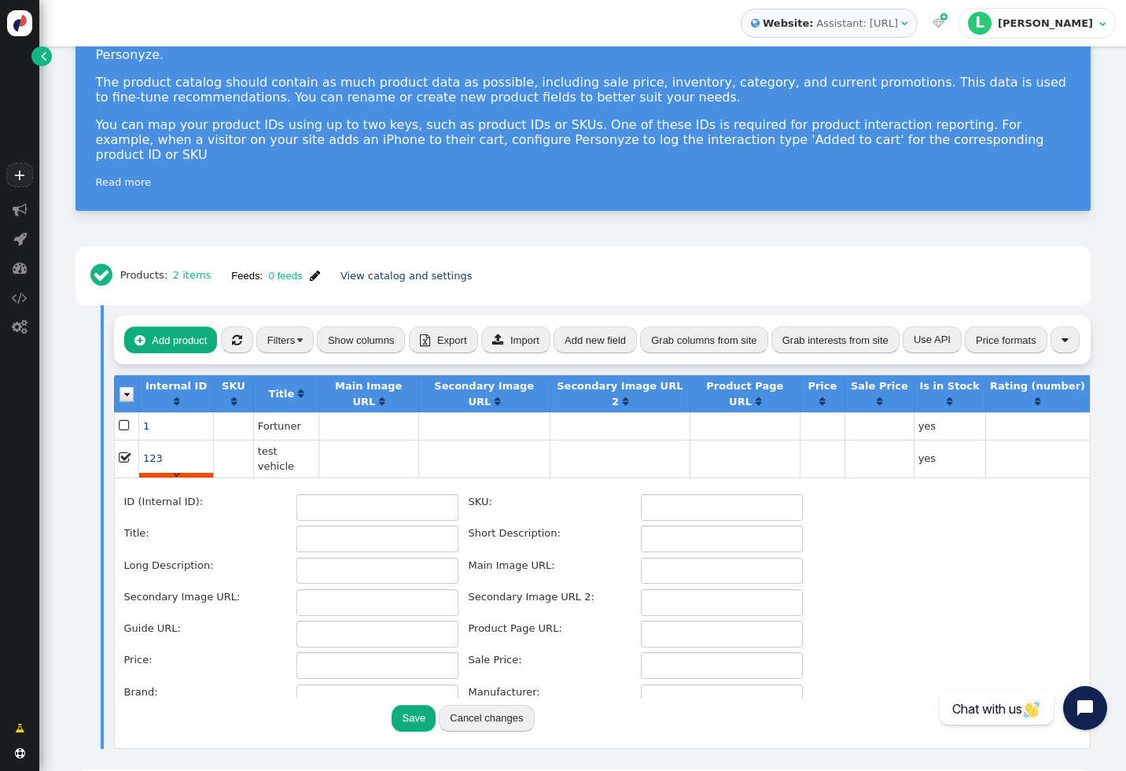
scroll to position [183, 0]
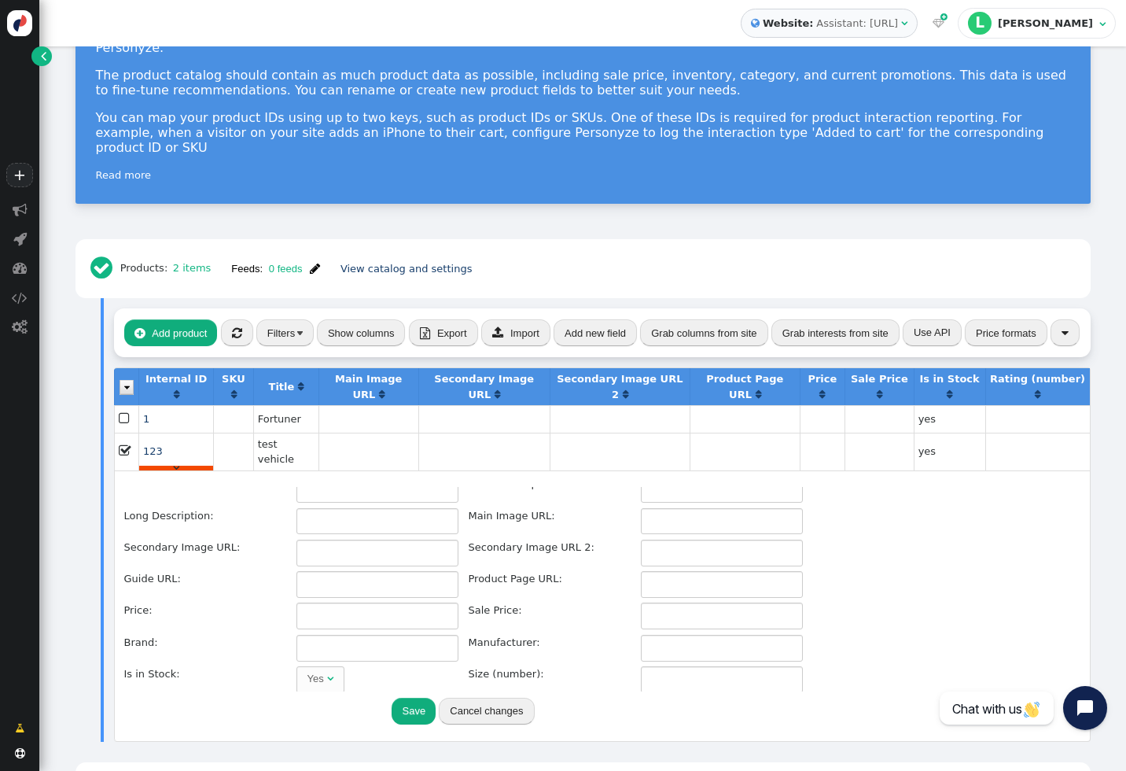
type input "123"
type input "test vehicle"
type input "hello"
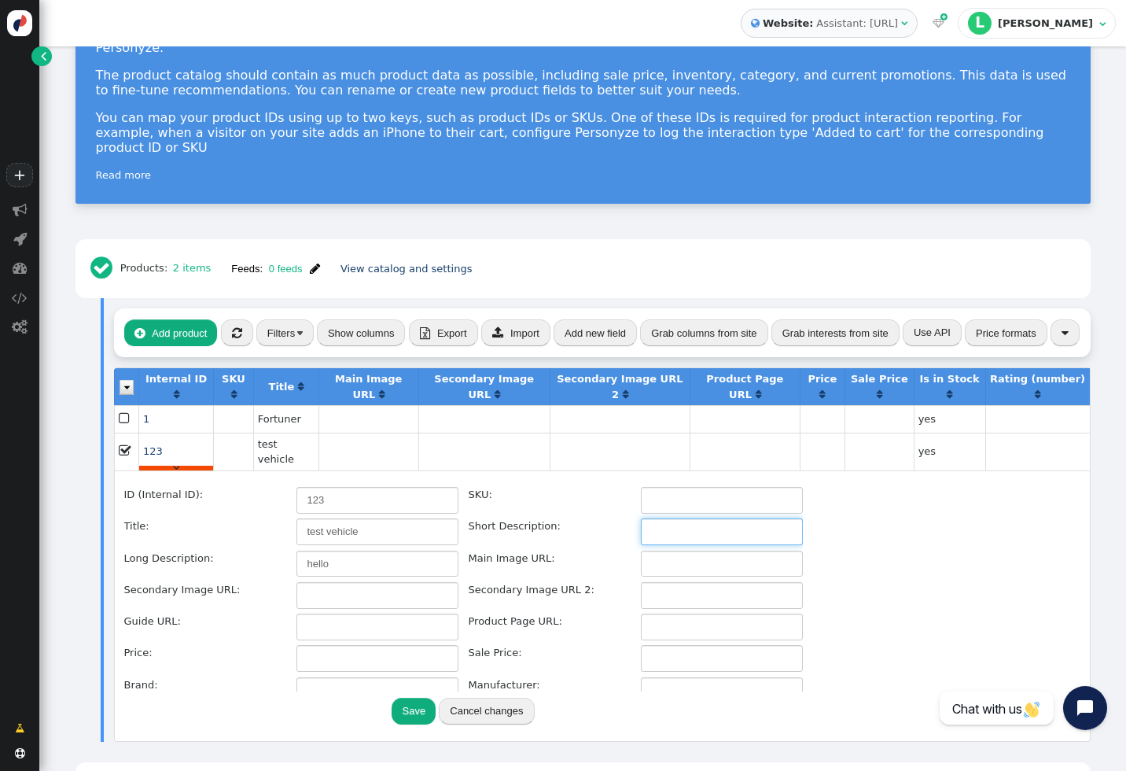
click at [679, 518] on input "text" at bounding box center [722, 531] width 162 height 27
click at [672, 550] on input "text" at bounding box center [722, 563] width 162 height 27
paste input "[URL][DOMAIN_NAME]"
type input "[URL][DOMAIN_NAME]"
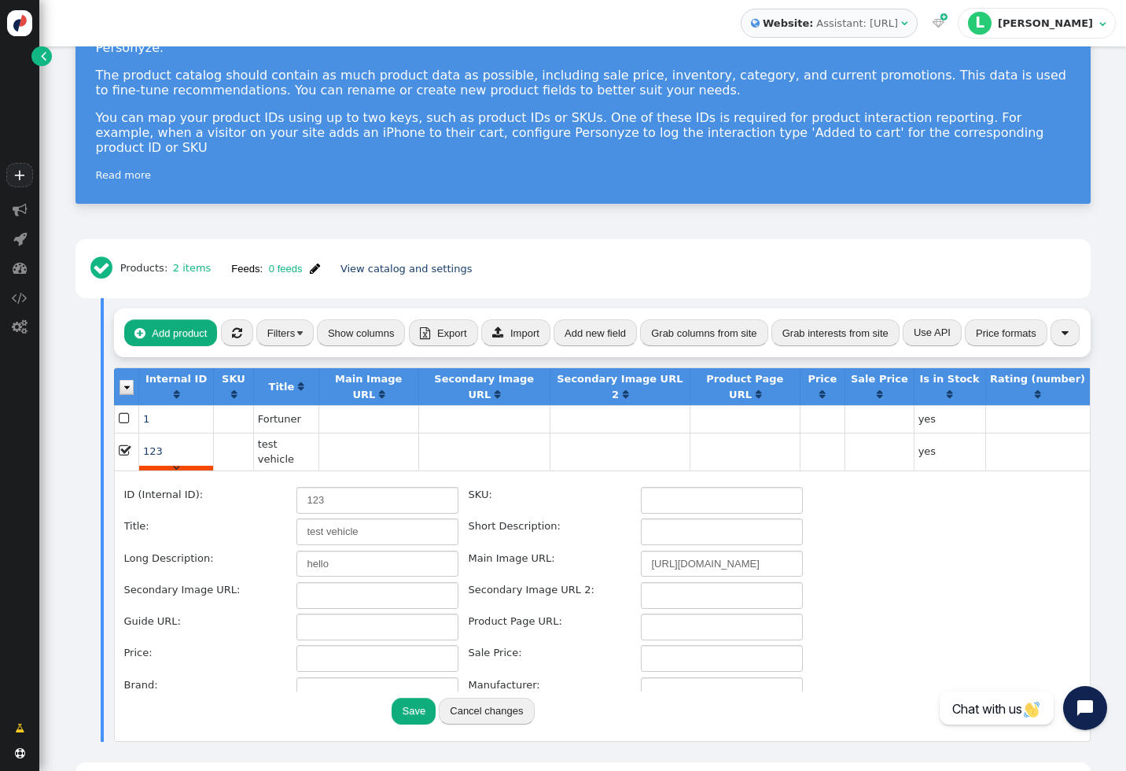
scroll to position [0, 0]
click at [399, 698] on button "Save" at bounding box center [414, 711] width 44 height 27
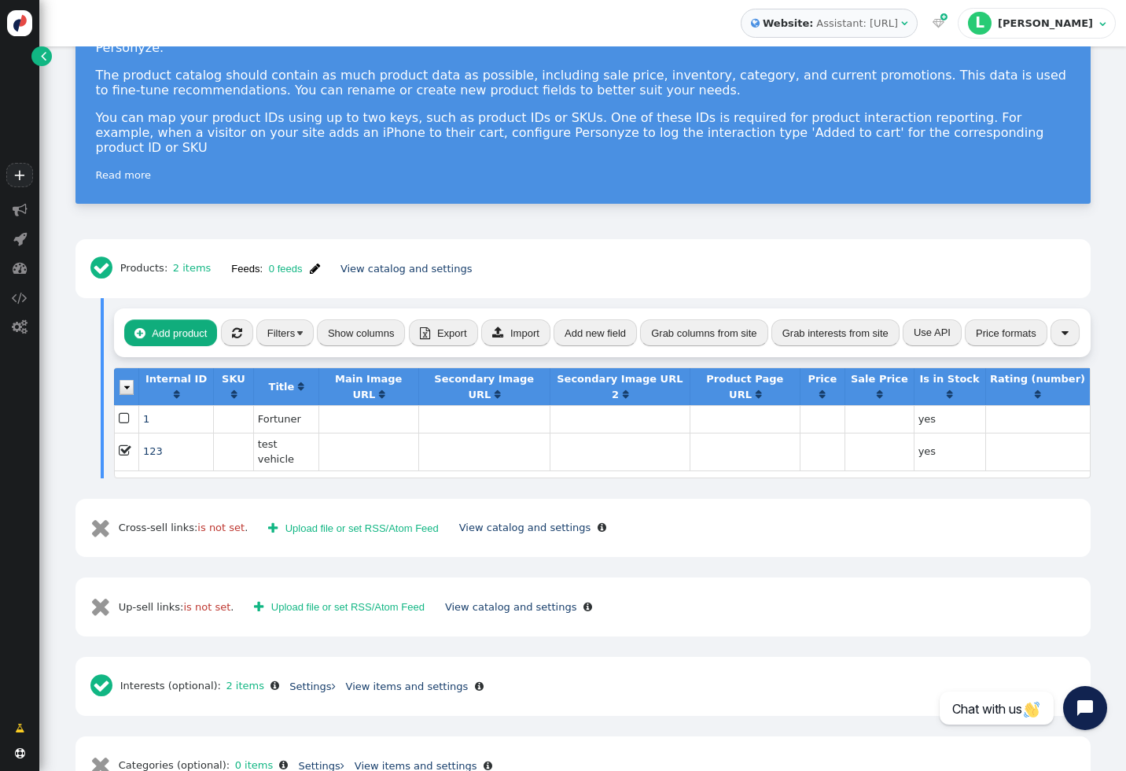
scroll to position [176, 0]
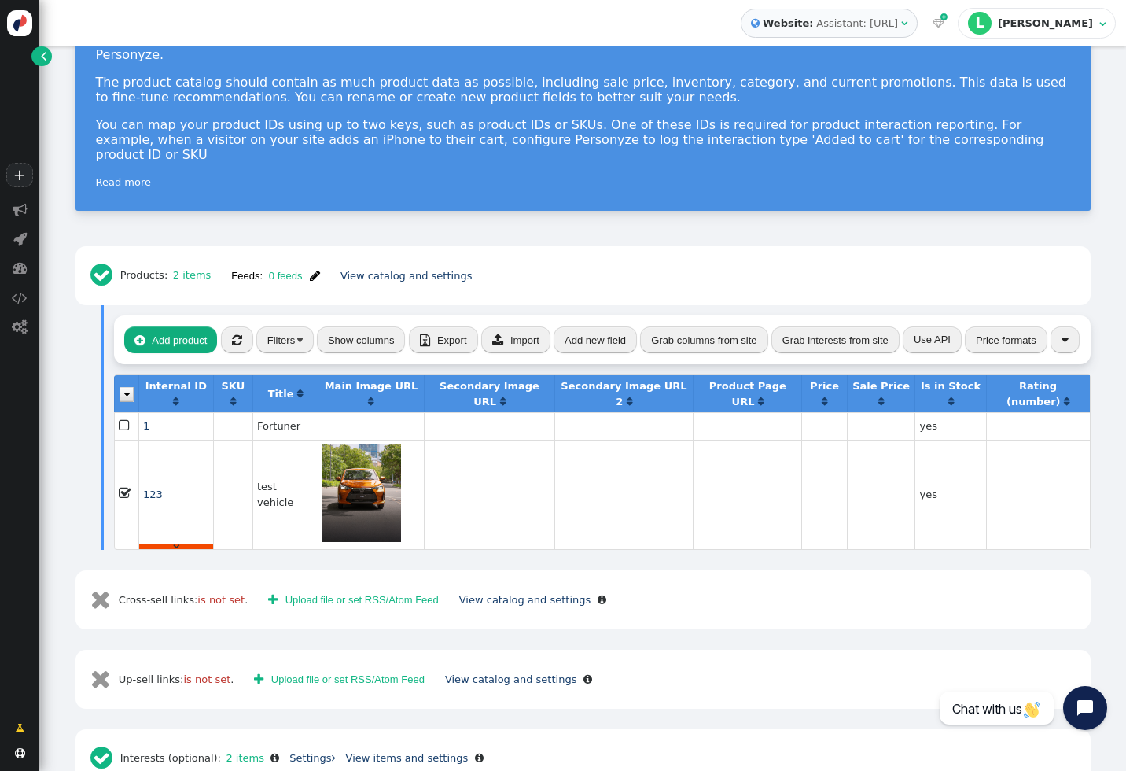
click at [173, 541] on span "" at bounding box center [176, 546] width 6 height 10
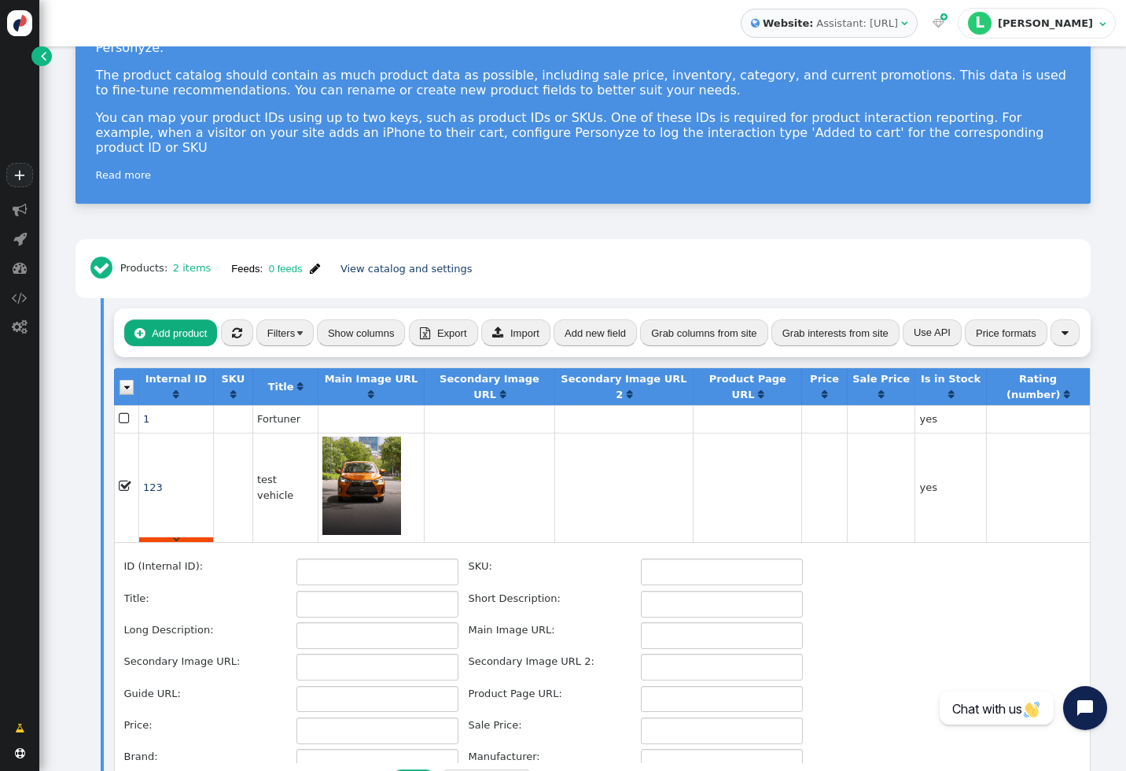
type input "123"
type input "test vehicle"
type input "hello"
type input "[URL][DOMAIN_NAME]"
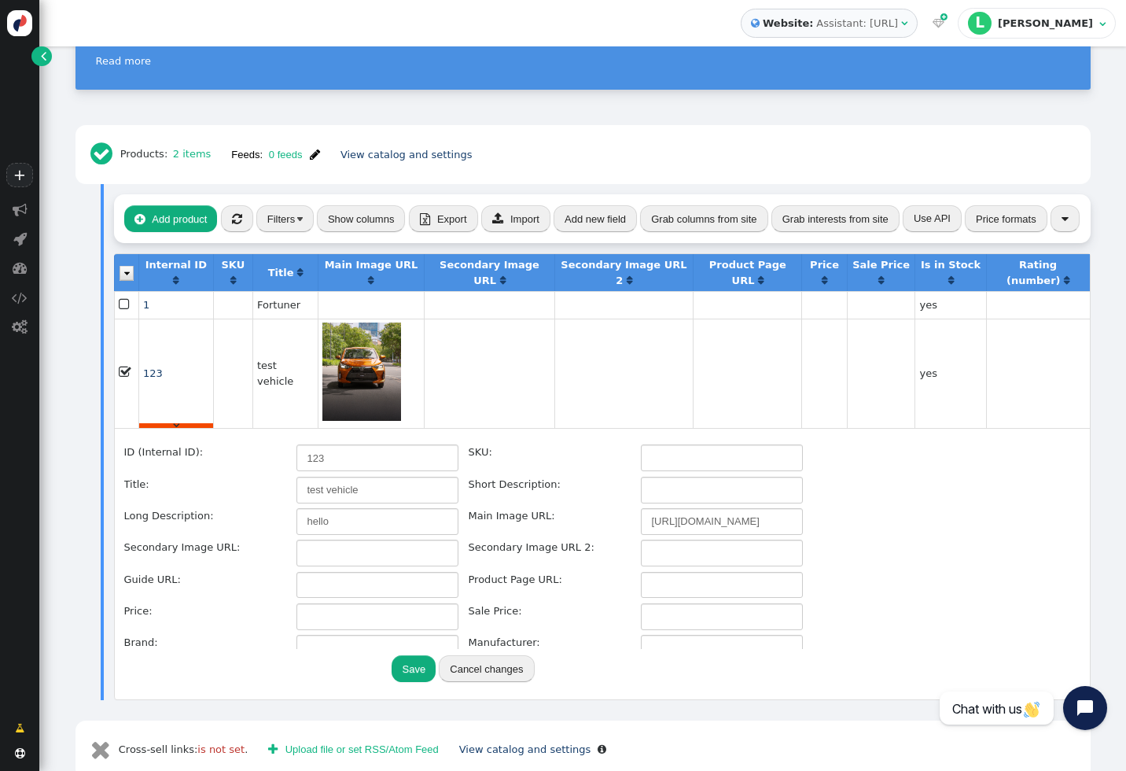
scroll to position [355, 0]
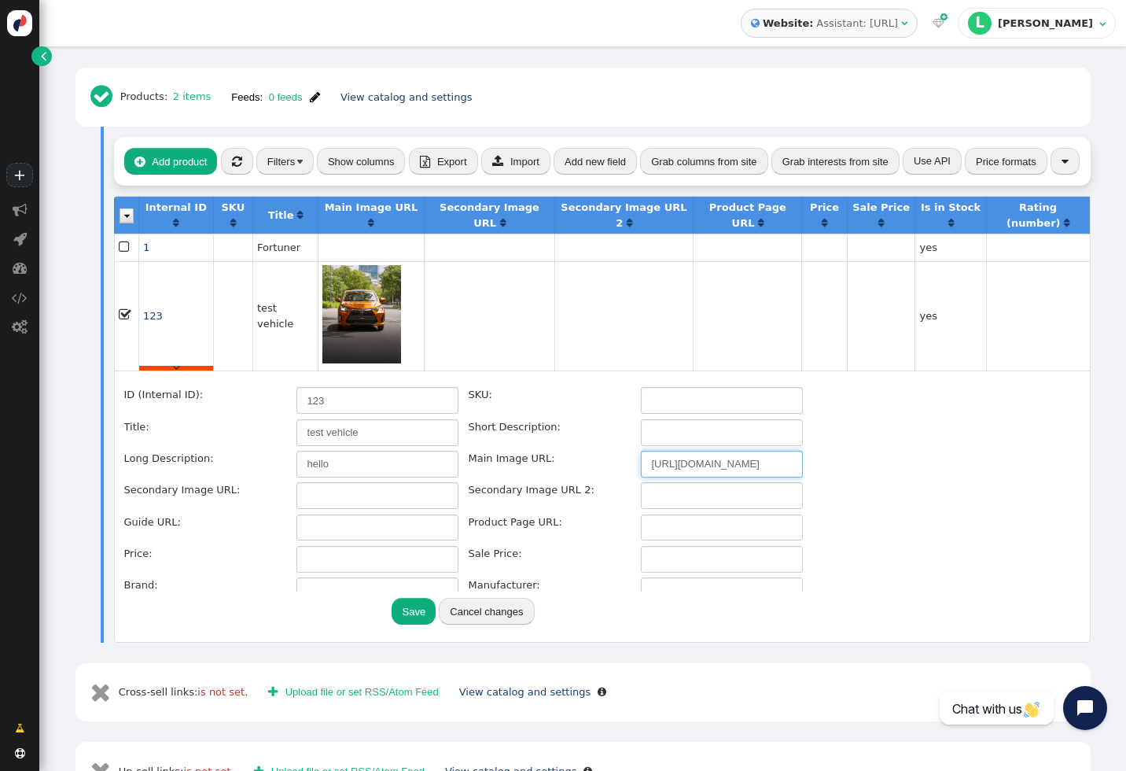
click at [703, 451] on input "[URL][DOMAIN_NAME]" at bounding box center [722, 464] width 162 height 27
click at [360, 451] on input "hello" at bounding box center [377, 464] width 162 height 27
click at [404, 598] on button "Save" at bounding box center [414, 611] width 44 height 27
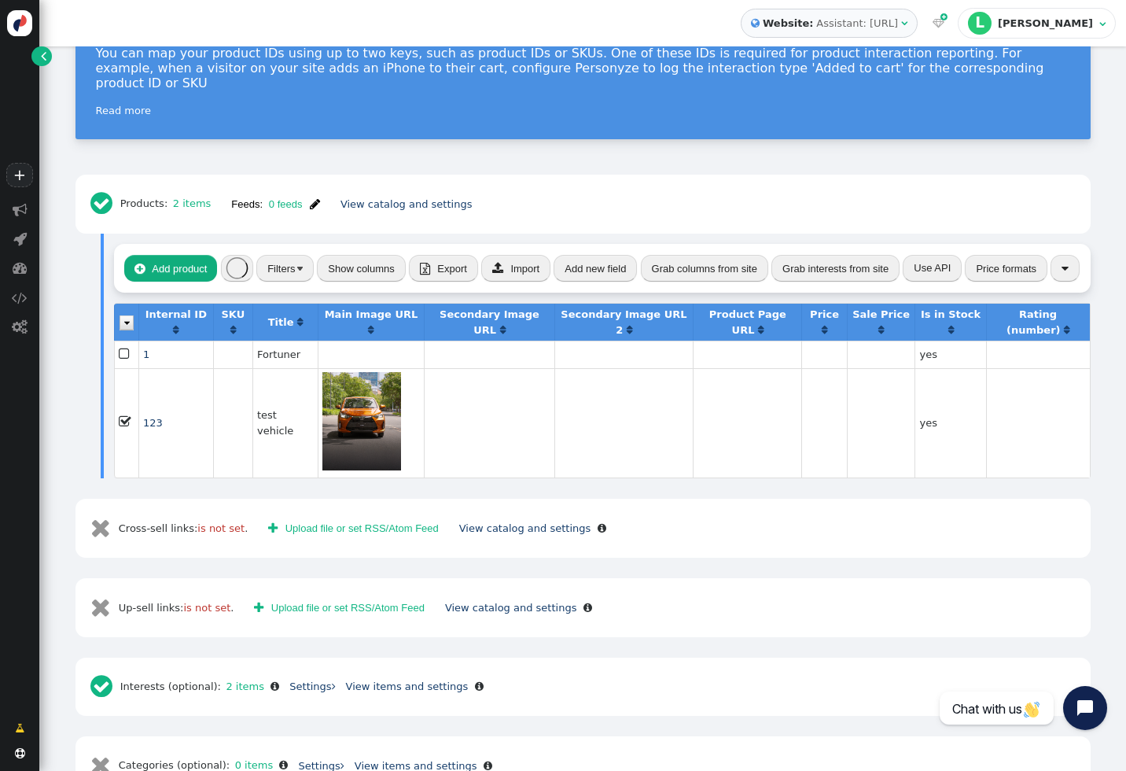
scroll to position [176, 0]
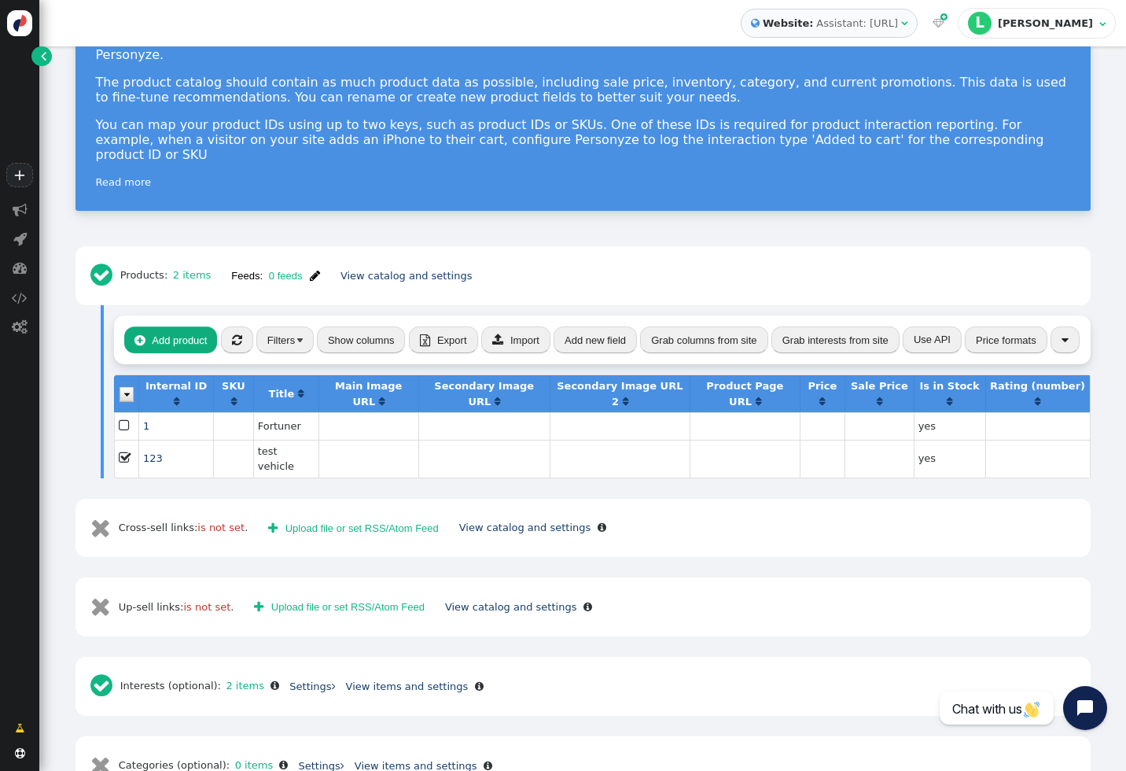
click at [237, 334] on span "" at bounding box center [237, 340] width 10 height 12
click at [175, 469] on span "" at bounding box center [176, 474] width 6 height 10
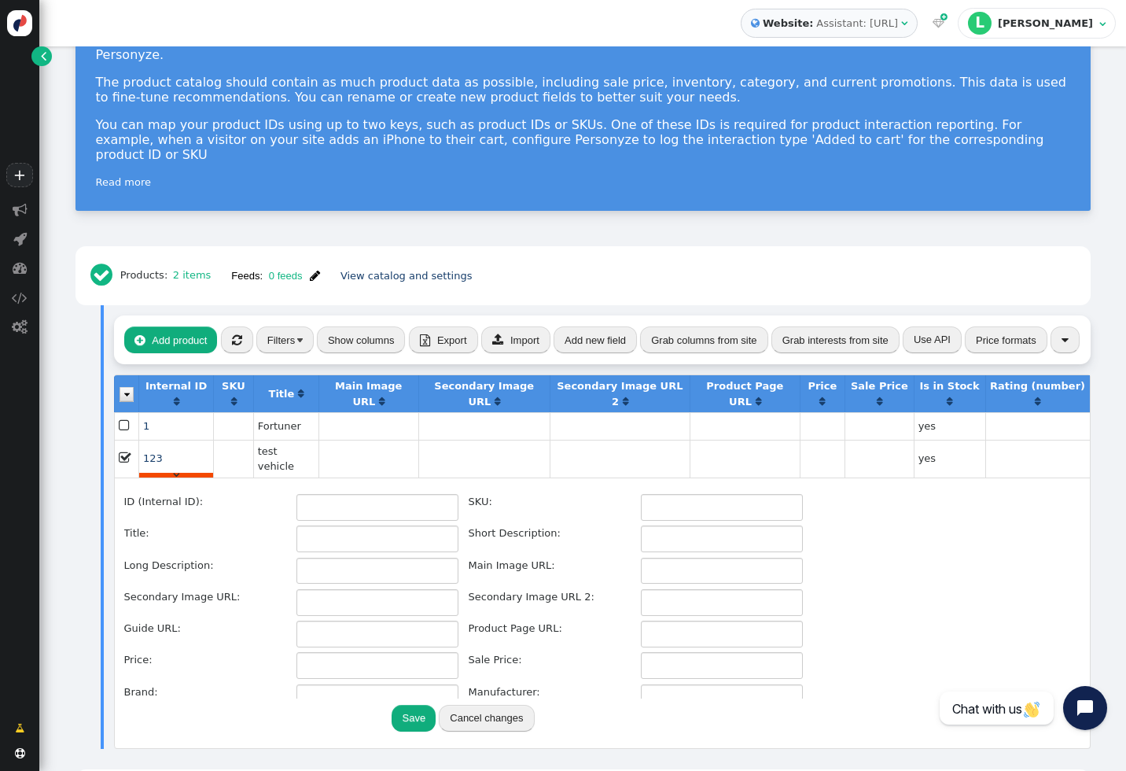
type input "123"
type input "test vehicle"
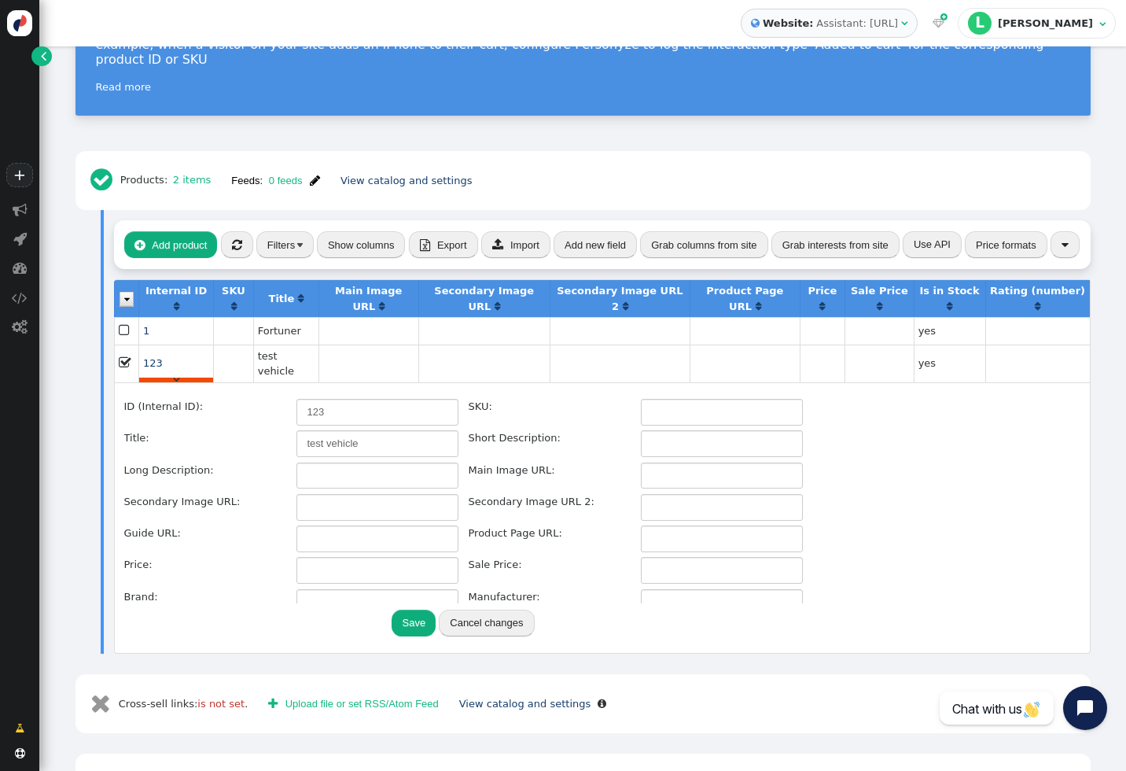
scroll to position [273, 0]
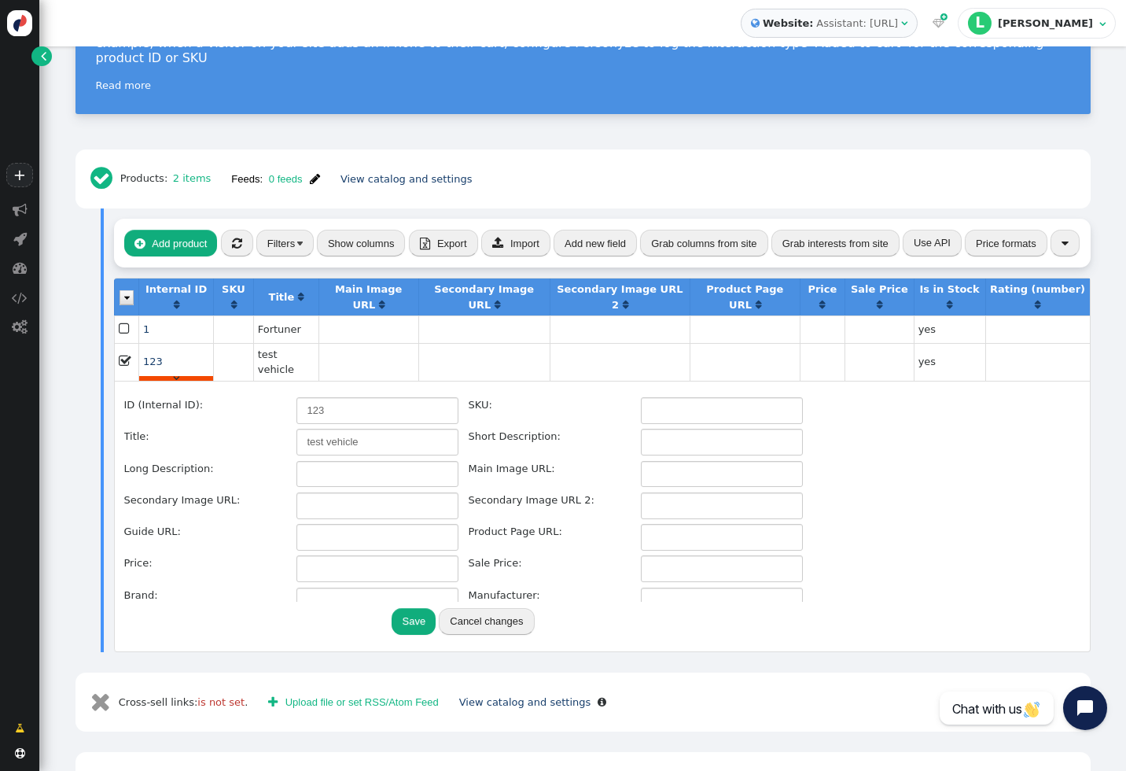
click at [266, 208] on div " Add product  « ◂ 1 ▸ » Filters Show columns  Export  Import Add new field …" at bounding box center [602, 430] width 977 height 444
click at [239, 230] on button "" at bounding box center [237, 243] width 32 height 27
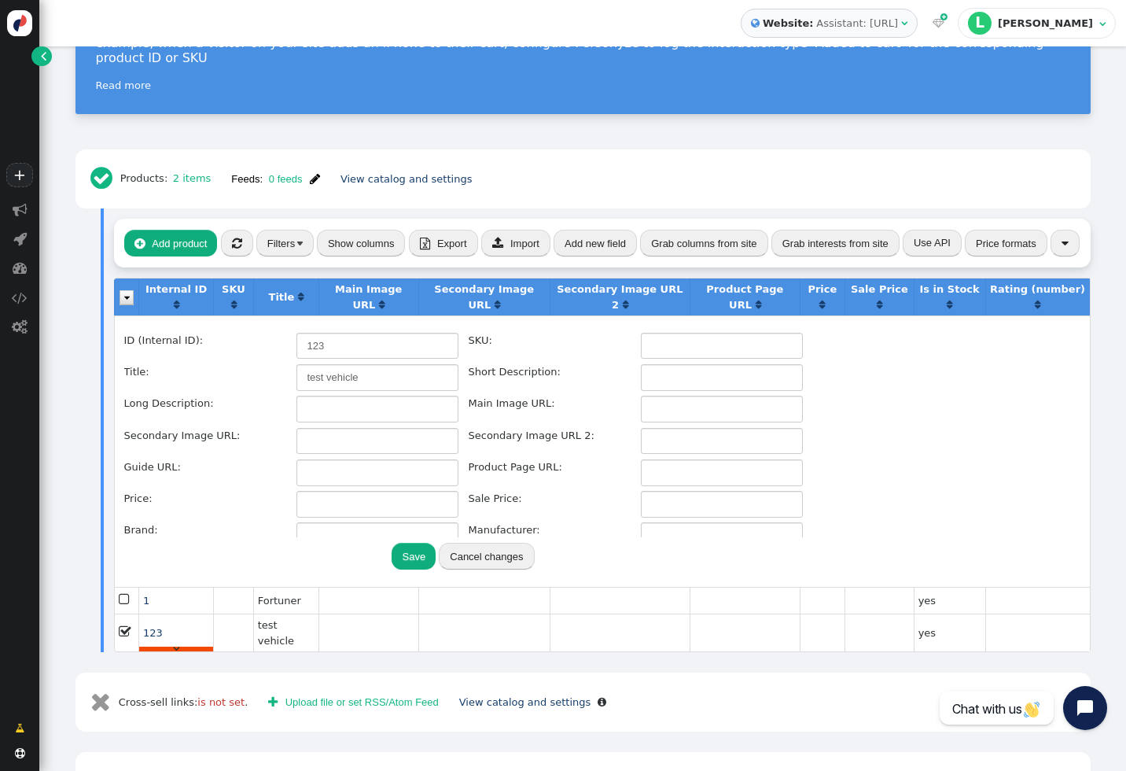
click at [174, 643] on span "" at bounding box center [176, 648] width 6 height 10
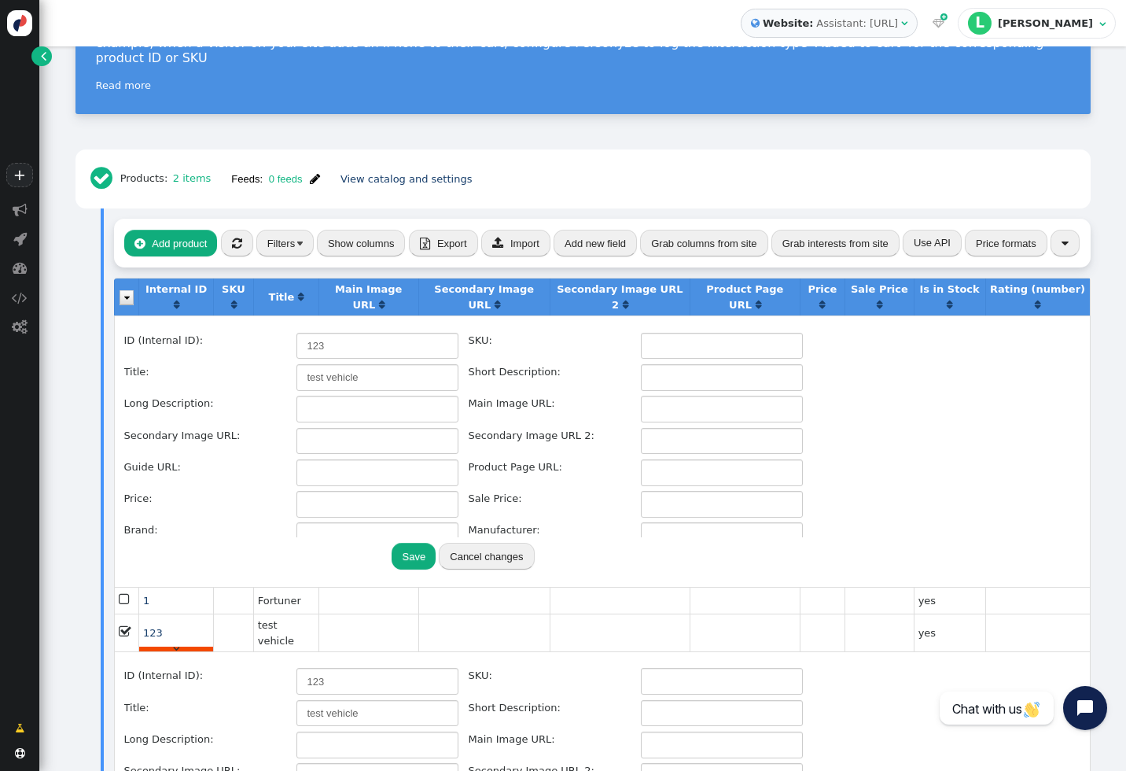
scroll to position [371, 0]
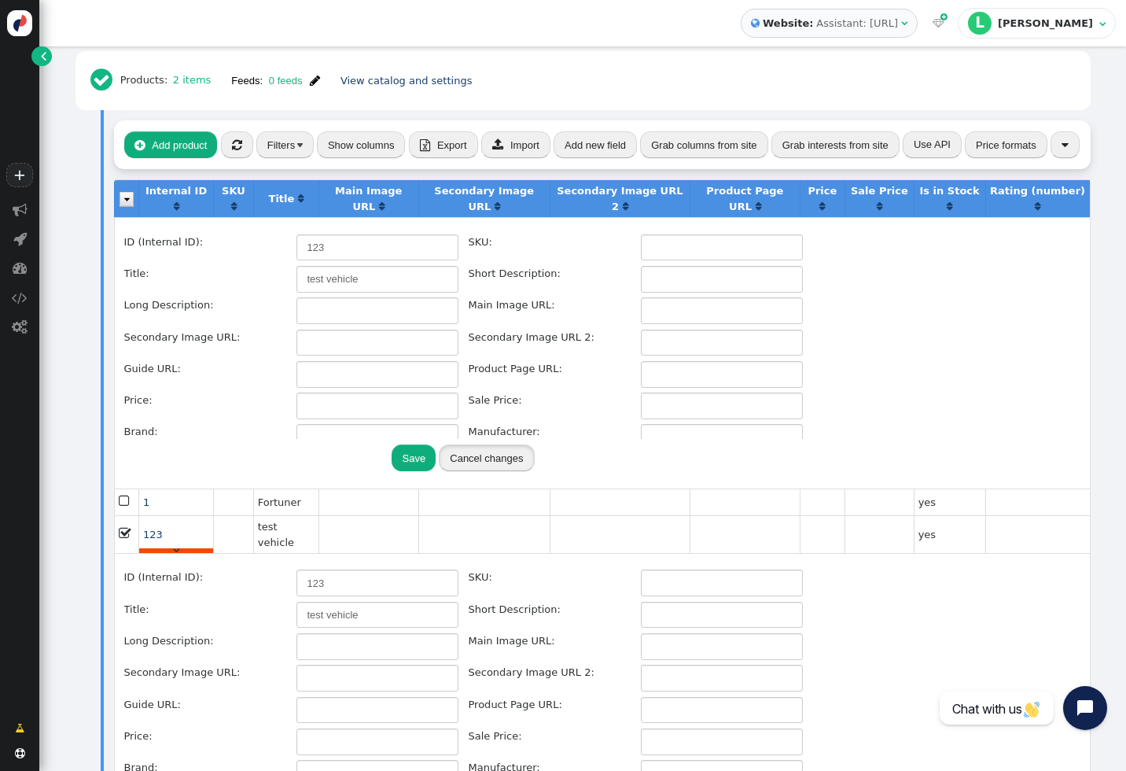
click at [507, 444] on button "Cancel changes" at bounding box center [486, 457] width 95 height 27
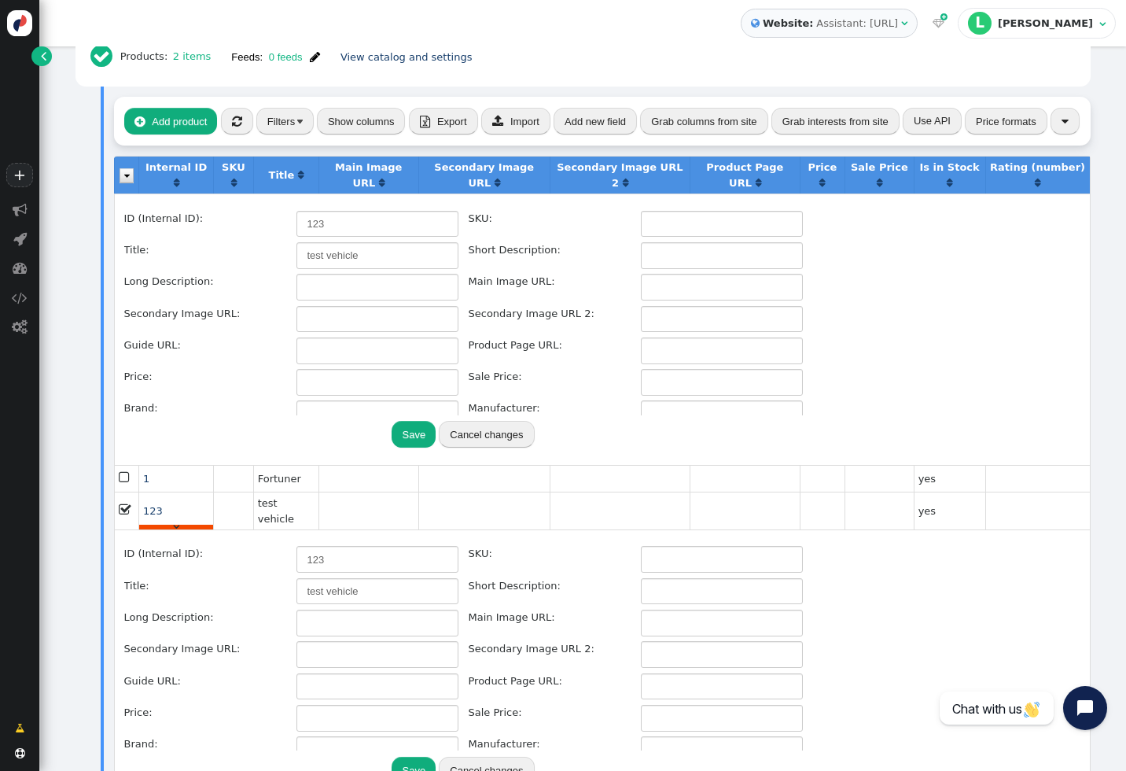
scroll to position [397, 0]
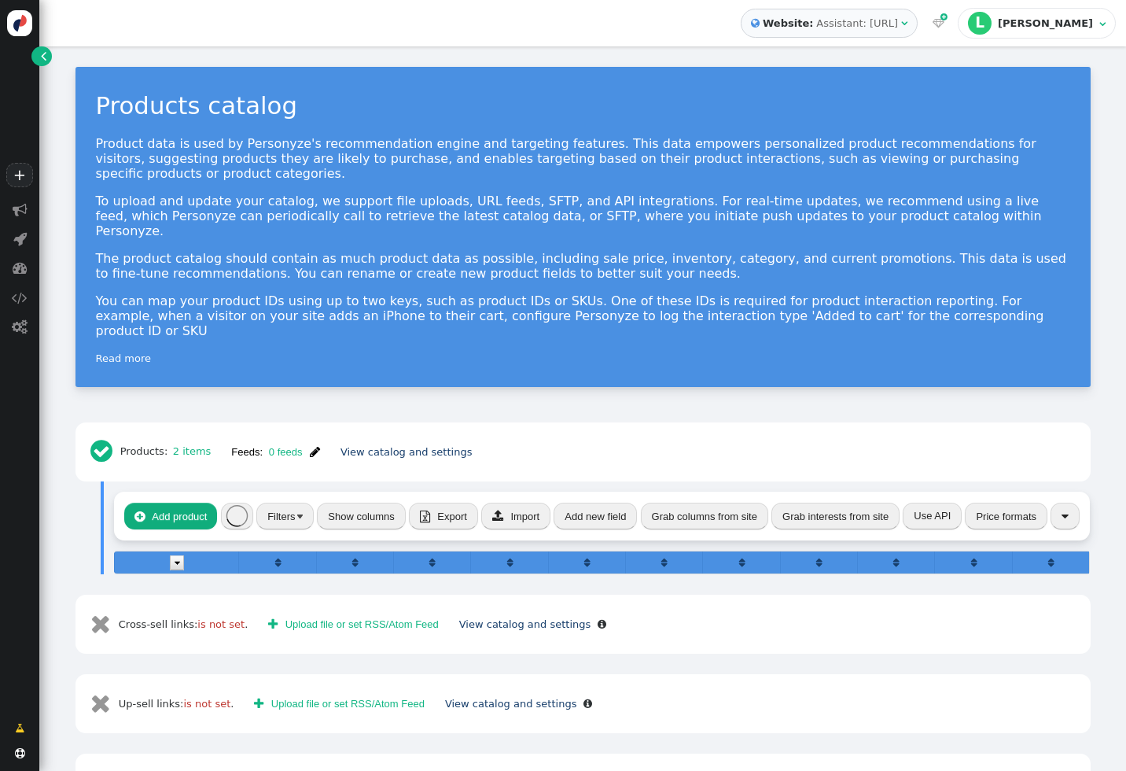
scroll to position [3, 0]
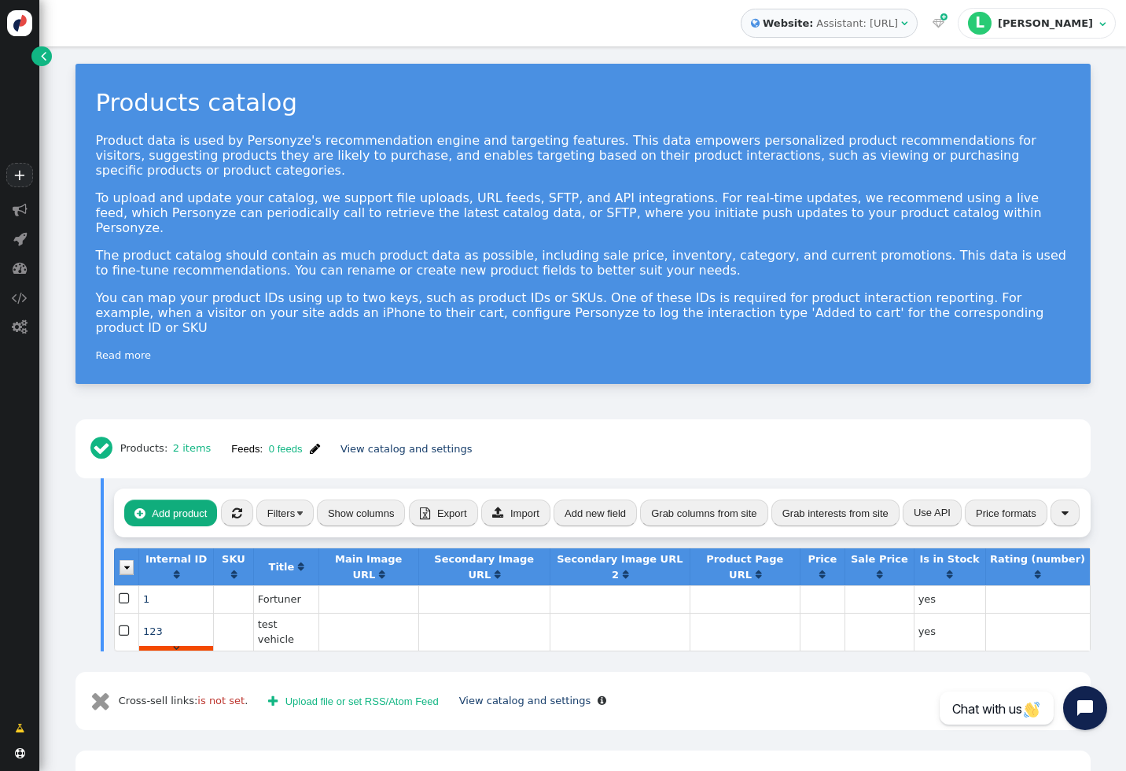
click at [173, 642] on span "" at bounding box center [176, 647] width 6 height 10
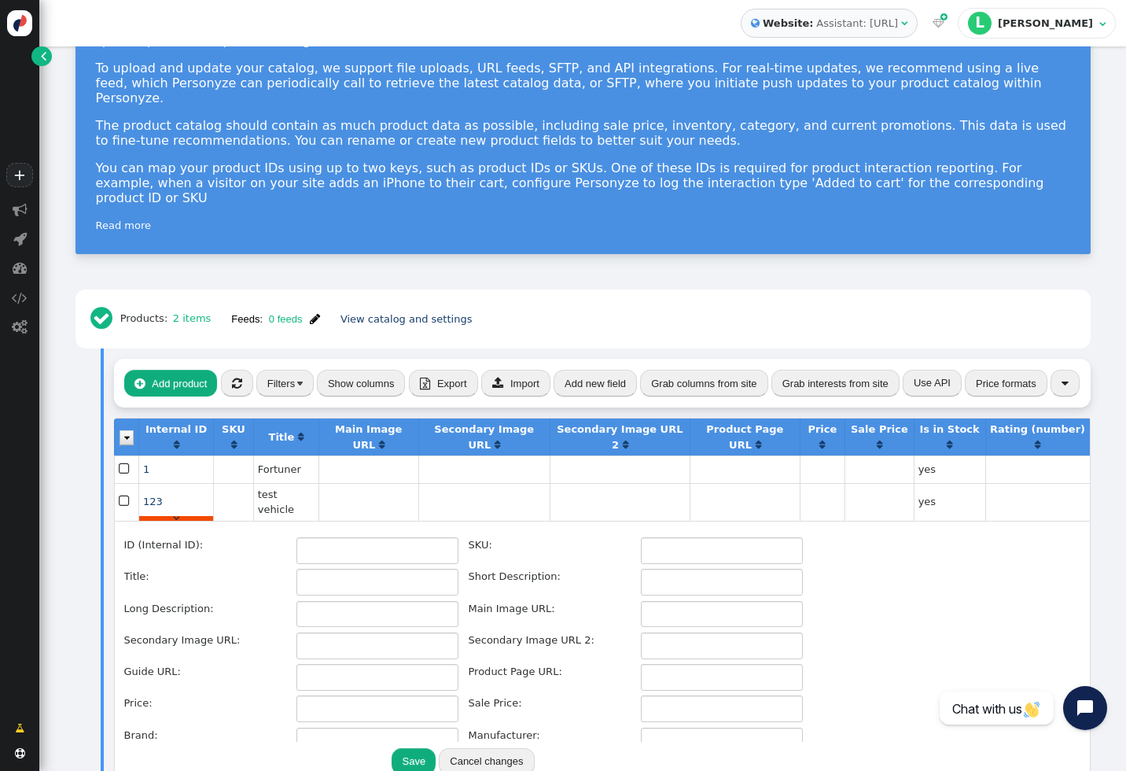
type input "123"
type input "test vehicle"
type input "short desc"
type input "long desc"
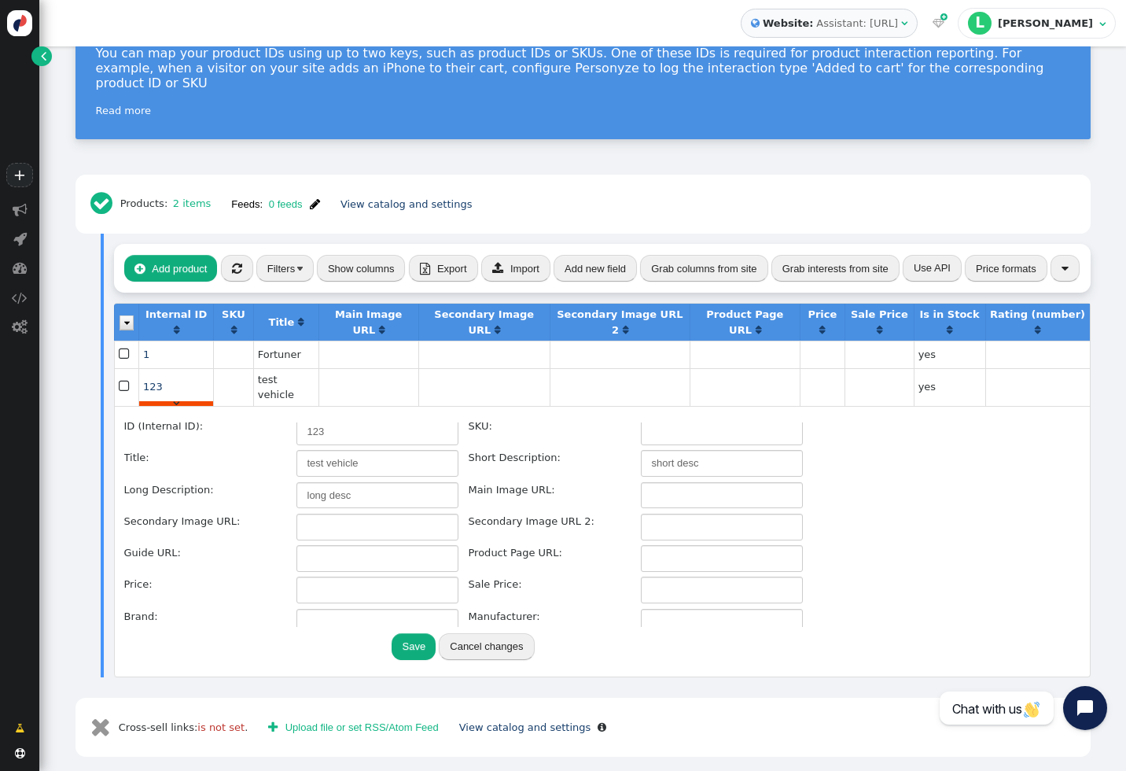
scroll to position [0, 0]
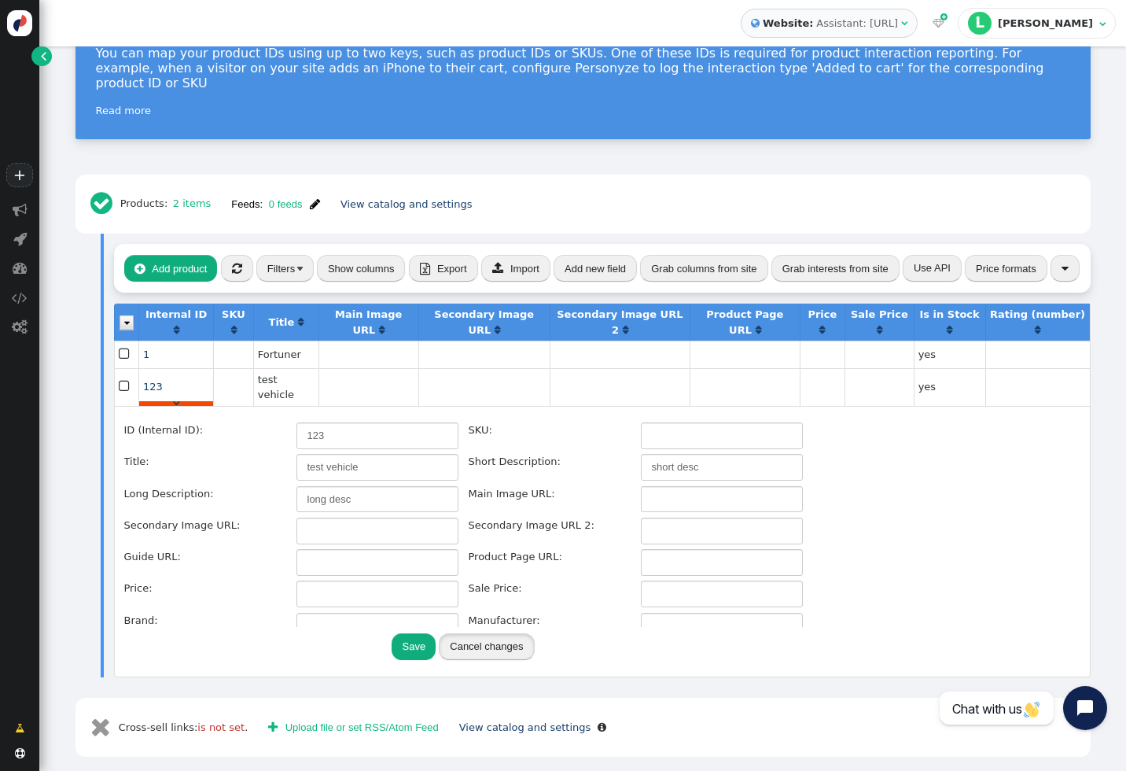
click at [488, 633] on button "Cancel changes" at bounding box center [486, 646] width 95 height 27
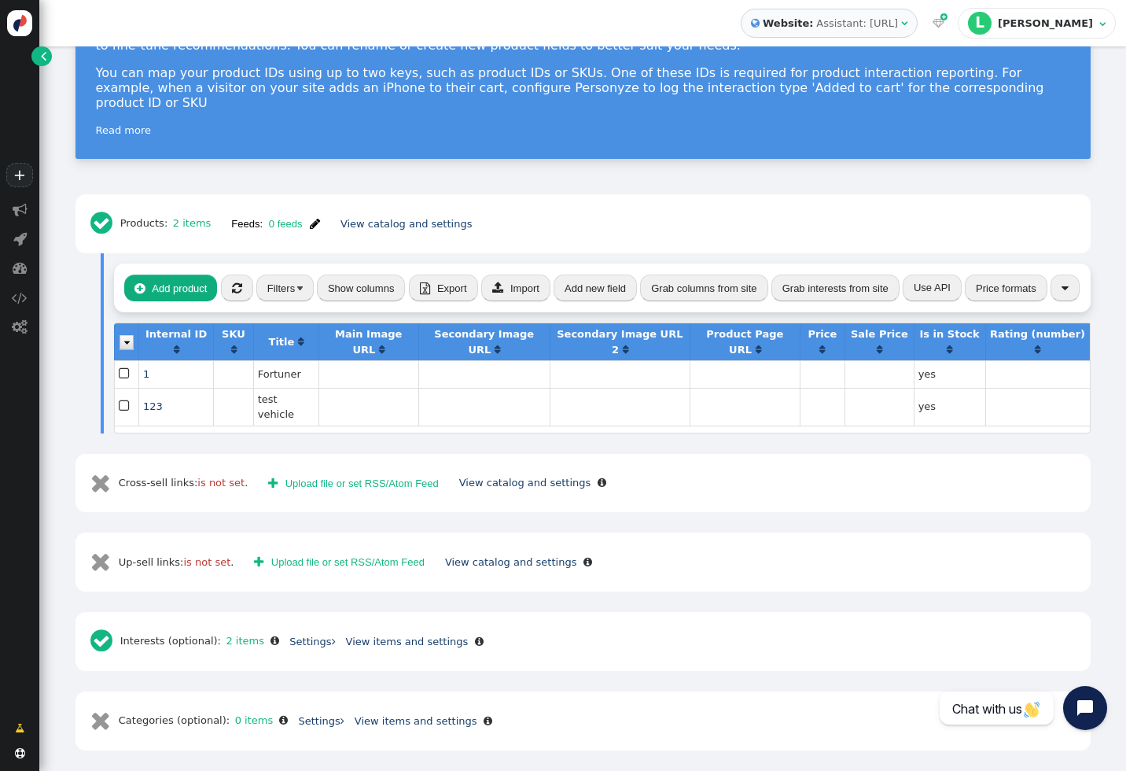
scroll to position [176, 0]
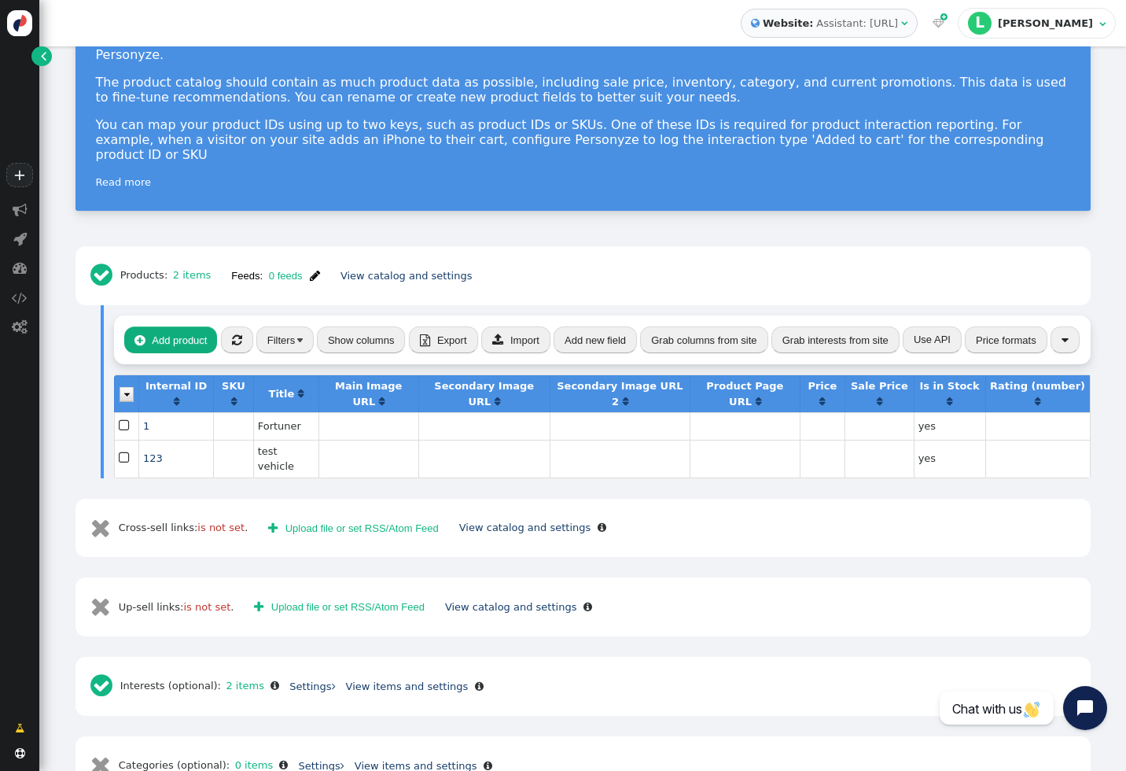
click at [232, 334] on span "" at bounding box center [237, 340] width 10 height 12
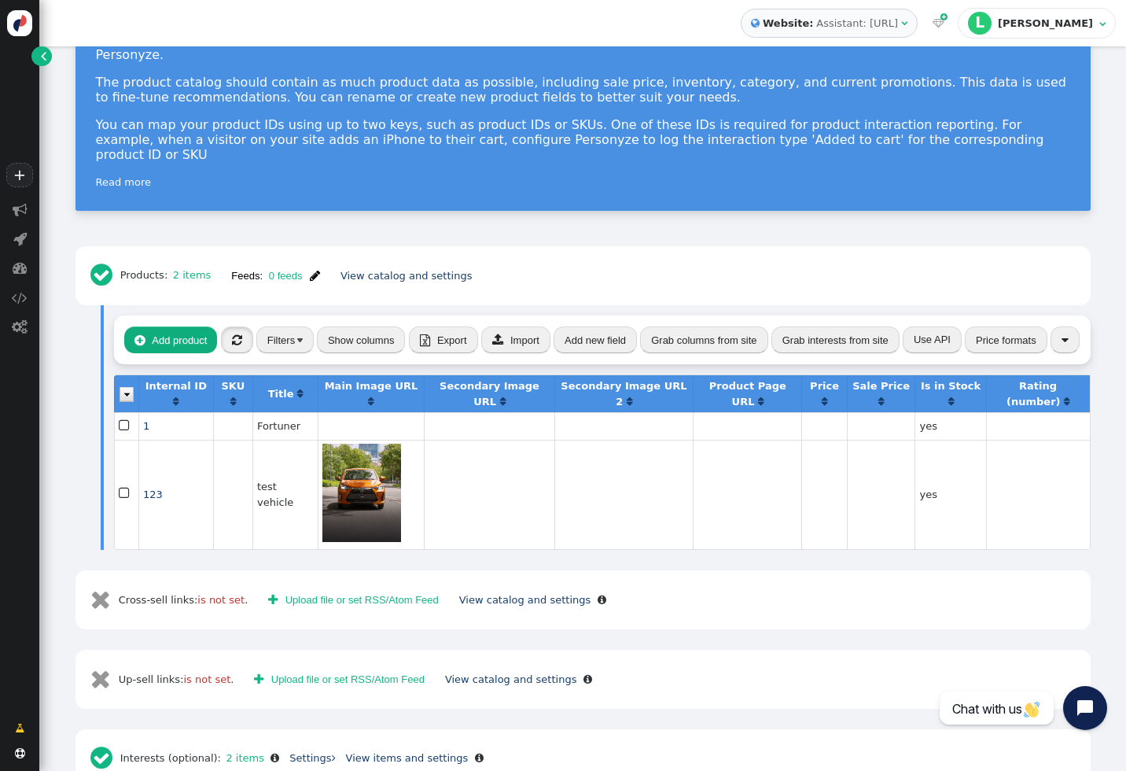
click at [239, 334] on span "" at bounding box center [237, 340] width 10 height 12
click at [240, 334] on span "" at bounding box center [237, 340] width 10 height 12
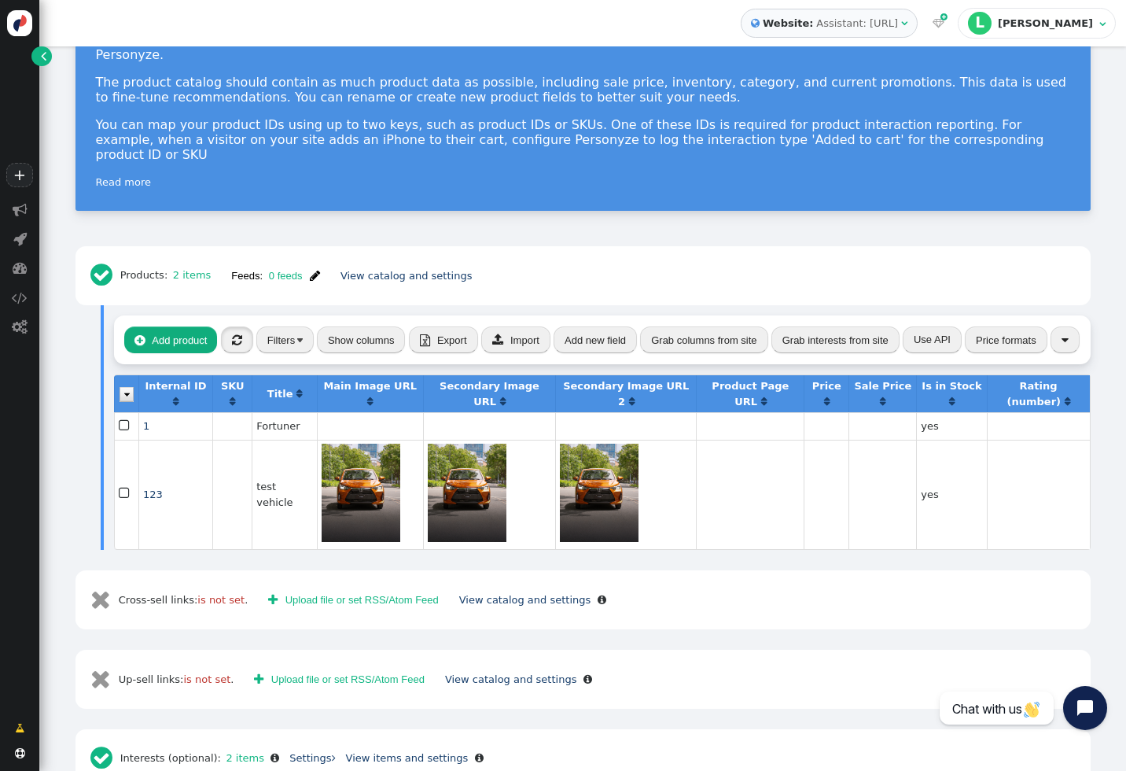
click at [236, 334] on span "" at bounding box center [237, 340] width 10 height 12
click at [1056, 326] on button "" at bounding box center [1065, 339] width 29 height 27
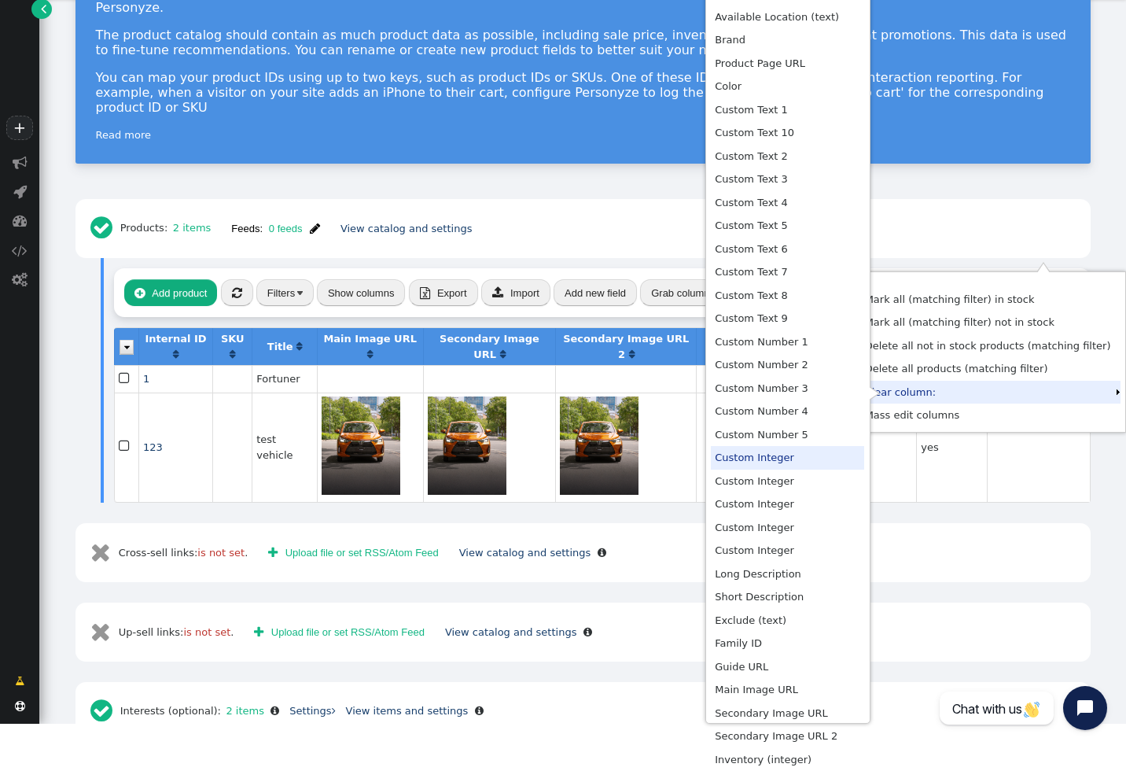
scroll to position [42, 0]
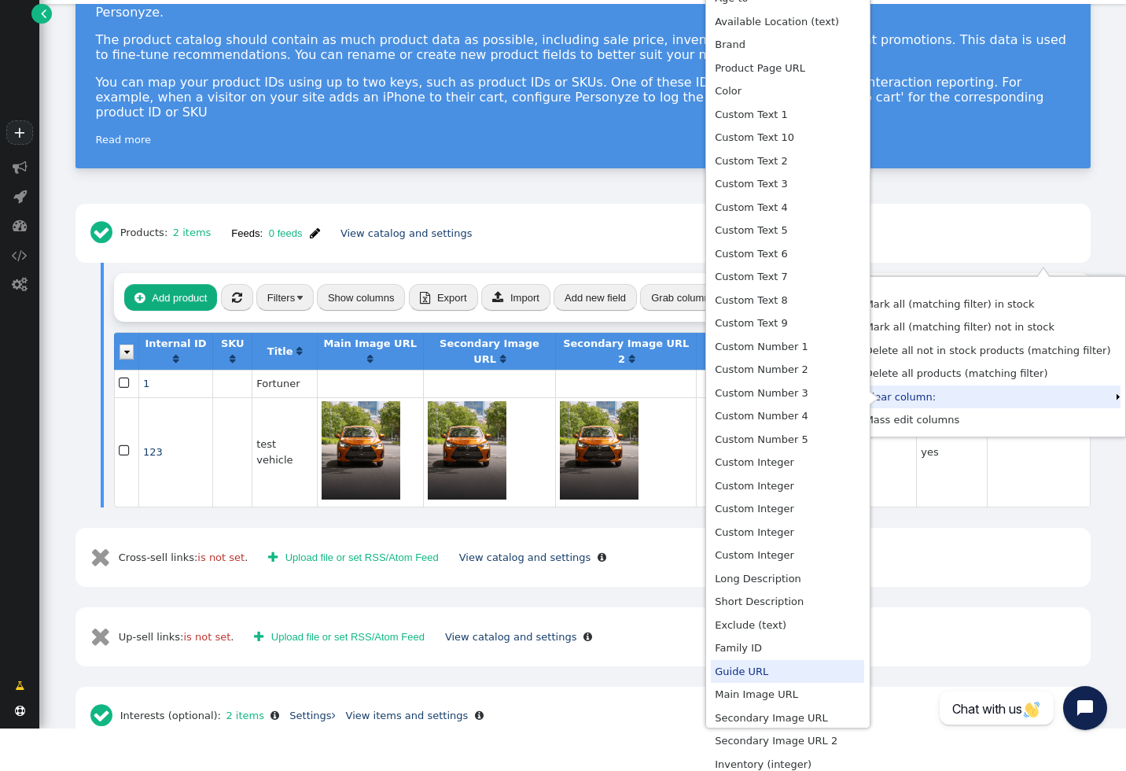
click at [753, 665] on td "Guide URL" at bounding box center [787, 672] width 153 height 24
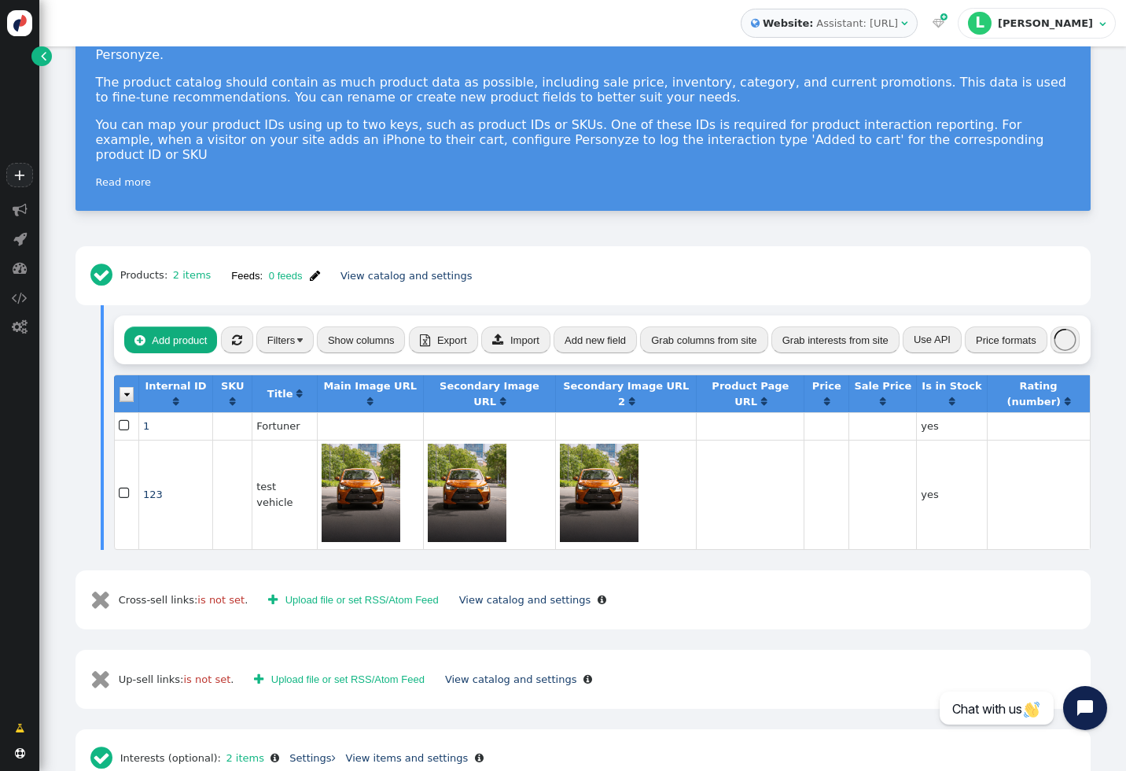
scroll to position [0, 0]
click at [237, 334] on span "" at bounding box center [237, 340] width 10 height 12
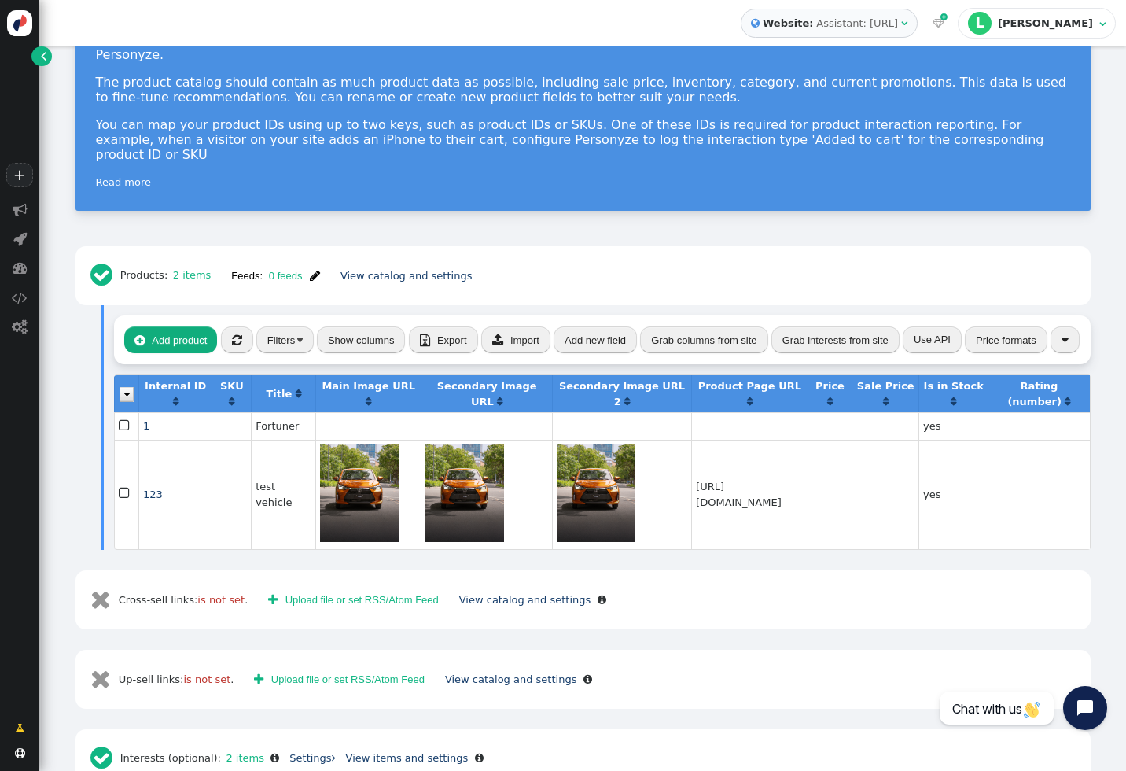
click at [125, 416] on span "" at bounding box center [125, 426] width 13 height 20
click at [124, 484] on span "" at bounding box center [125, 494] width 13 height 20
click at [1054, 326] on button "" at bounding box center [1065, 339] width 29 height 27
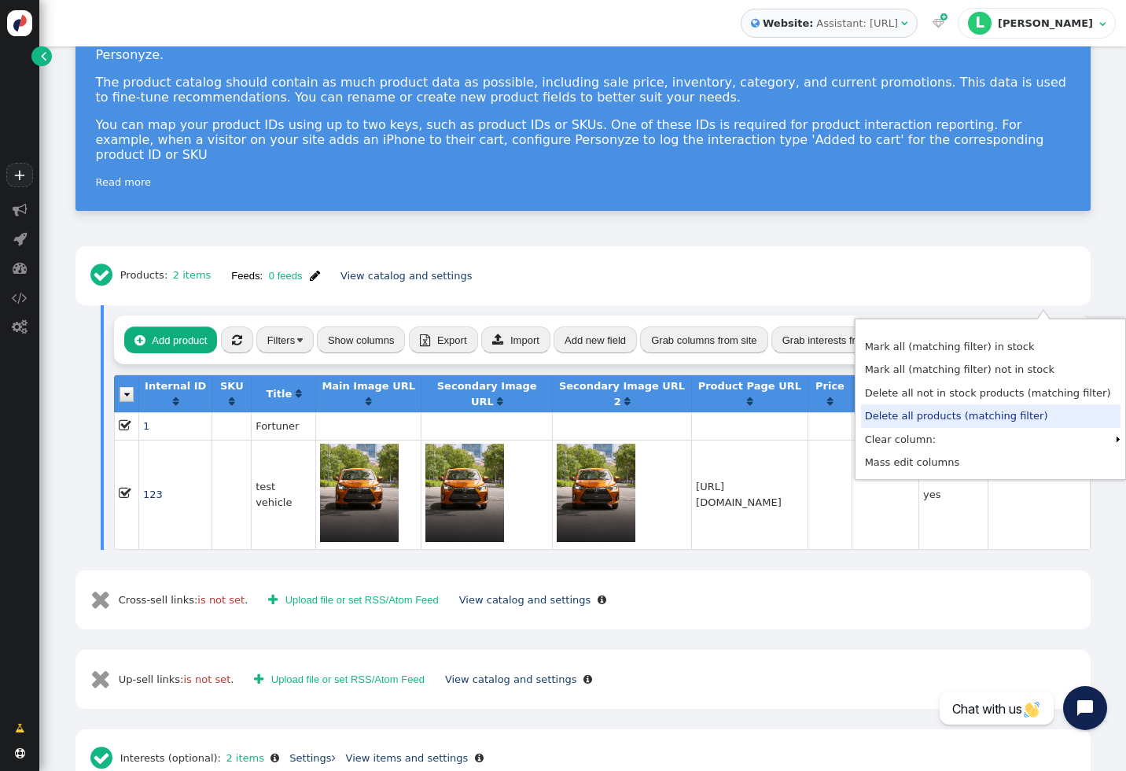
click at [929, 416] on td "Delete all products (matching filter)" at bounding box center [988, 416] width 254 height 24
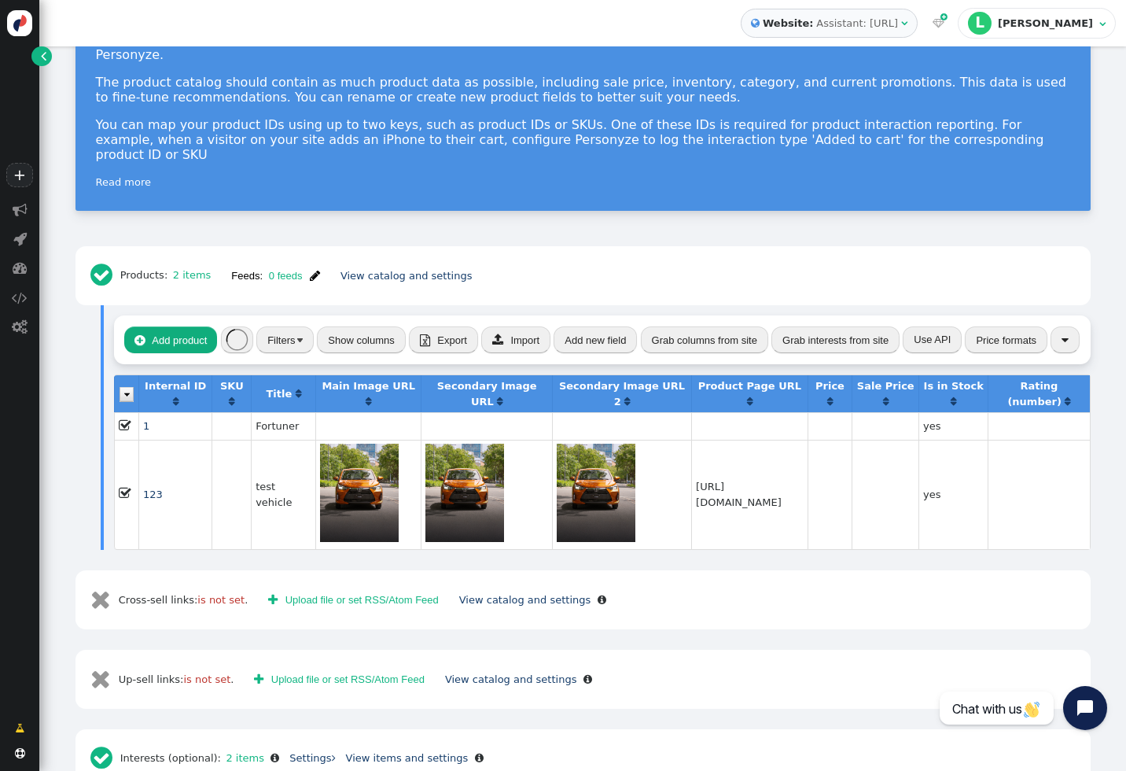
scroll to position [97, 0]
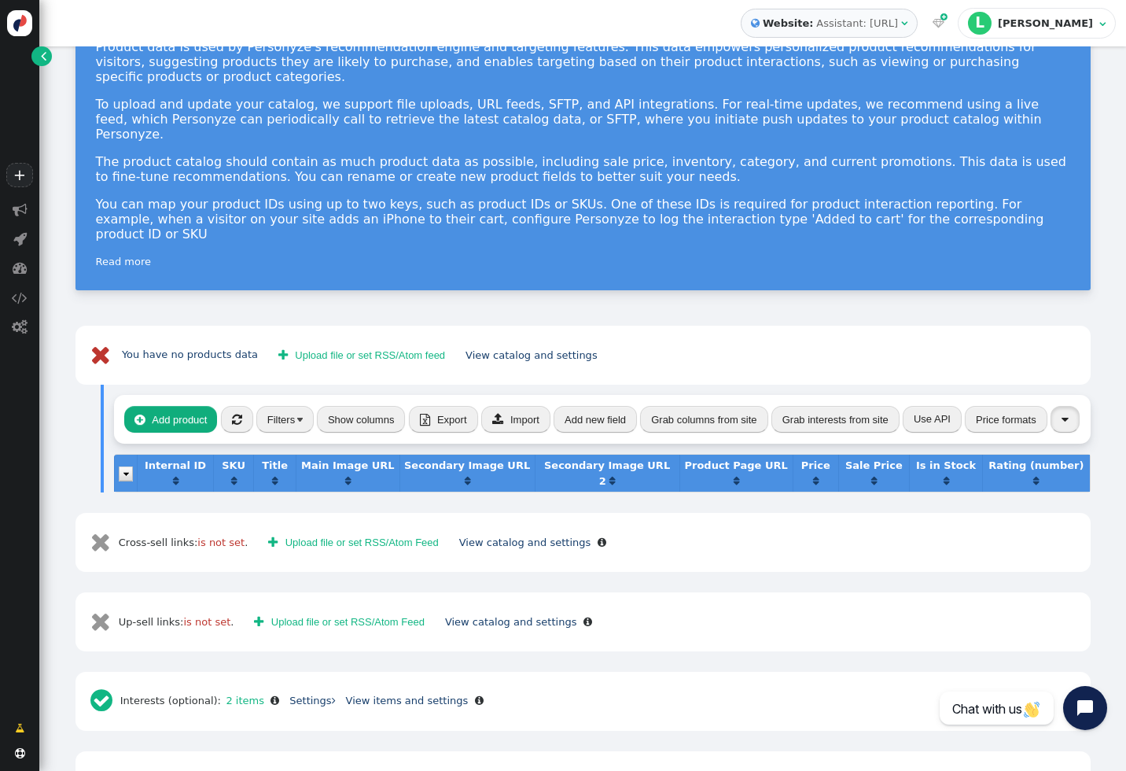
click at [1062, 414] on span "" at bounding box center [1065, 420] width 7 height 12
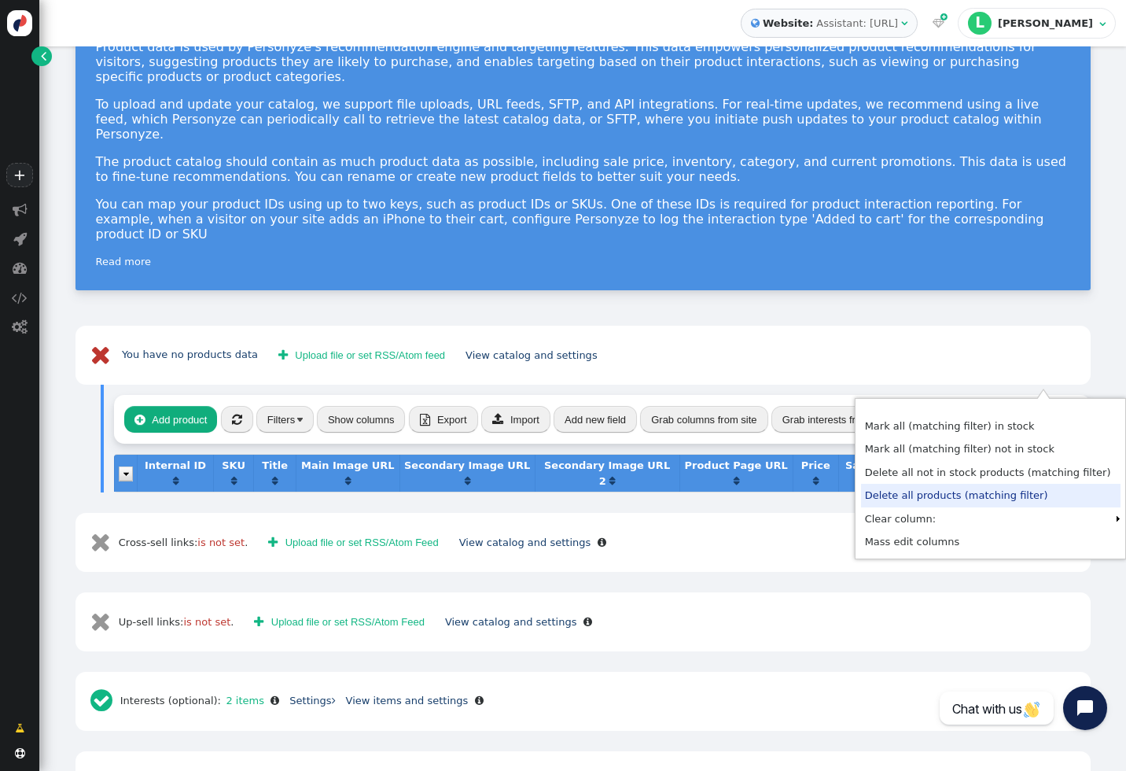
click at [1001, 395] on div " Add product  « ◂ 1 ▸ » Filters Show columns  Export  Import Add new field …" at bounding box center [602, 419] width 977 height 49
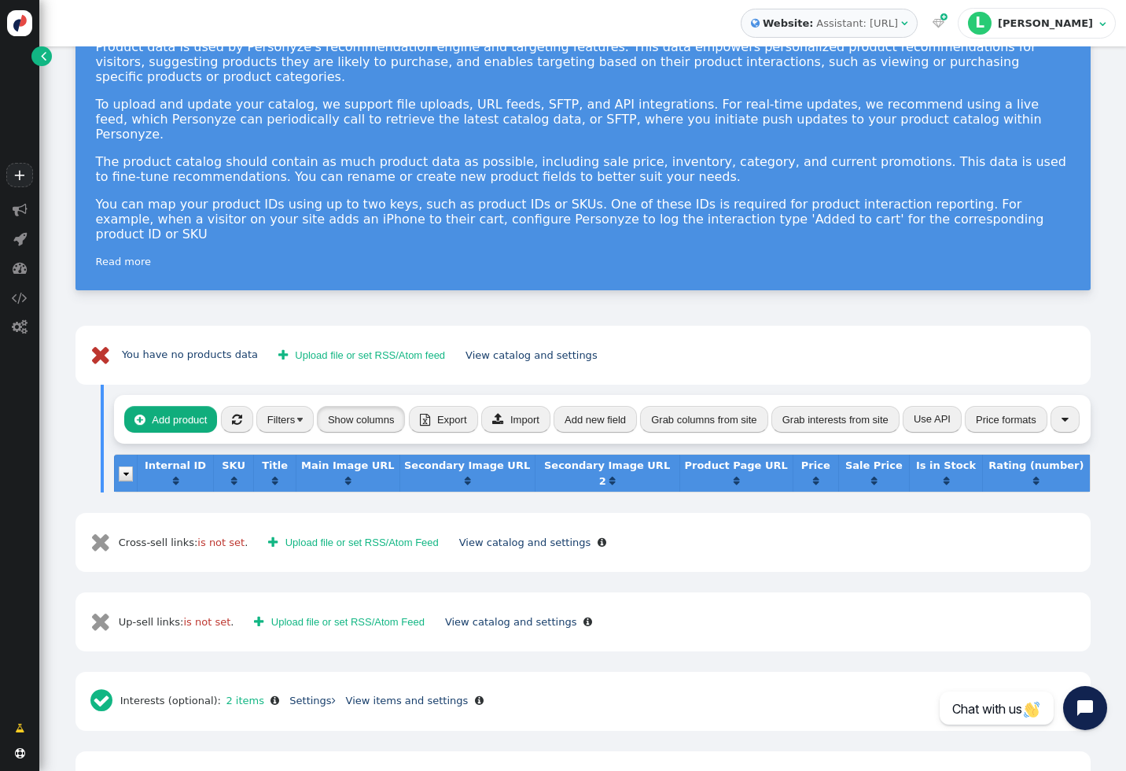
click at [344, 406] on button "Show columns" at bounding box center [361, 419] width 89 height 27
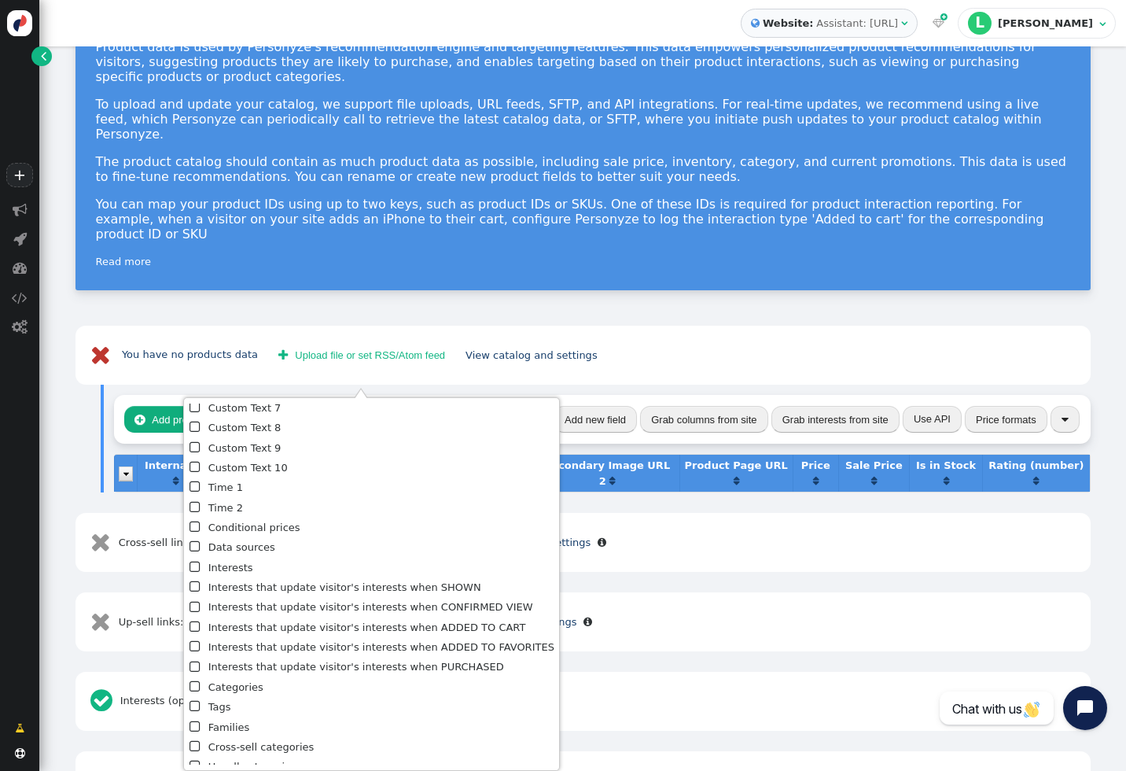
scroll to position [974, 0]
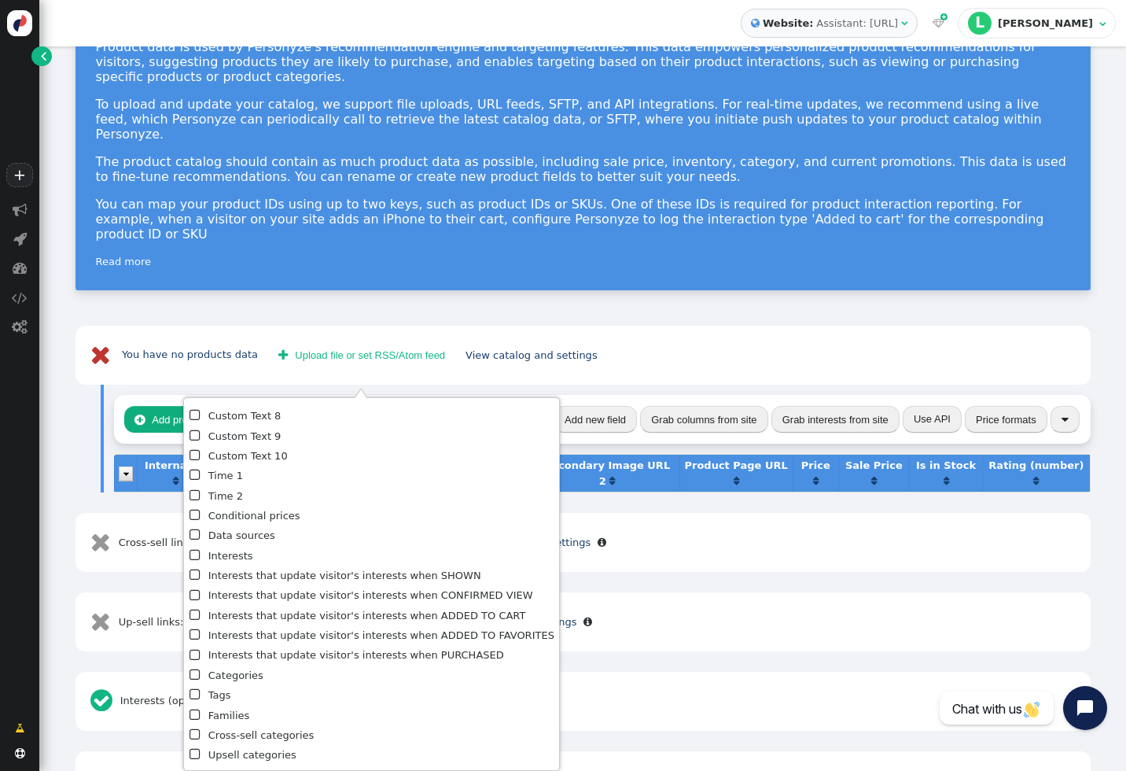
click at [398, 385] on div " Add product  « ◂ 1 ▸ » Filters Show columns  Export  Import Add new field …" at bounding box center [602, 439] width 977 height 108
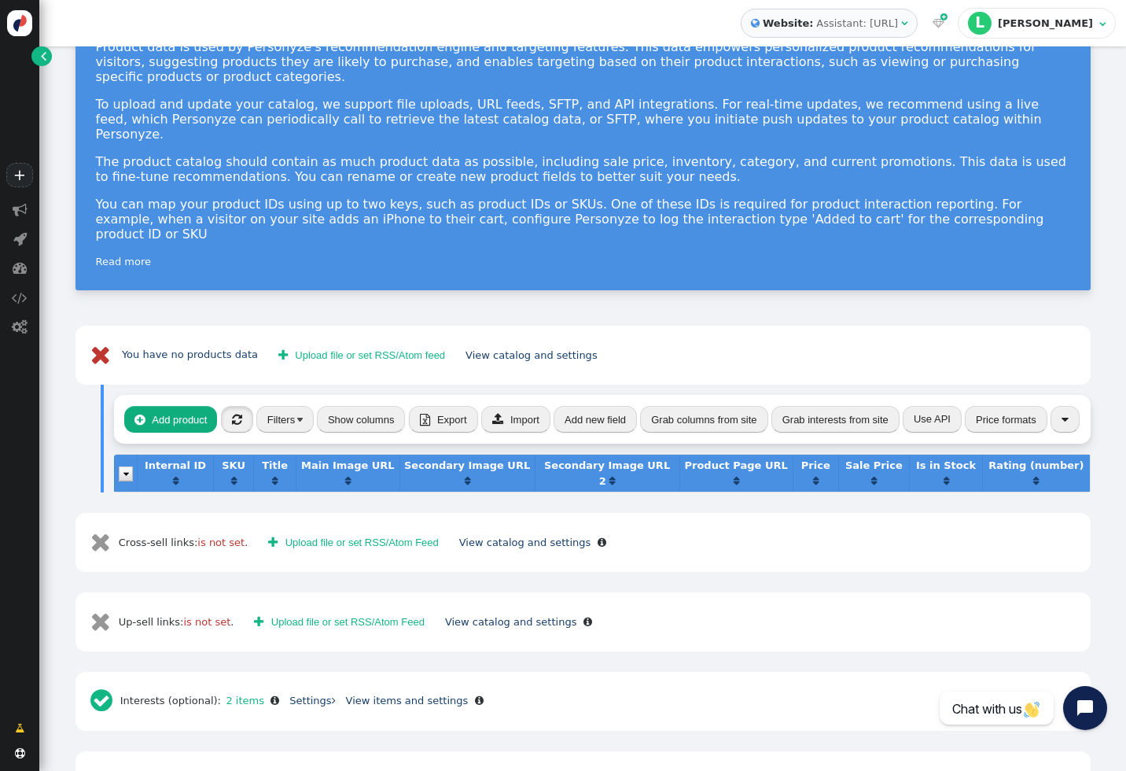
click at [241, 406] on button "" at bounding box center [237, 419] width 32 height 27
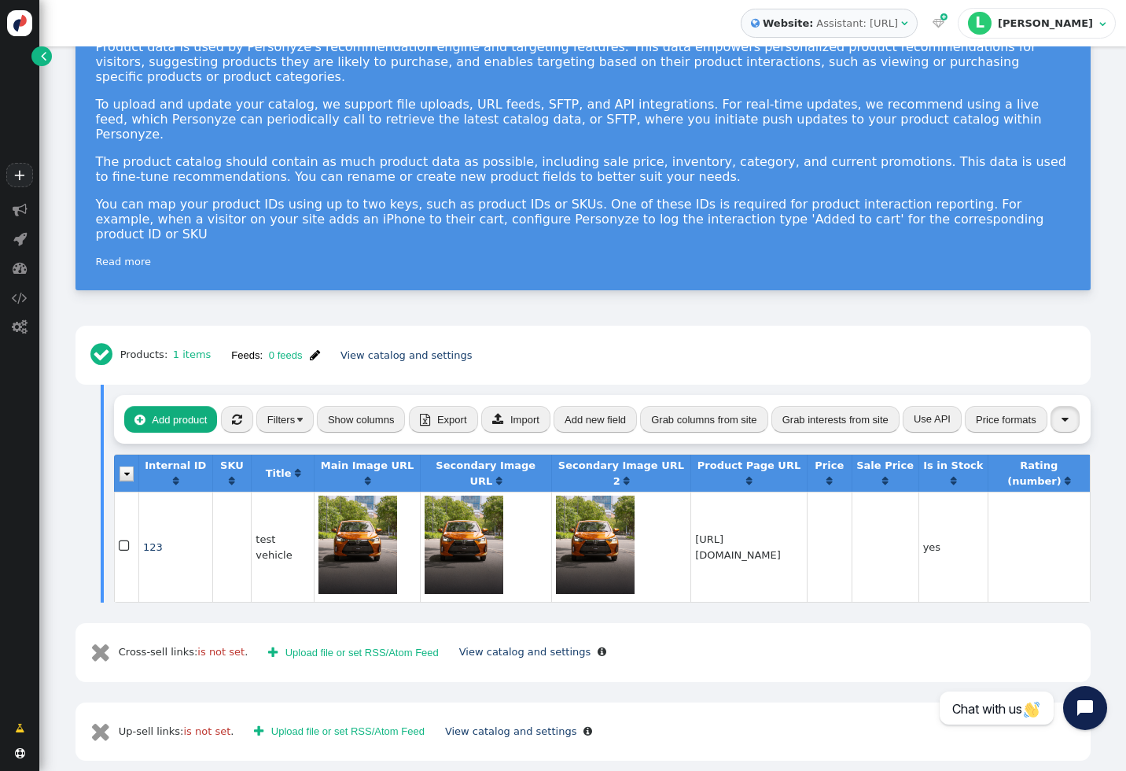
click at [1062, 414] on span "" at bounding box center [1065, 420] width 7 height 12
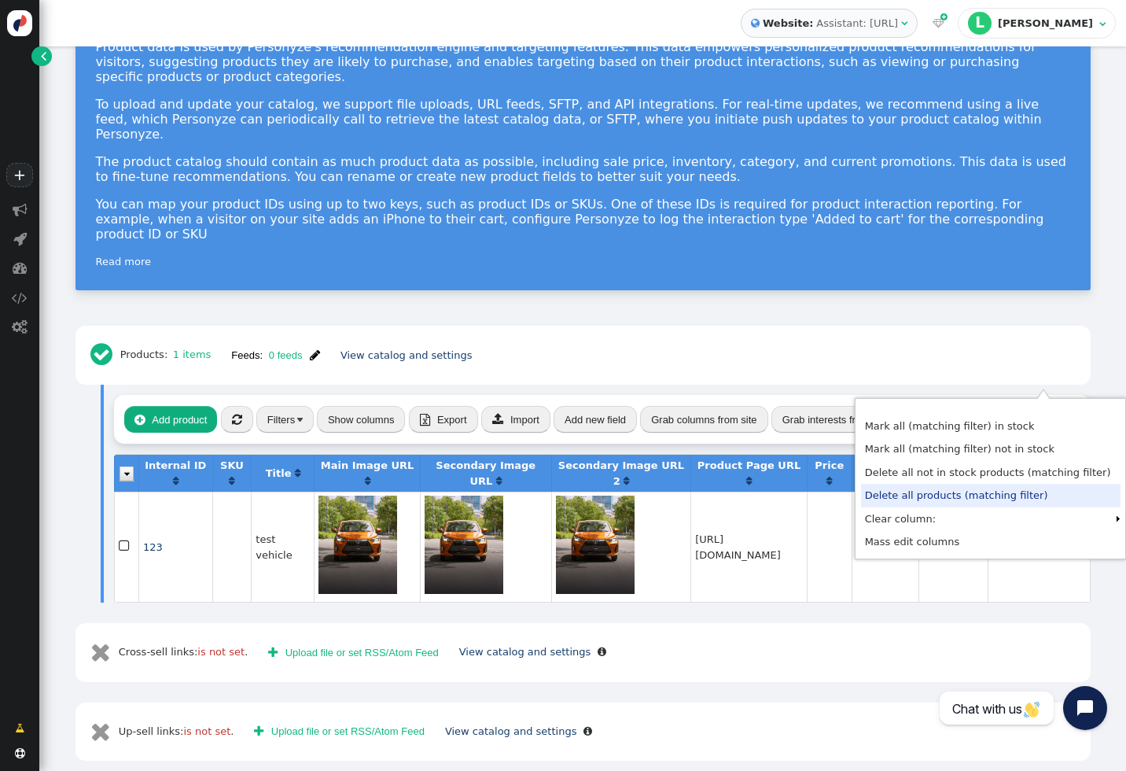
click at [696, 454] on table "Internal ID  SKU  Title  Main Image URL  Secondary Image URL  Secondary Im…" at bounding box center [602, 528] width 977 height 149
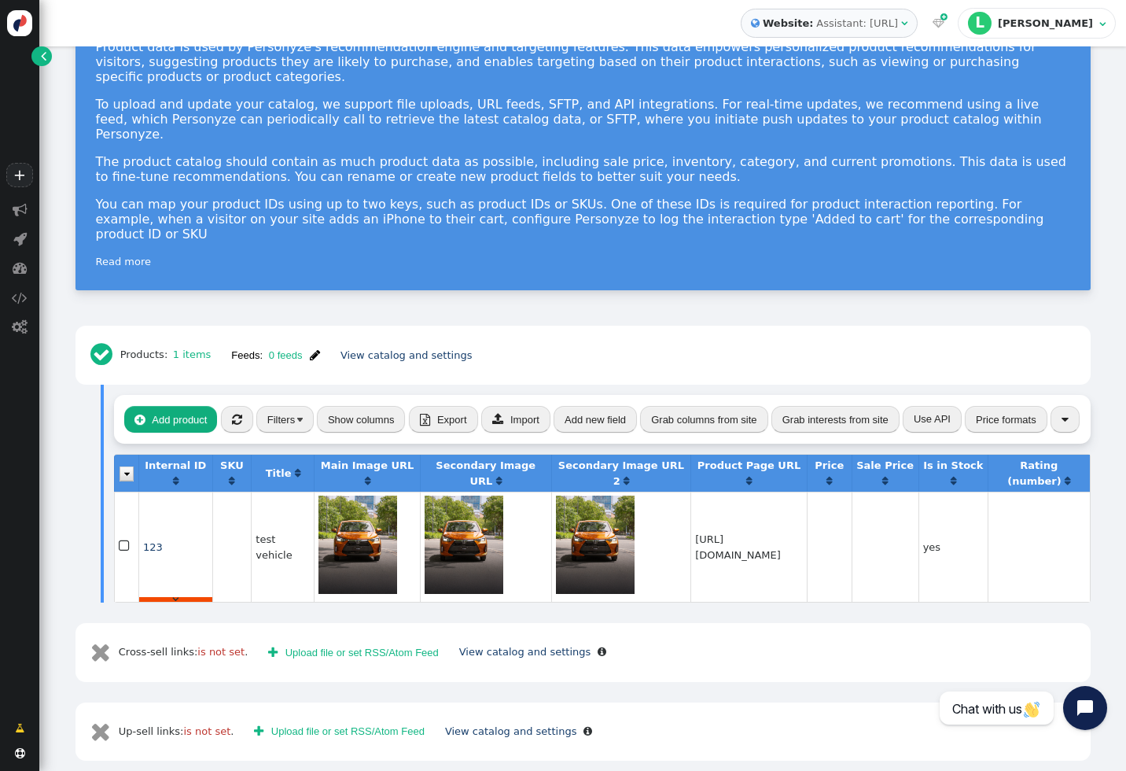
click at [165, 551] on td "123 " at bounding box center [175, 546] width 74 height 110
click at [172, 594] on span "" at bounding box center [175, 599] width 6 height 10
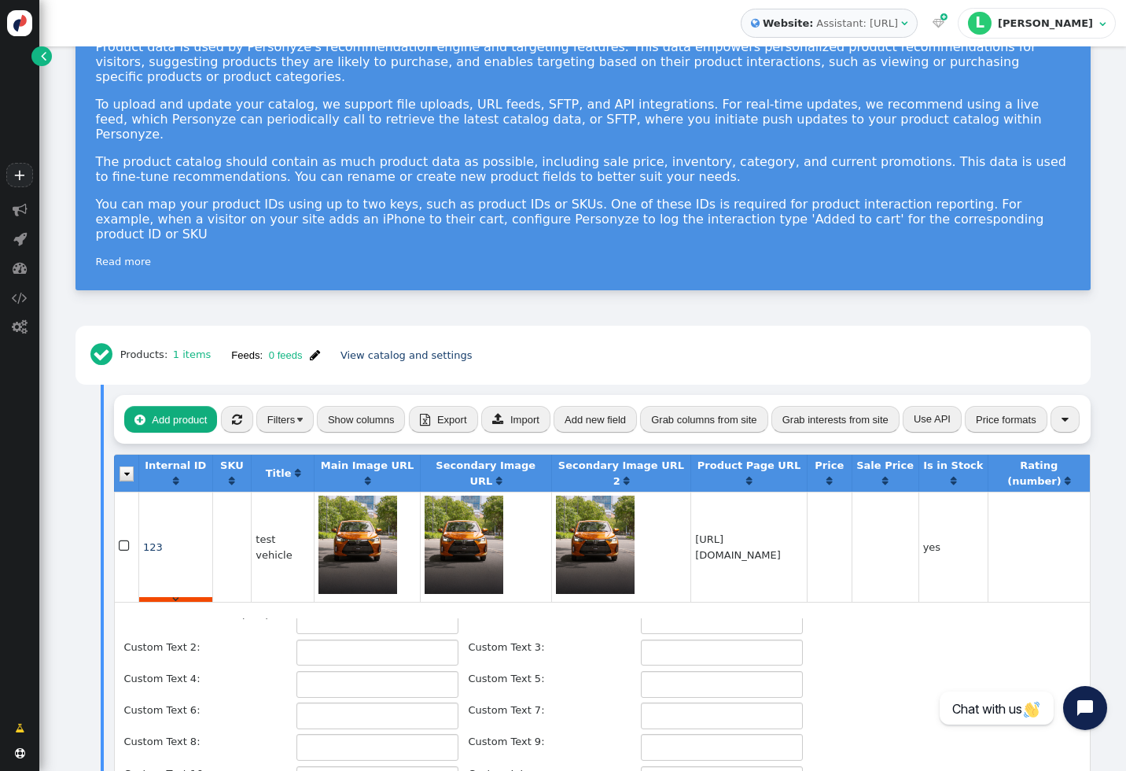
scroll to position [614, 0]
type input "123"
type input "test vehicle"
type input "short desc"
type input "long desc"
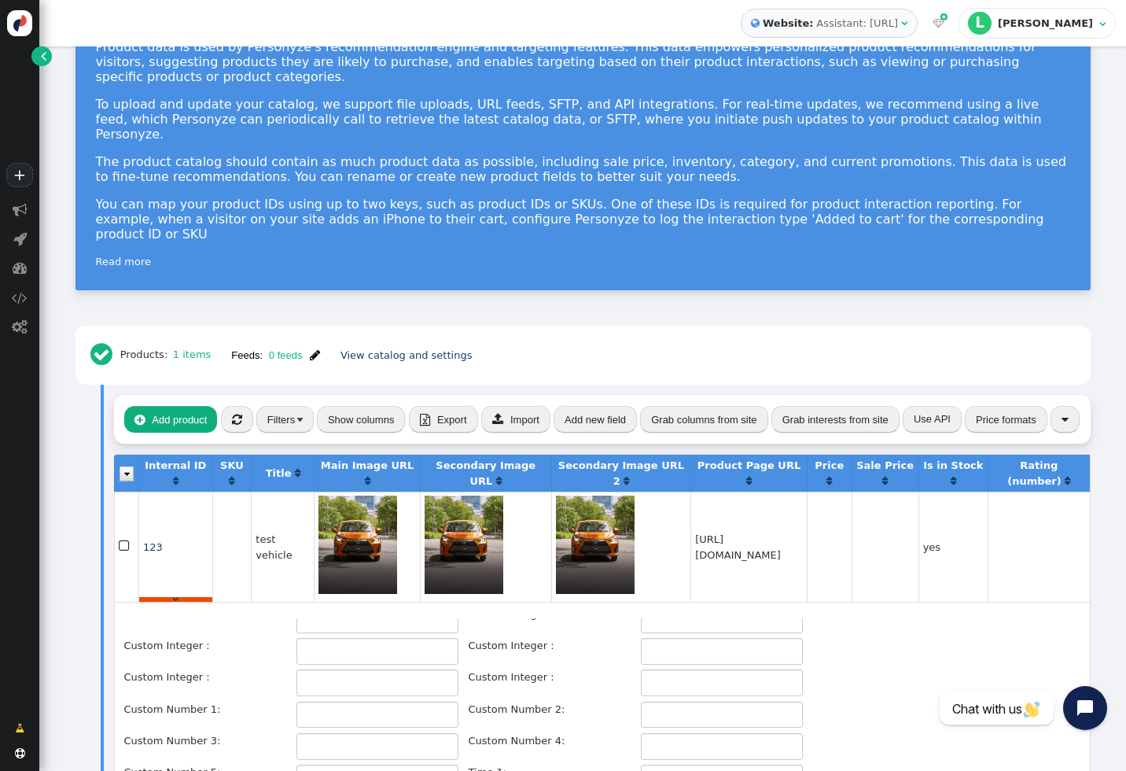
type input "[URL][DOMAIN_NAME]"
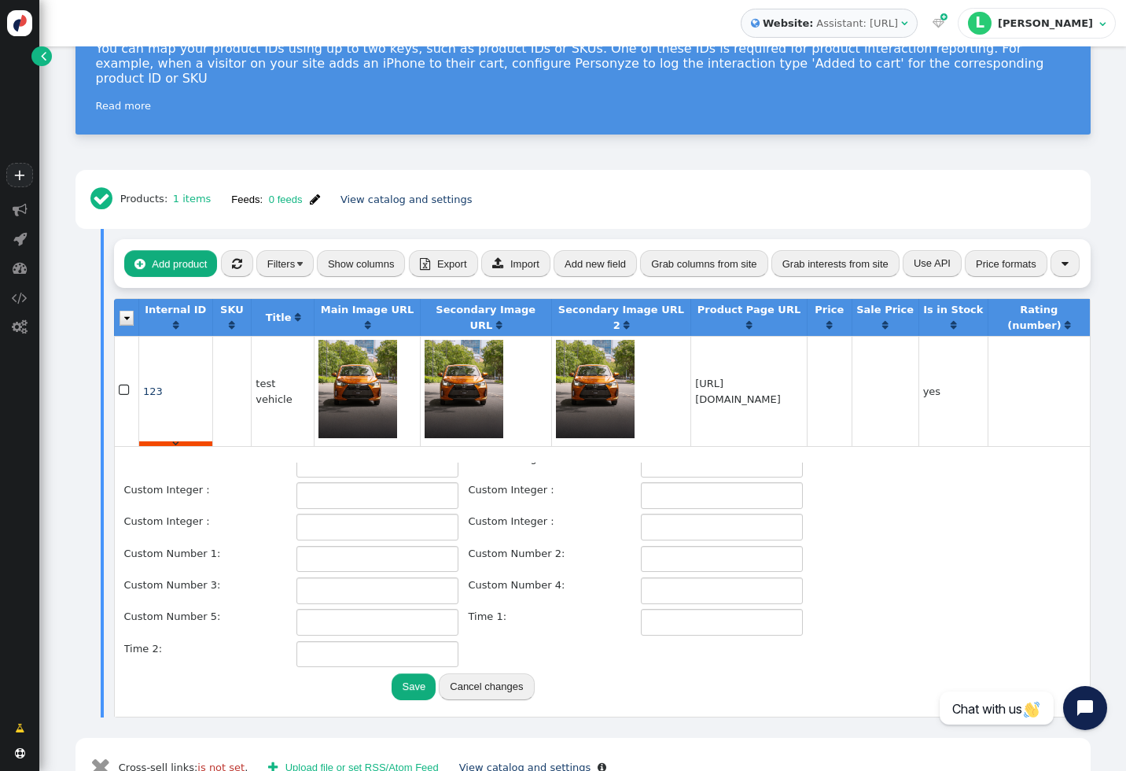
scroll to position [271, 0]
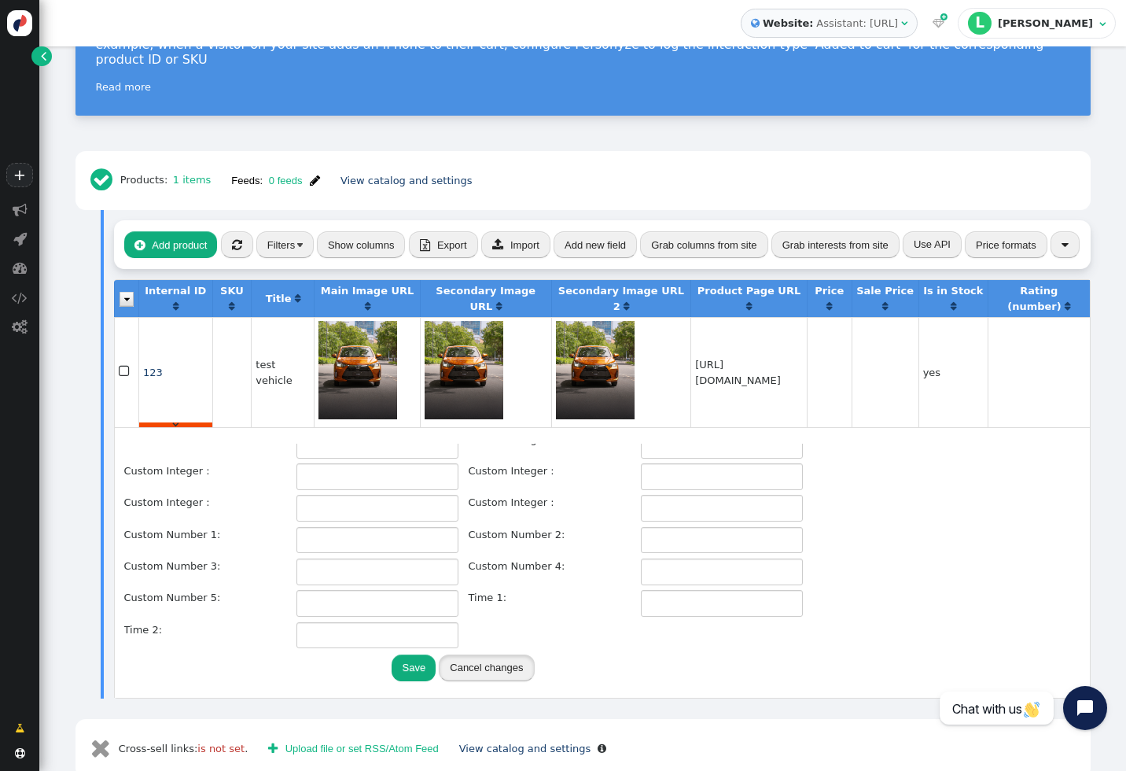
click at [490, 654] on button "Cancel changes" at bounding box center [486, 667] width 95 height 27
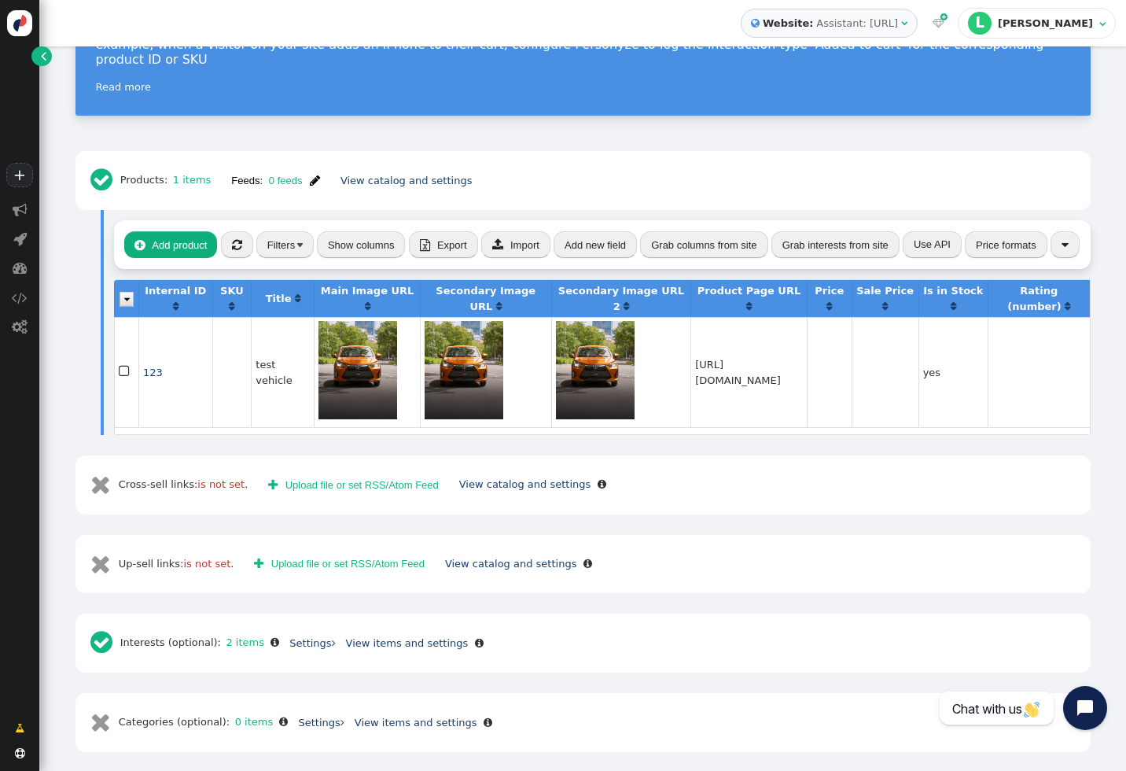
scroll to position [221, 0]
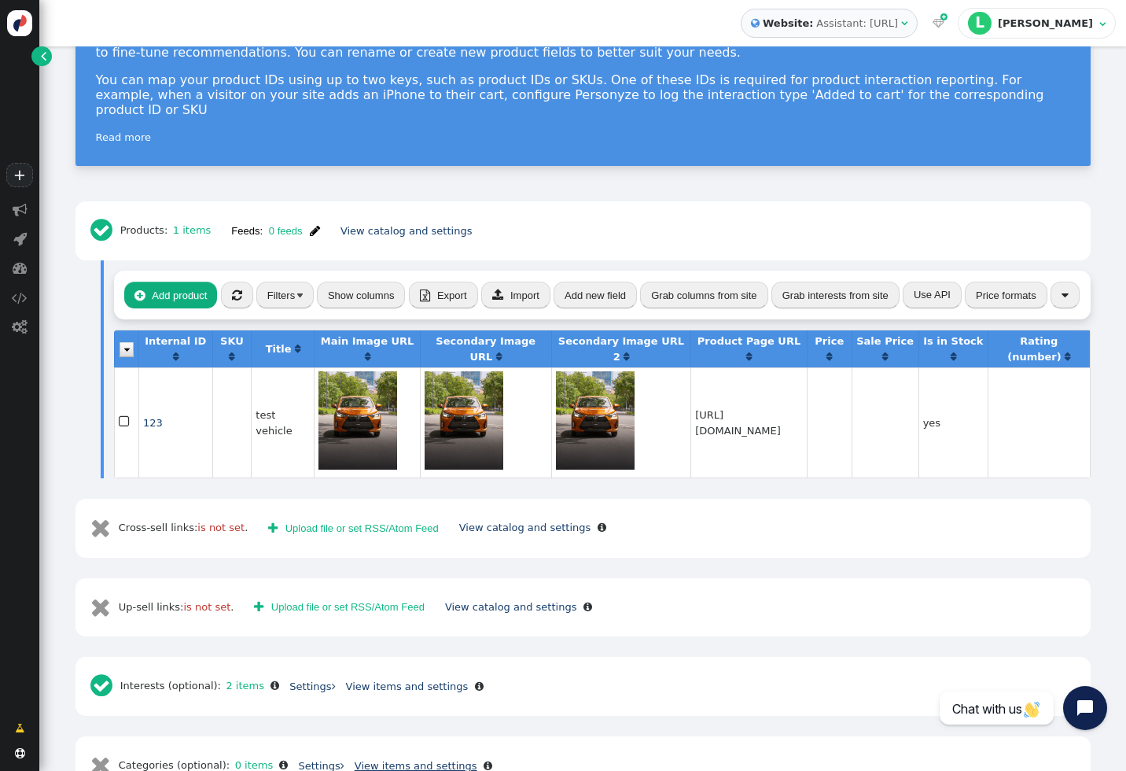
click at [446, 760] on link "View items and settings" at bounding box center [416, 766] width 123 height 12
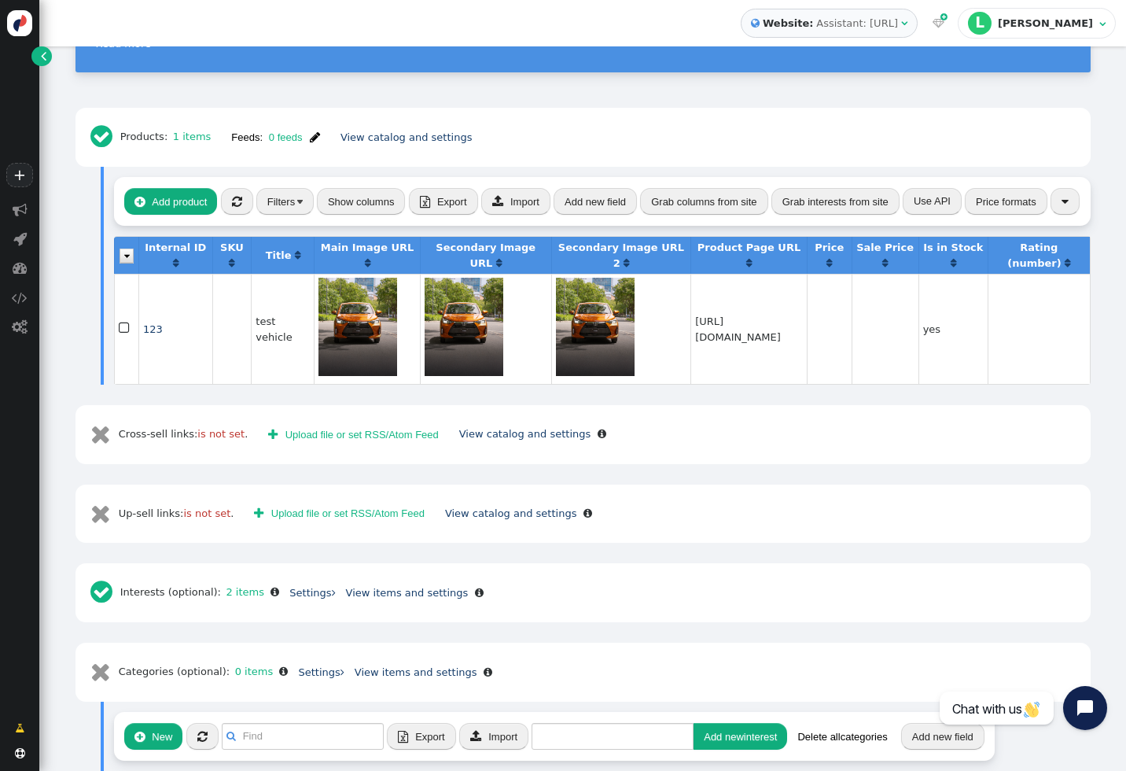
click at [160, 723] on button " New" at bounding box center [153, 736] width 58 height 27
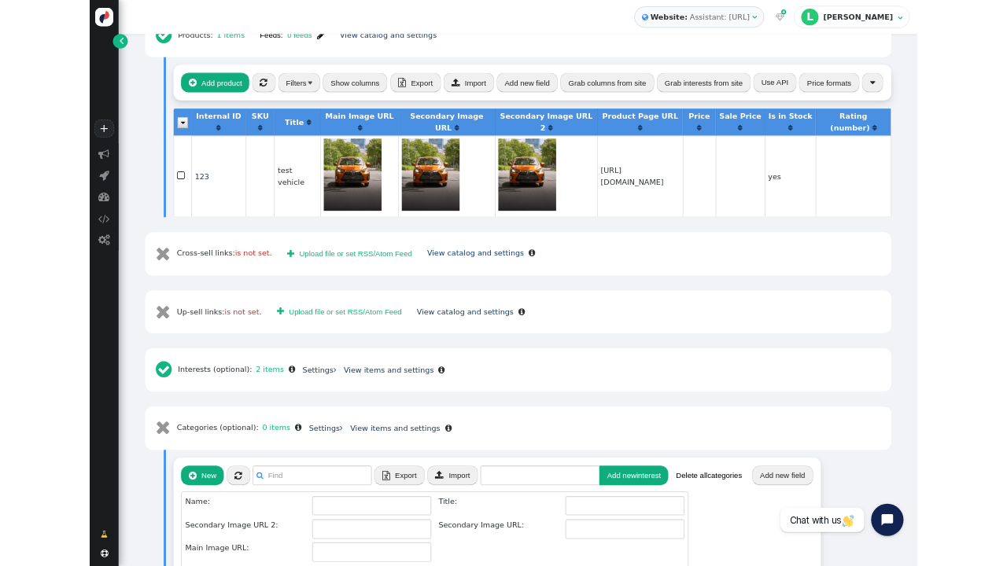
scroll to position [465, 0]
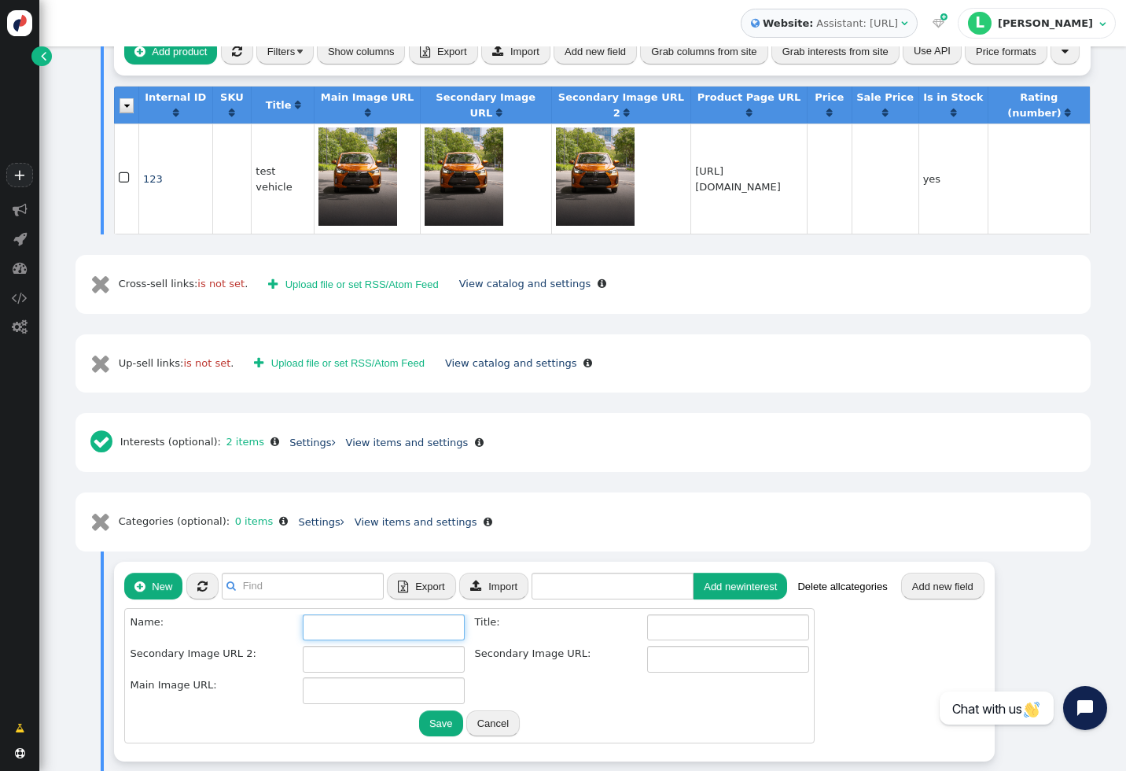
click at [367, 614] on input "text" at bounding box center [384, 627] width 162 height 27
type input "SUV"
click at [439, 710] on button "Save" at bounding box center [441, 723] width 44 height 27
click at [447, 710] on button "Save" at bounding box center [441, 723] width 44 height 27
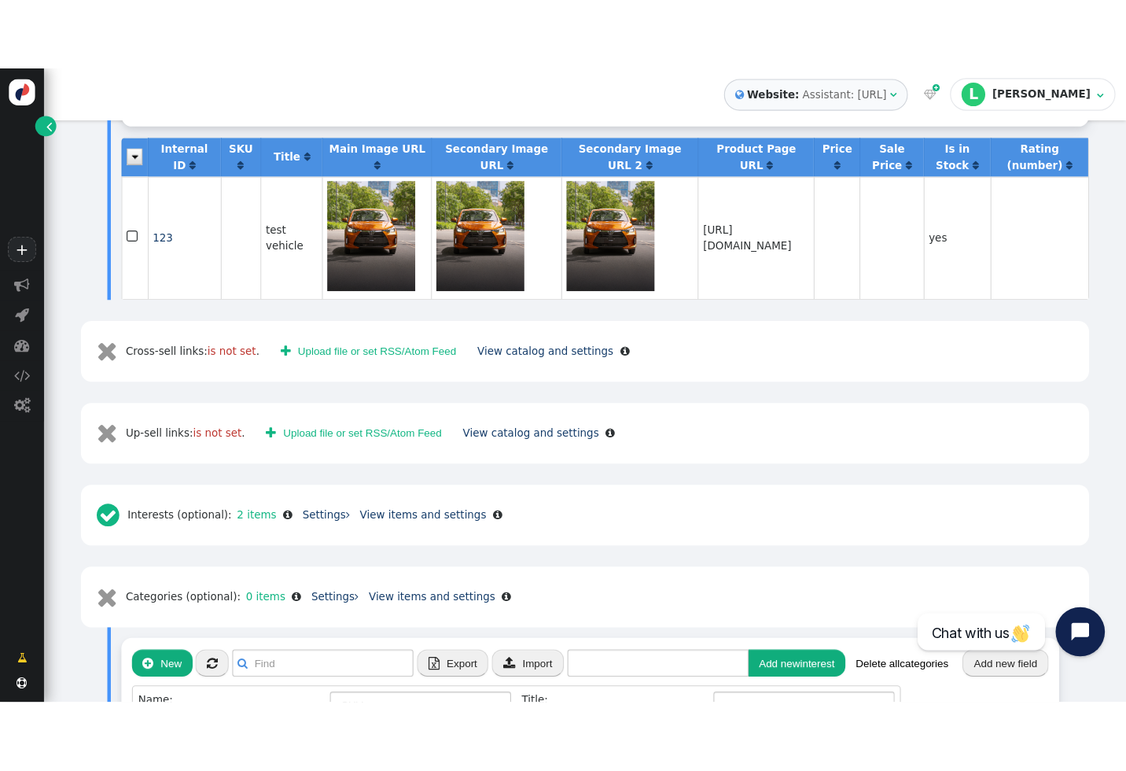
scroll to position [673, 0]
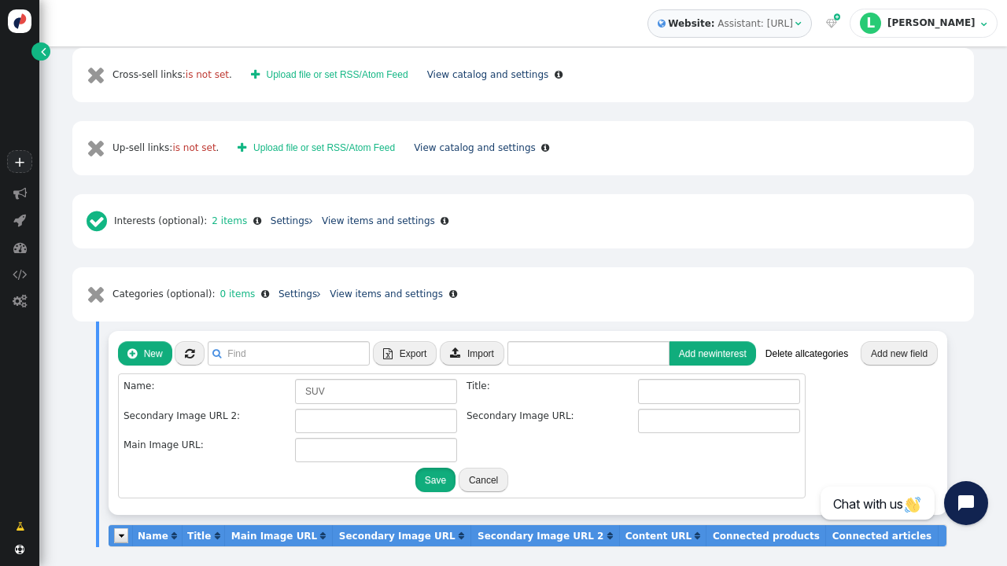
click at [441, 480] on button "Save" at bounding box center [435, 480] width 40 height 24
click at [433, 472] on button "Save" at bounding box center [435, 480] width 40 height 24
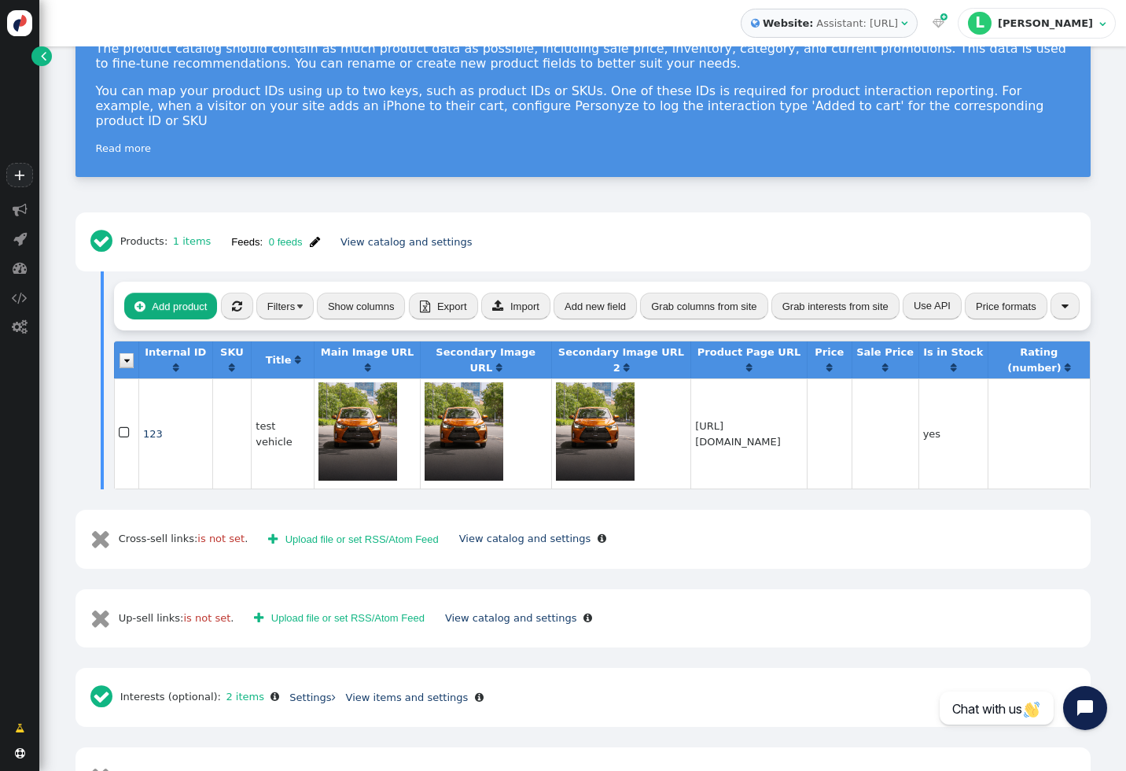
scroll to position [156, 0]
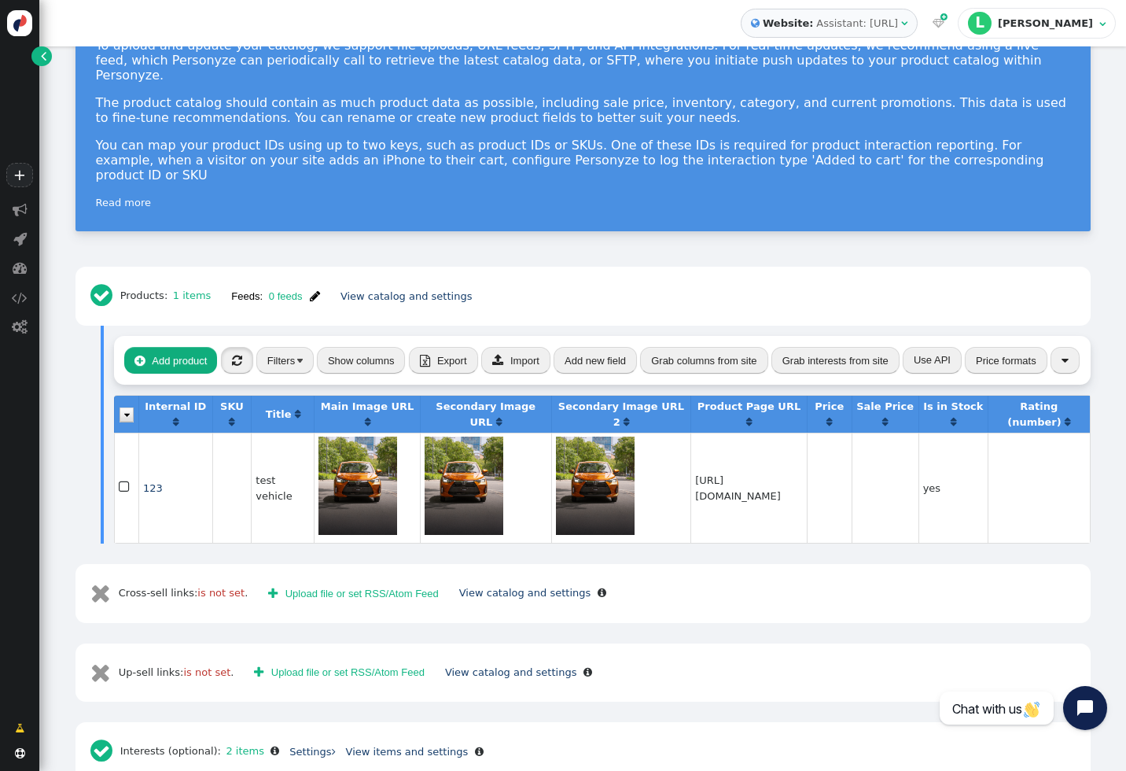
click at [237, 355] on span "" at bounding box center [237, 361] width 10 height 12
click at [232, 355] on span "" at bounding box center [237, 361] width 10 height 12
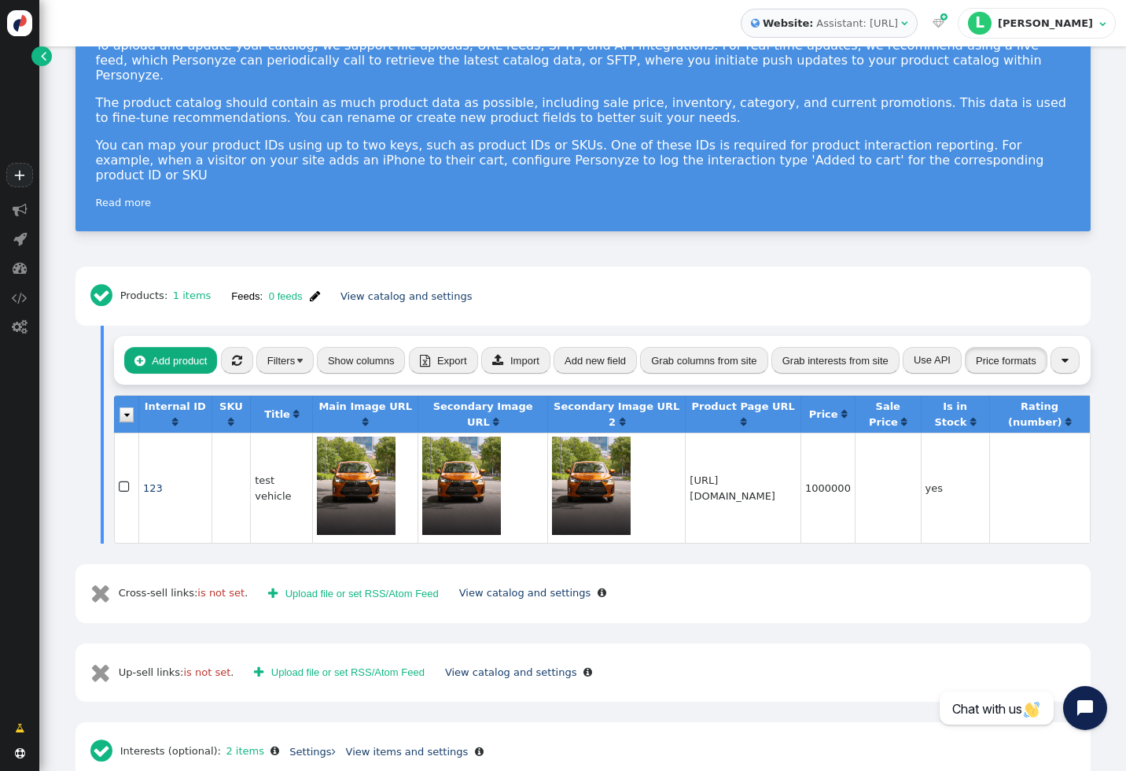
click at [1022, 347] on button "Price formats" at bounding box center [1006, 360] width 83 height 27
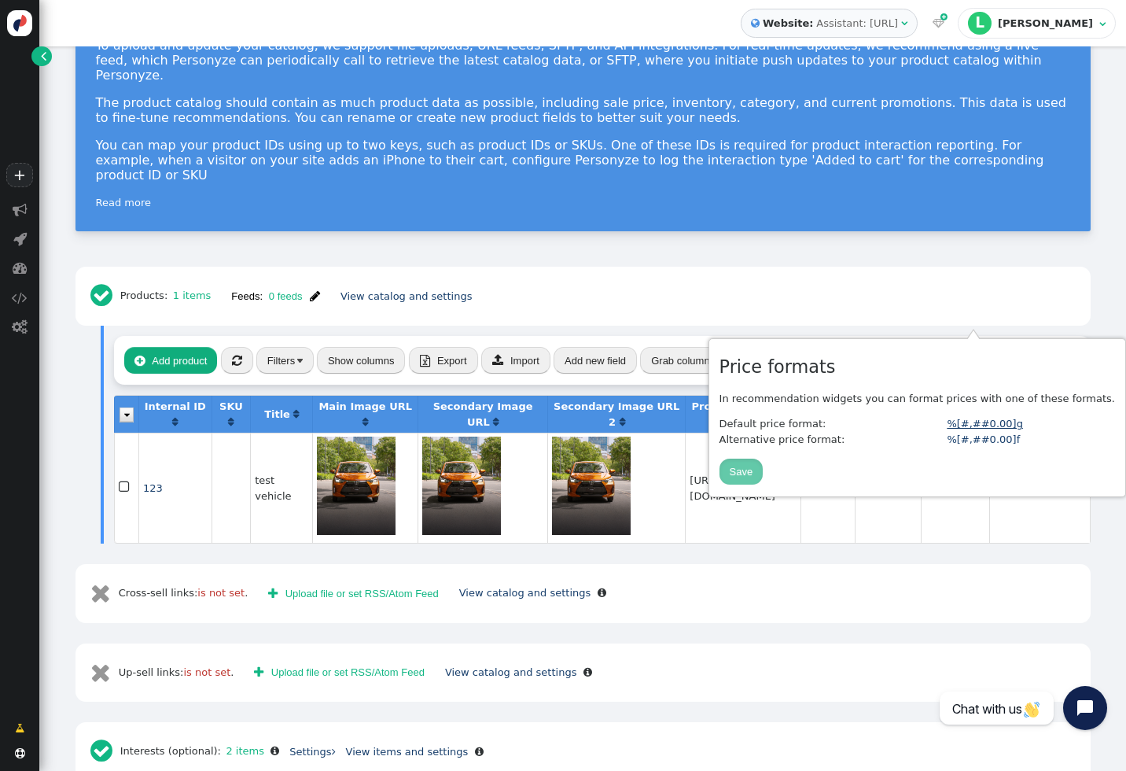
click at [1001, 427] on link "%[#,##0.00]g" at bounding box center [985, 424] width 76 height 12
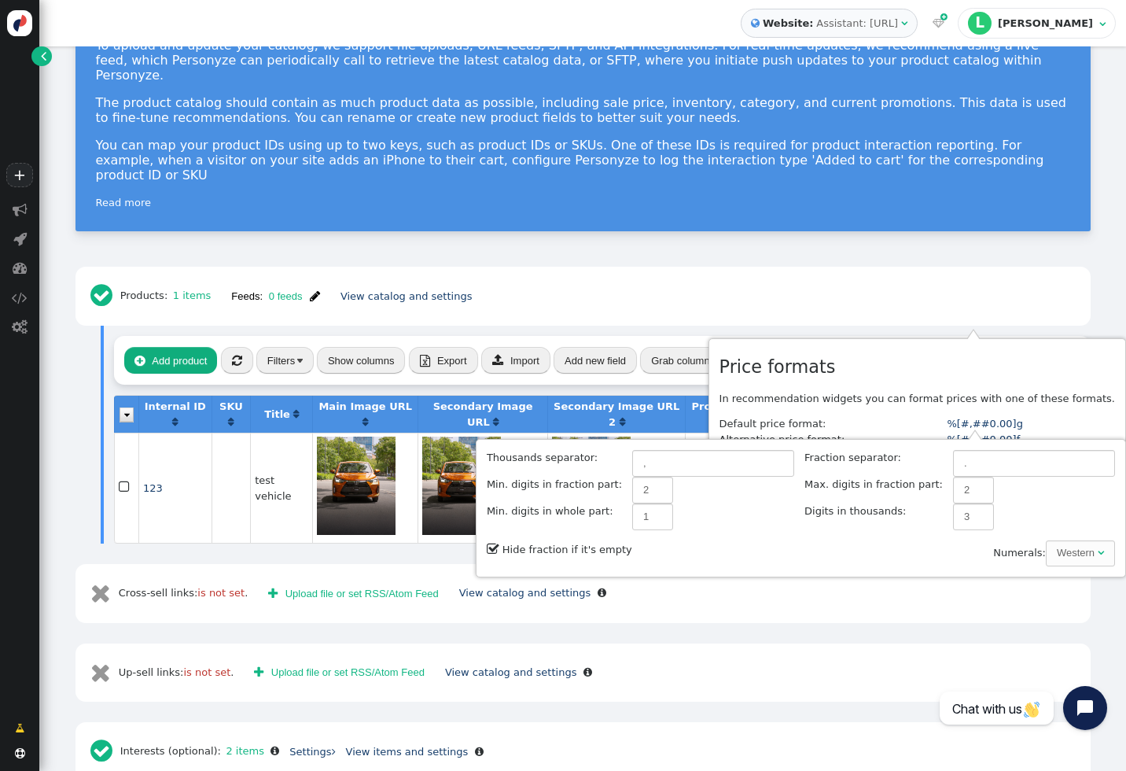
click at [942, 389] on div "Price formats In recommendation widgets you can format prices with one of these…" at bounding box center [918, 417] width 396 height 137
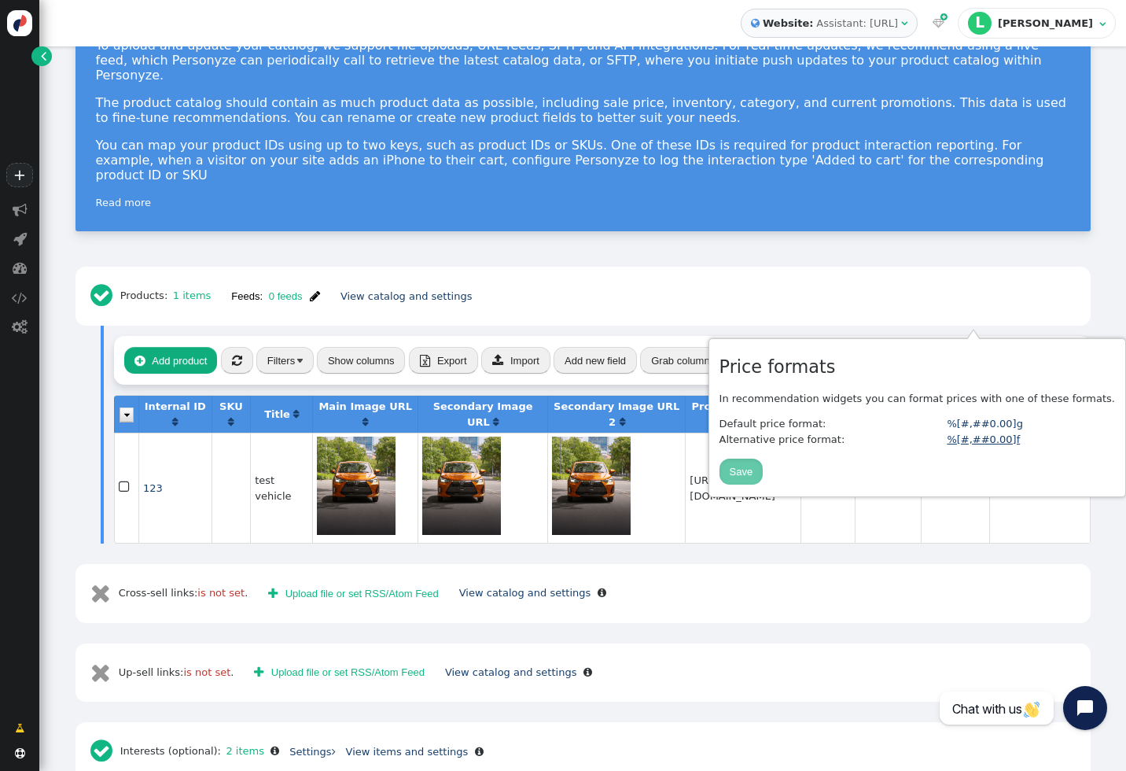
click at [981, 438] on link "%[#,##0.00]f" at bounding box center [983, 439] width 73 height 12
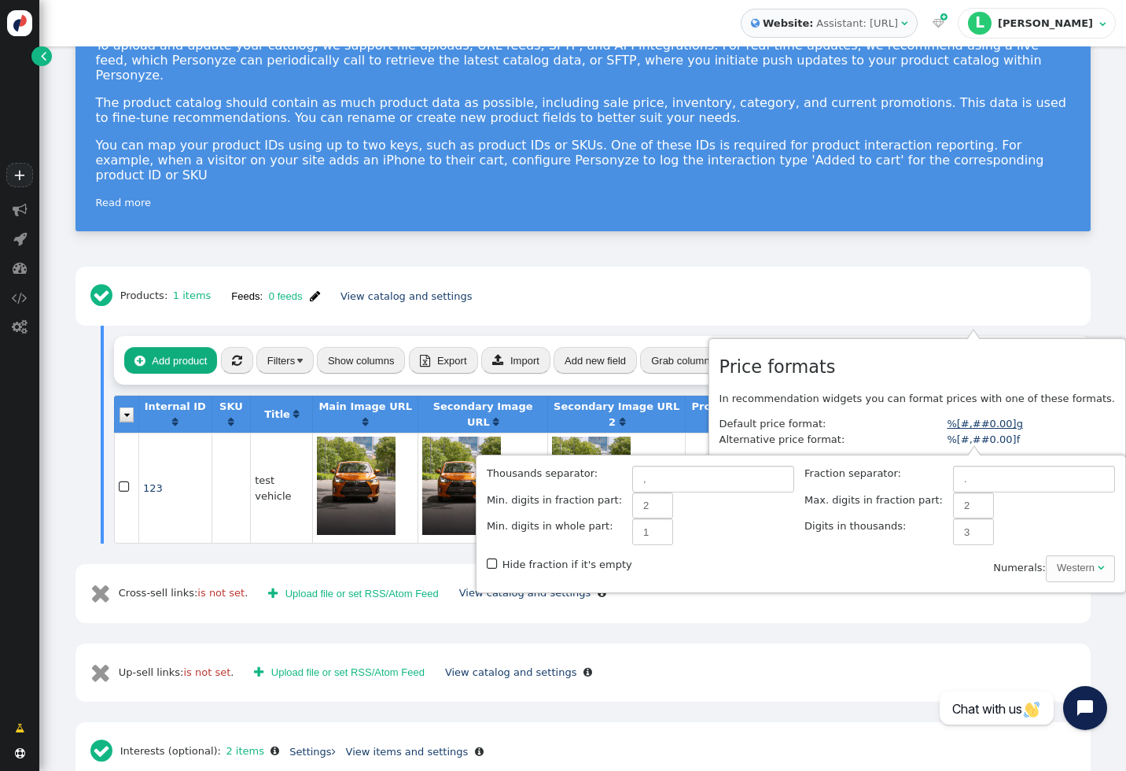
click at [980, 426] on link "%[#,##0.00]g" at bounding box center [985, 424] width 76 height 12
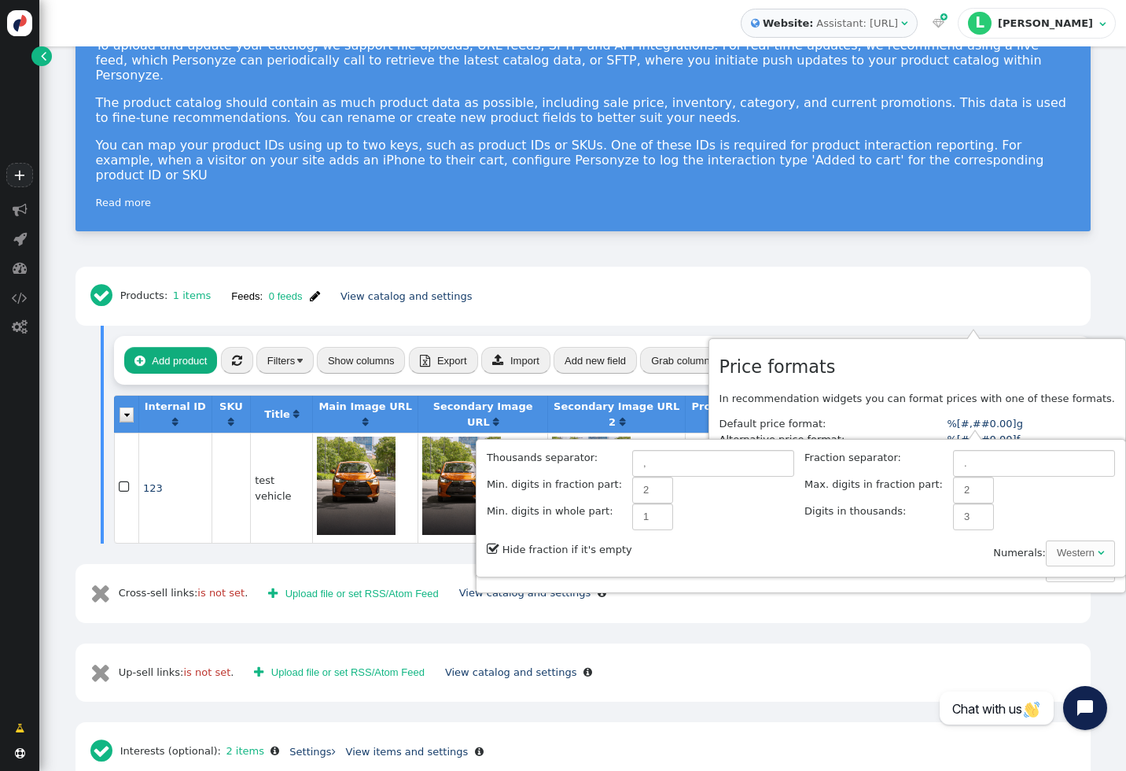
click at [979, 398] on p "In recommendation widgets you can format prices with one of these formats." at bounding box center [918, 399] width 396 height 16
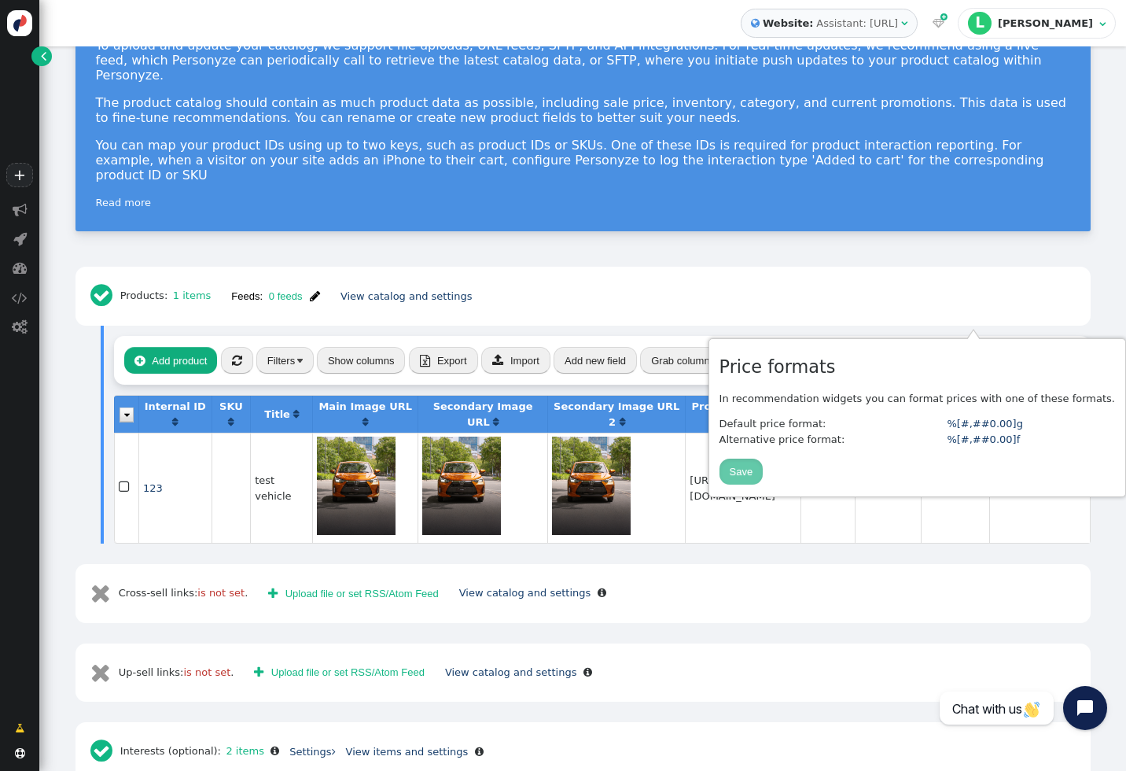
click at [849, 277] on div " Products: 1 items Feeds: 0 feeds  Feed was updated recently View catalog and…" at bounding box center [583, 296] width 995 height 39
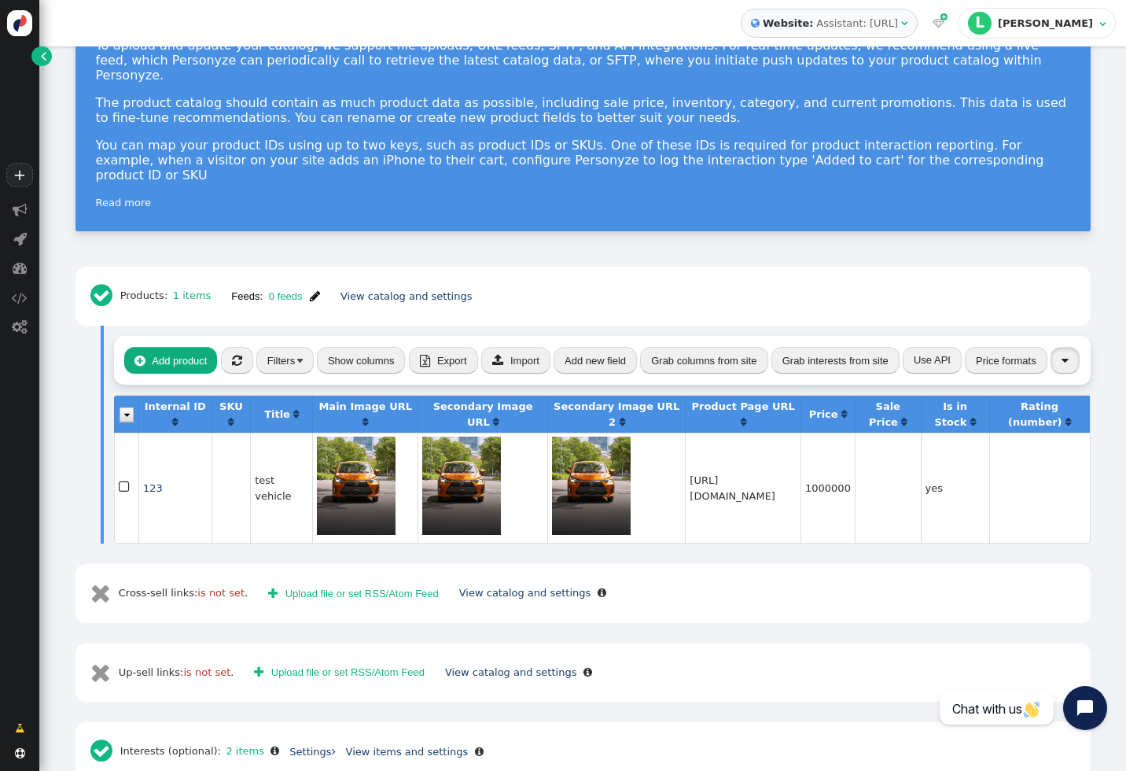
click at [1051, 347] on button "" at bounding box center [1065, 360] width 29 height 27
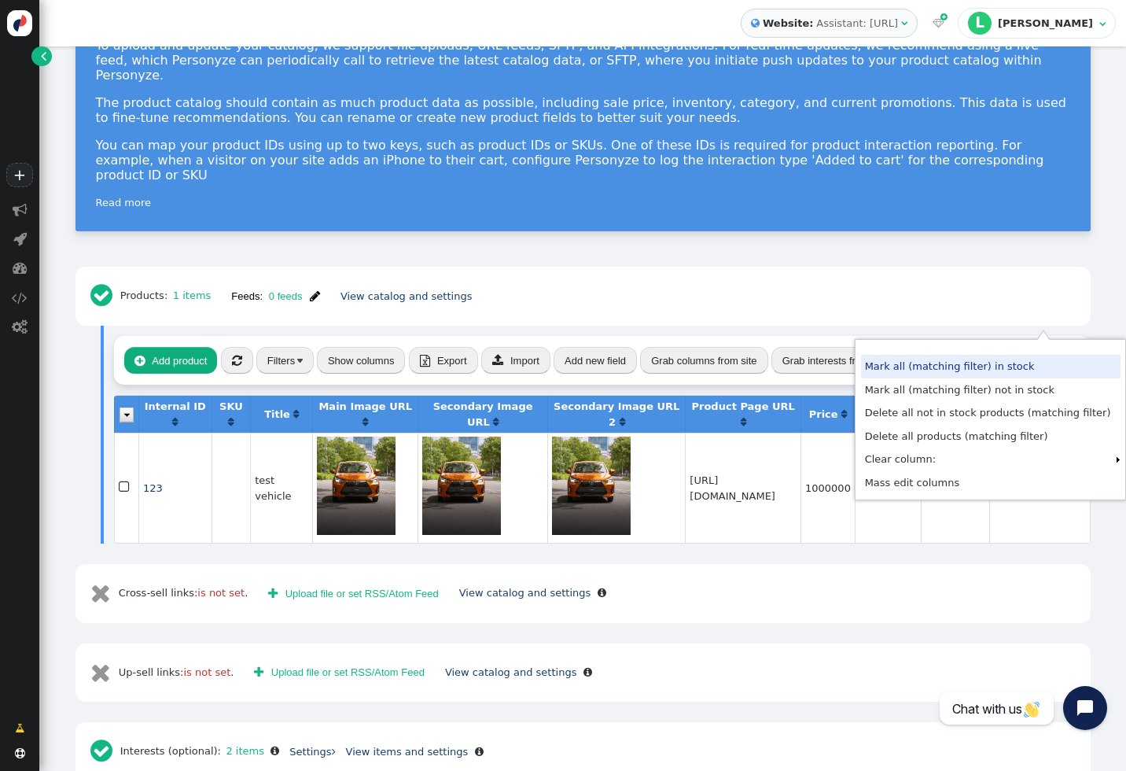
click at [1085, 336] on div " Add product  « ◂ 1 ▸ » Filters Show columns  Export  Import Add new field …" at bounding box center [602, 360] width 977 height 49
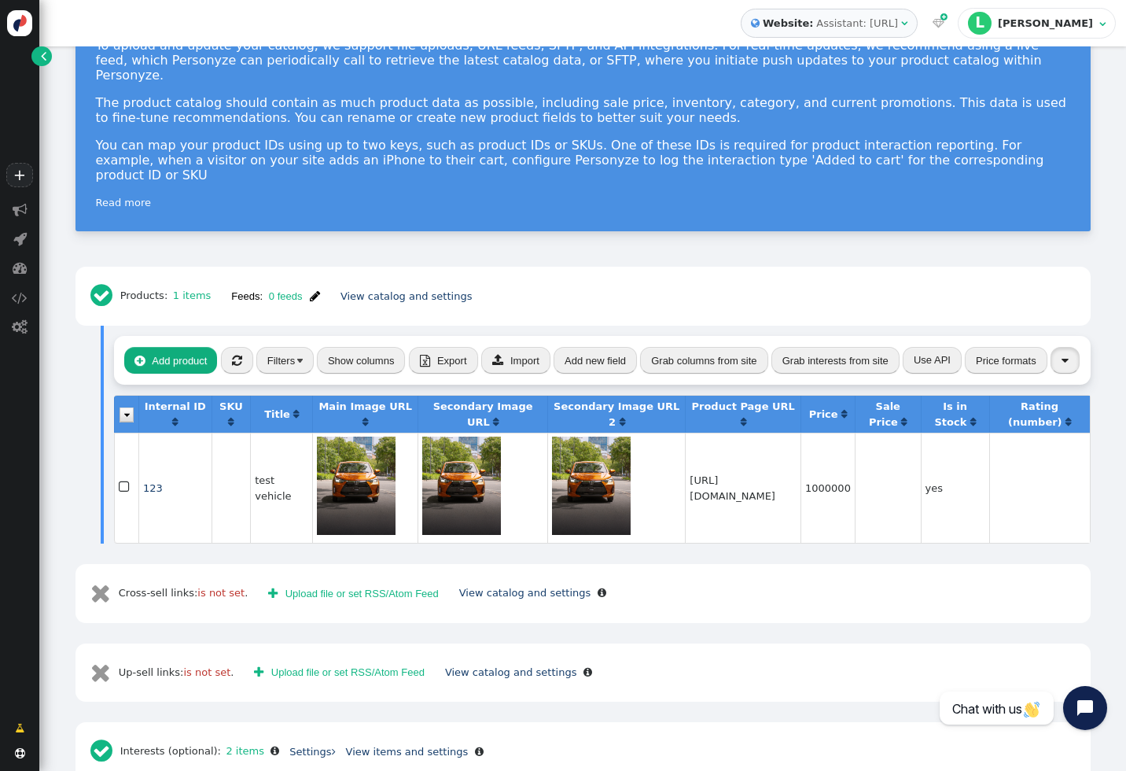
click at [1063, 355] on span "" at bounding box center [1065, 361] width 7 height 12
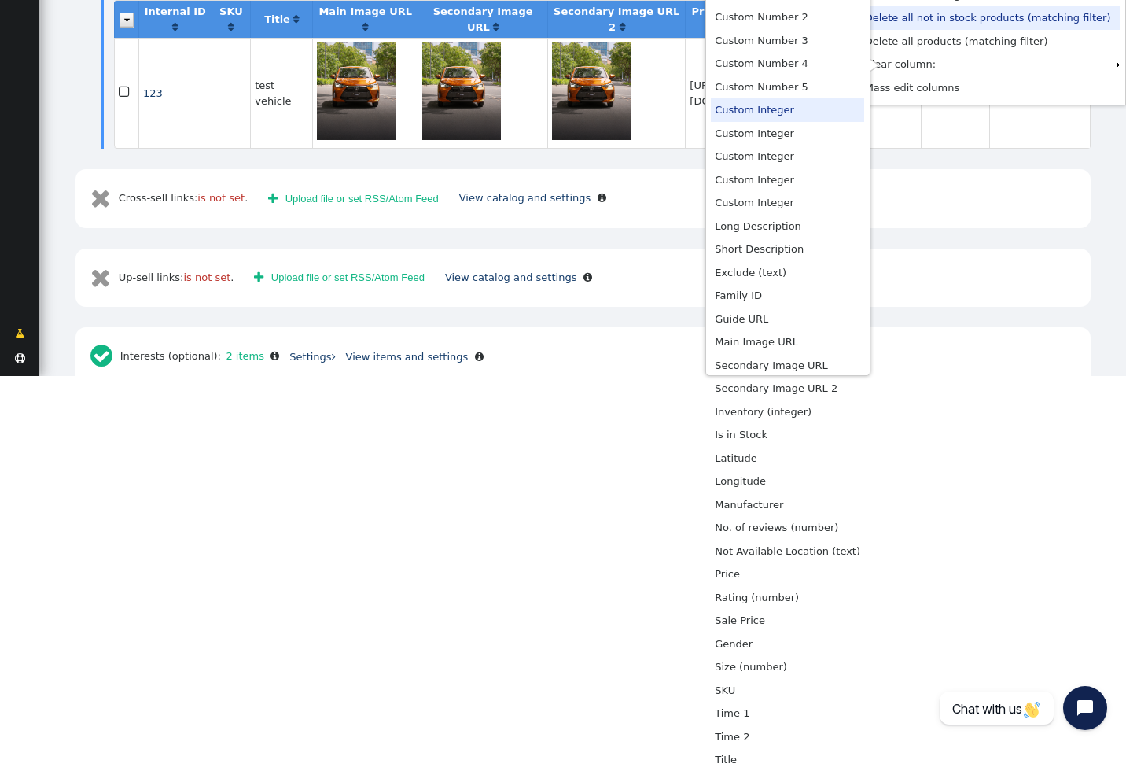
scroll to position [0, 0]
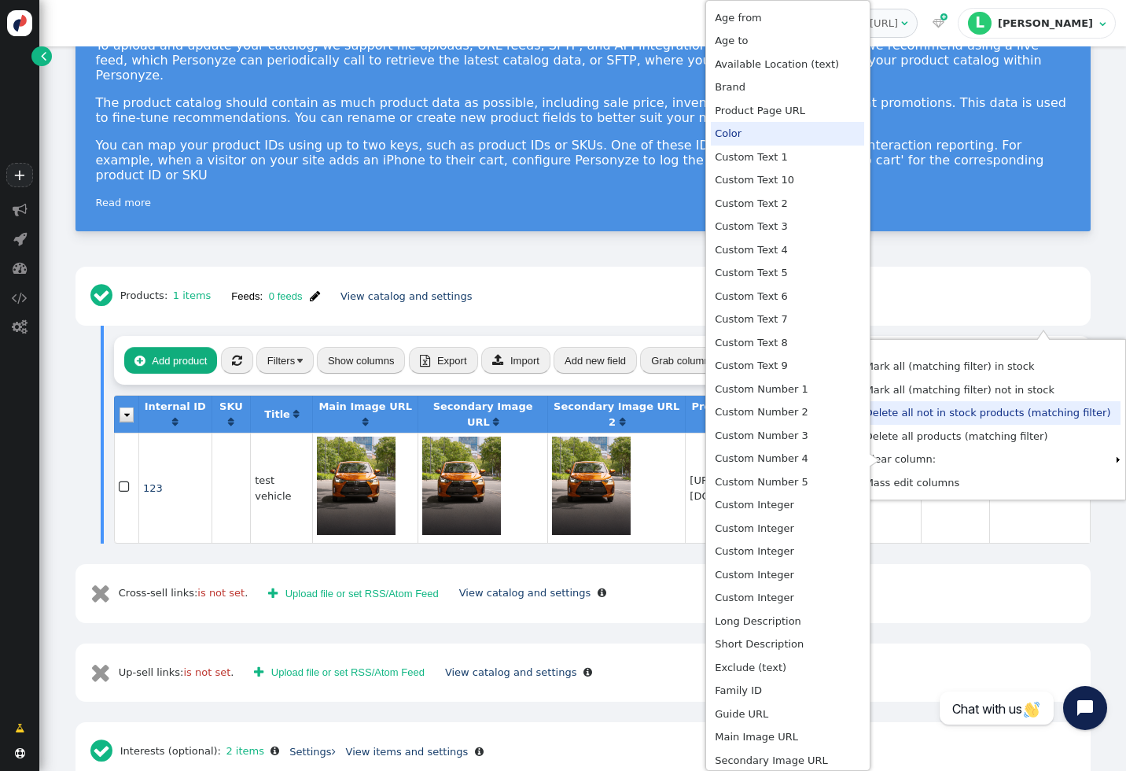
click at [966, 208] on div "Products catalog Product data is used by Personyze's recommendation engine and …" at bounding box center [582, 508] width 1087 height 1234
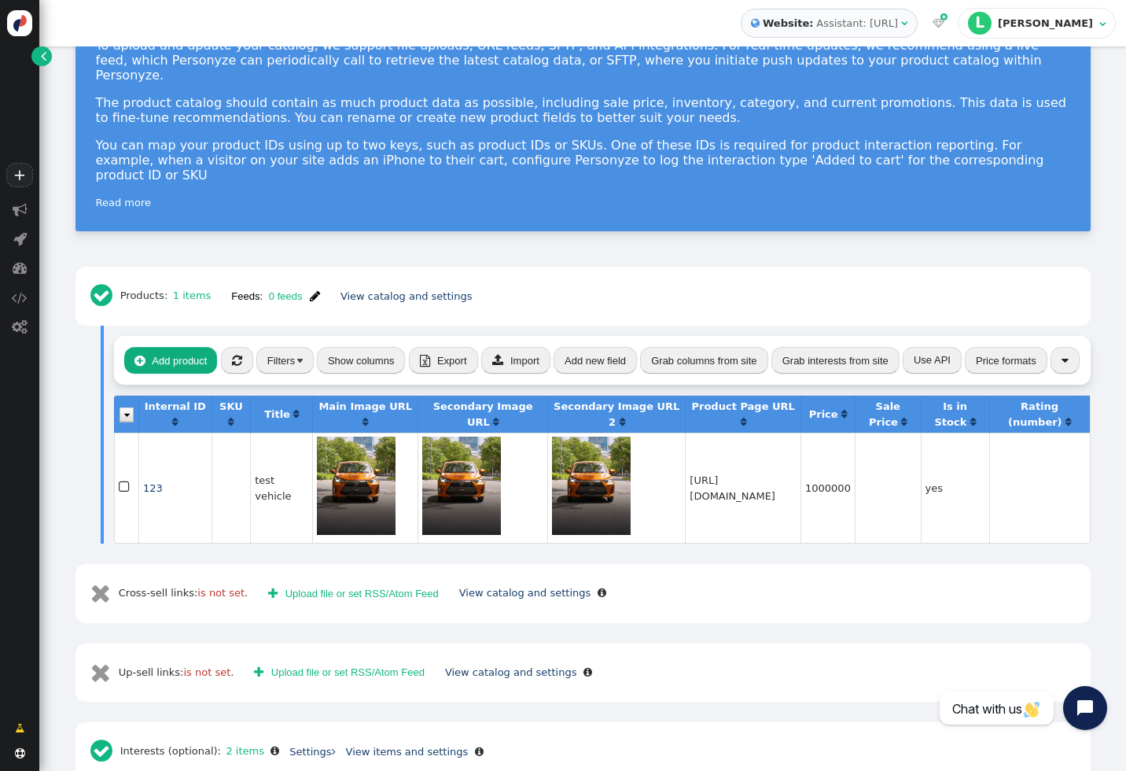
click at [857, 267] on div " Products: 1 items Feeds: 0 feeds  Feed was updated recently View catalog and…" at bounding box center [582, 296] width 1015 height 59
click at [81, 353] on div " Add product  « ◂ 1 ▸ » Filters Show columns  Export  Import Add new field …" at bounding box center [582, 435] width 1015 height 218
